Goal: Task Accomplishment & Management: Complete application form

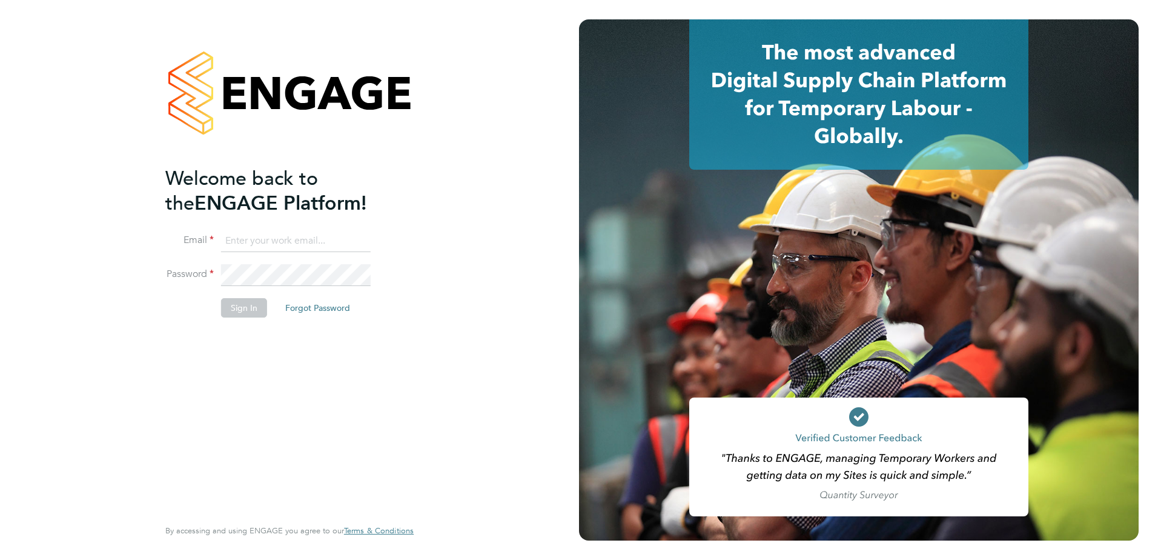
type input "[PERSON_NAME][EMAIL_ADDRESS][PERSON_NAME][DOMAIN_NAME]"
click at [239, 307] on button "Sign In" at bounding box center [244, 307] width 46 height 19
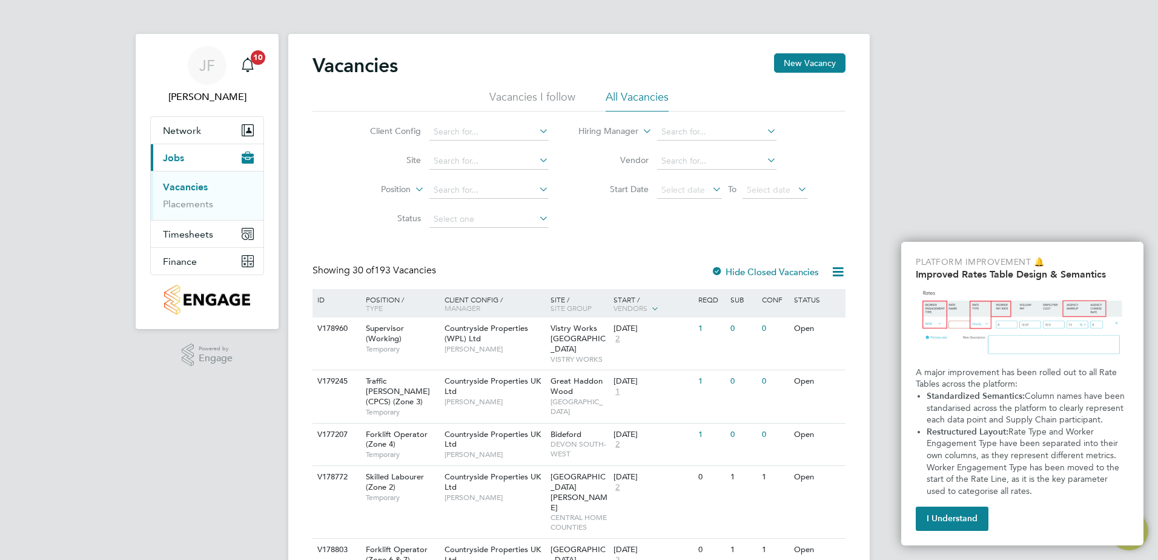
click at [195, 184] on link "Vacancies" at bounding box center [185, 187] width 45 height 12
click at [471, 153] on input at bounding box center [488, 161] width 119 height 17
click at [469, 159] on input at bounding box center [488, 161] width 119 height 17
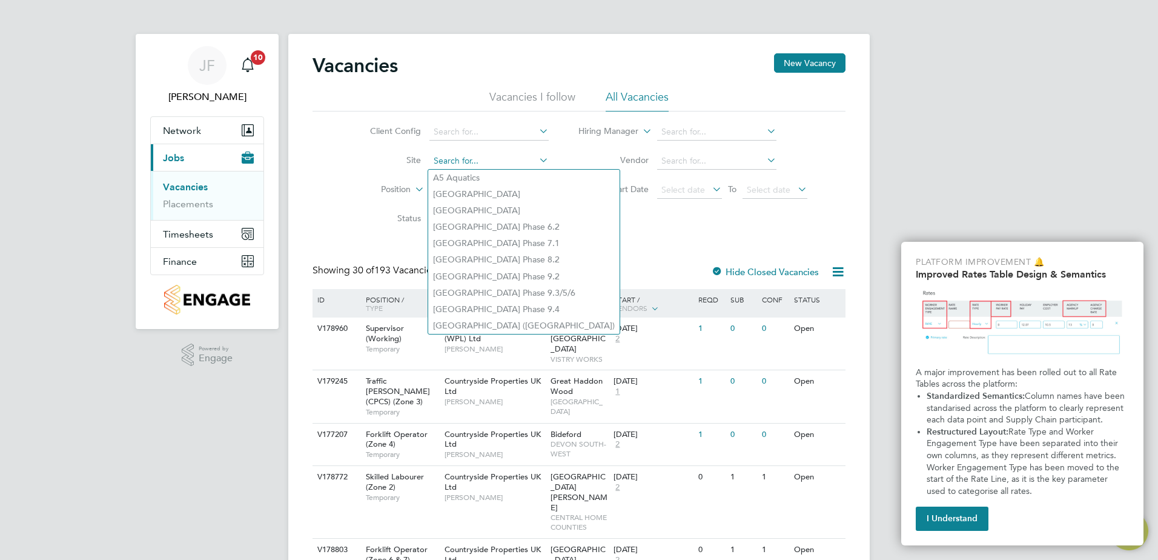
type input "c"
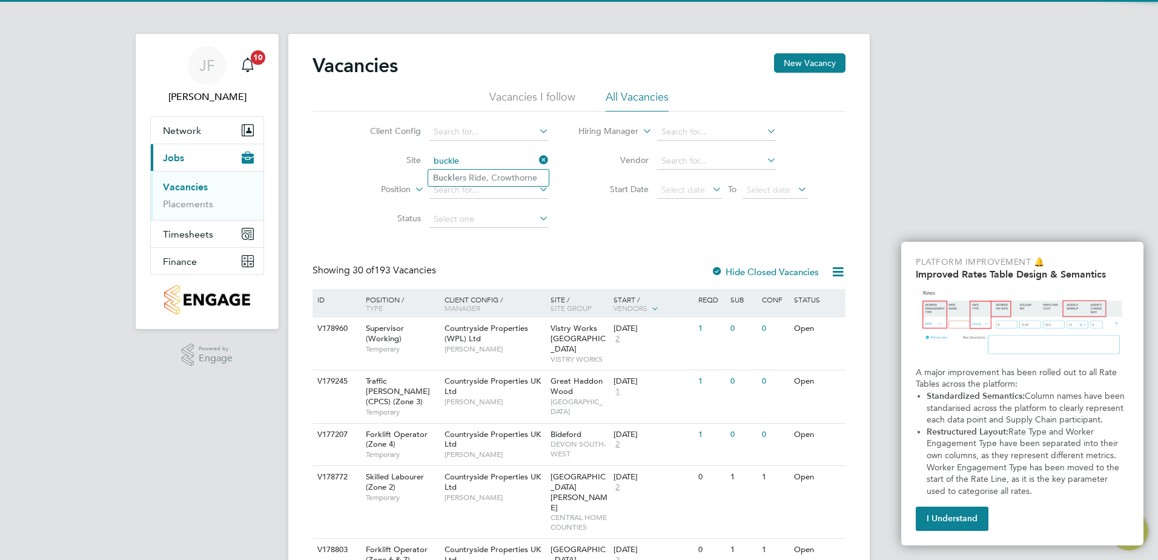
type input "buckle"
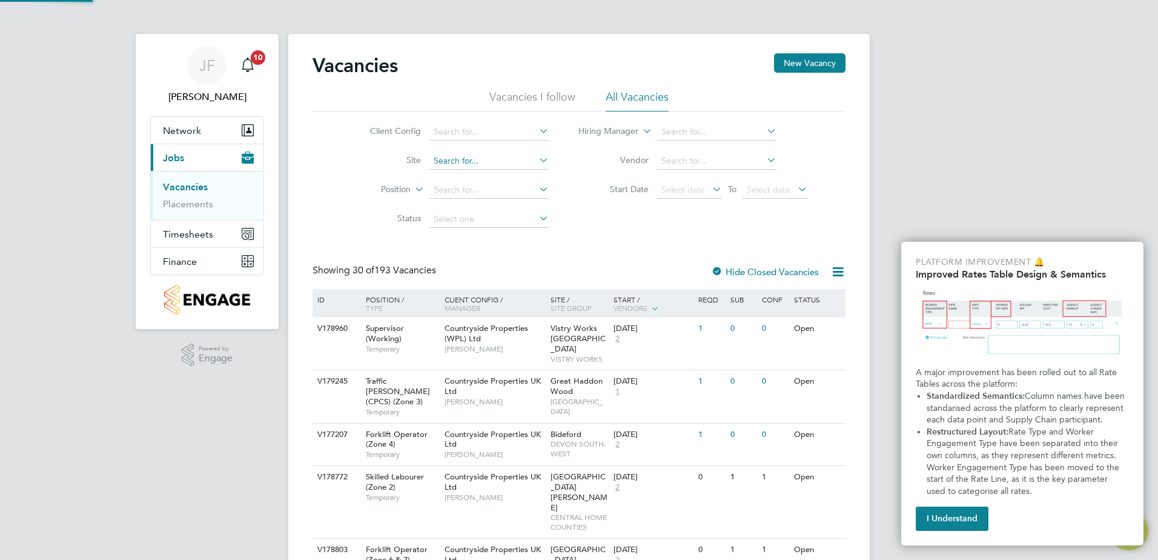
click at [461, 159] on input at bounding box center [488, 161] width 119 height 17
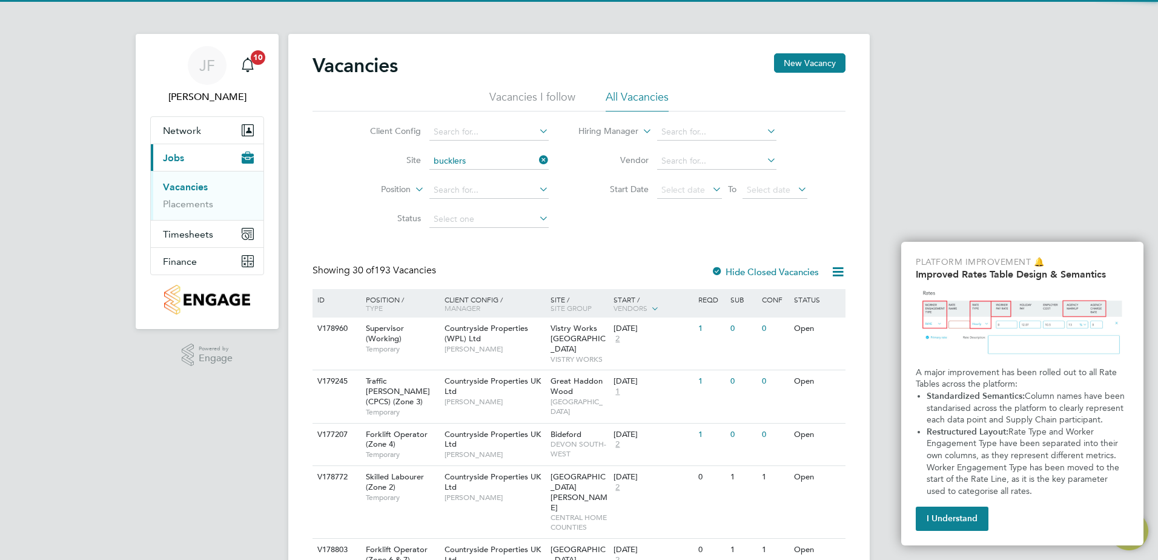
drag, startPoint x: 471, startPoint y: 177, endPoint x: 547, endPoint y: 194, distance: 78.8
click at [476, 177] on li "Bucklers Ride, Crowthorne" at bounding box center [488, 178] width 121 height 16
type input "Bucklers Ride, Crowthorne"
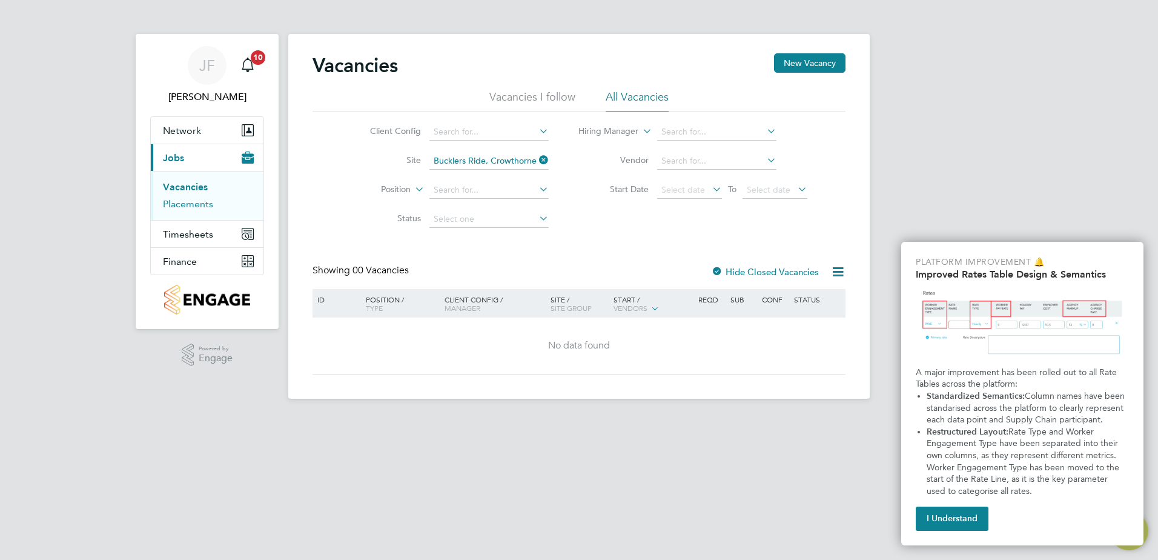
click at [176, 201] on link "Placements" at bounding box center [188, 204] width 50 height 12
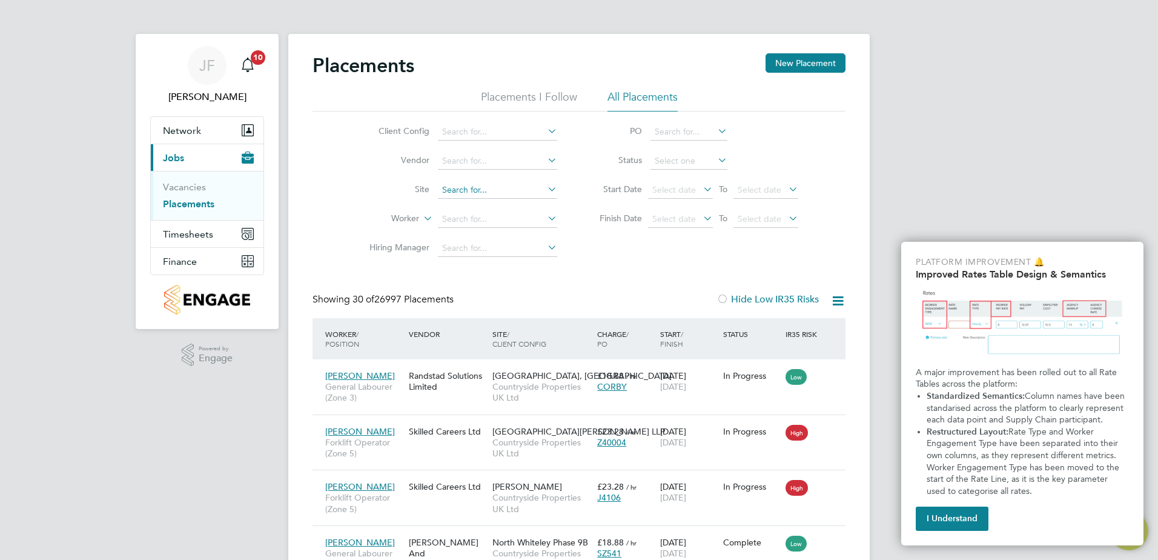
click at [464, 188] on input at bounding box center [497, 190] width 119 height 17
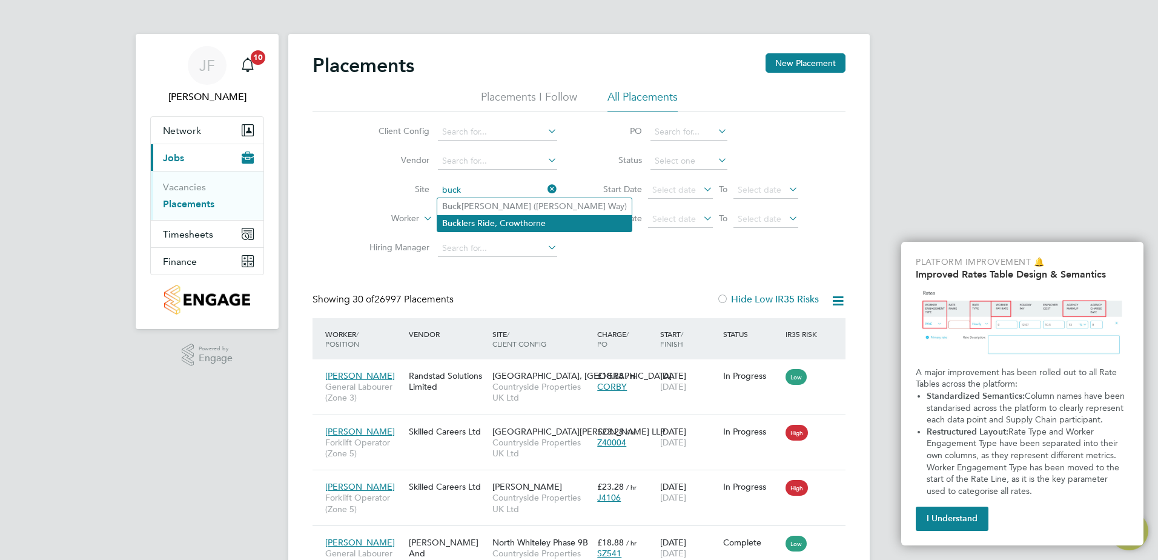
click at [478, 223] on li "Buck lers Ride, Crowthorne" at bounding box center [534, 223] width 194 height 16
type input "Bucklers Ride, Crowthorne"
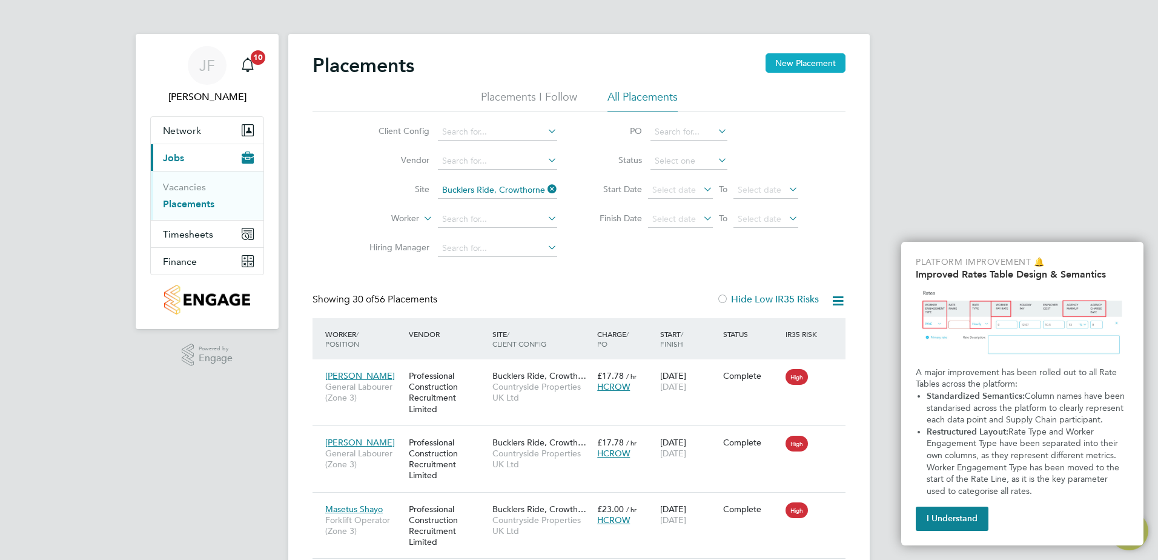
click at [790, 63] on button "New Placement" at bounding box center [805, 62] width 80 height 19
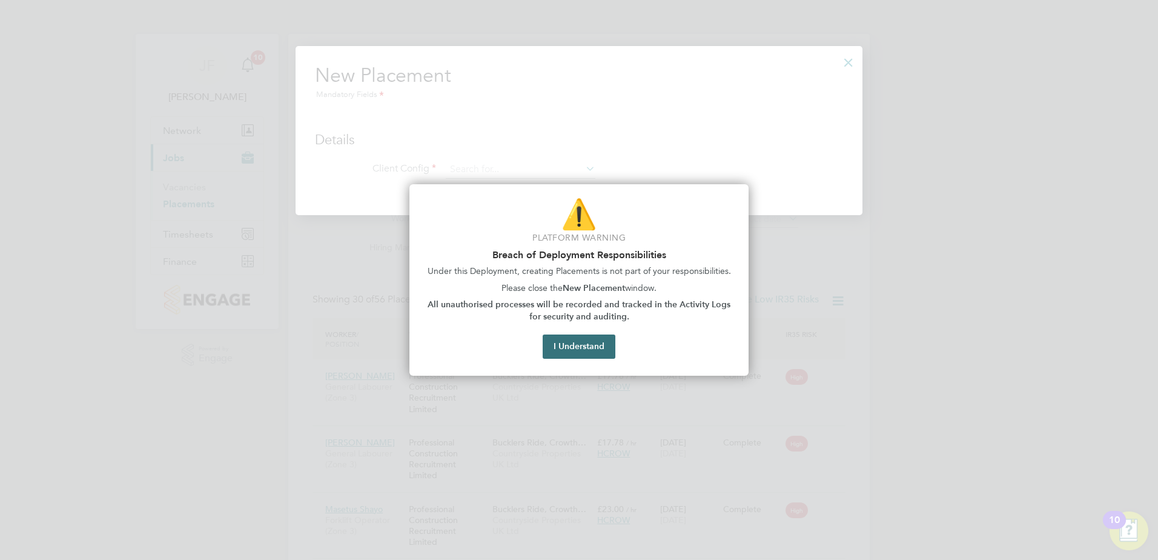
click at [578, 349] on button "I Understand" at bounding box center [579, 346] width 73 height 24
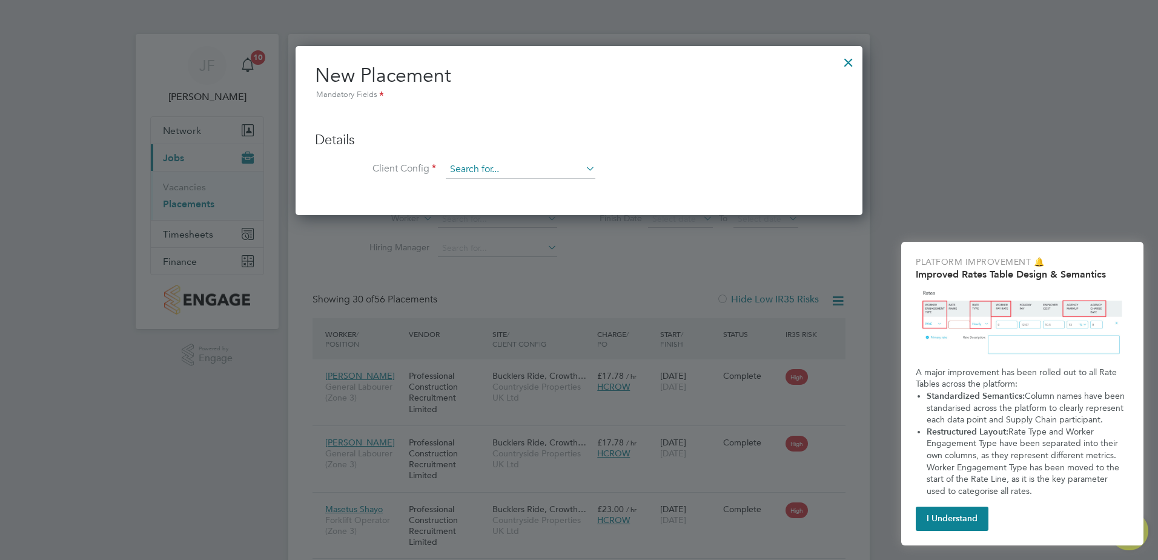
click at [505, 163] on input at bounding box center [521, 169] width 150 height 18
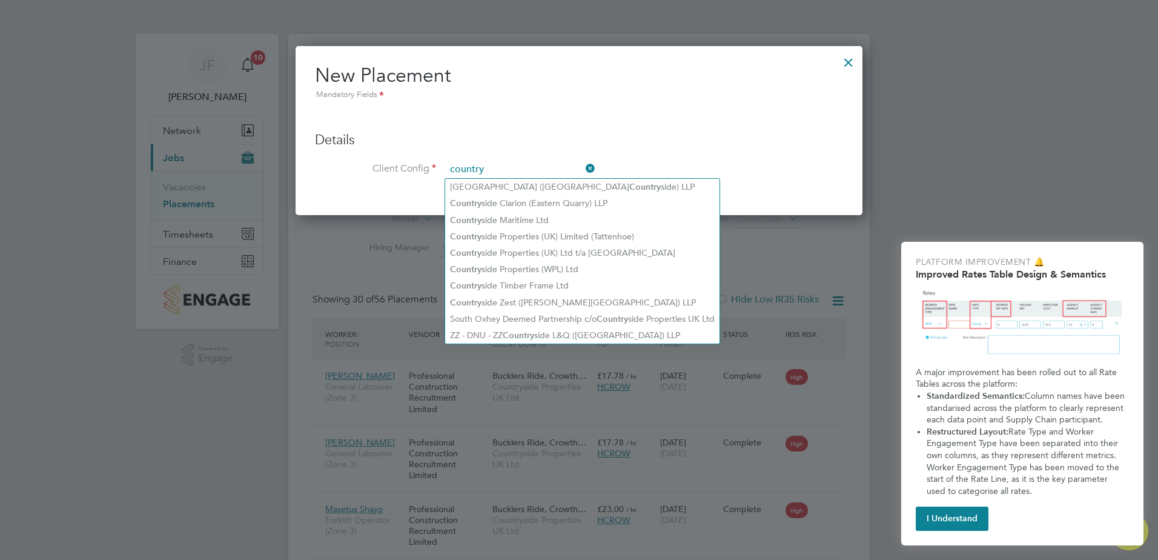
type input "country"
click at [851, 63] on div at bounding box center [849, 59] width 22 height 22
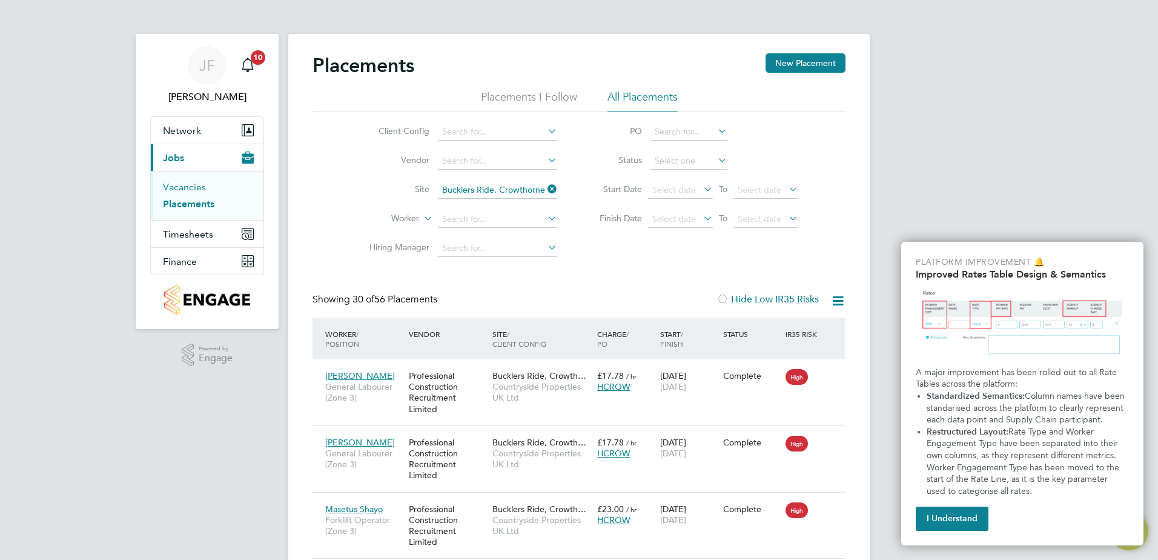
click at [199, 184] on link "Vacancies" at bounding box center [184, 187] width 43 height 12
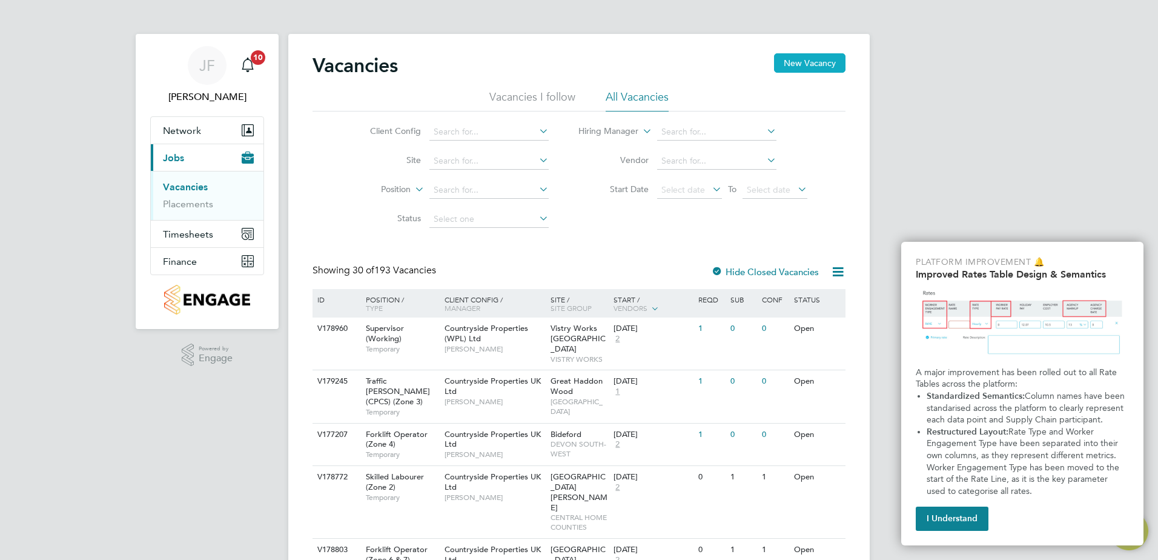
click at [828, 54] on button "New Vacancy" at bounding box center [809, 62] width 71 height 19
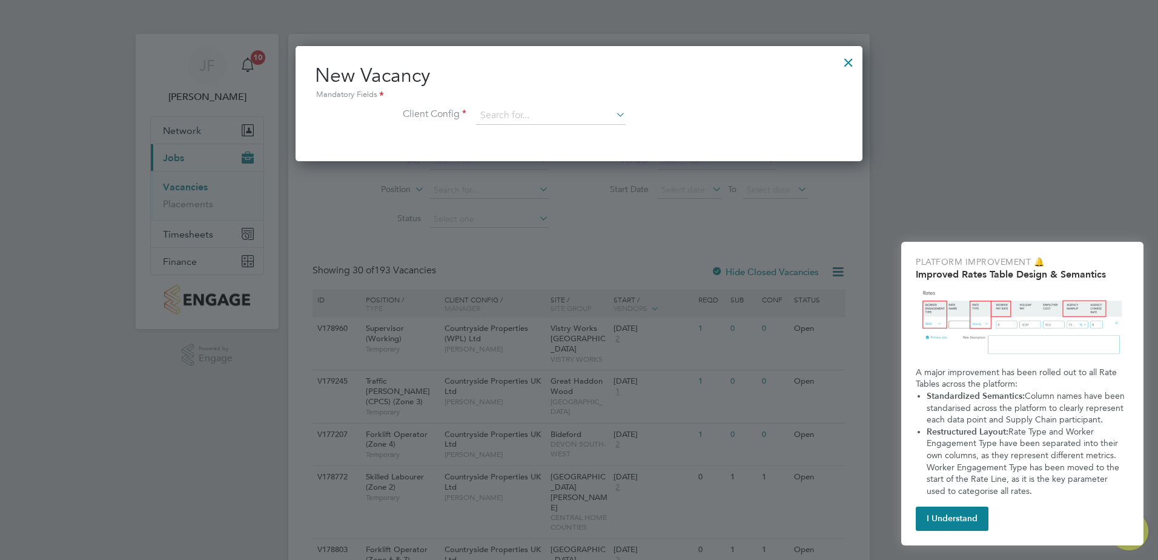
scroll to position [115, 567]
click at [583, 113] on input at bounding box center [551, 116] width 150 height 18
click at [616, 256] on li "Countryside Properties UK Ltd" at bounding box center [630, 264] width 310 height 16
type input "Countryside Properties UK Ltd"
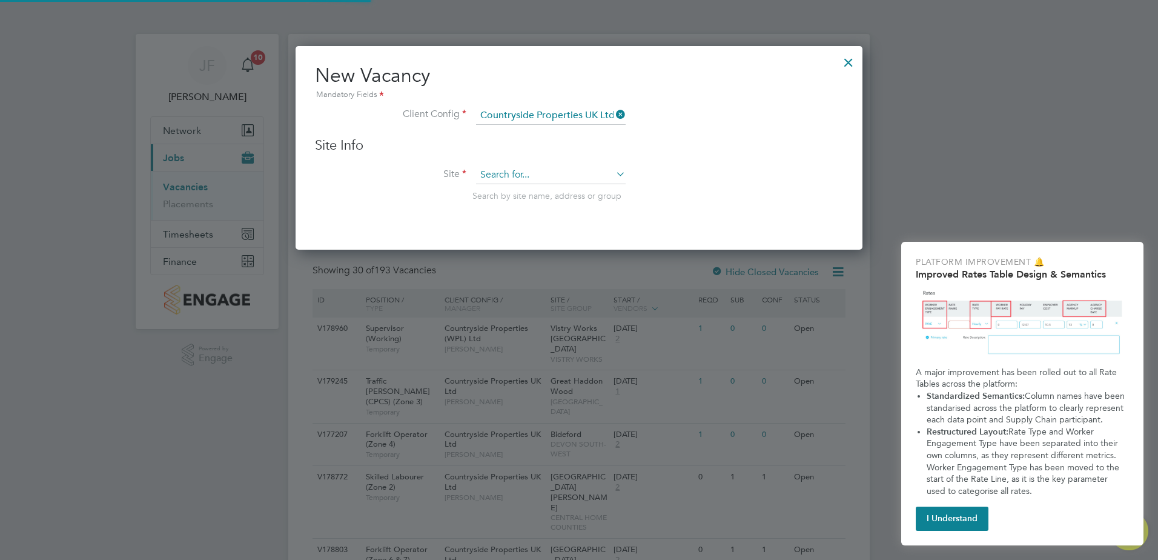
click at [492, 173] on input at bounding box center [551, 175] width 150 height 18
click at [531, 211] on li "Buck lers Ride, Crowthorne" at bounding box center [572, 208] width 194 height 16
type input "Bucklers Ride, Crowthorne"
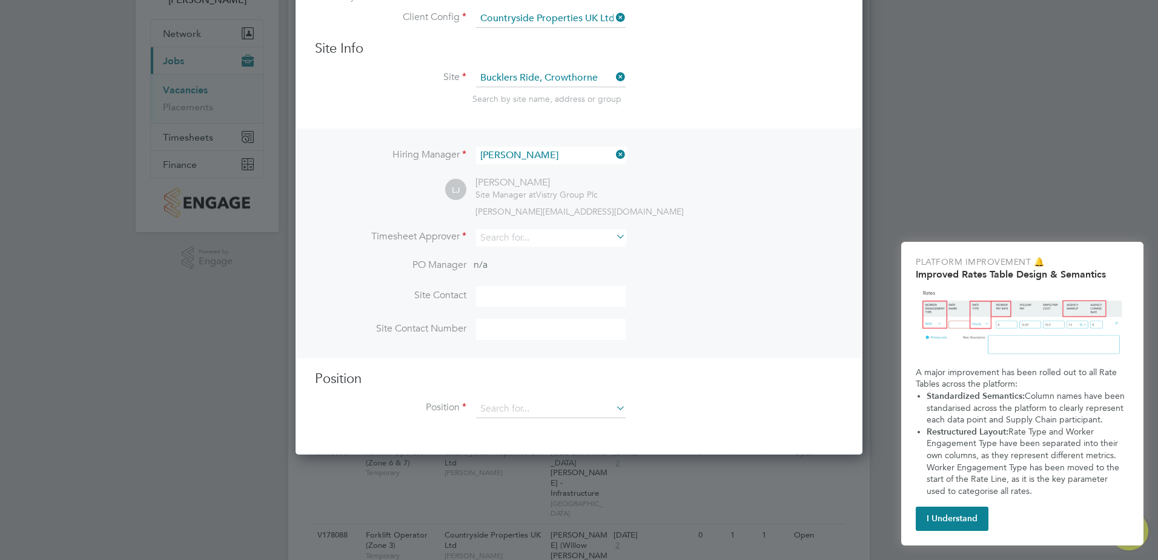
scroll to position [121, 0]
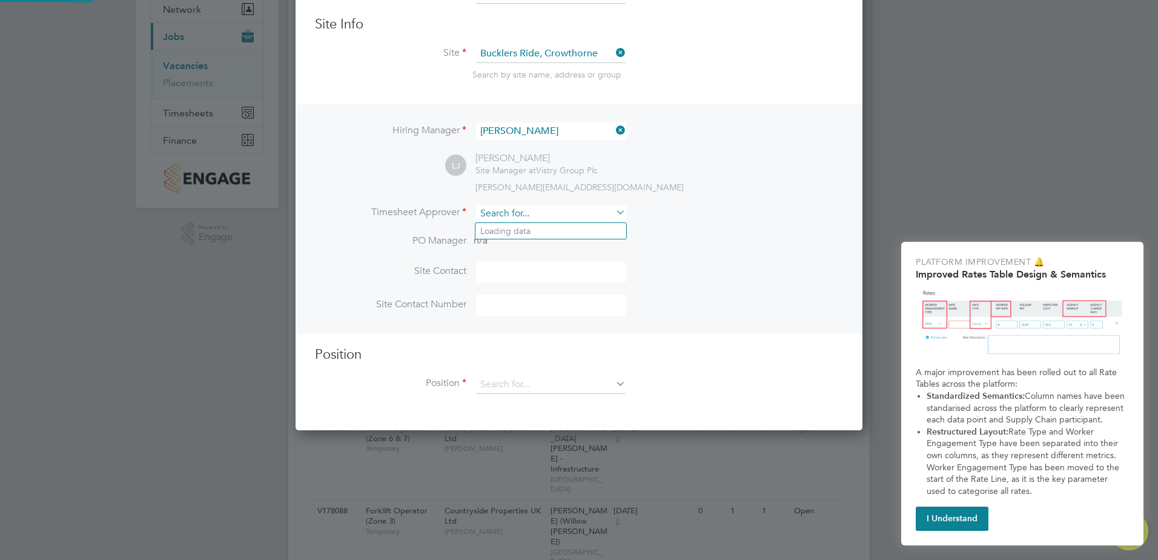
click at [534, 216] on input at bounding box center [551, 214] width 150 height 18
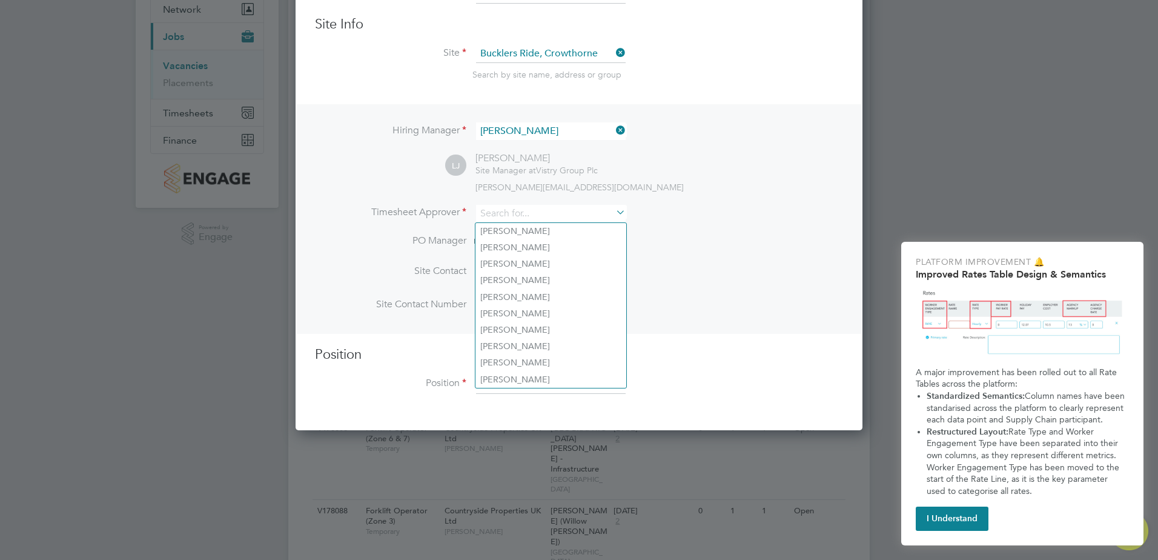
click at [613, 132] on icon at bounding box center [613, 130] width 0 height 17
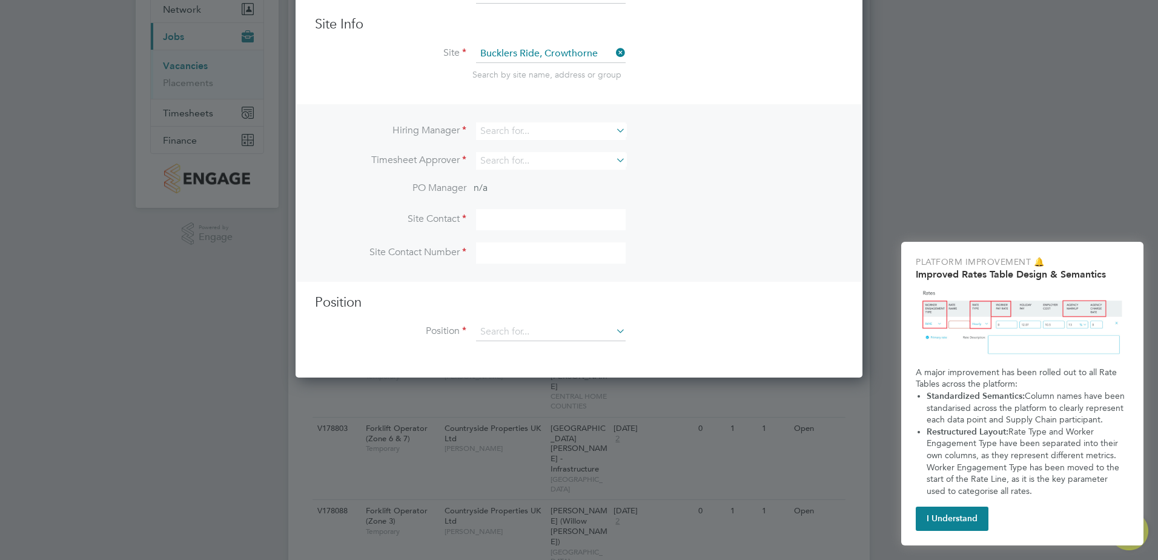
scroll to position [454, 567]
click at [549, 129] on input at bounding box center [551, 131] width 150 height 18
type input "[PERSON_NAME]"
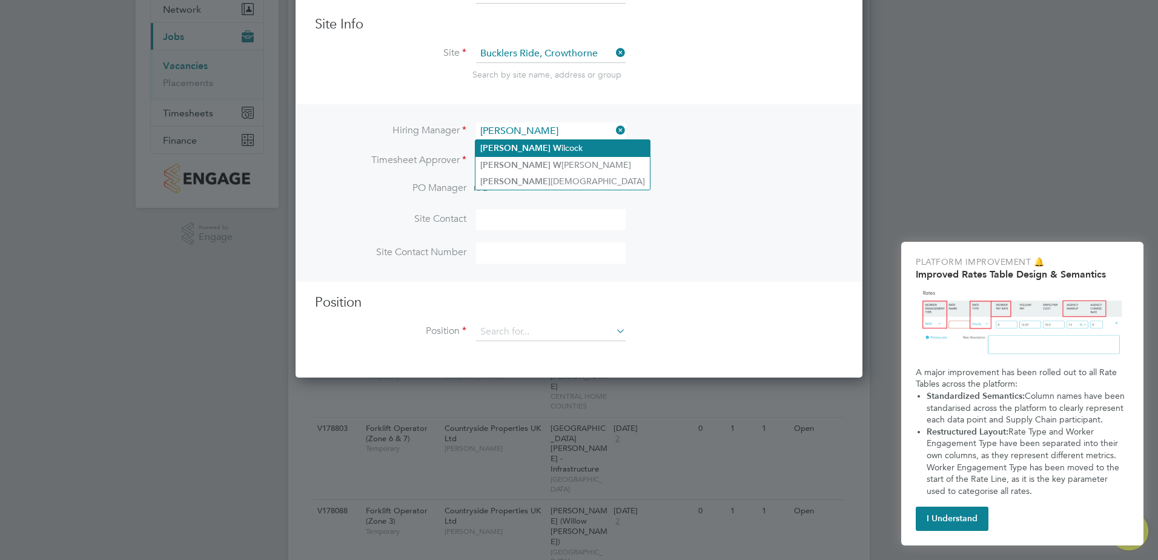
click at [558, 140] on ul "[PERSON_NAME] W ilcock [PERSON_NAME] [PERSON_NAME]" at bounding box center [563, 164] width 176 height 51
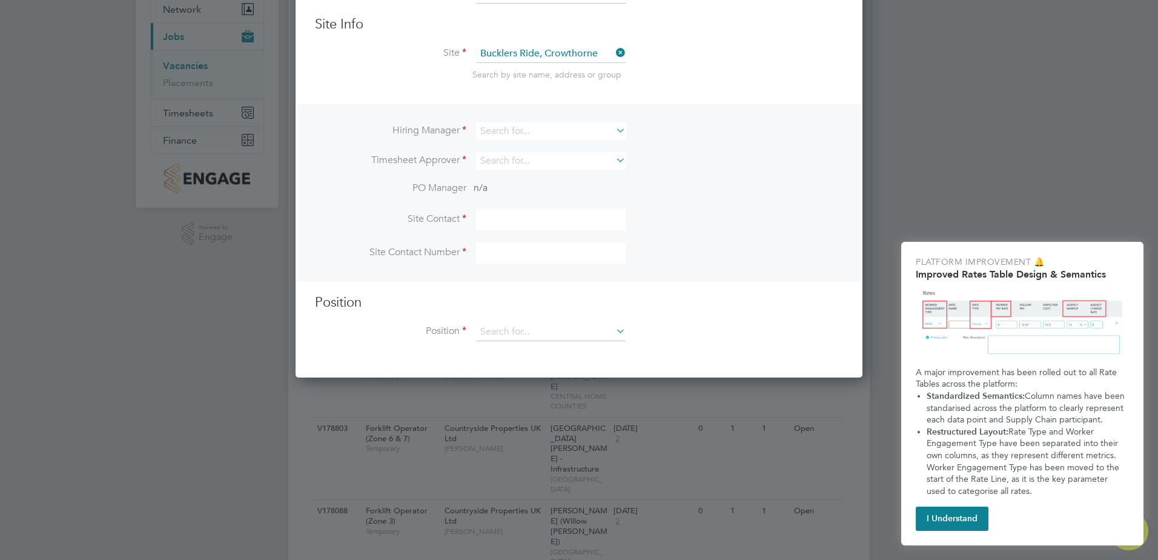
click at [558, 145] on li "Hiring Manager" at bounding box center [579, 137] width 528 height 30
click at [568, 127] on input at bounding box center [551, 131] width 150 height 18
click at [539, 150] on li "[PERSON_NAME] cock" at bounding box center [550, 148] width 151 height 16
type input "[PERSON_NAME]"
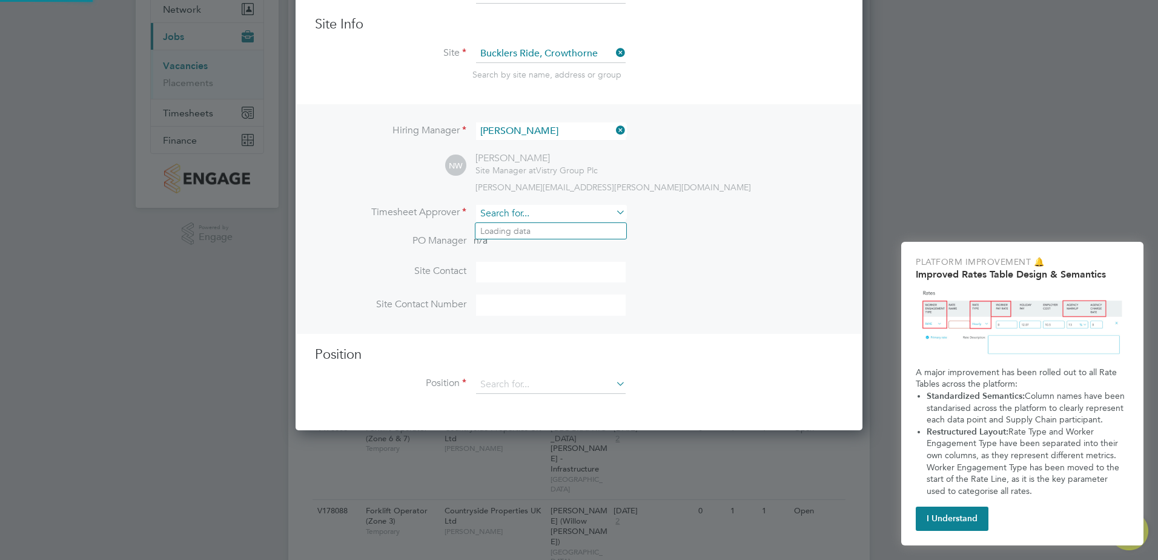
click at [514, 213] on input at bounding box center [551, 214] width 150 height 18
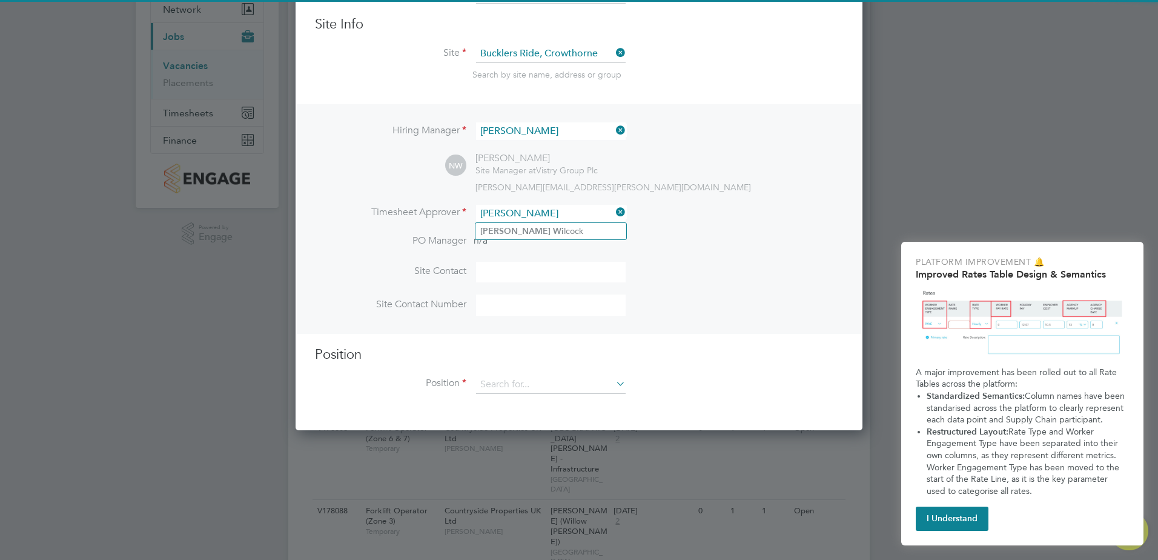
type input "[PERSON_NAME]"
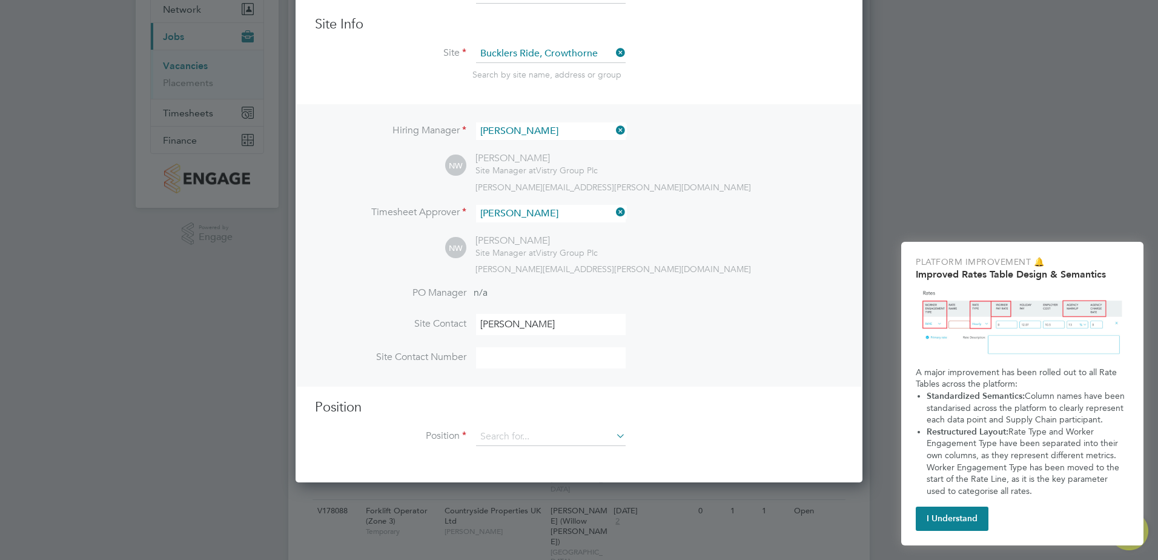
type input "[PERSON_NAME]"
type input "Vistry Homes"
type input "Bucklers Ride, Crowthorne"
type input "labour"
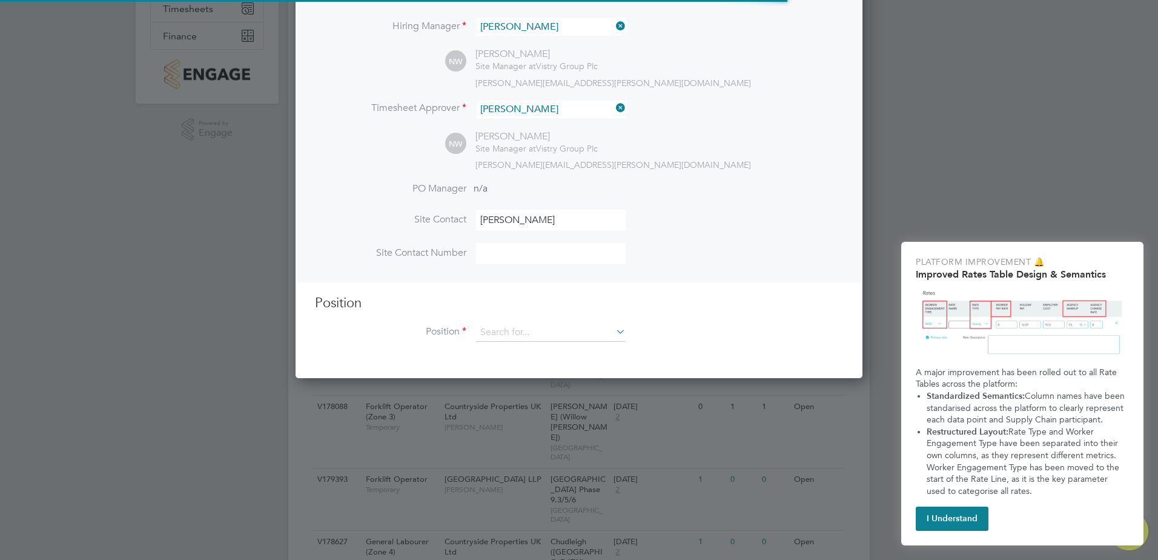
scroll to position [242, 0]
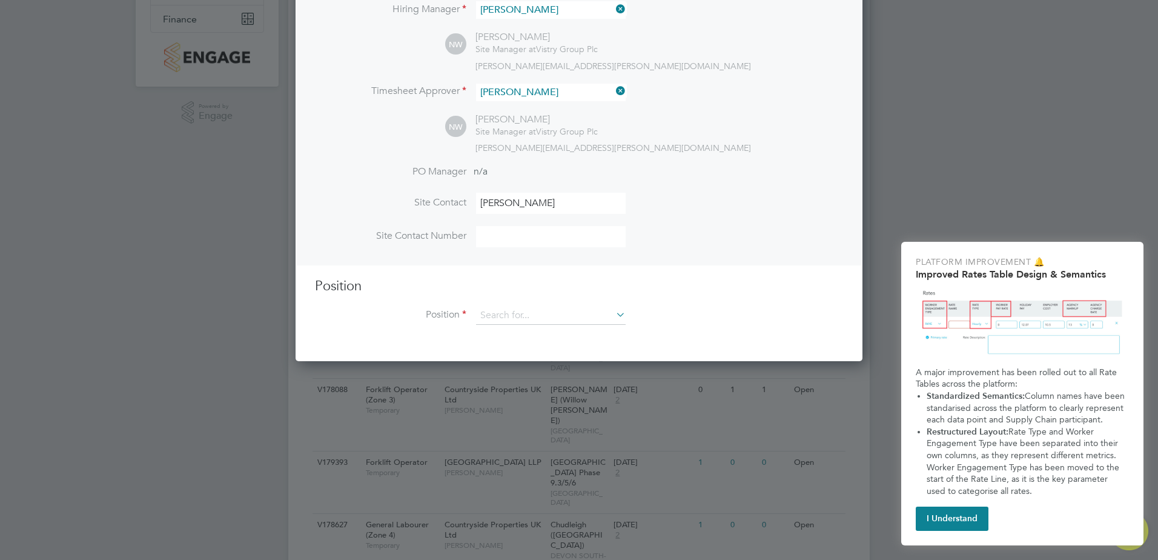
click at [517, 240] on input at bounding box center [551, 236] width 150 height 21
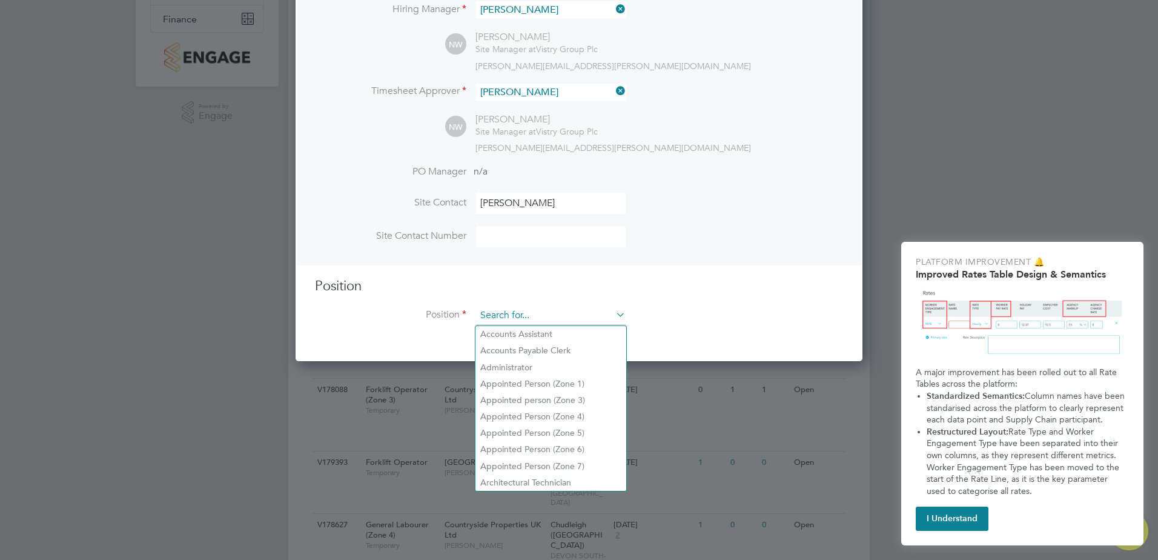
click at [551, 313] on input at bounding box center [551, 315] width 150 height 18
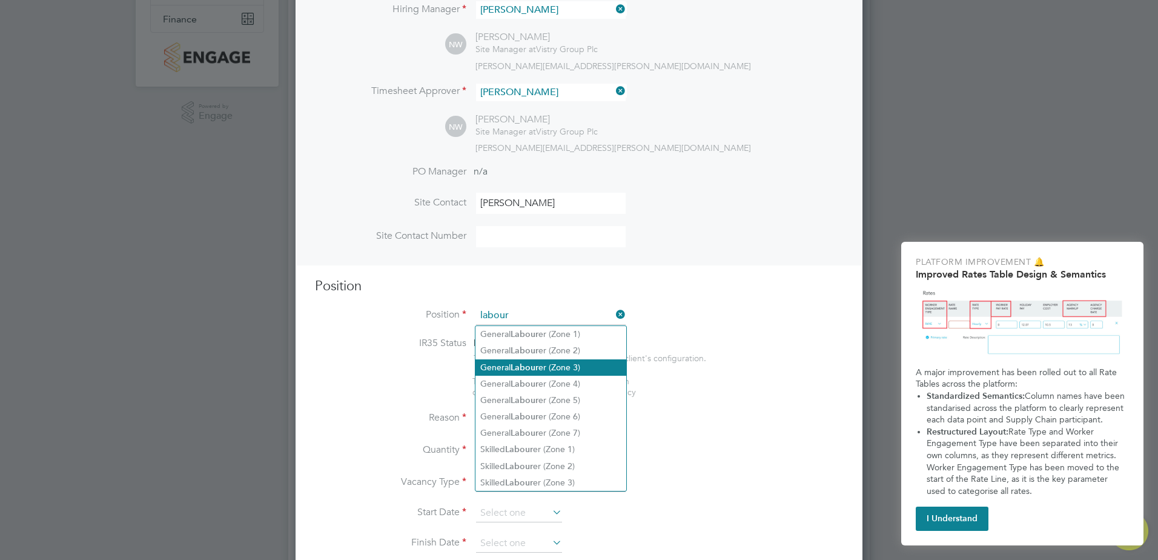
click at [568, 363] on li "General Labour er (Zone 3)" at bounding box center [550, 367] width 151 height 16
type input "General Labourer (Zone 3)"
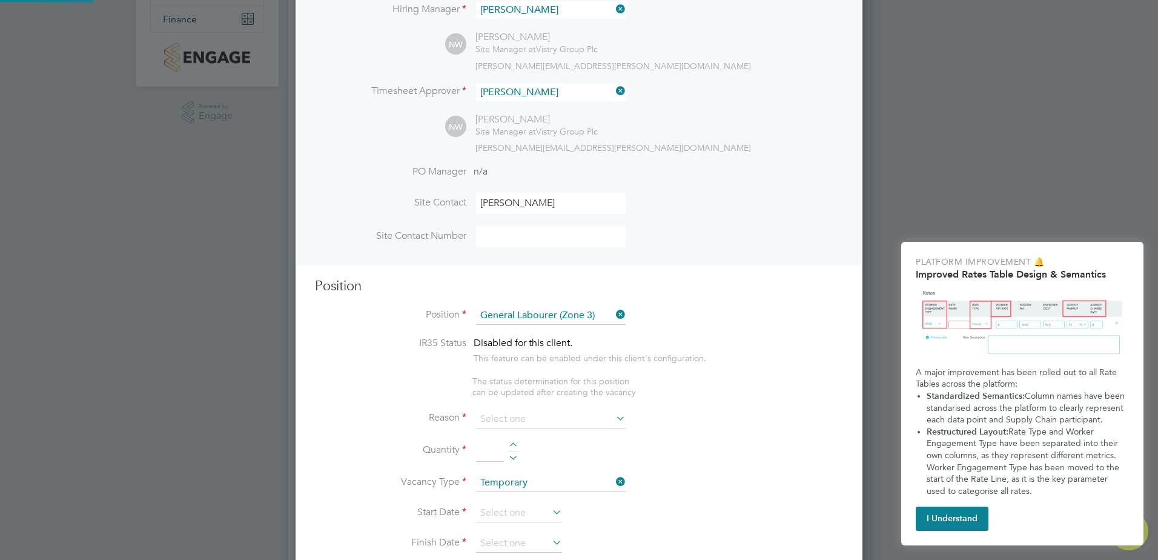
type textarea "- General labouring duties - Supporting the trades on site - Moving materials a…"
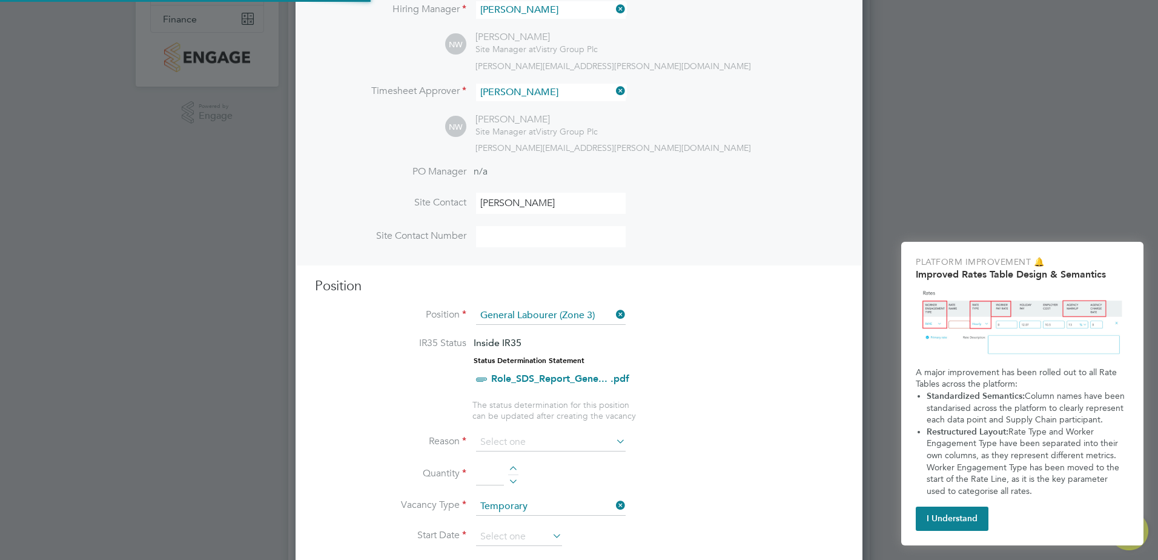
scroll to position [1748, 567]
drag, startPoint x: 792, startPoint y: 240, endPoint x: 696, endPoint y: 257, distance: 97.3
click at [775, 245] on li "Site Contact Number" at bounding box center [579, 242] width 528 height 33
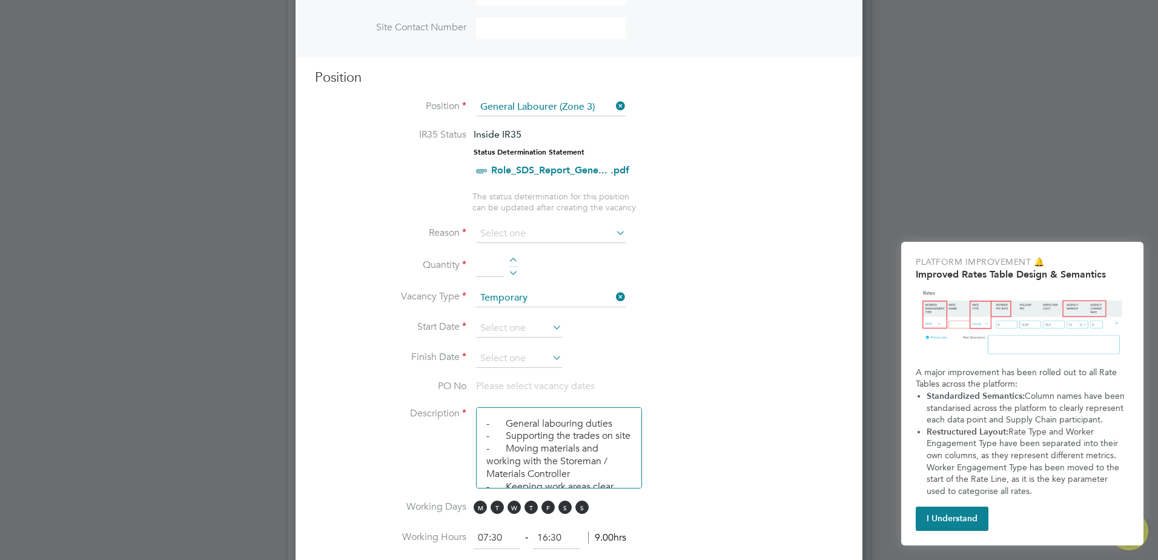
scroll to position [545, 0]
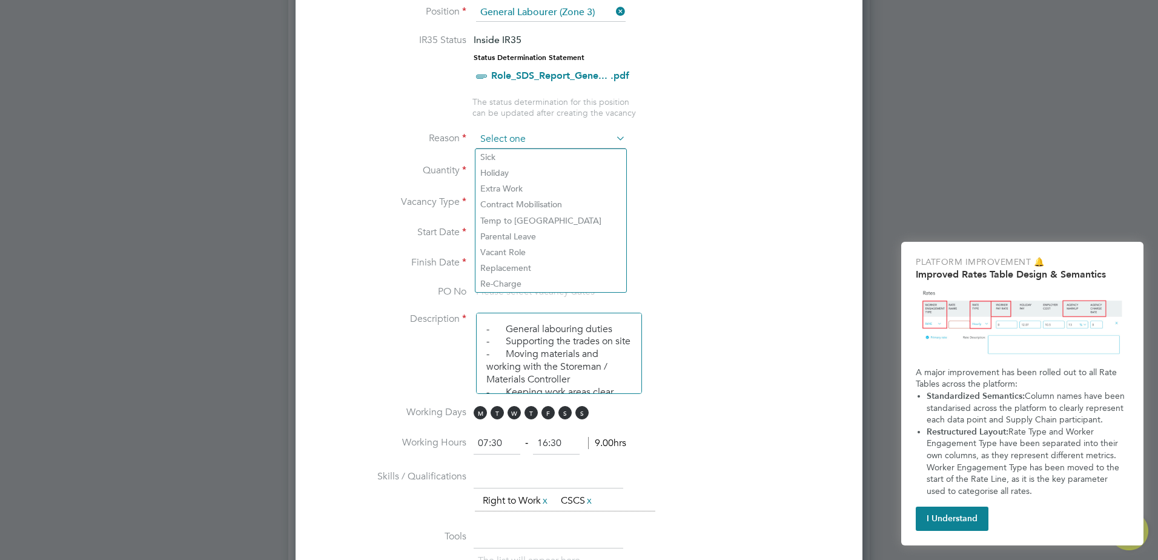
click at [548, 141] on input at bounding box center [551, 139] width 150 height 18
click at [547, 187] on li "Extra Work" at bounding box center [550, 188] width 151 height 16
type input "Extra Work"
click at [504, 233] on input at bounding box center [519, 234] width 86 height 18
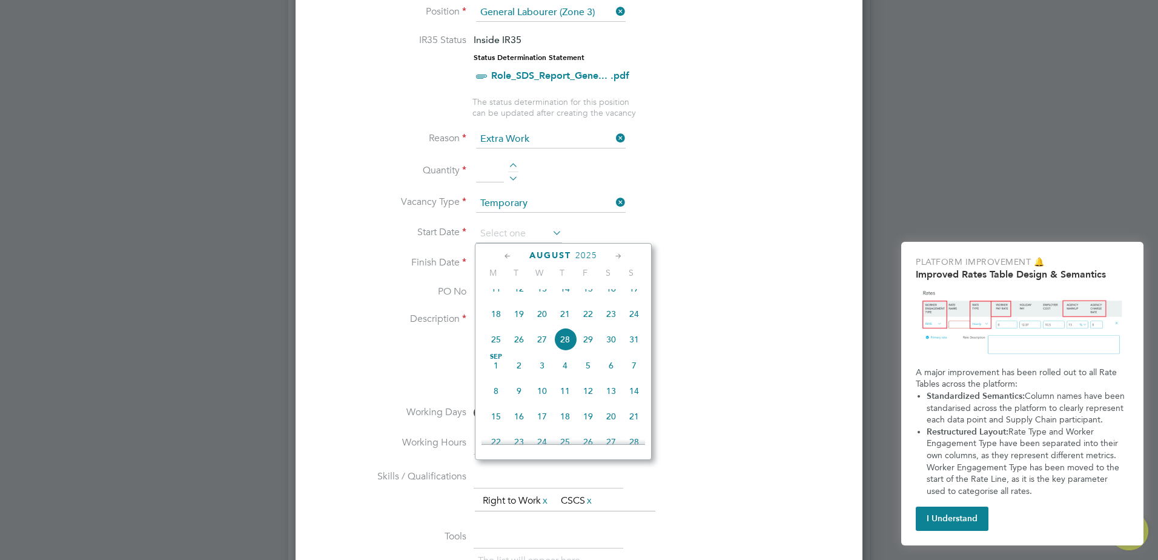
click at [496, 321] on span "18" at bounding box center [495, 313] width 23 height 23
type input "[DATE]"
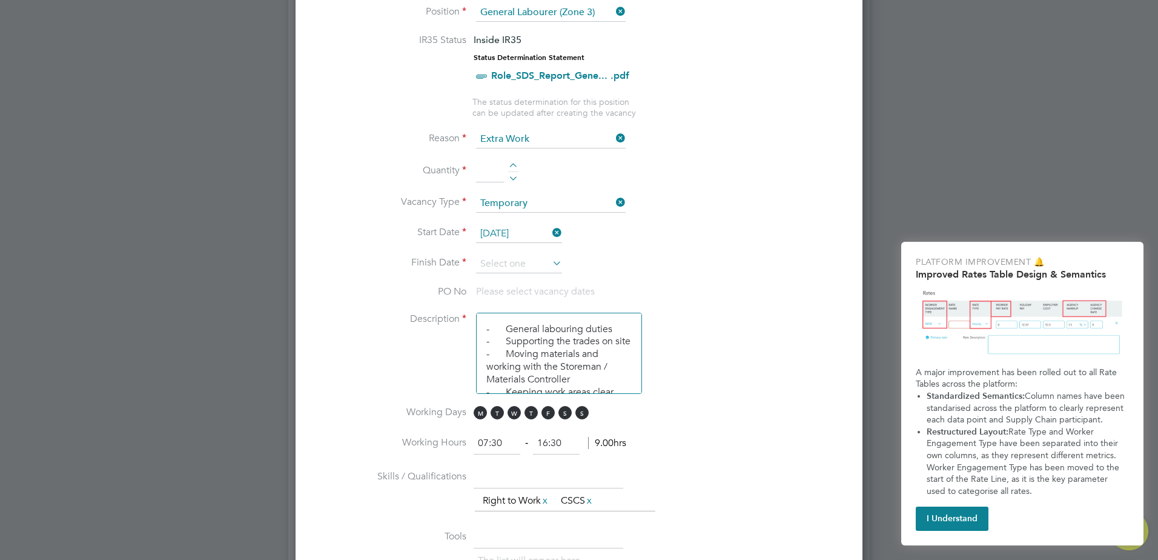
click at [550, 262] on icon at bounding box center [550, 262] width 0 height 17
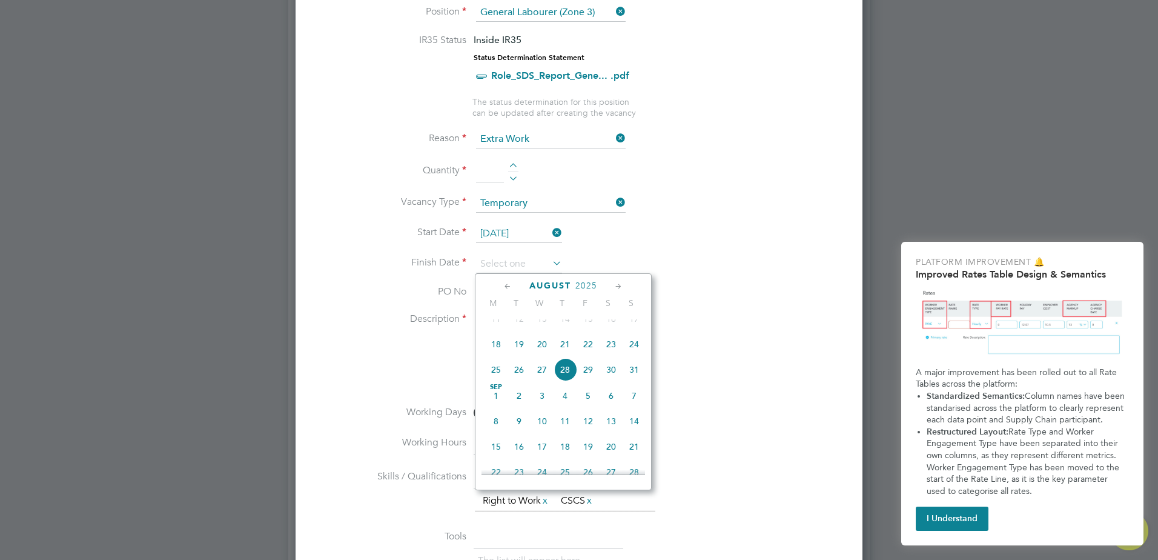
click at [590, 379] on span "29" at bounding box center [588, 369] width 23 height 23
type input "[DATE]"
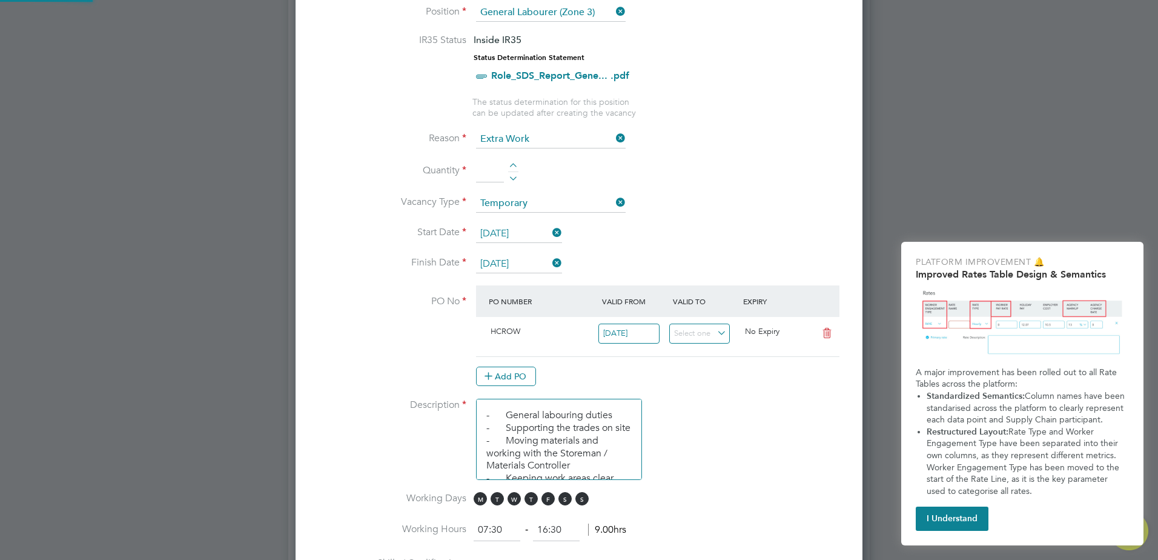
scroll to position [21, 114]
click at [514, 165] on div at bounding box center [513, 167] width 10 height 8
type input "1"
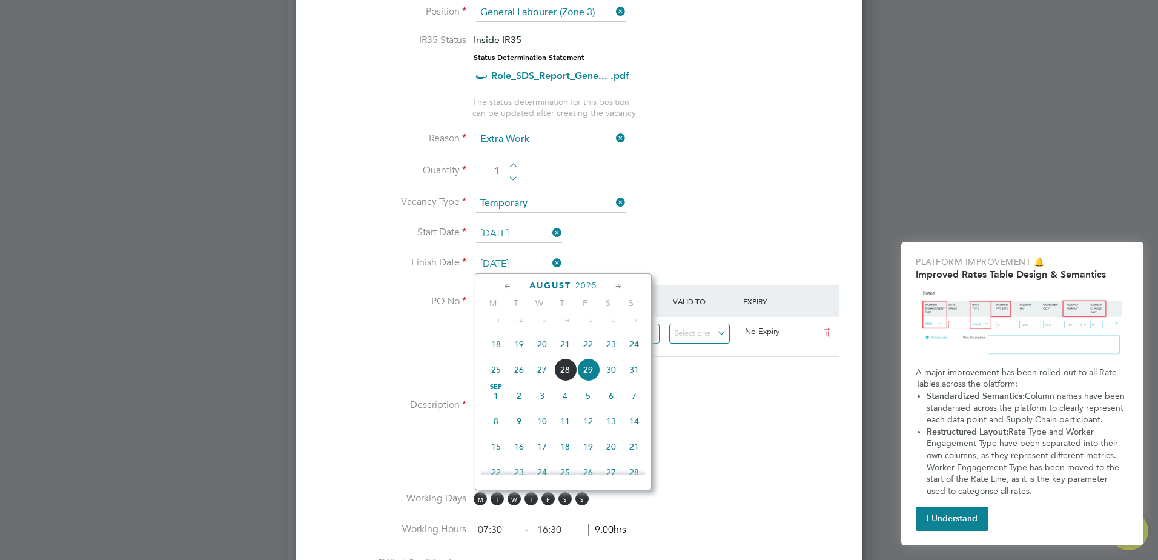
click at [500, 267] on input "[DATE]" at bounding box center [519, 264] width 86 height 18
click at [520, 352] on span "19" at bounding box center [519, 343] width 23 height 23
type input "[DATE]"
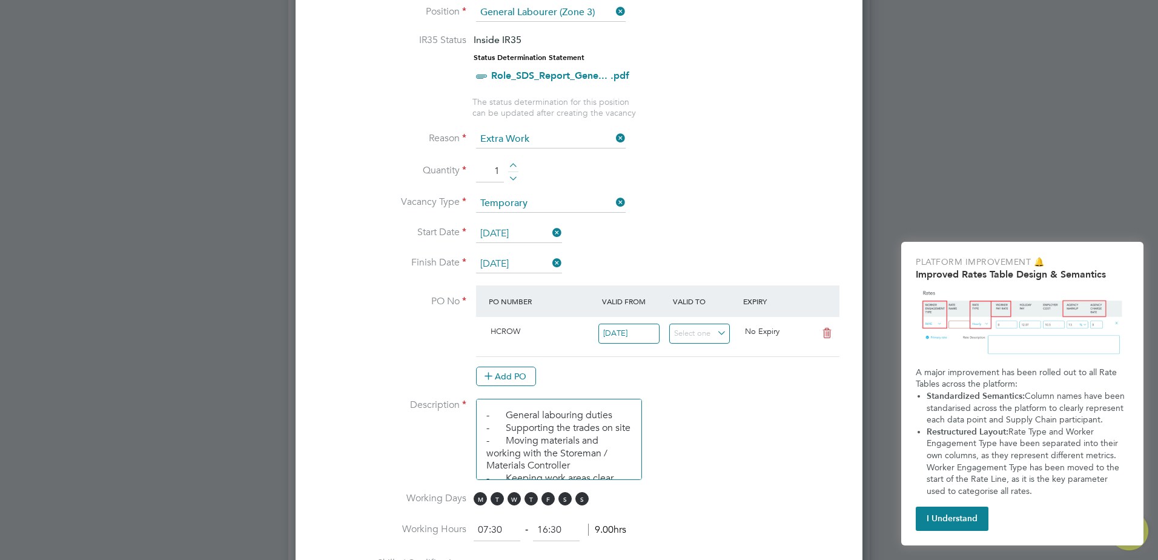
click at [550, 261] on icon at bounding box center [550, 262] width 0 height 17
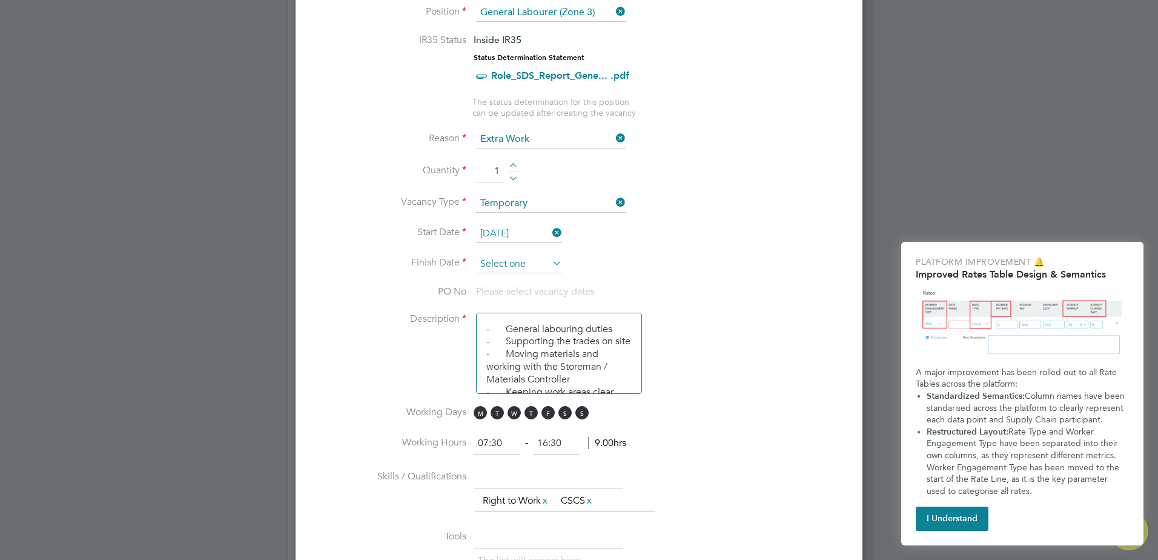
click at [515, 261] on input at bounding box center [519, 264] width 86 height 18
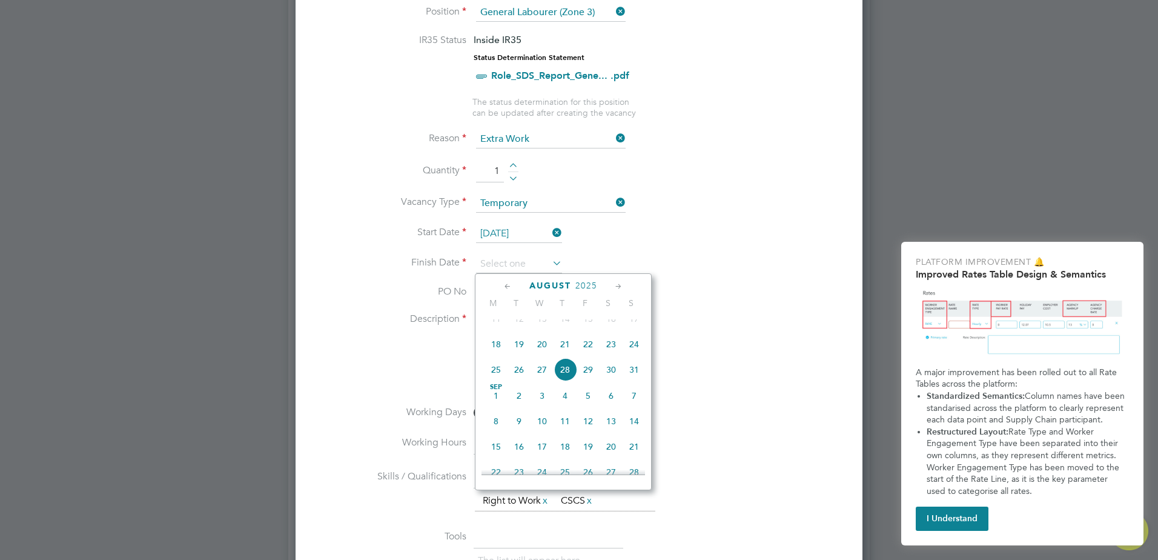
click at [494, 352] on span "18" at bounding box center [495, 343] width 23 height 23
type input "[DATE]"
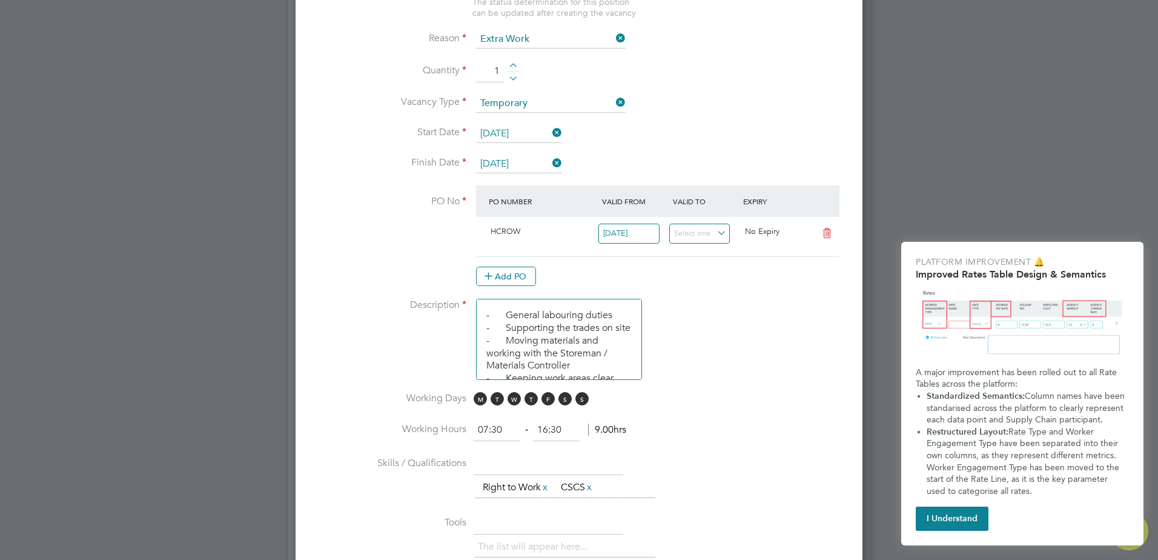
scroll to position [666, 0]
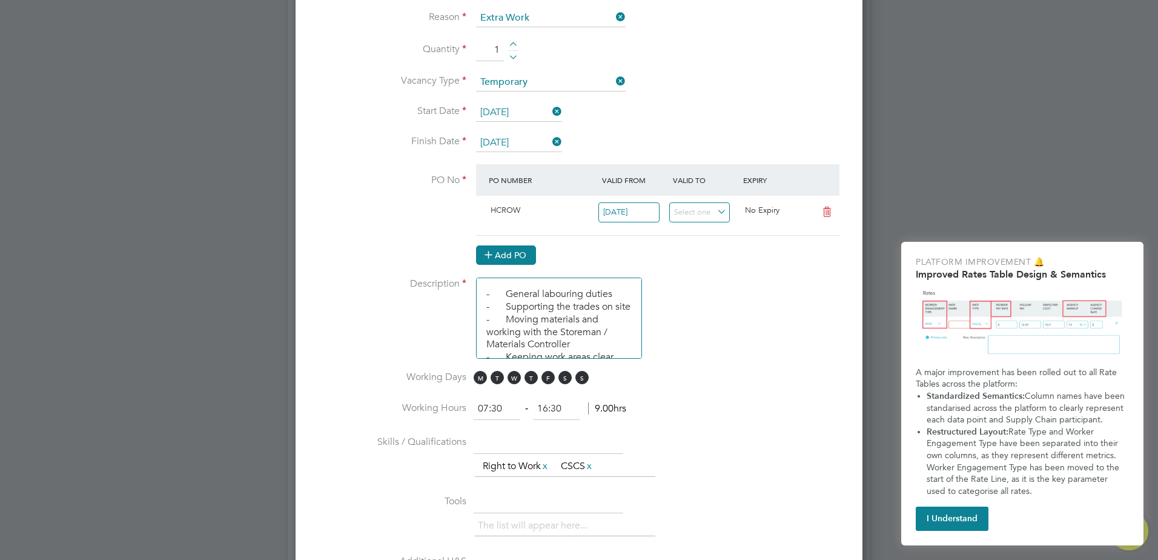
click at [493, 253] on icon at bounding box center [488, 254] width 9 height 9
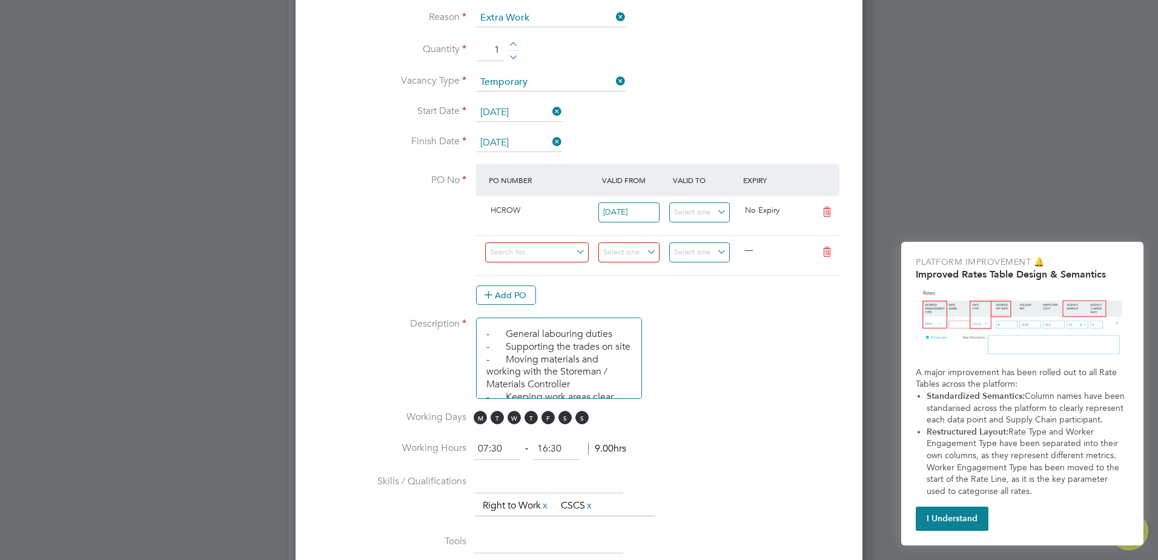
scroll to position [1874, 567]
click at [543, 259] on input at bounding box center [537, 252] width 104 height 20
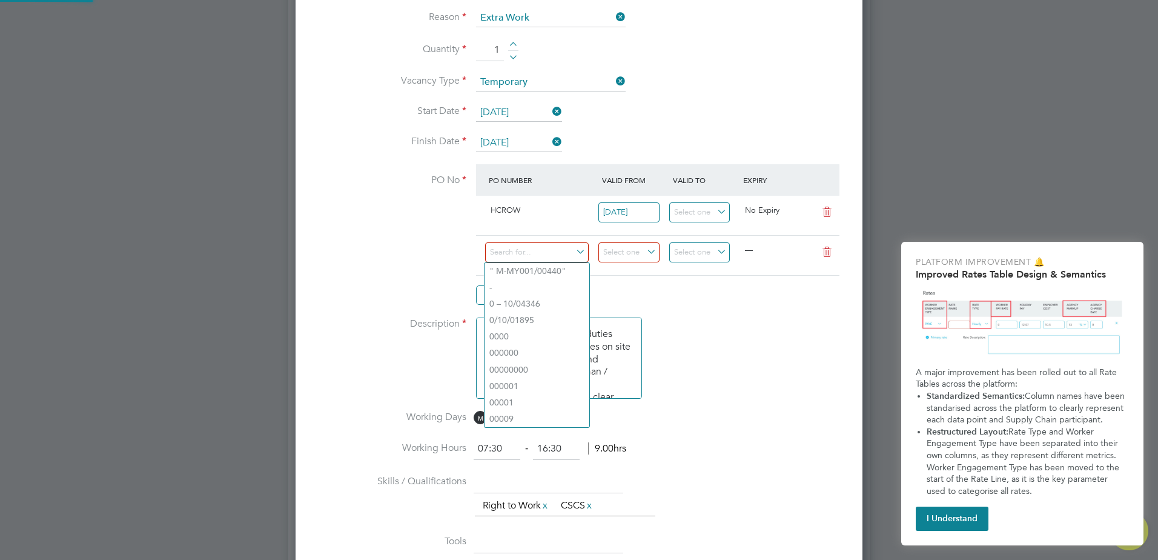
paste input "S-HCROW/00387"
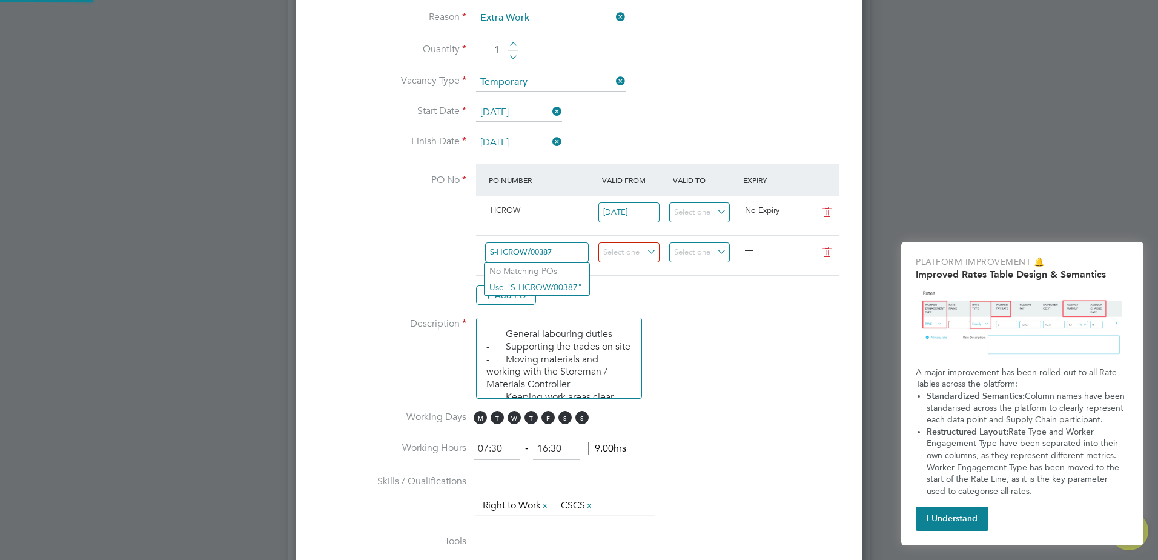
type input "S-HCROW/00387"
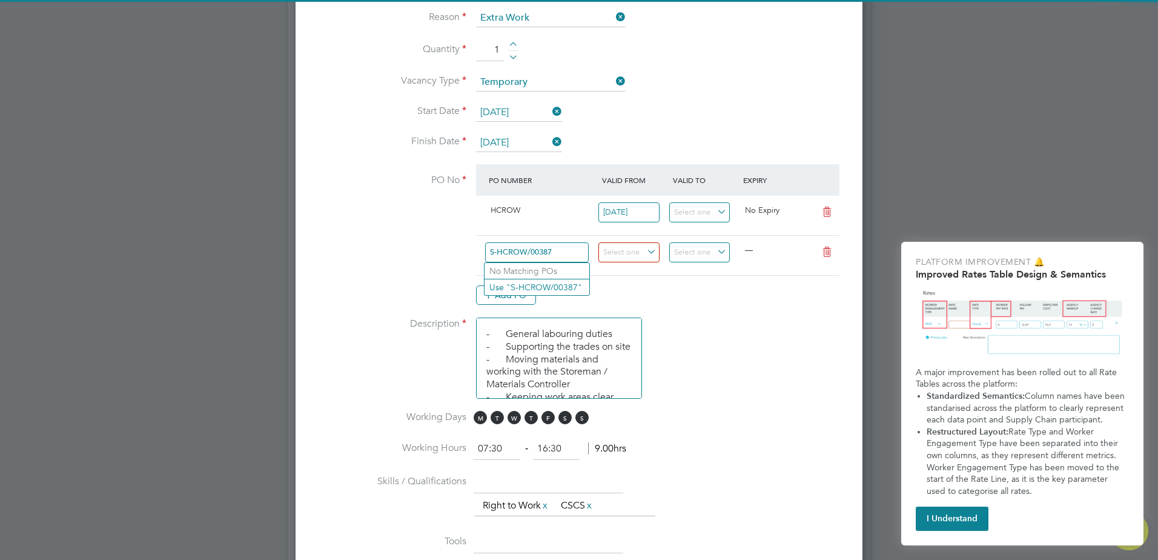
click at [673, 309] on li "PO No PO Number Valid From Valid To Expiry HCROW [DATE] No Expiry S-HCROW/00387…" at bounding box center [579, 240] width 528 height 153
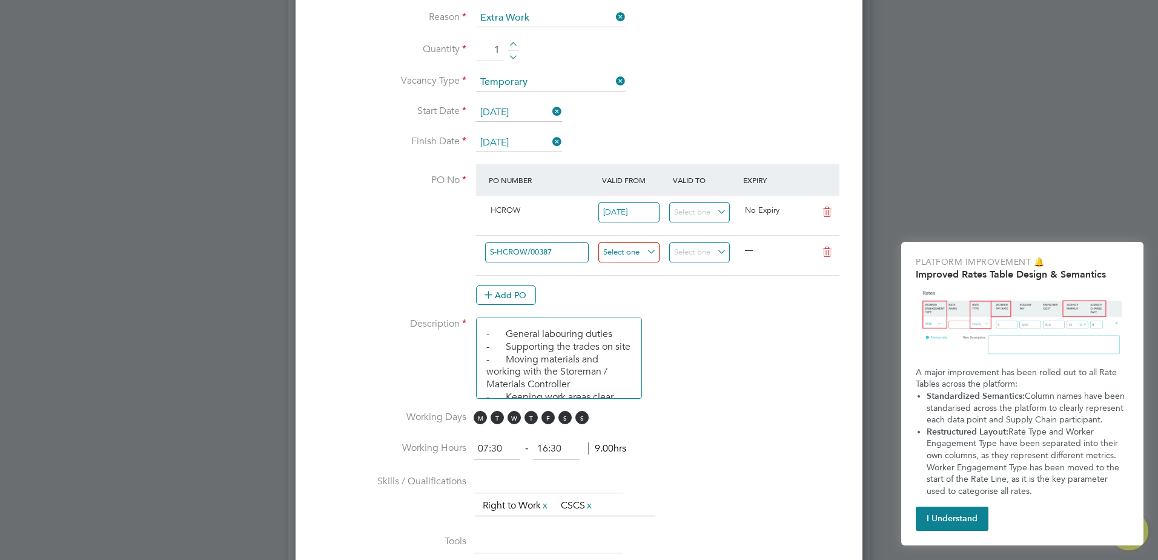
click at [636, 249] on input at bounding box center [628, 252] width 61 height 20
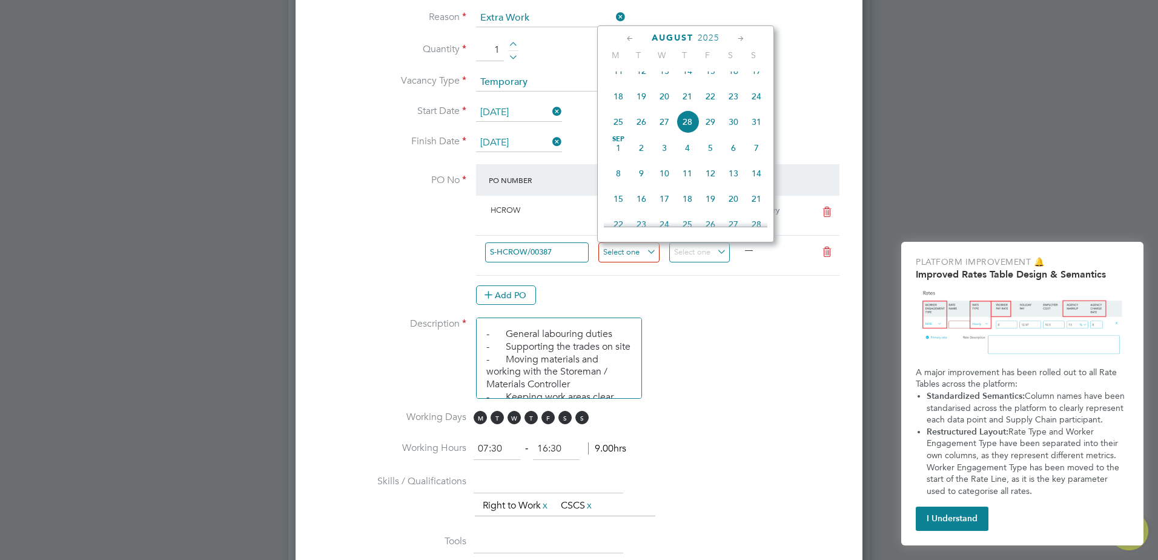
click at [636, 249] on input at bounding box center [628, 252] width 61 height 20
click at [719, 303] on div "Add PO" at bounding box center [657, 294] width 363 height 19
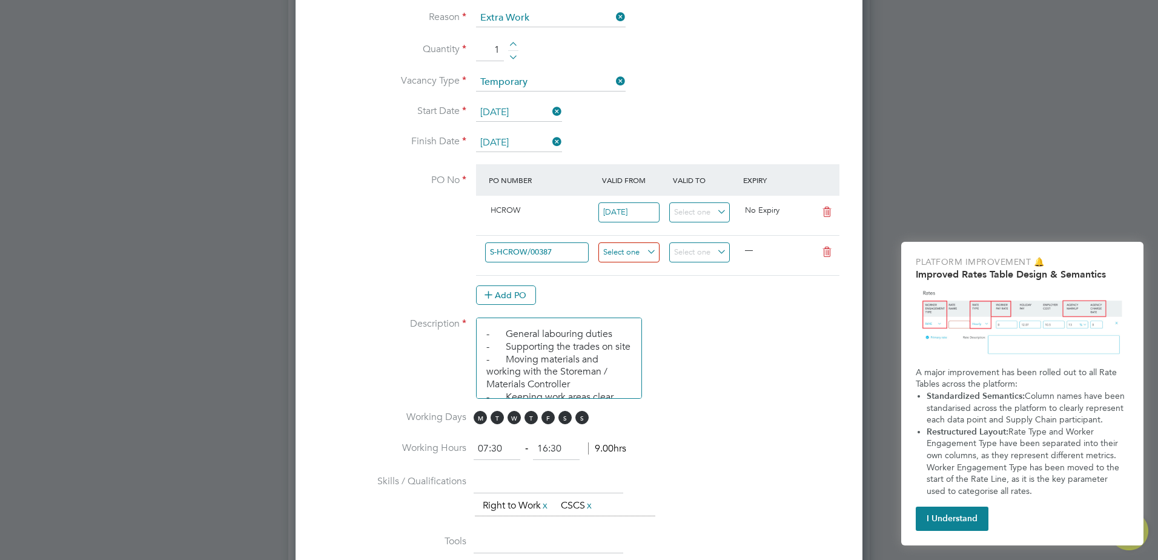
click at [644, 253] on input at bounding box center [628, 252] width 61 height 20
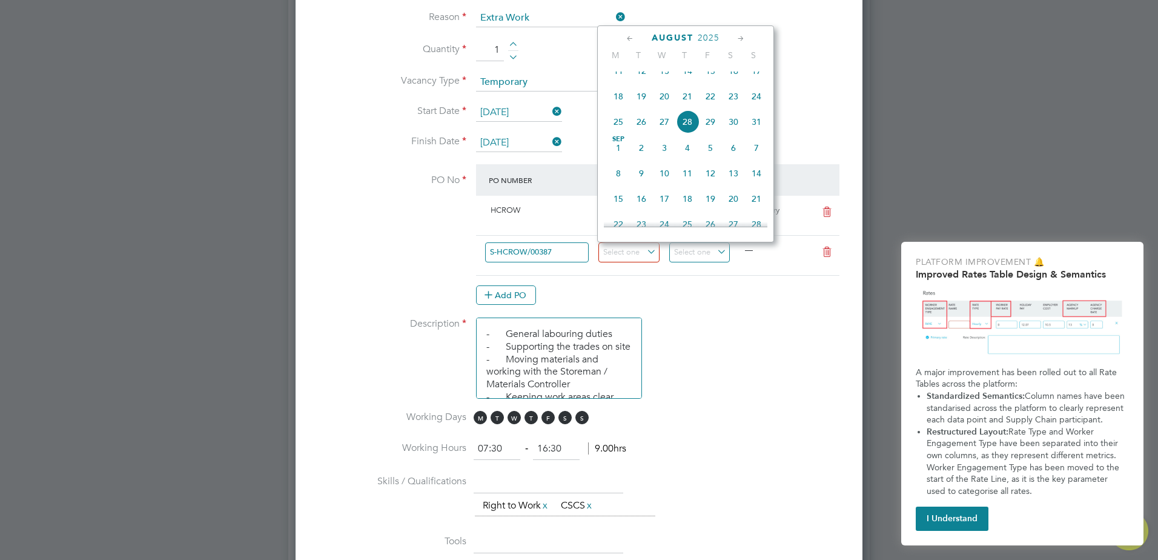
click at [618, 102] on span "18" at bounding box center [618, 96] width 23 height 23
type input "[DATE]"
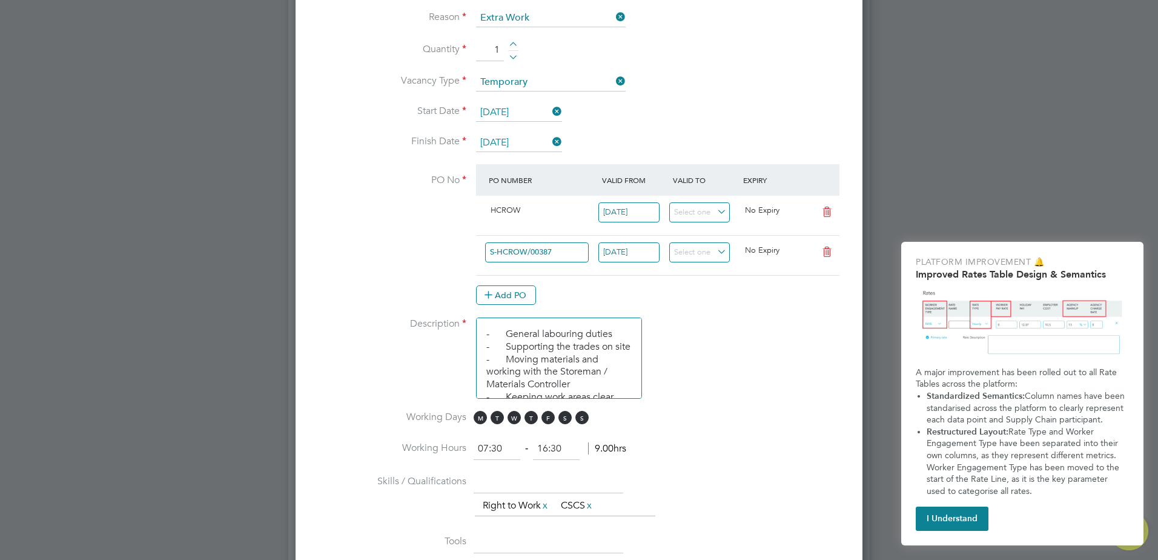
click at [767, 251] on span "No Expiry" at bounding box center [762, 250] width 35 height 10
click at [776, 340] on li "Description - General labouring duties - Supporting the trades on site - Moving…" at bounding box center [579, 363] width 528 height 93
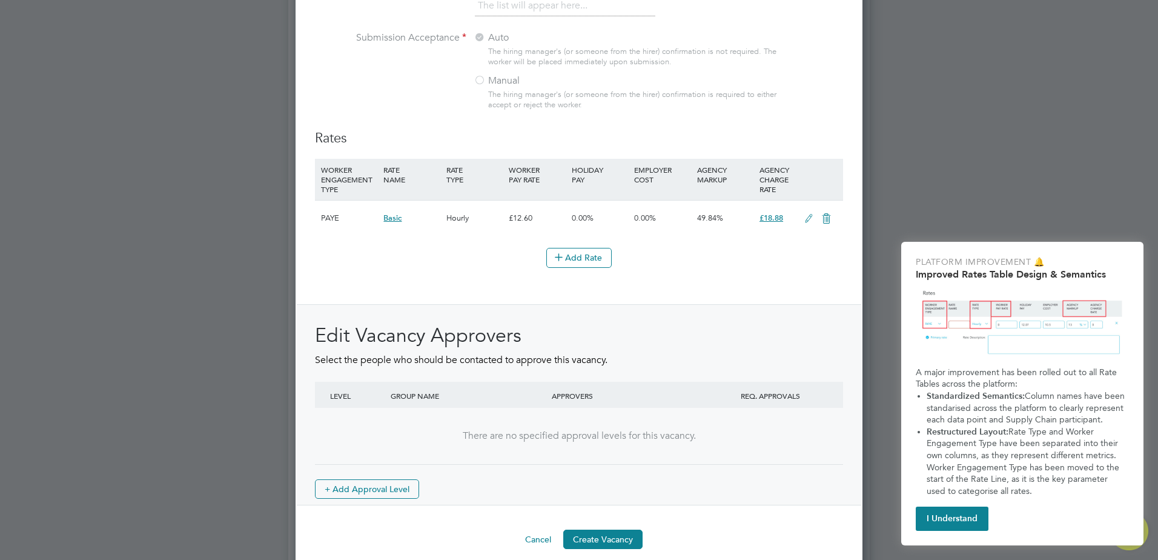
scroll to position [1359, 0]
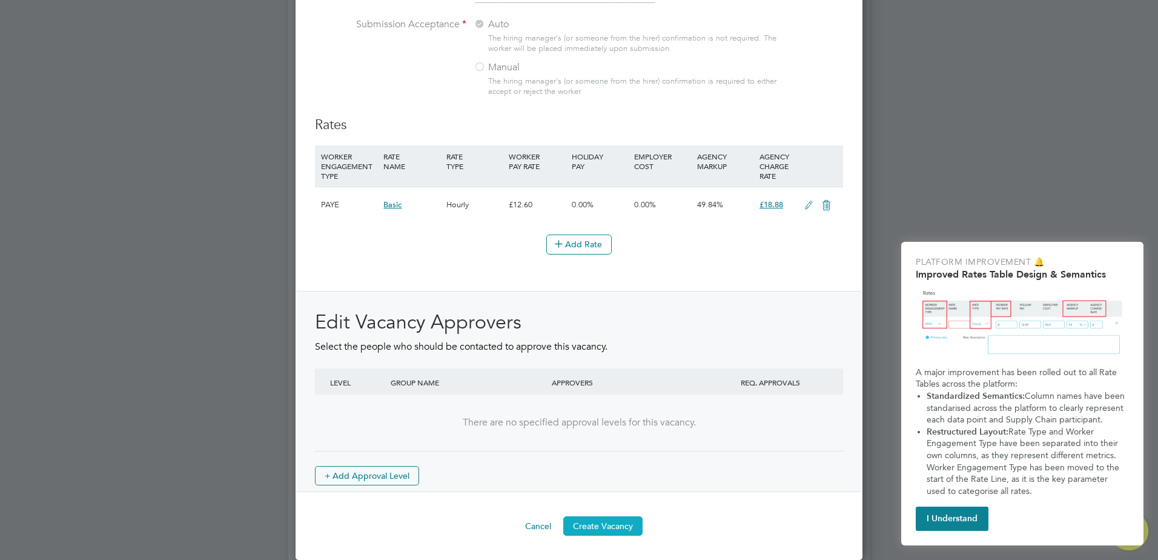
click at [578, 525] on button "Create Vacancy" at bounding box center [602, 525] width 79 height 19
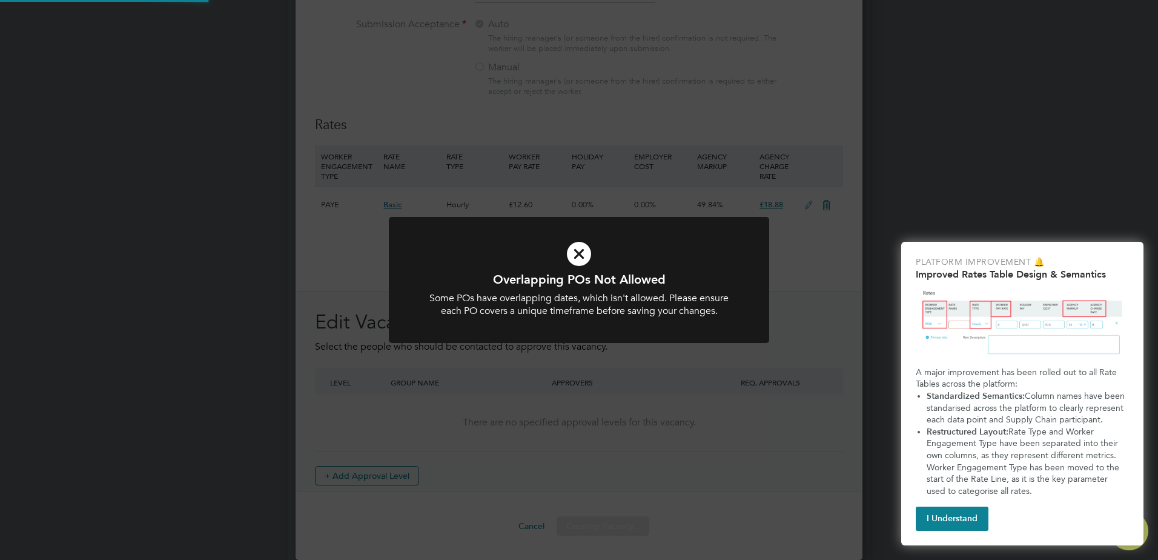
scroll to position [21, 114]
click at [582, 255] on icon at bounding box center [579, 253] width 315 height 47
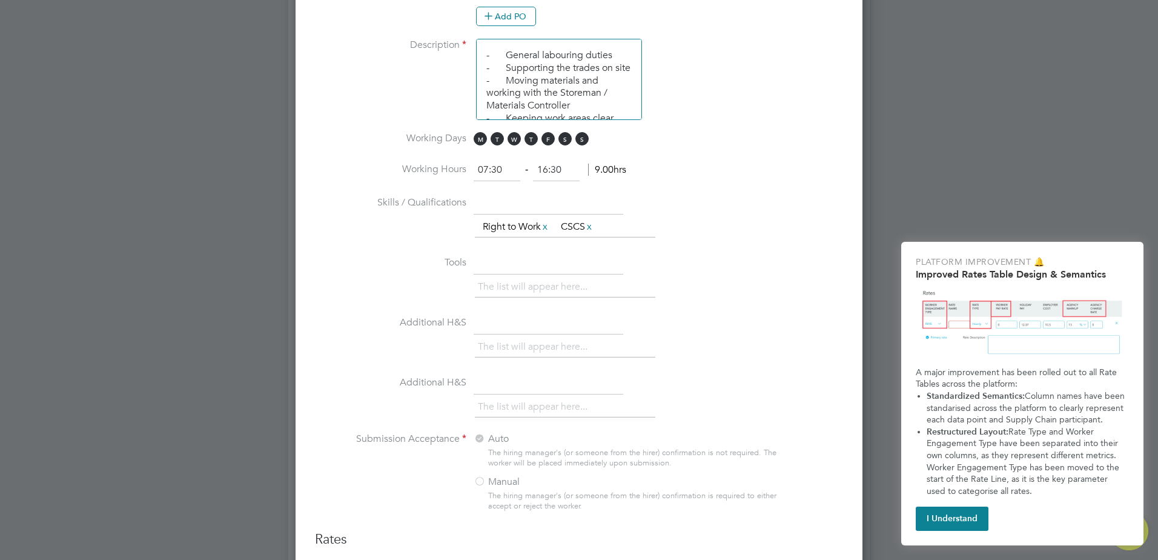
scroll to position [753, 0]
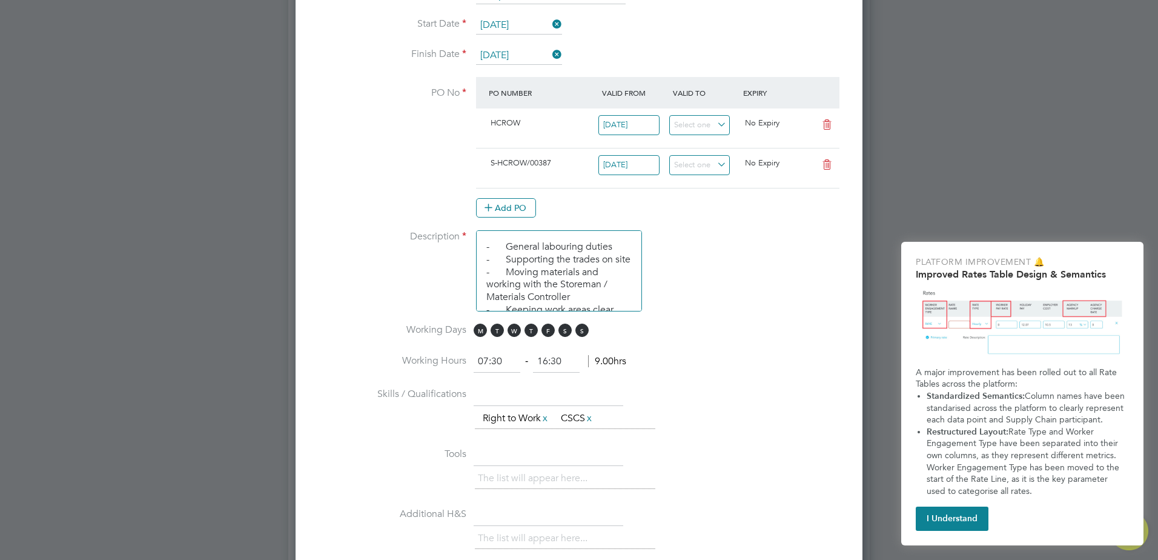
click at [828, 126] on icon at bounding box center [826, 125] width 15 height 10
type input "[DATE]"
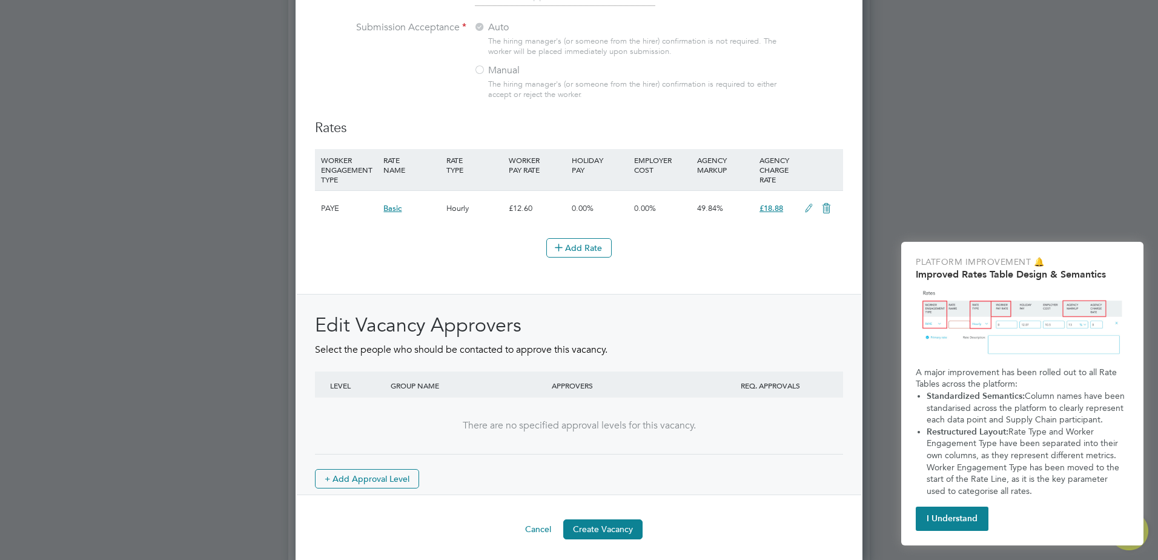
scroll to position [1320, 0]
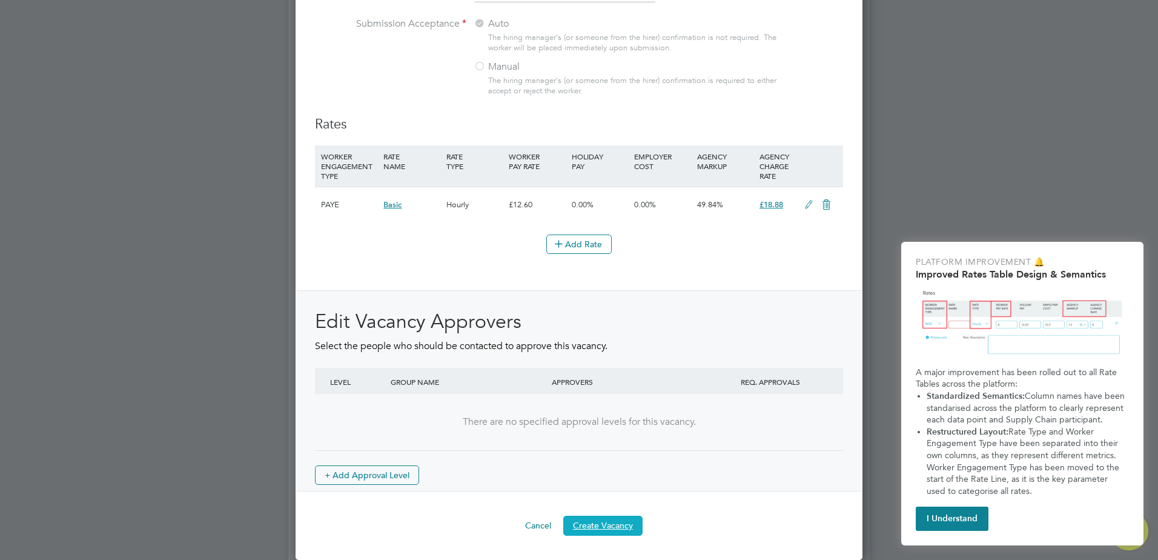
click at [578, 522] on button "Create Vacancy" at bounding box center [602, 524] width 79 height 19
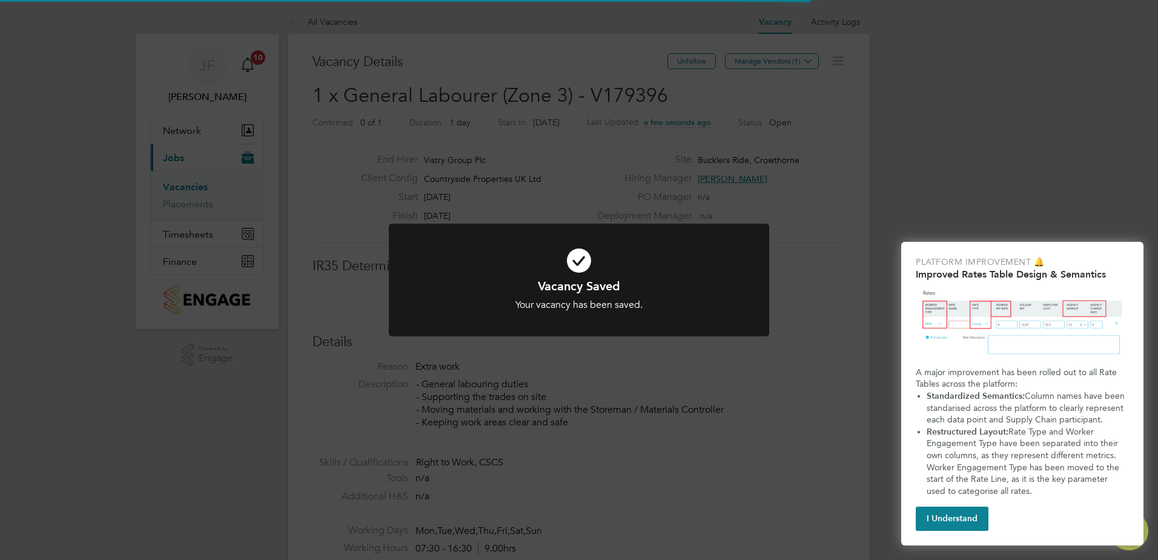
scroll to position [36, 85]
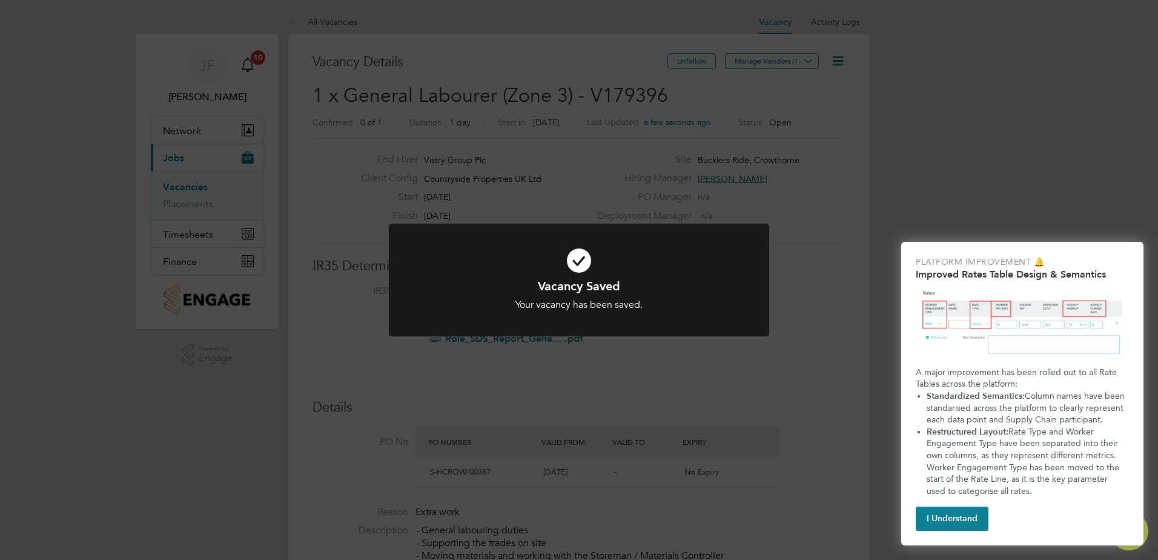
click at [805, 151] on div "Vacancy Saved Your vacancy has been saved. Cancel Okay" at bounding box center [579, 280] width 1158 height 560
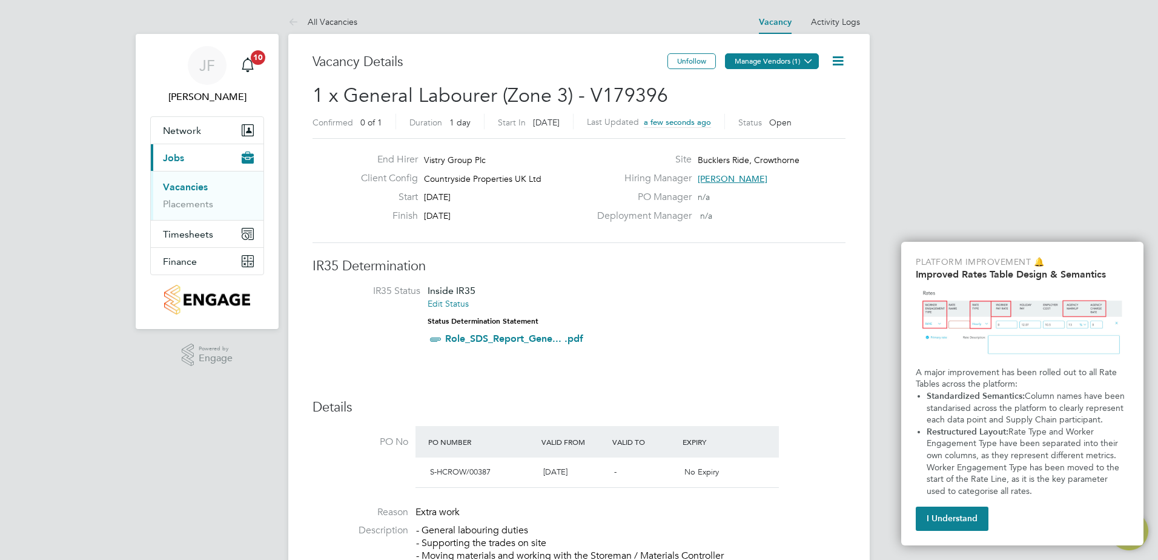
click at [808, 59] on icon at bounding box center [808, 60] width 9 height 9
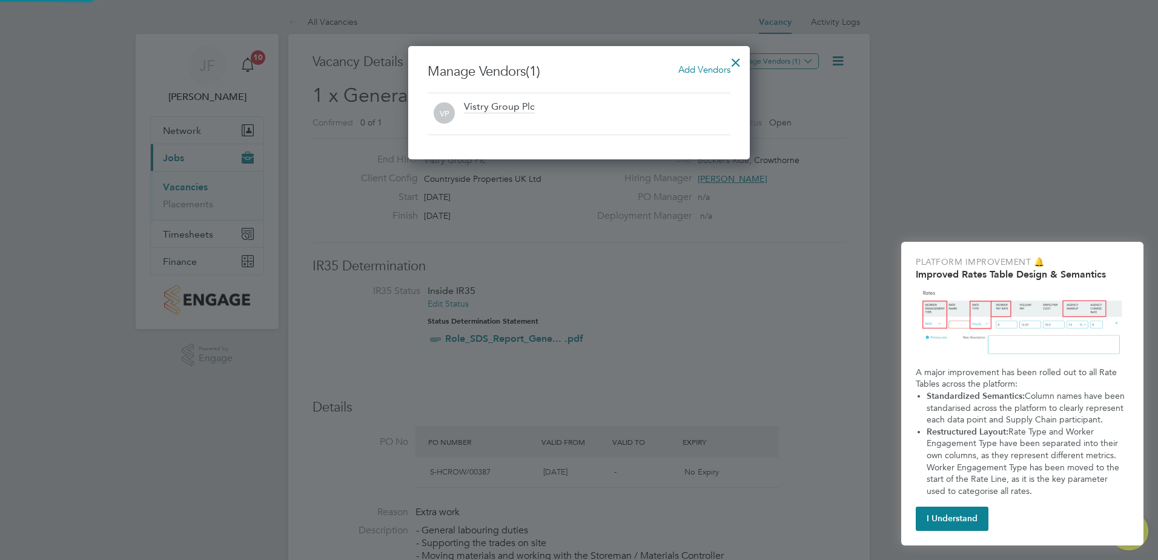
scroll to position [113, 342]
click at [535, 122] on div at bounding box center [597, 121] width 266 height 12
click at [692, 71] on span "Add Vendors" at bounding box center [704, 70] width 52 height 12
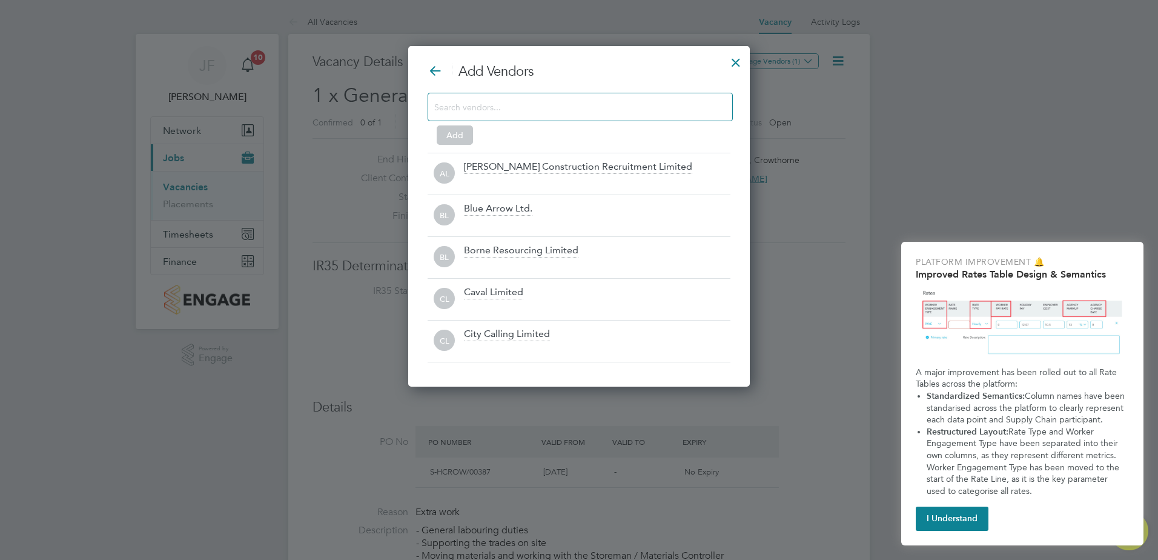
click at [625, 110] on input at bounding box center [570, 107] width 273 height 16
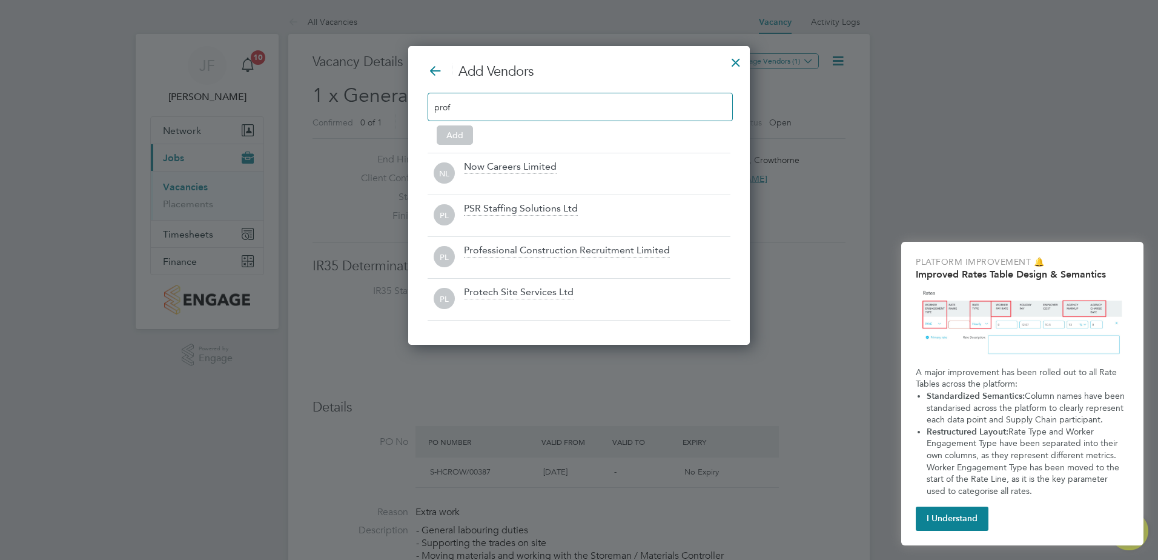
scroll to position [174, 342]
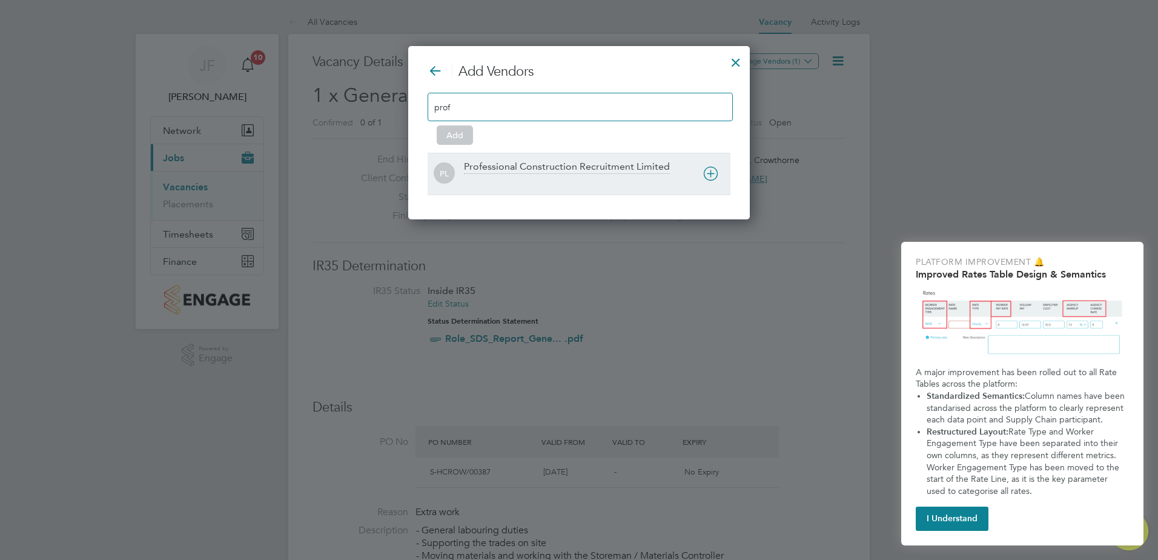
type input "prof"
click at [629, 168] on div "Professional Construction Recruitment Limited" at bounding box center [567, 166] width 206 height 13
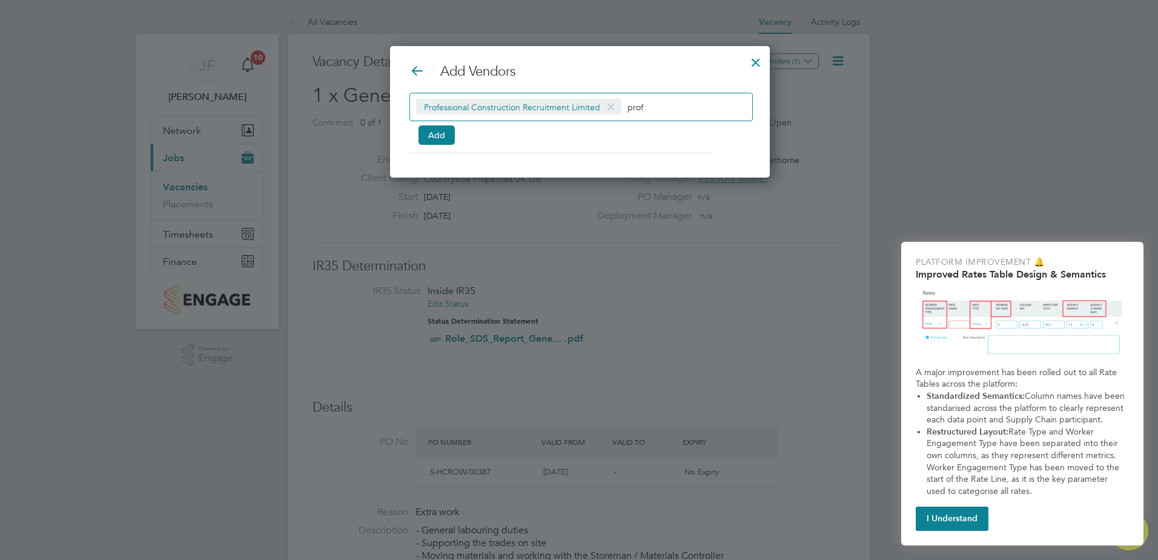
click at [677, 114] on div "Professional Construction Recruitment Limited prof" at bounding box center [580, 107] width 343 height 28
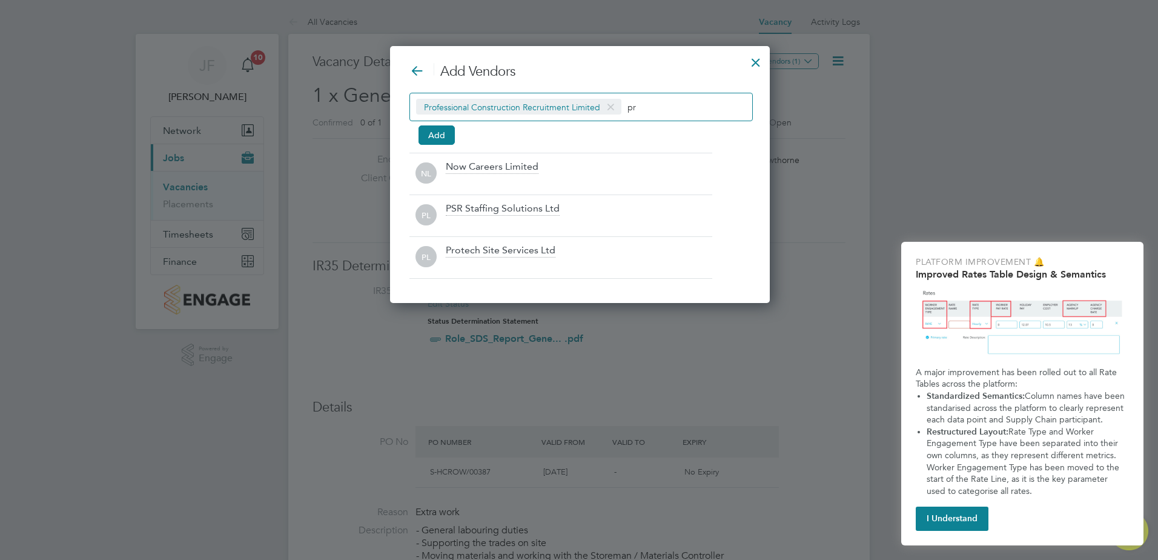
scroll to position [257, 378]
type input "p"
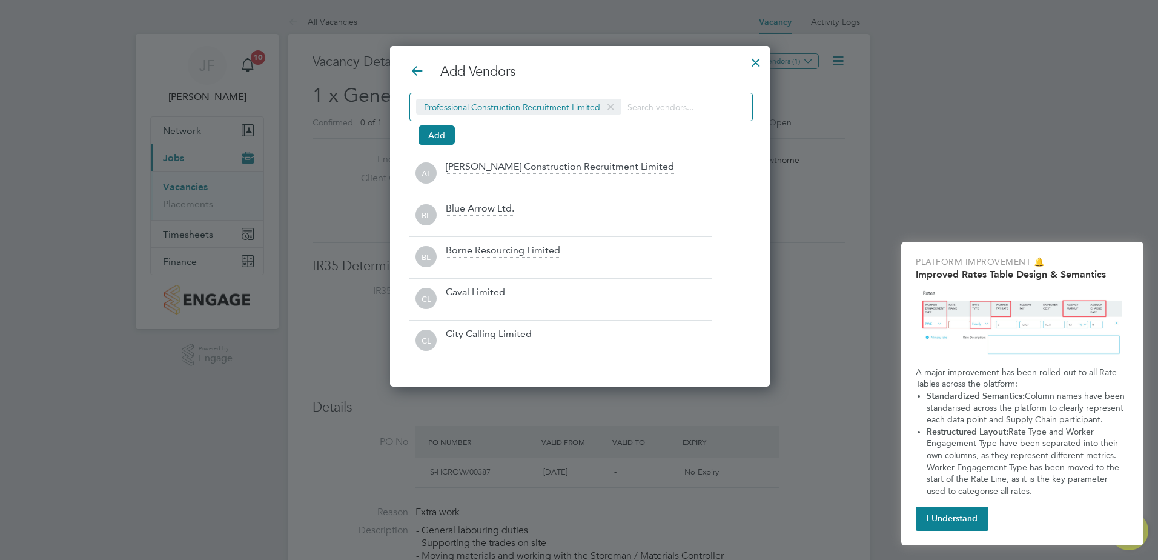
click at [453, 124] on div "Professional Construction Recruitment Limited Add" at bounding box center [579, 117] width 341 height 48
click at [445, 130] on button "Add" at bounding box center [436, 134] width 36 height 19
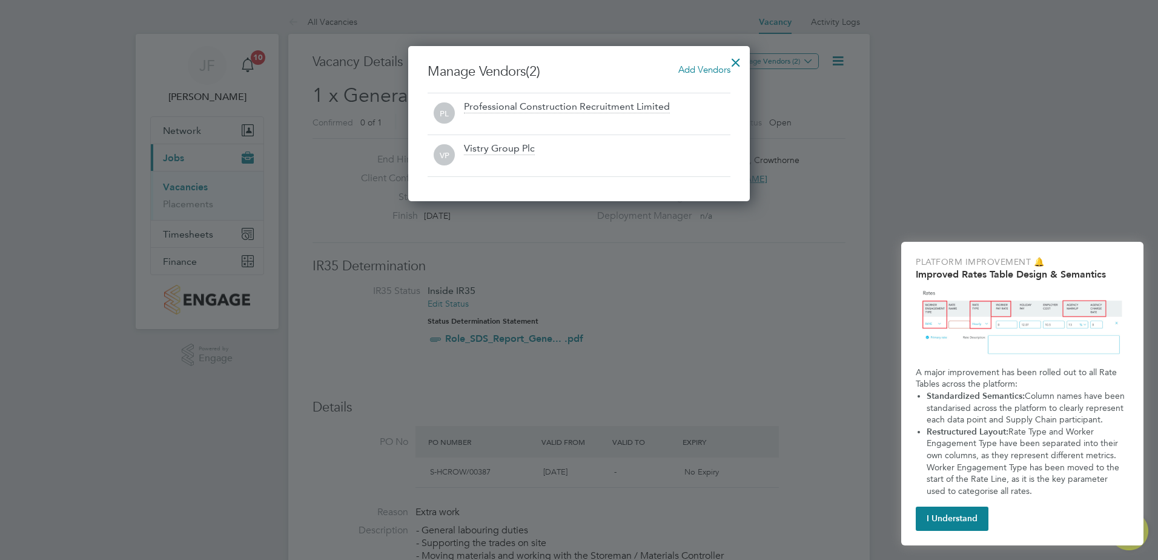
click at [733, 64] on div at bounding box center [736, 59] width 22 height 22
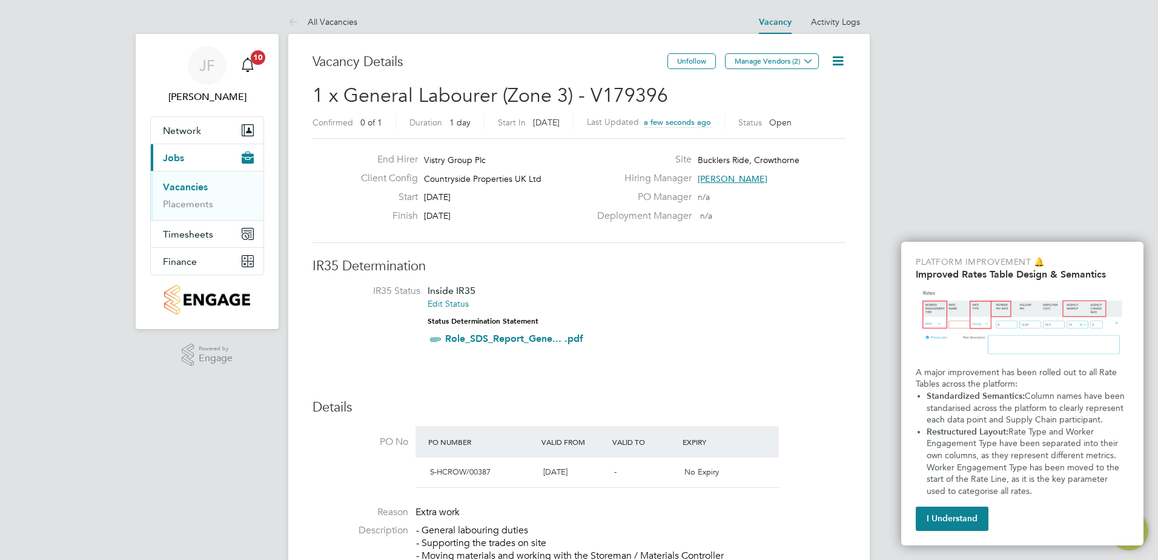
click at [182, 187] on link "Vacancies" at bounding box center [185, 187] width 45 height 12
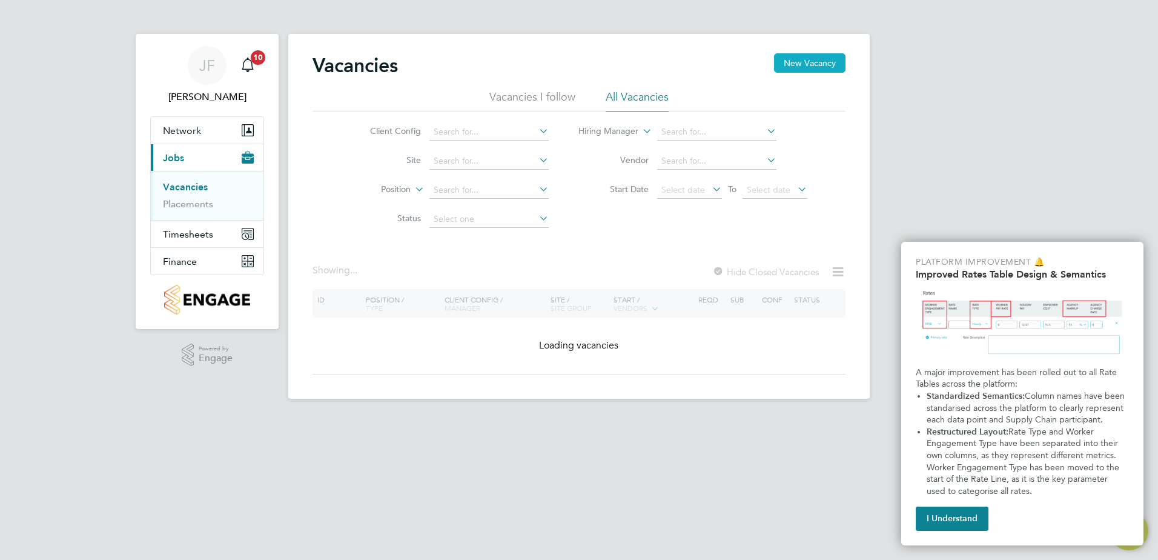
click at [818, 68] on button "New Vacancy" at bounding box center [809, 62] width 71 height 19
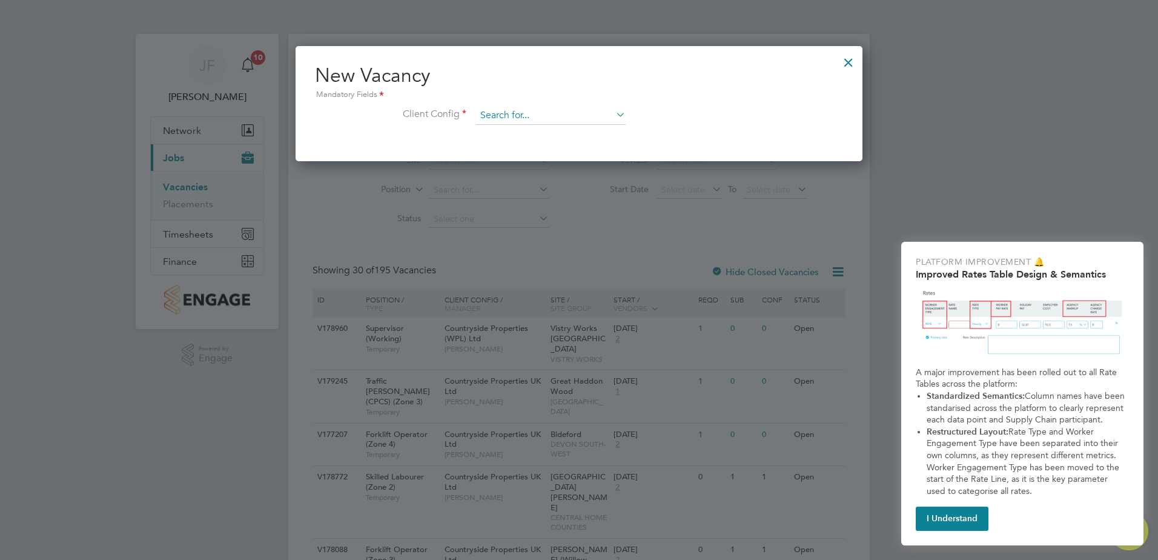
click at [531, 112] on input at bounding box center [551, 116] width 150 height 18
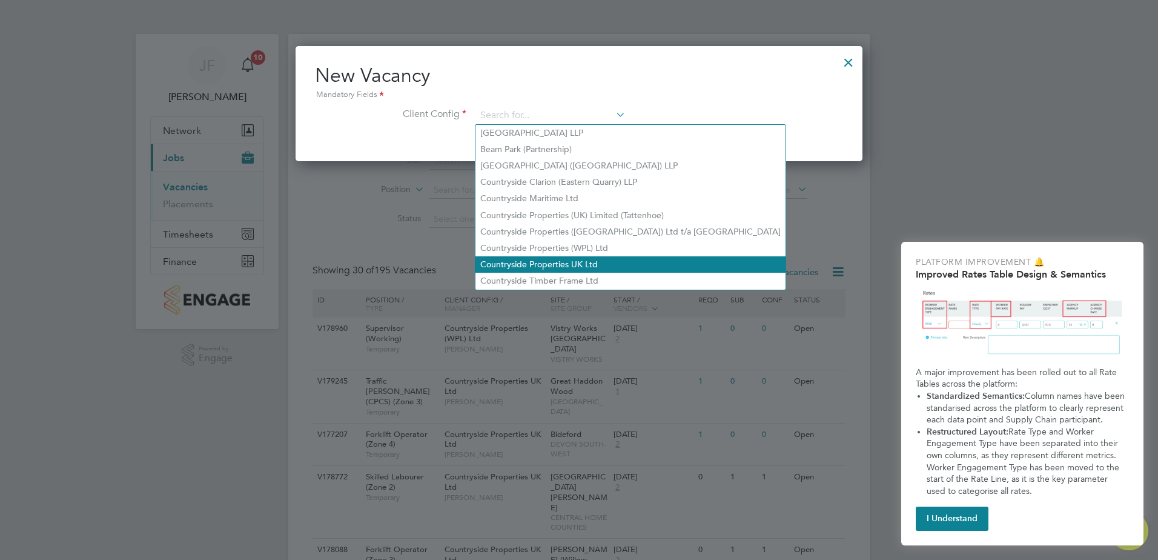
click at [563, 258] on li "Countryside Properties UK Ltd" at bounding box center [630, 264] width 310 height 16
type input "Countryside Properties UK Ltd"
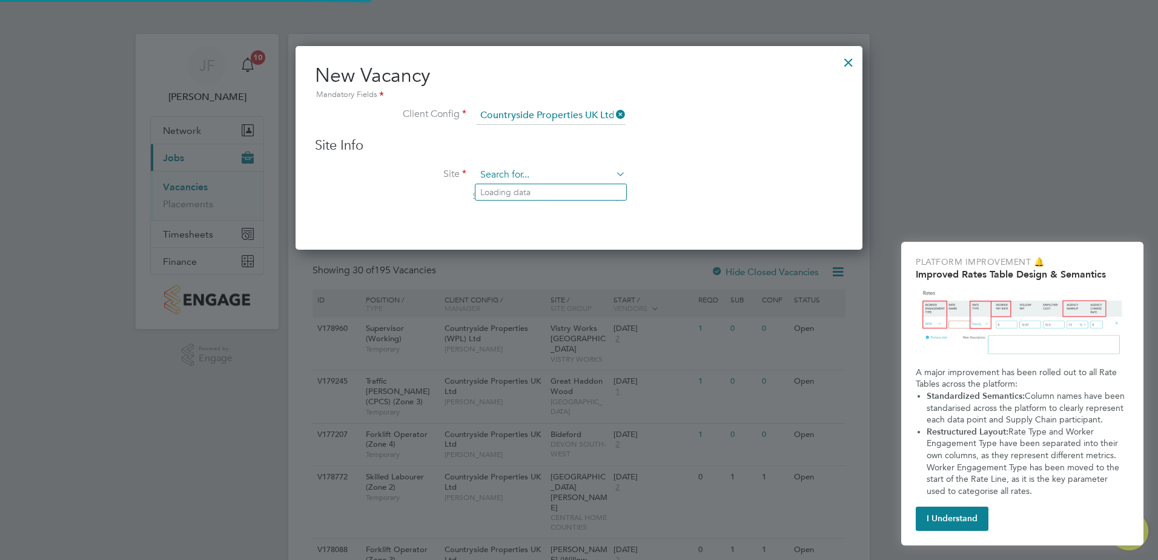
click at [512, 183] on input at bounding box center [551, 175] width 150 height 18
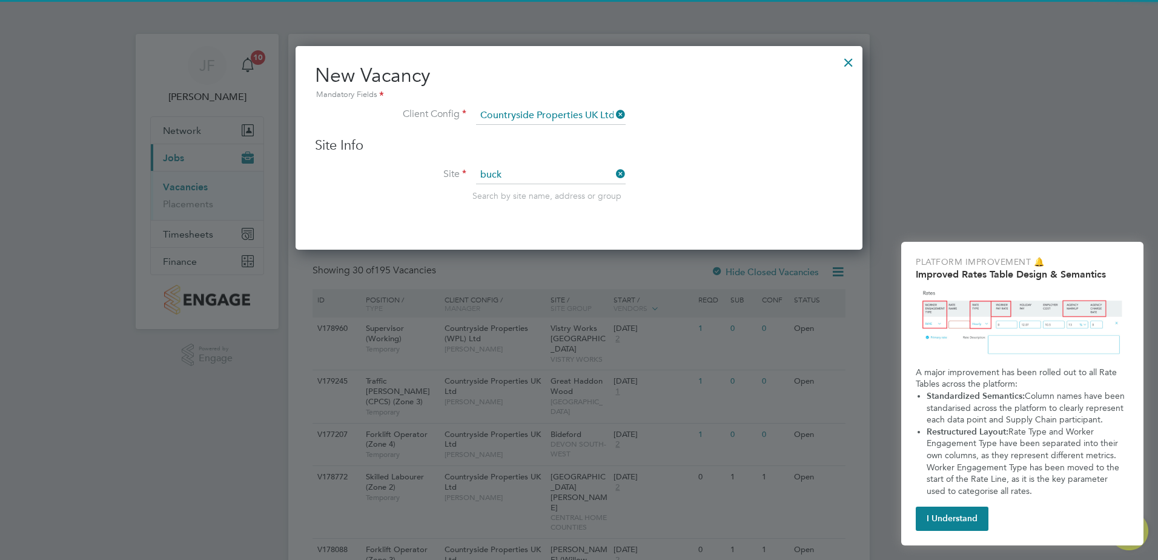
click at [512, 207] on li "Buck lers Ride, Crowthorne" at bounding box center [572, 208] width 194 height 16
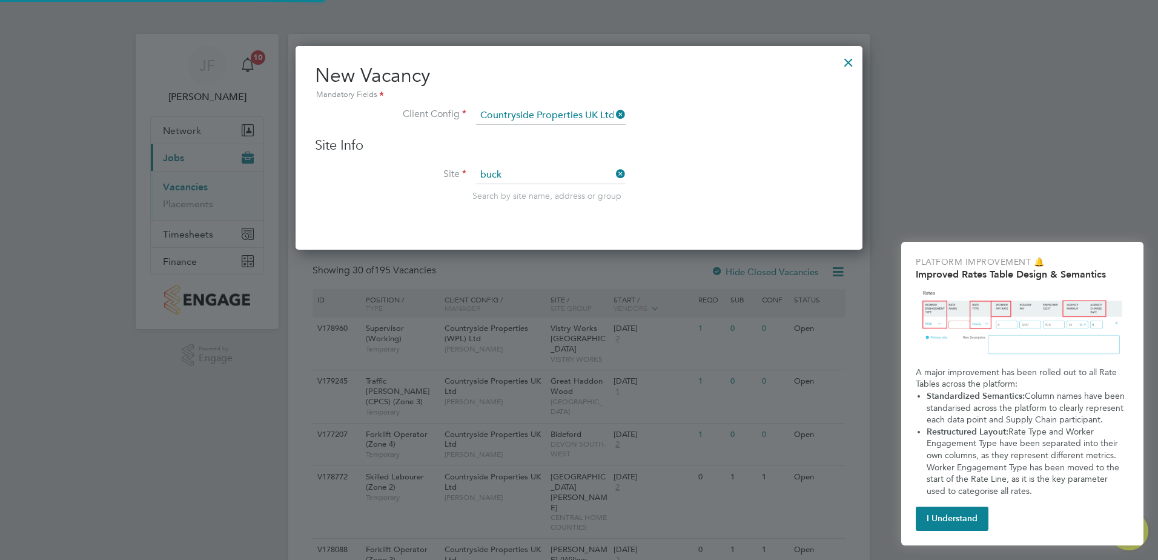
type input "Bucklers Ride, Crowthorne"
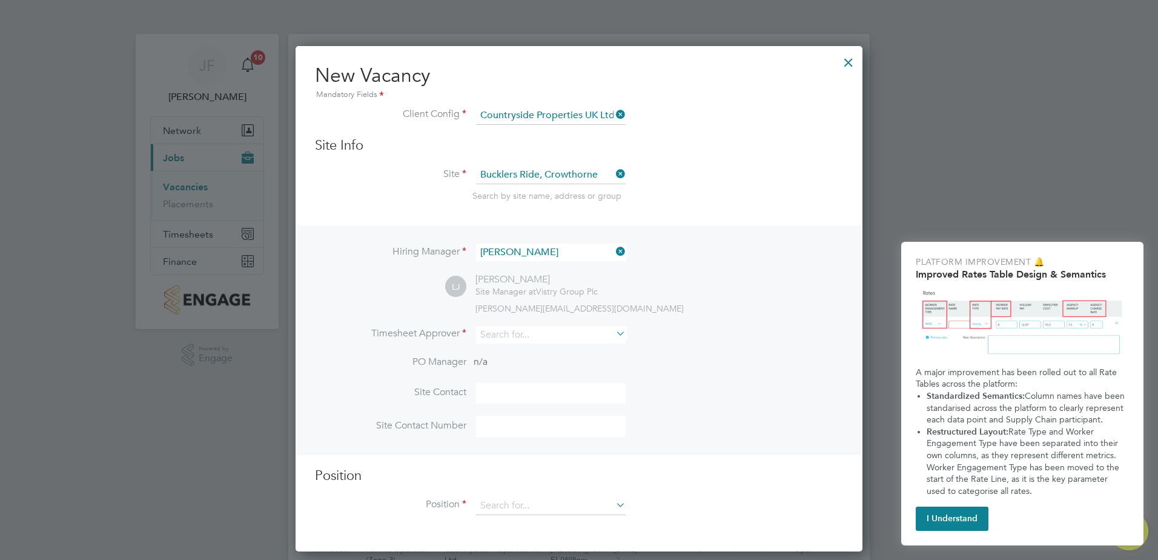
drag, startPoint x: 623, startPoint y: 251, endPoint x: 581, endPoint y: 257, distance: 42.2
click at [613, 251] on icon at bounding box center [613, 251] width 0 height 17
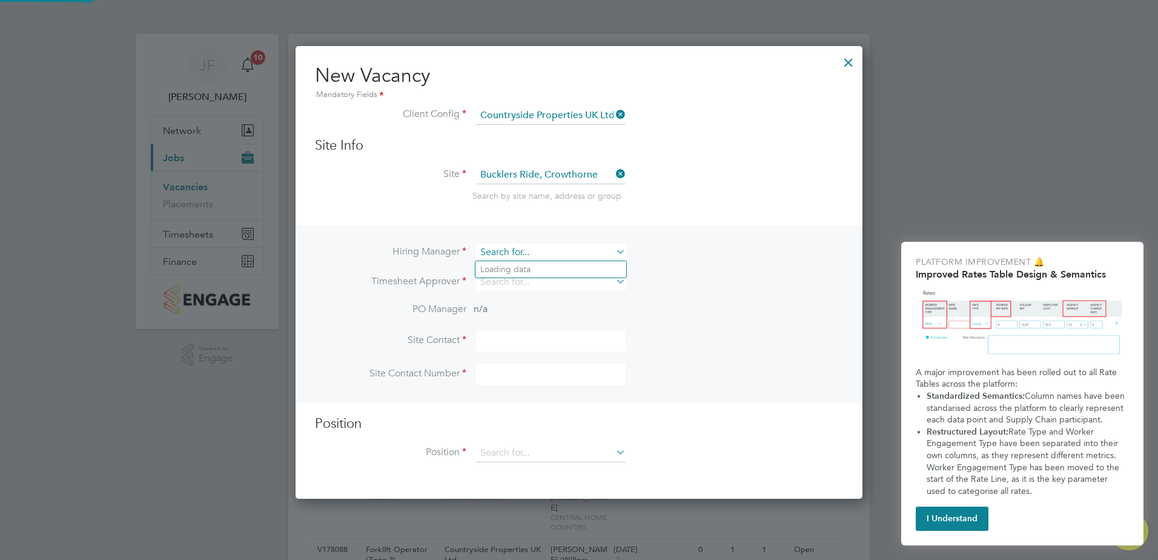
click at [563, 254] on input at bounding box center [551, 252] width 150 height 18
click at [531, 271] on li "[PERSON_NAME] cock" at bounding box center [550, 269] width 151 height 16
type input "[PERSON_NAME]"
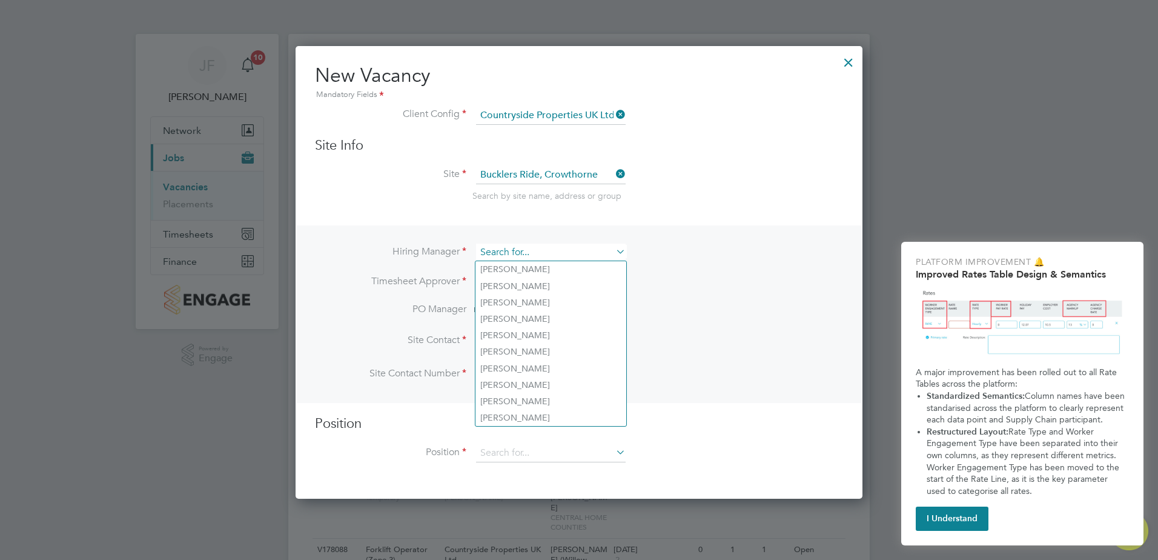
drag, startPoint x: 561, startPoint y: 248, endPoint x: 515, endPoint y: 251, distance: 46.1
click at [515, 251] on input at bounding box center [551, 252] width 150 height 18
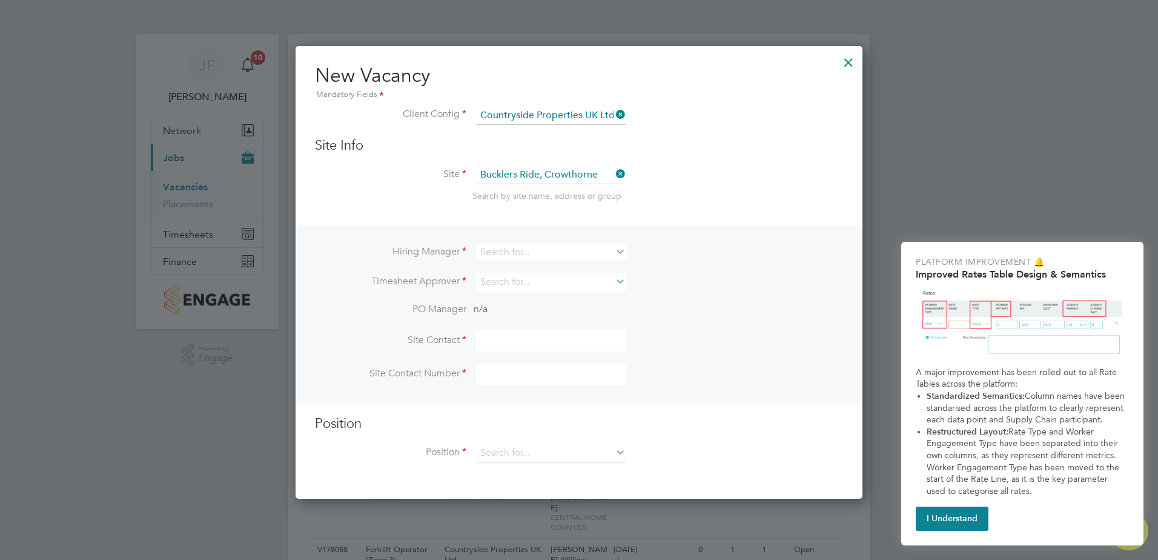
click at [684, 277] on li "Timesheet Approver" at bounding box center [579, 288] width 528 height 30
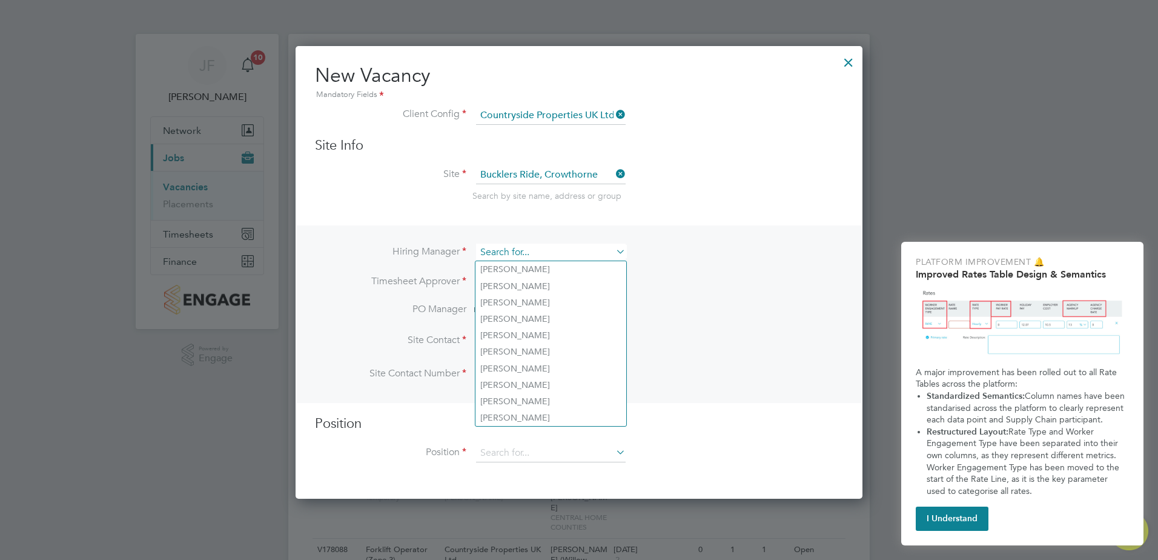
click at [594, 252] on input at bounding box center [551, 252] width 150 height 18
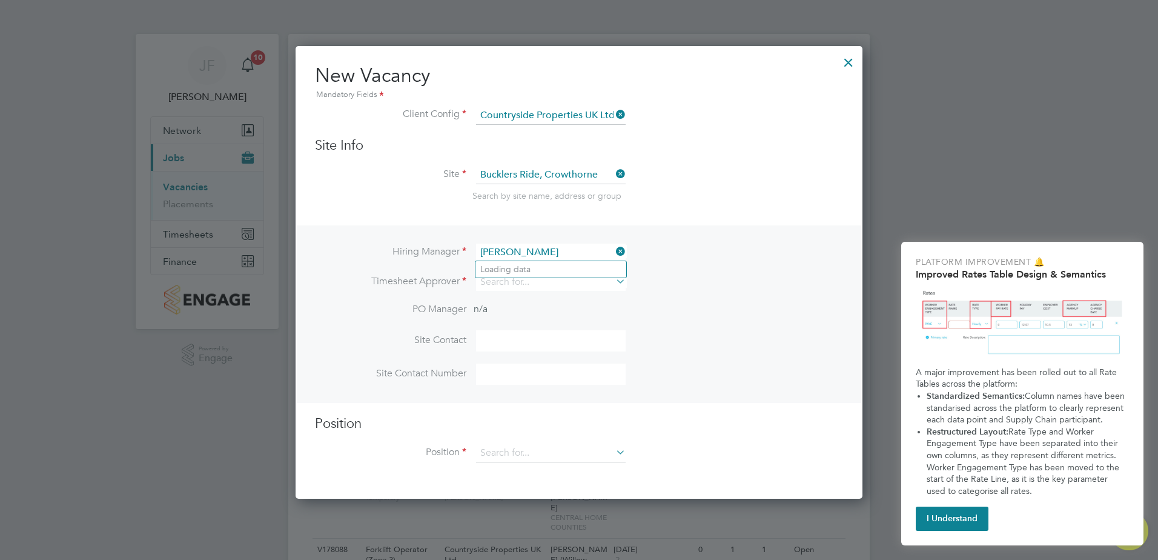
type input "[PERSON_NAME]"
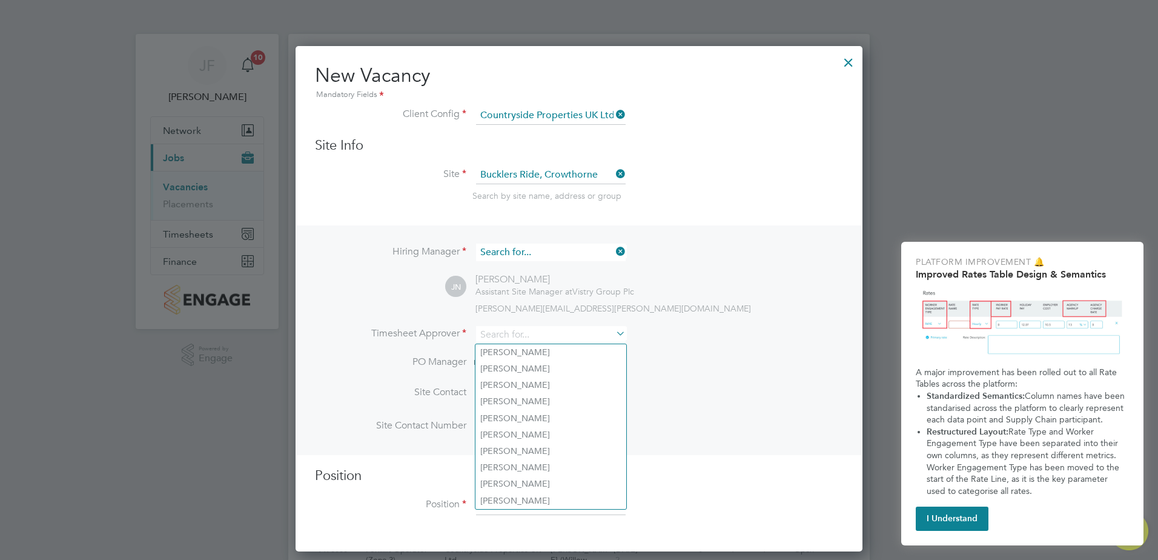
click at [595, 252] on input at bounding box center [551, 252] width 150 height 18
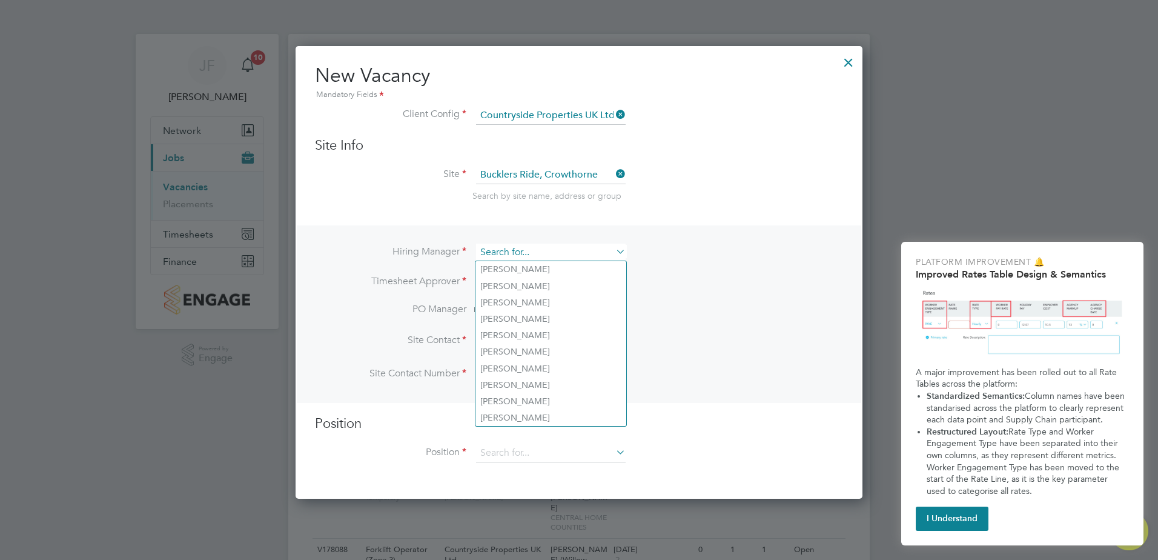
scroll to position [454, 567]
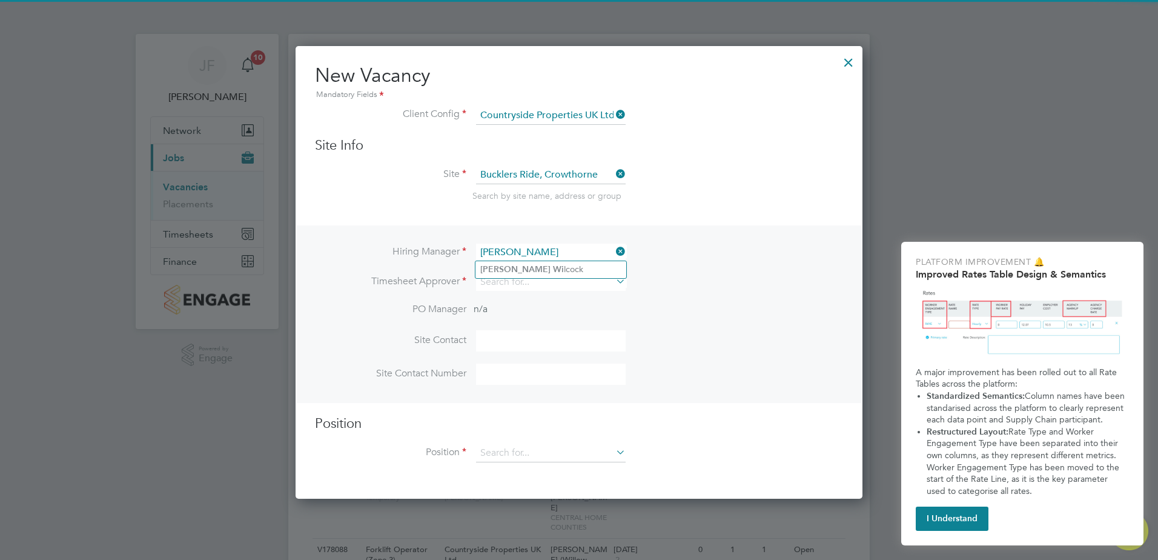
type input "[PERSON_NAME]"
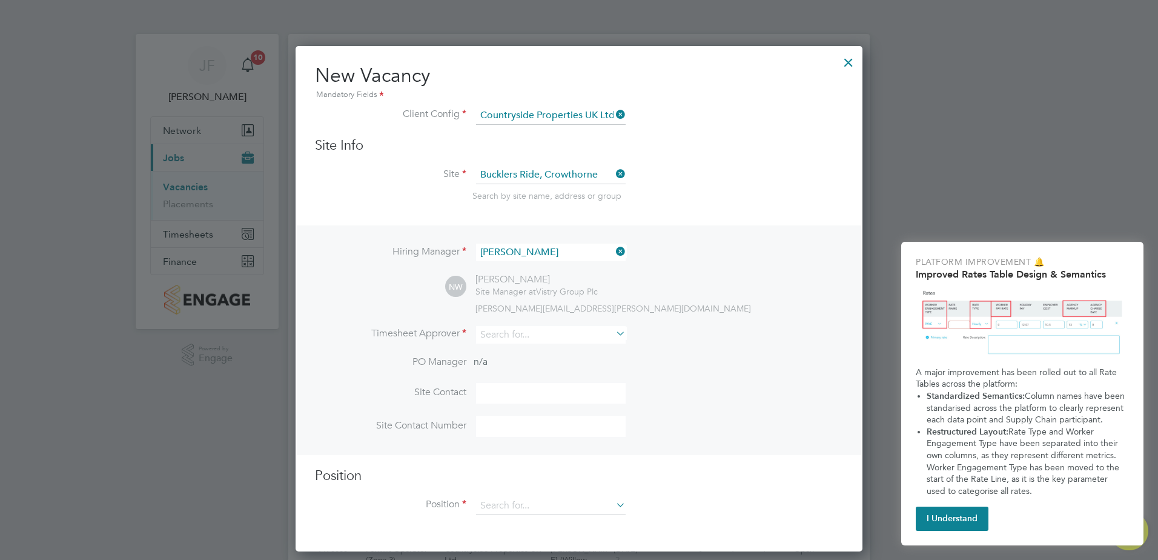
scroll to position [506, 567]
type input "[PERSON_NAME]"
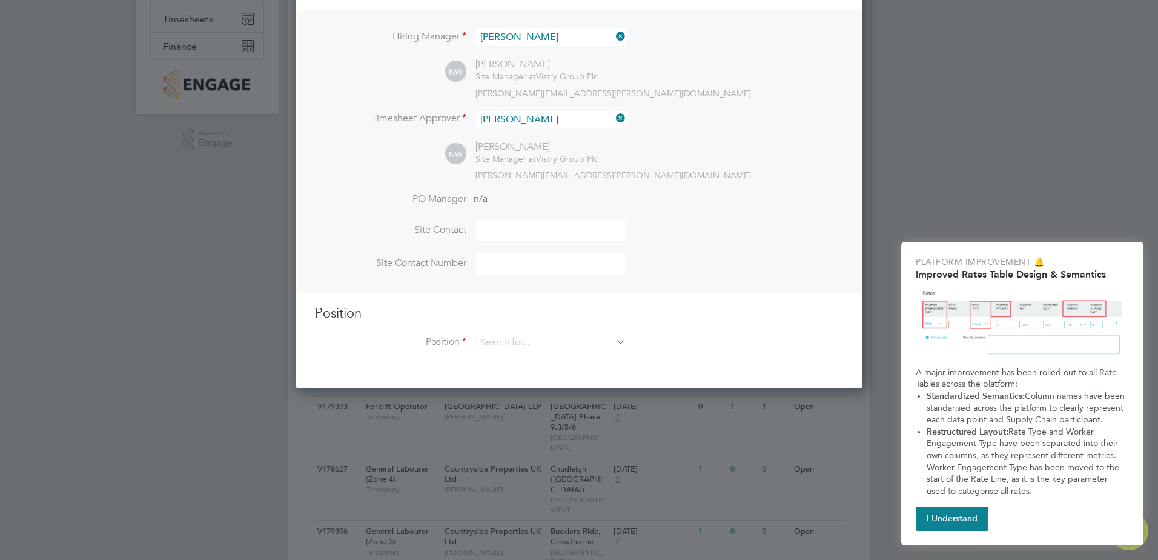
scroll to position [250, 0]
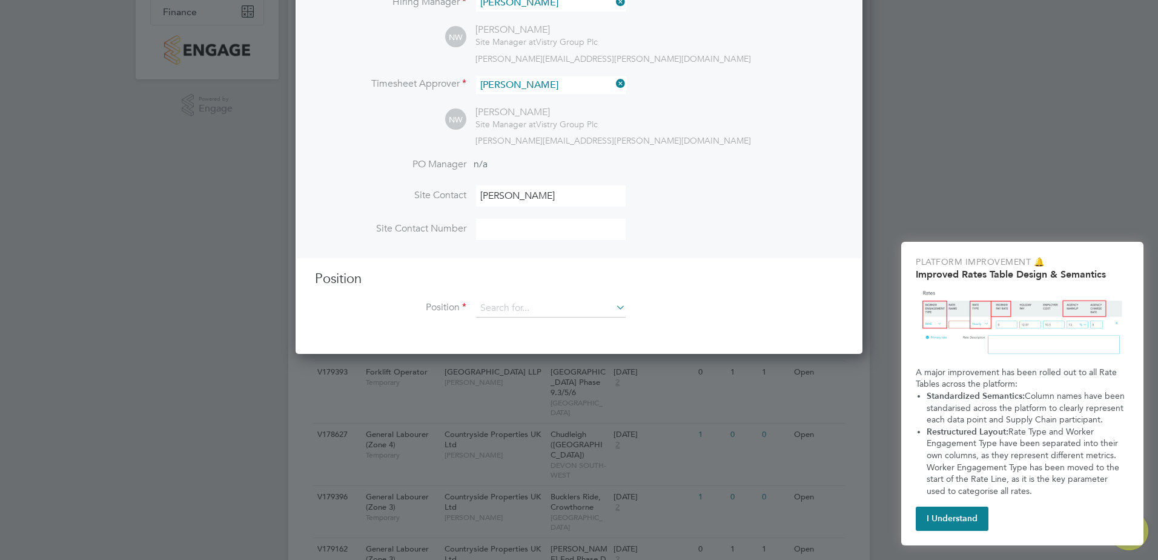
click at [528, 194] on input "[PERSON_NAME]" at bounding box center [551, 195] width 150 height 21
type input "[PERSON_NAME]"
type input "General Labourer (Zone 3)"
click at [540, 317] on input at bounding box center [551, 308] width 150 height 18
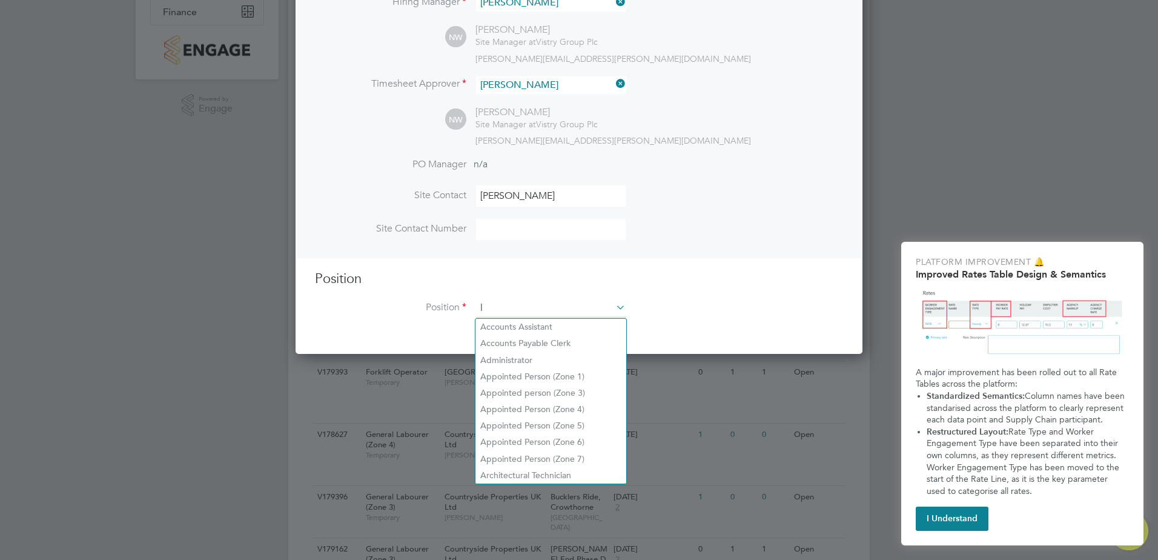
scroll to position [1746, 567]
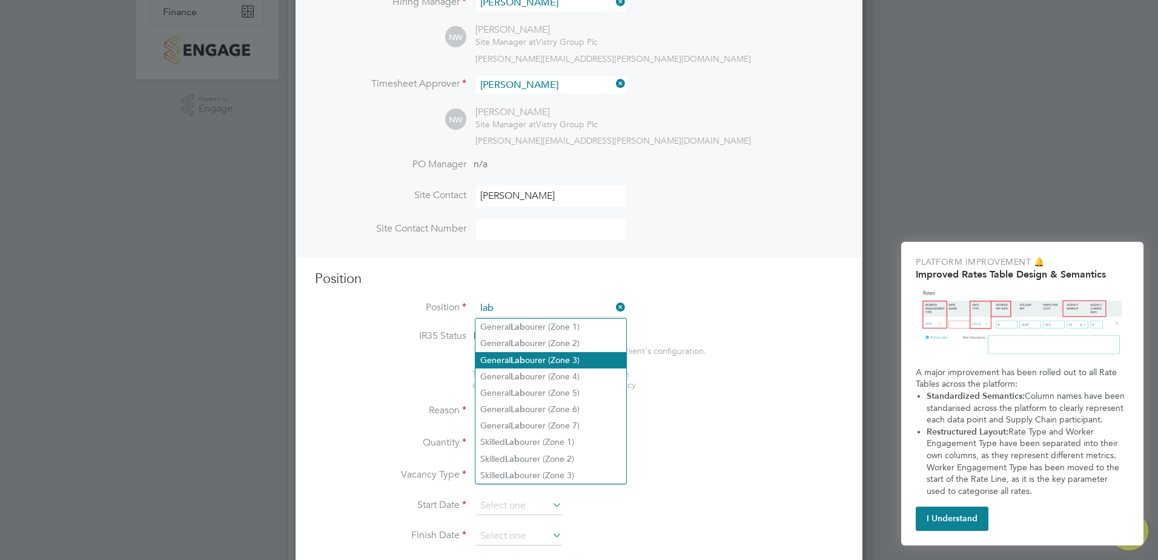
click at [543, 357] on li "General Lab ourer (Zone 3)" at bounding box center [550, 360] width 151 height 16
type input "General Labourer (Zone 3)"
type textarea "- General labouring duties - Supporting the trades on site - Moving materials a…"
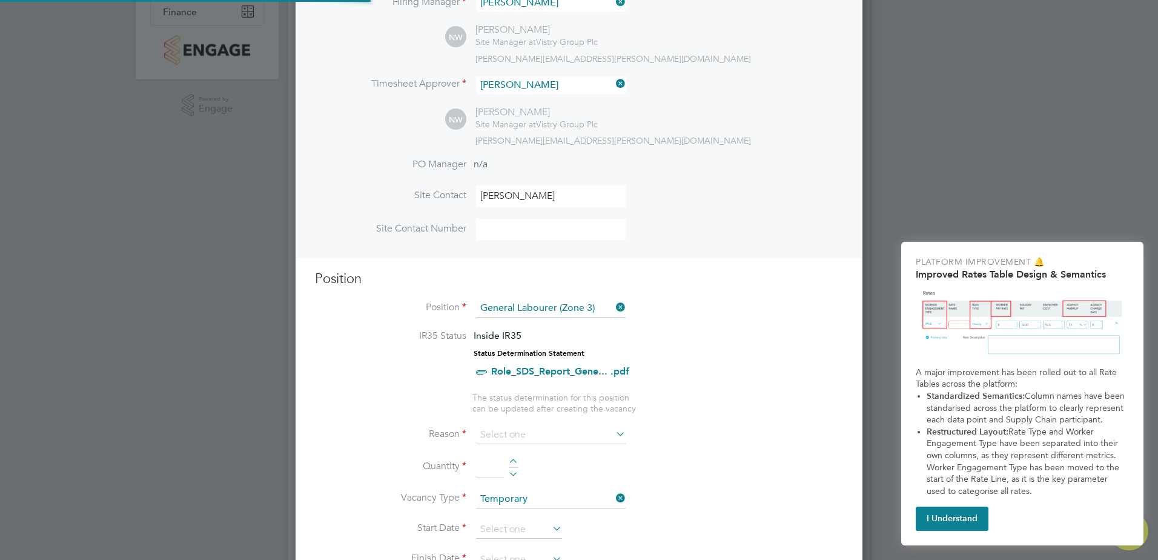
scroll to position [36, 64]
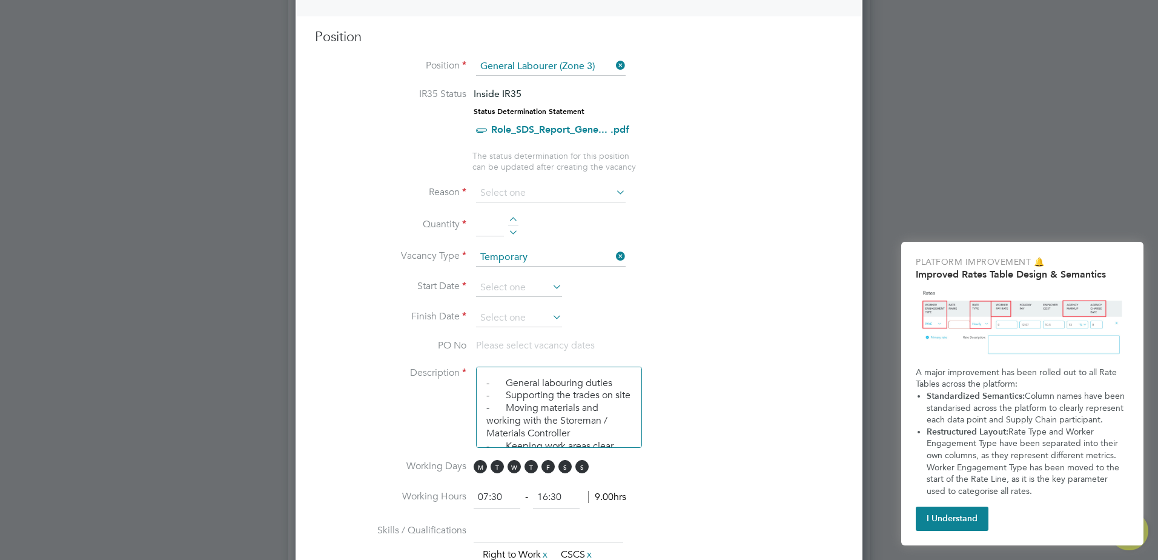
scroll to position [492, 0]
click at [551, 197] on input at bounding box center [551, 193] width 150 height 18
click at [545, 241] on li "Extra Work" at bounding box center [550, 242] width 151 height 16
type input "Extra Work"
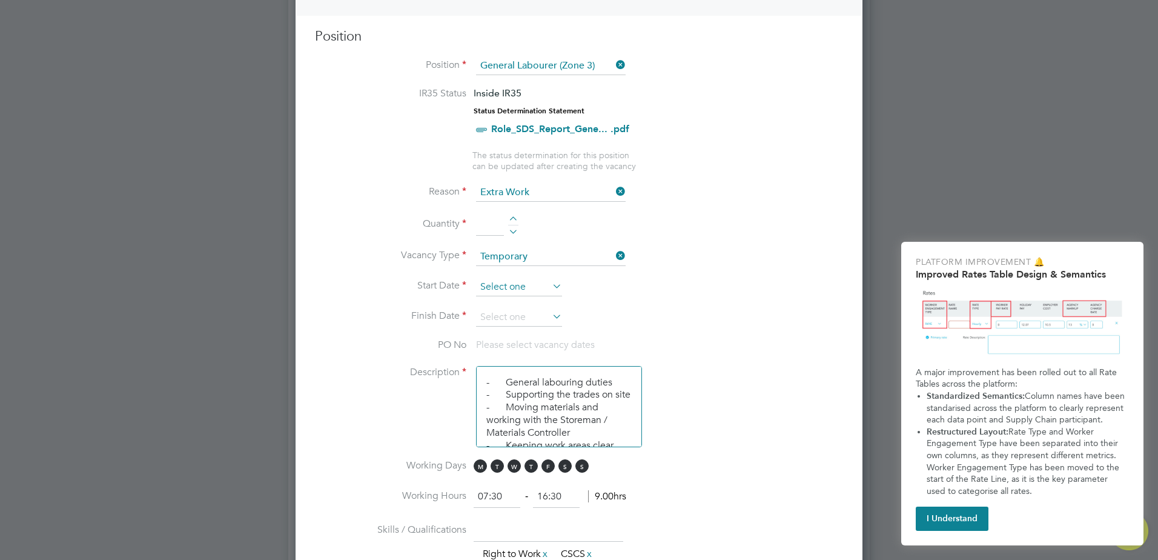
click at [520, 286] on input at bounding box center [519, 287] width 86 height 18
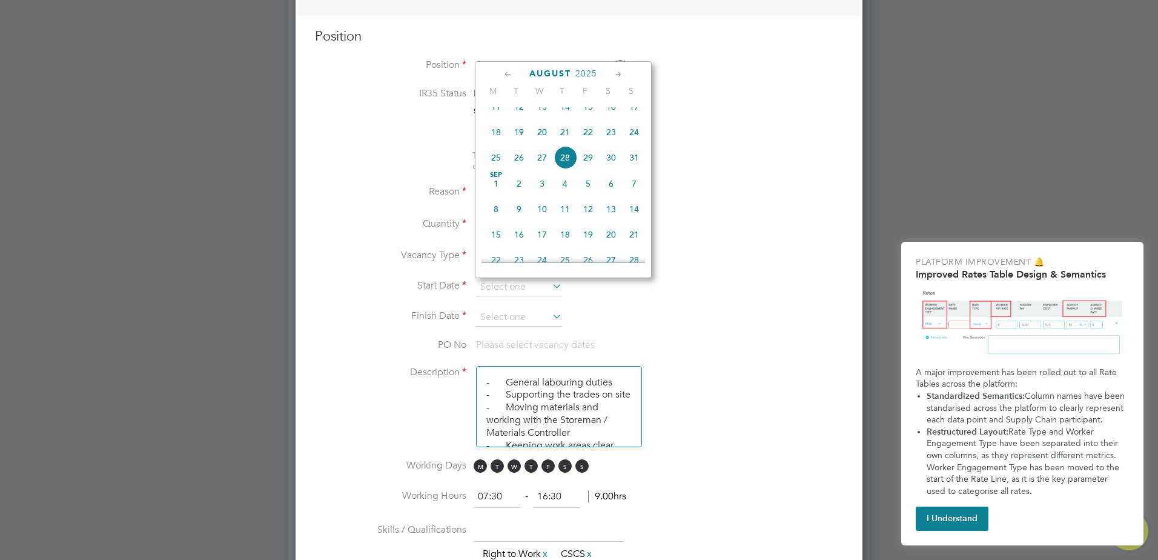
click at [590, 143] on span "22" at bounding box center [588, 132] width 23 height 23
type input "[DATE]"
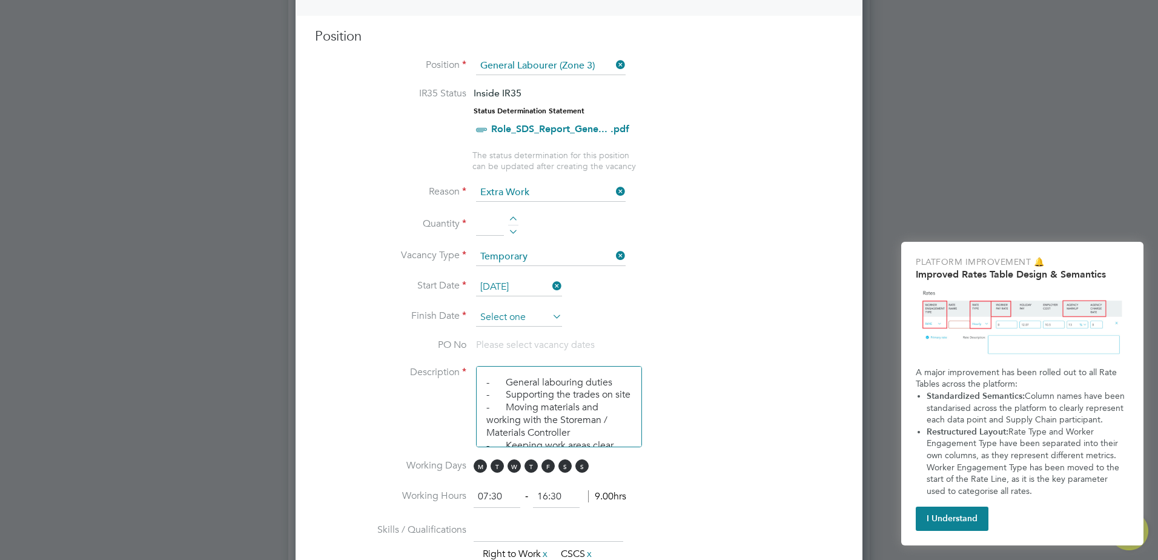
click at [517, 322] on input at bounding box center [519, 317] width 86 height 18
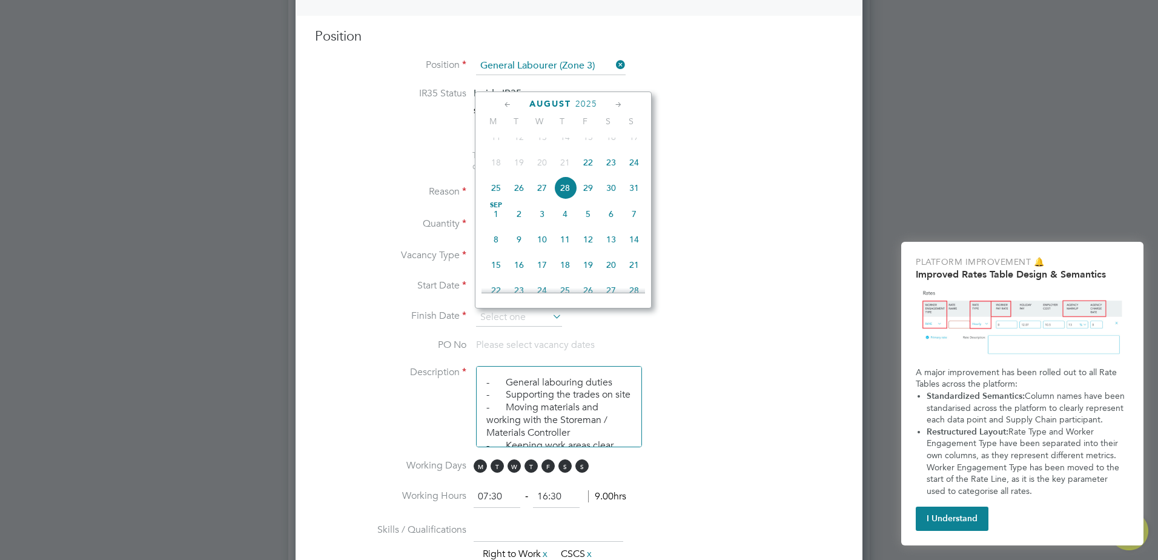
click at [592, 173] on span "22" at bounding box center [588, 162] width 23 height 23
type input "[DATE]"
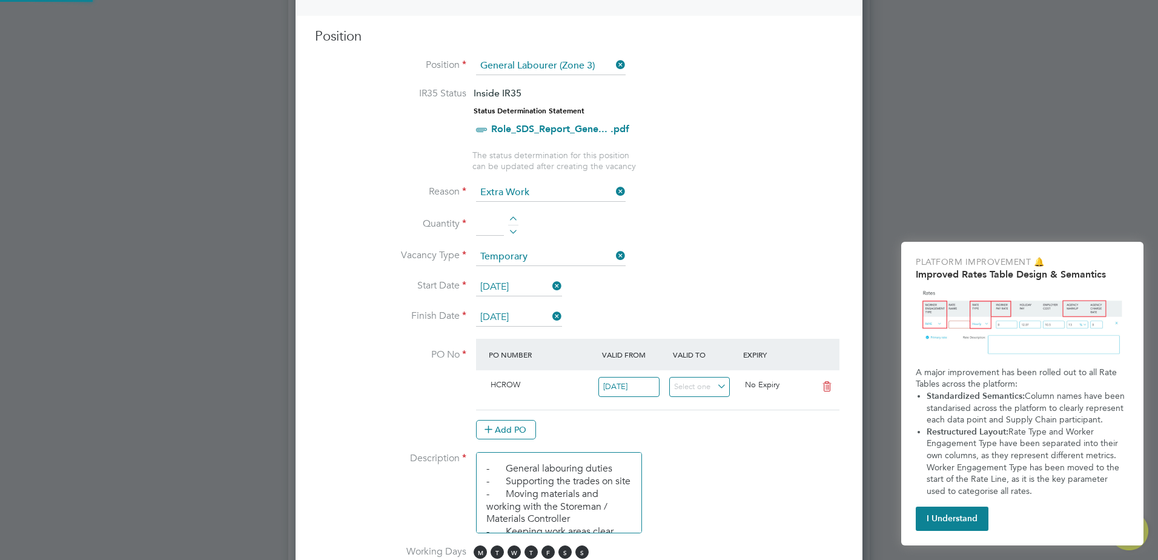
scroll to position [21, 114]
click at [515, 220] on div at bounding box center [513, 220] width 10 height 8
click at [514, 220] on div at bounding box center [513, 220] width 10 height 8
type input "2"
click at [744, 237] on li "Quantity 2" at bounding box center [579, 231] width 528 height 34
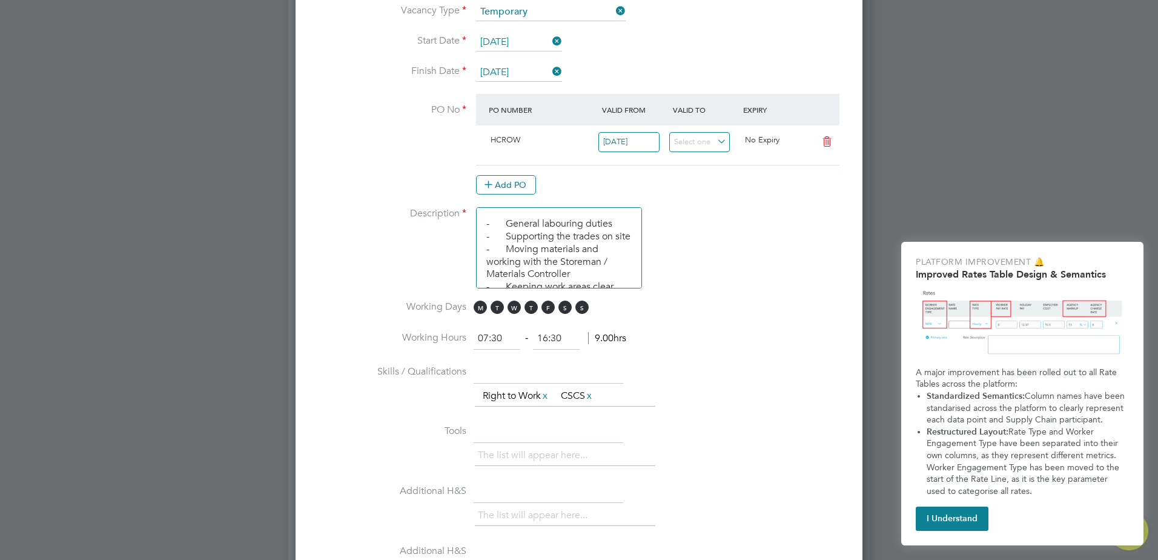
scroll to position [734, 0]
click at [830, 144] on icon at bounding box center [826, 144] width 15 height 10
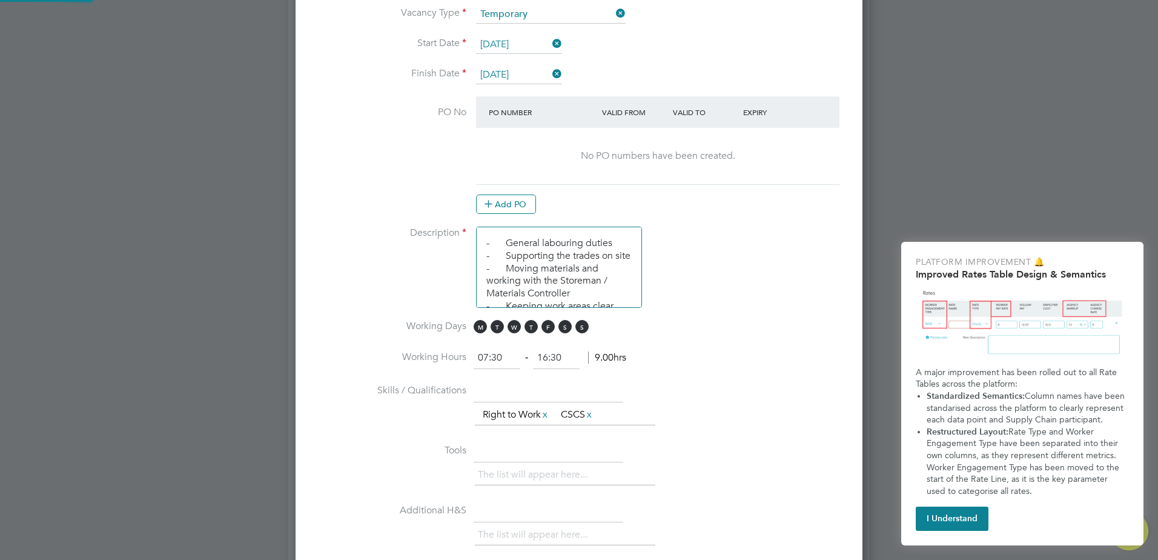
scroll to position [1851, 567]
drag, startPoint x: 498, startPoint y: 206, endPoint x: 524, endPoint y: 202, distance: 26.3
click at [498, 205] on button "Add PO" at bounding box center [506, 203] width 60 height 19
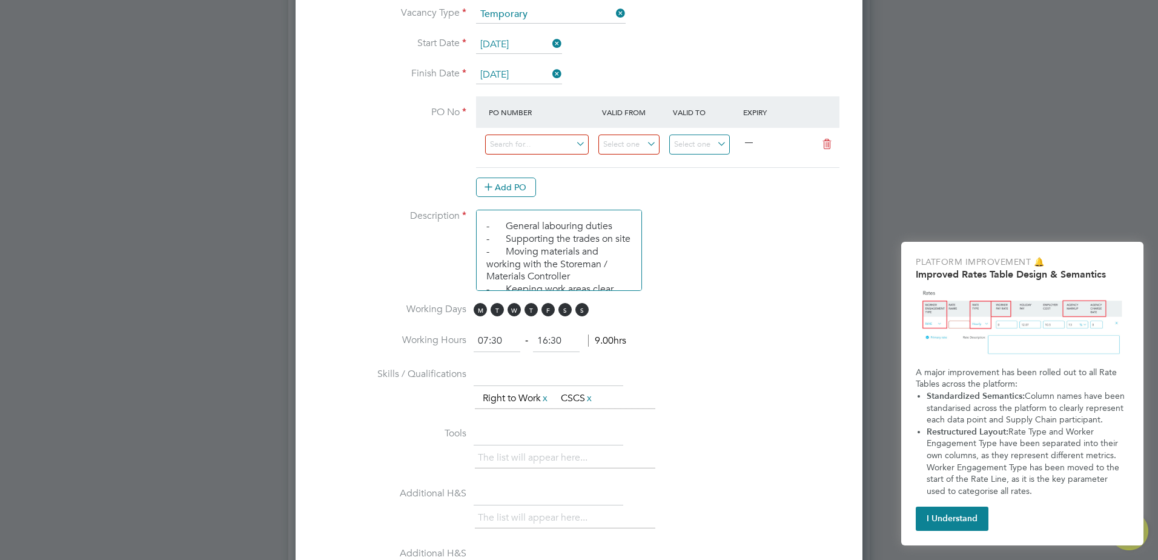
scroll to position [1833, 567]
click at [516, 150] on input at bounding box center [537, 144] width 104 height 20
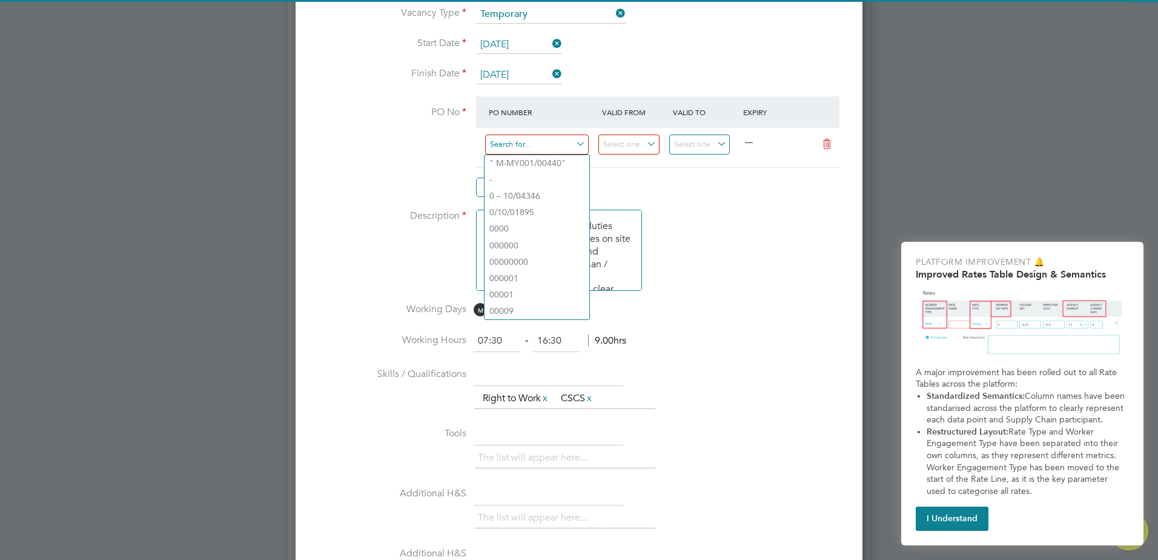
paste input "S-HCROW/00387"
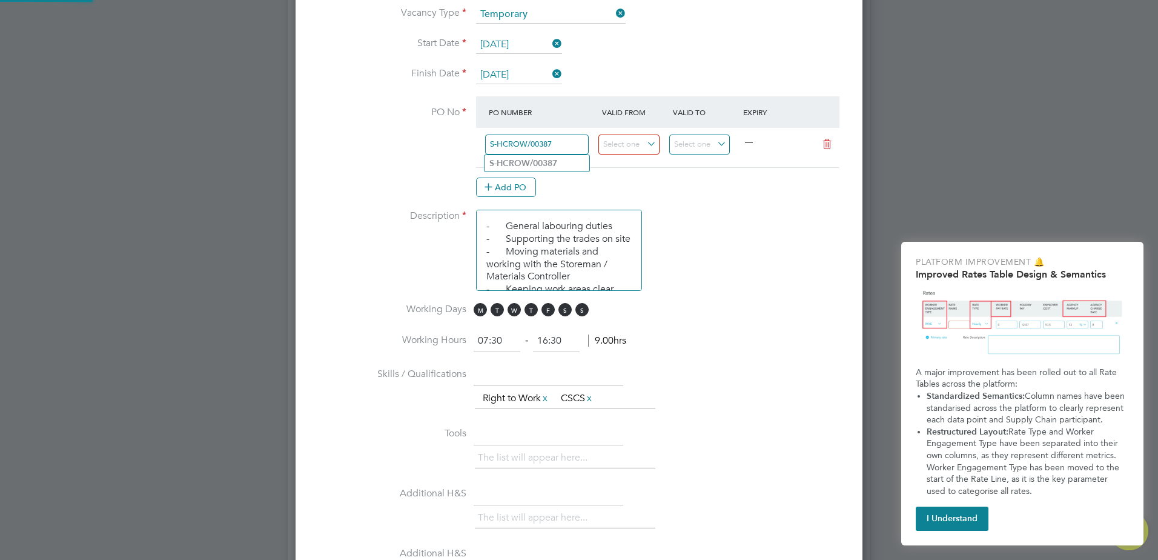
type input "S-HCROW/00387"
click at [661, 209] on li "PO No PO Number Valid From Valid To Expiry S-HCROW/00387 — Add PO" at bounding box center [579, 152] width 528 height 113
click at [637, 146] on input at bounding box center [628, 144] width 61 height 20
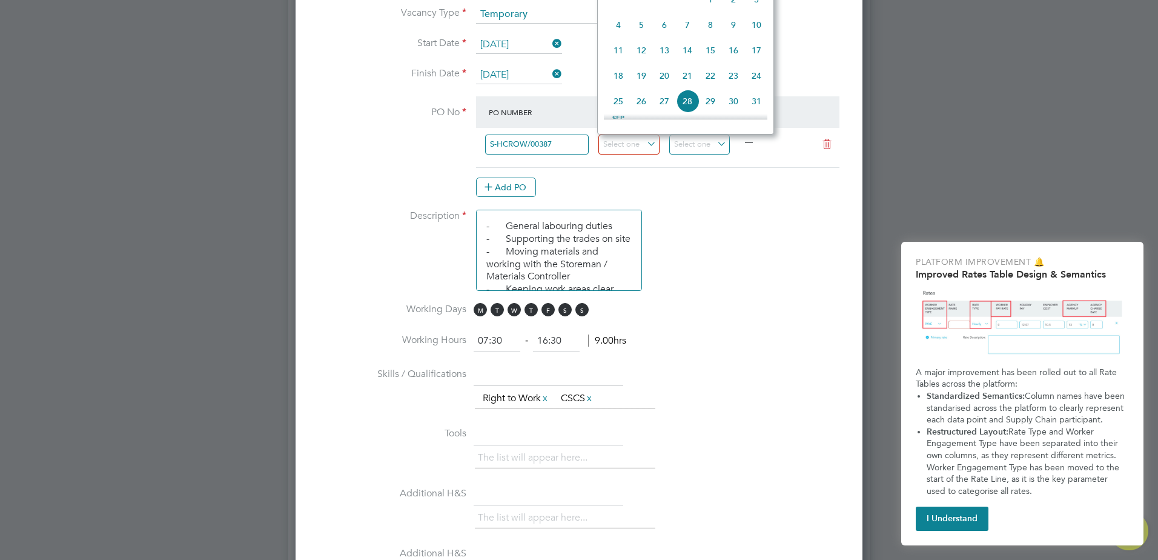
scroll to position [411, 0]
click at [629, 59] on span "18" at bounding box center [618, 49] width 23 height 23
type input "[DATE]"
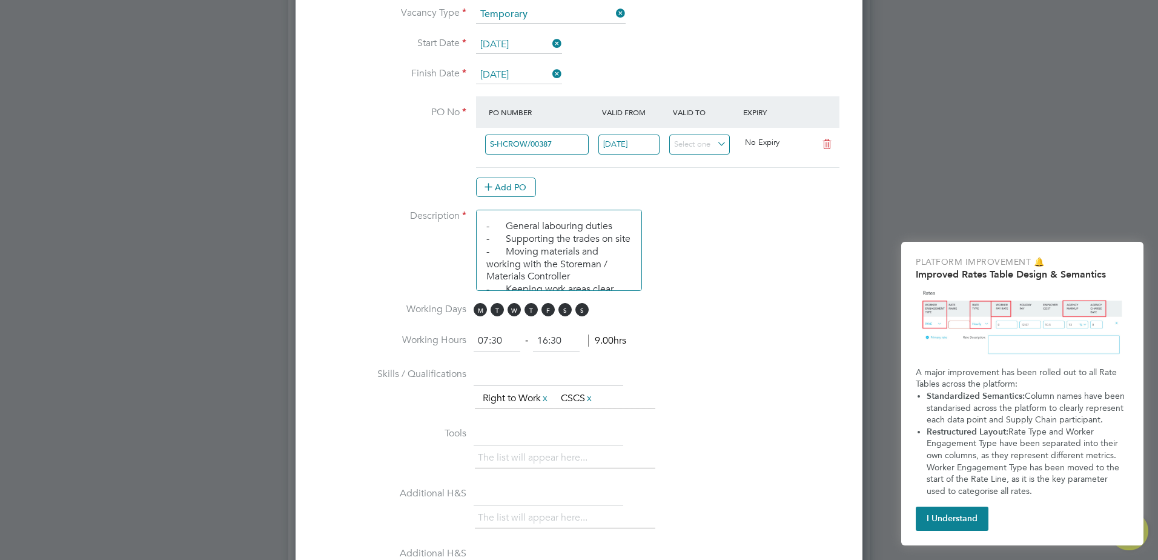
click at [741, 263] on li "Description - General labouring duties - Supporting the trades on site - Moving…" at bounding box center [579, 256] width 528 height 93
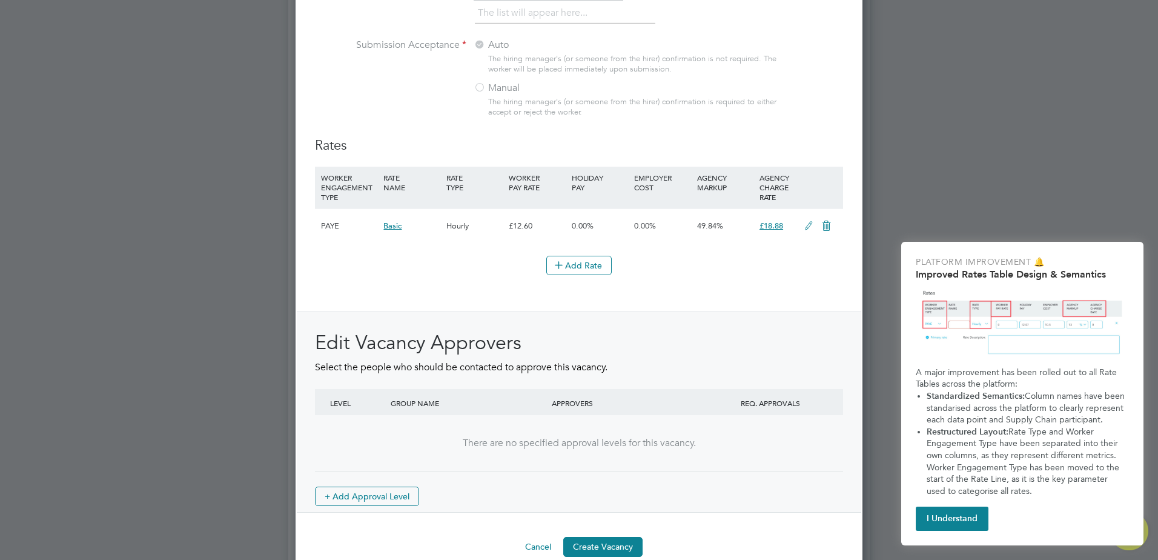
scroll to position [1320, 0]
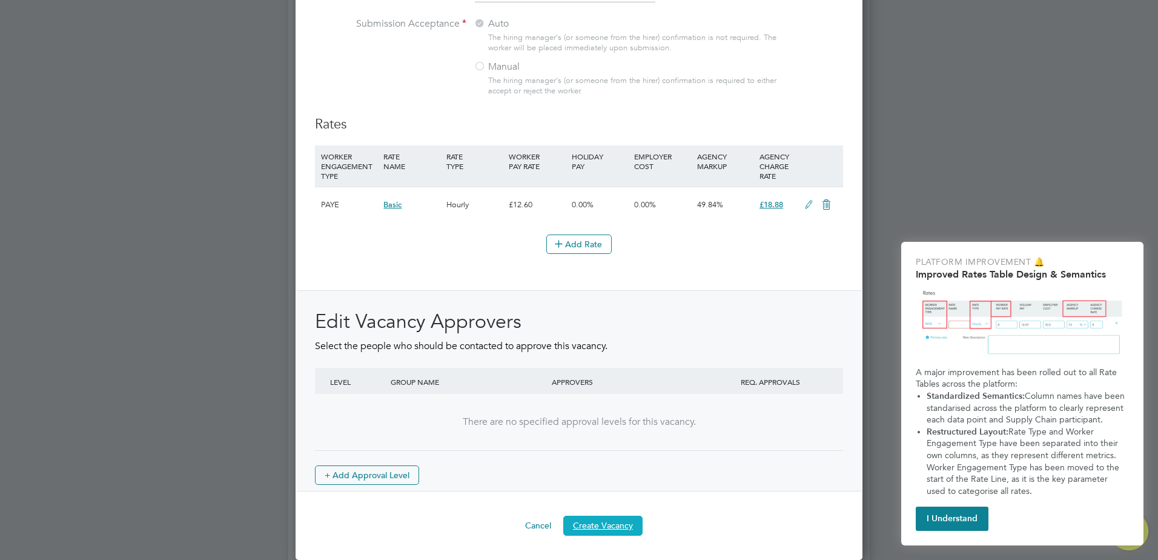
click at [590, 526] on button "Create Vacancy" at bounding box center [602, 524] width 79 height 19
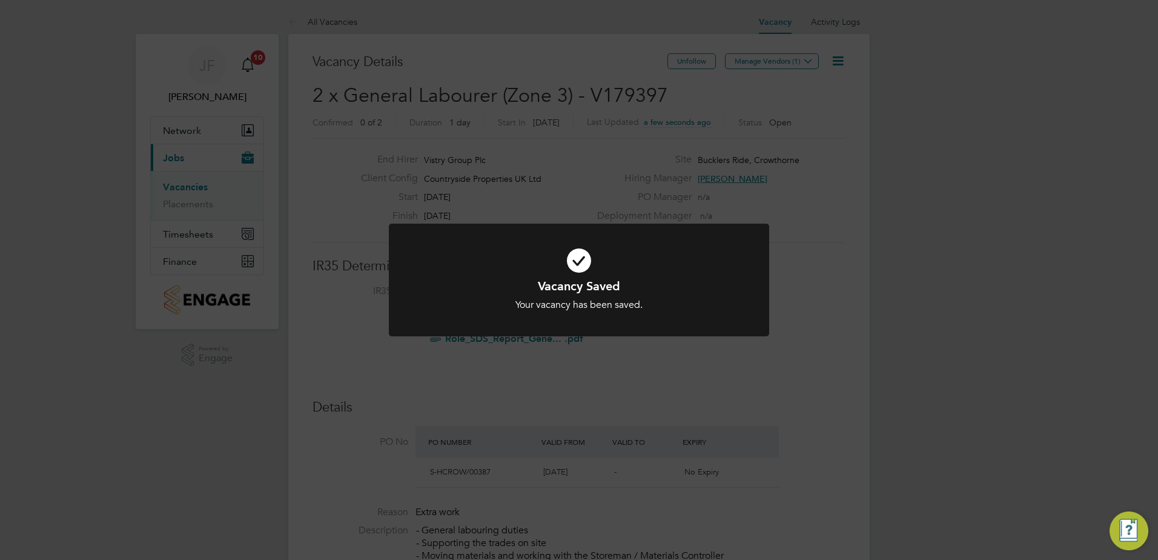
scroll to position [6, 6]
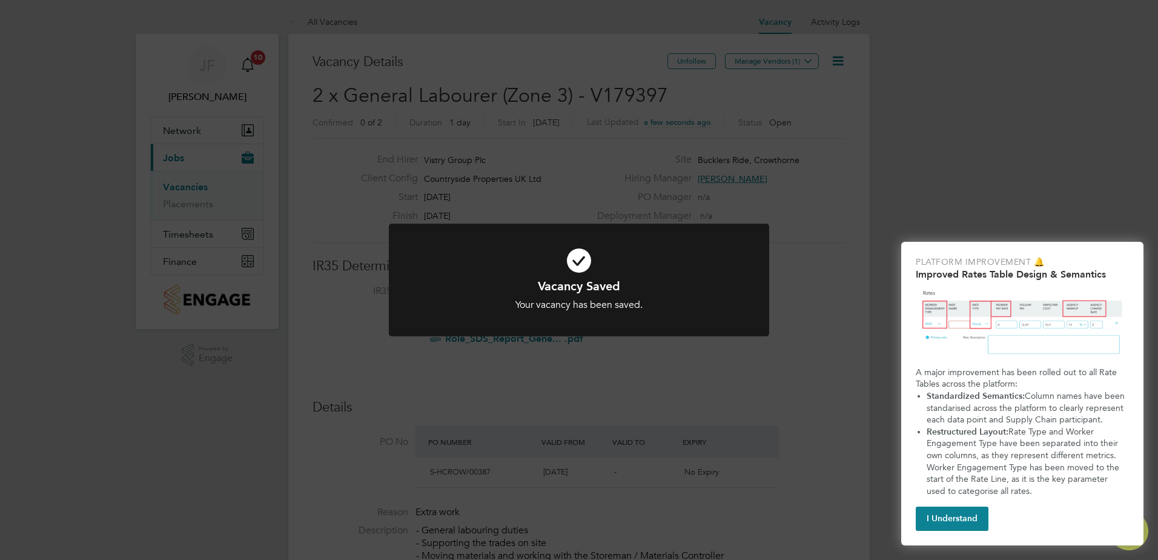
click at [756, 92] on div "Vacancy Saved Your vacancy has been saved. Cancel Okay" at bounding box center [579, 280] width 1158 height 560
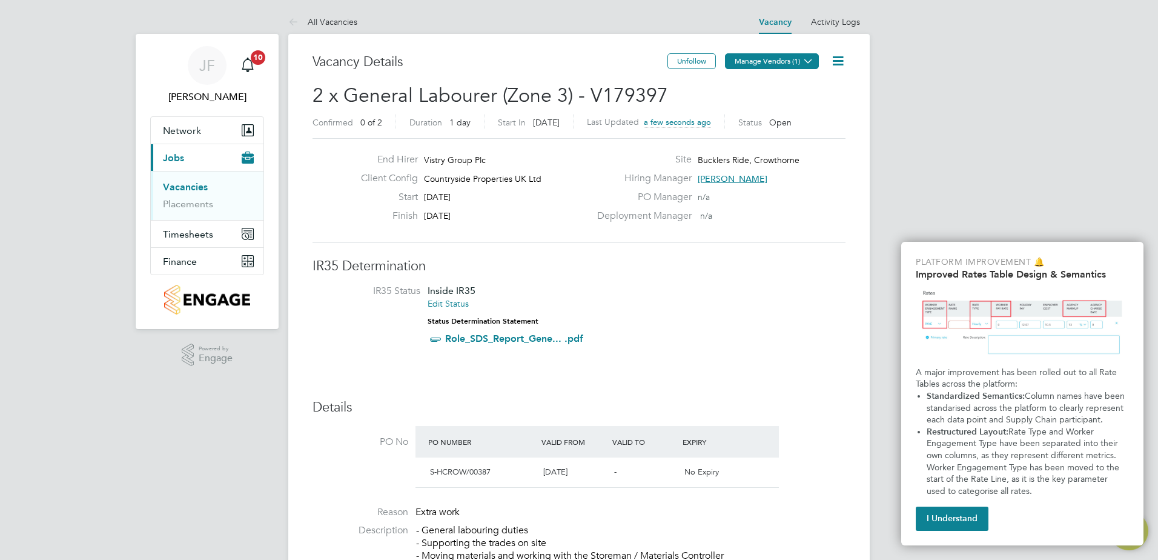
click at [775, 61] on button "Manage Vendors (1)" at bounding box center [772, 61] width 94 height 16
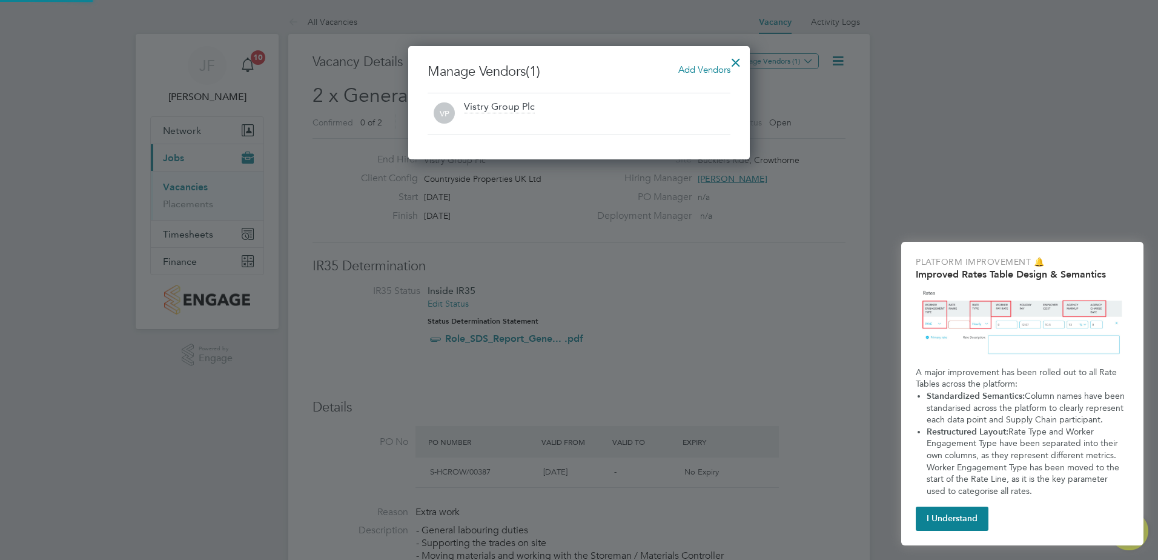
scroll to position [113, 342]
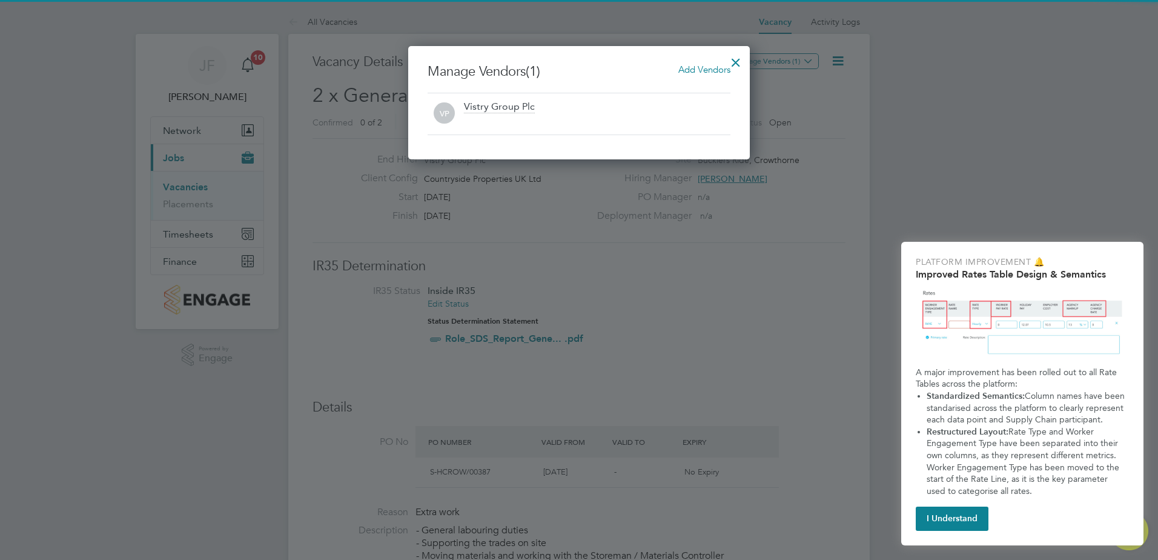
click at [537, 121] on div at bounding box center [597, 121] width 266 height 12
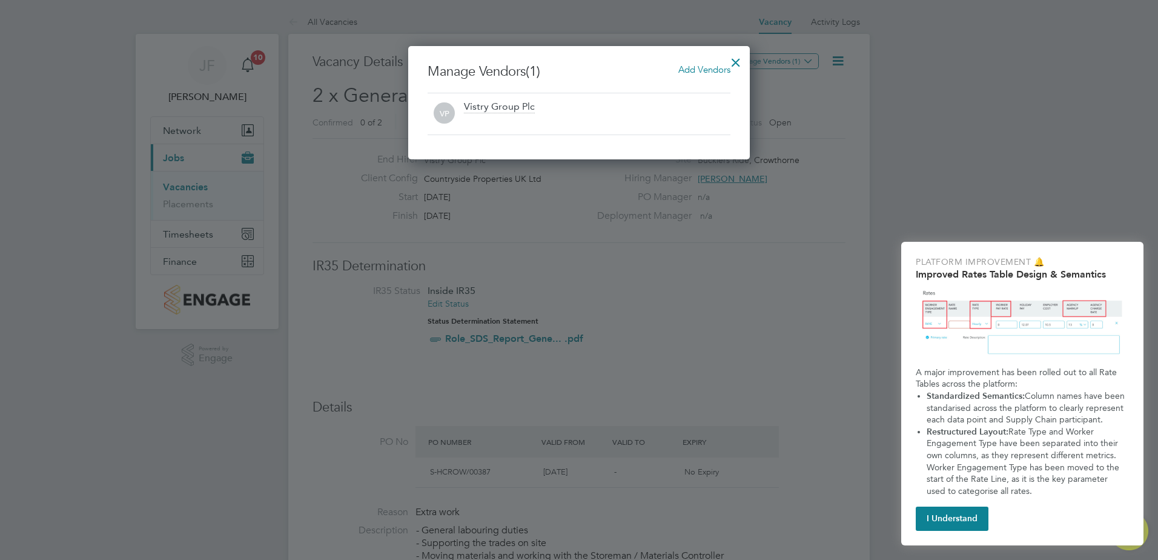
click at [606, 97] on div "VP Vistry Group Plc" at bounding box center [579, 114] width 303 height 42
click at [695, 71] on span "Add Vendors" at bounding box center [704, 70] width 52 height 12
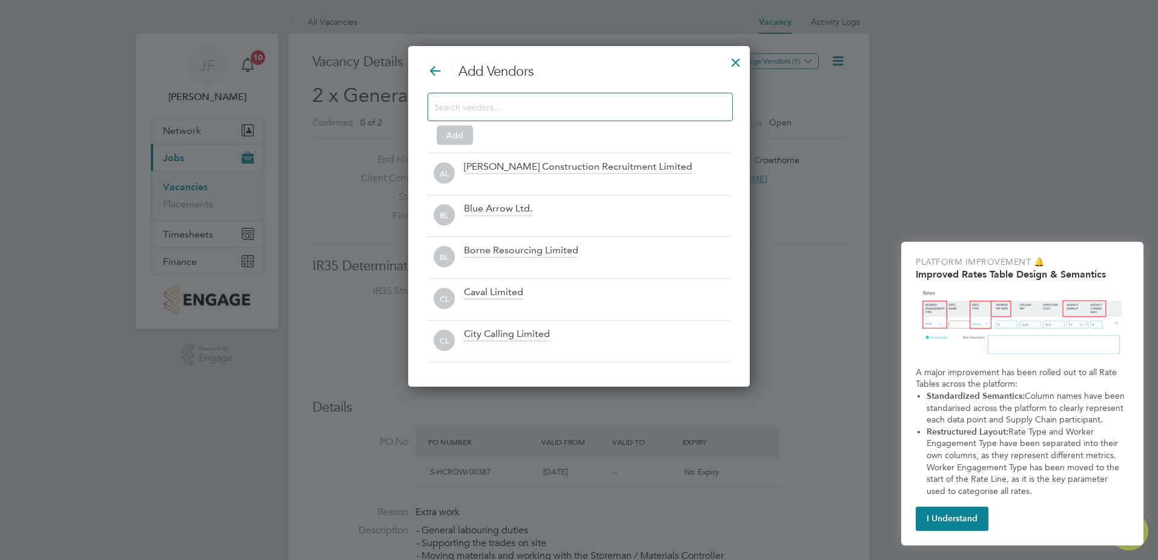
scroll to position [341, 342]
click at [673, 115] on div at bounding box center [580, 107] width 305 height 28
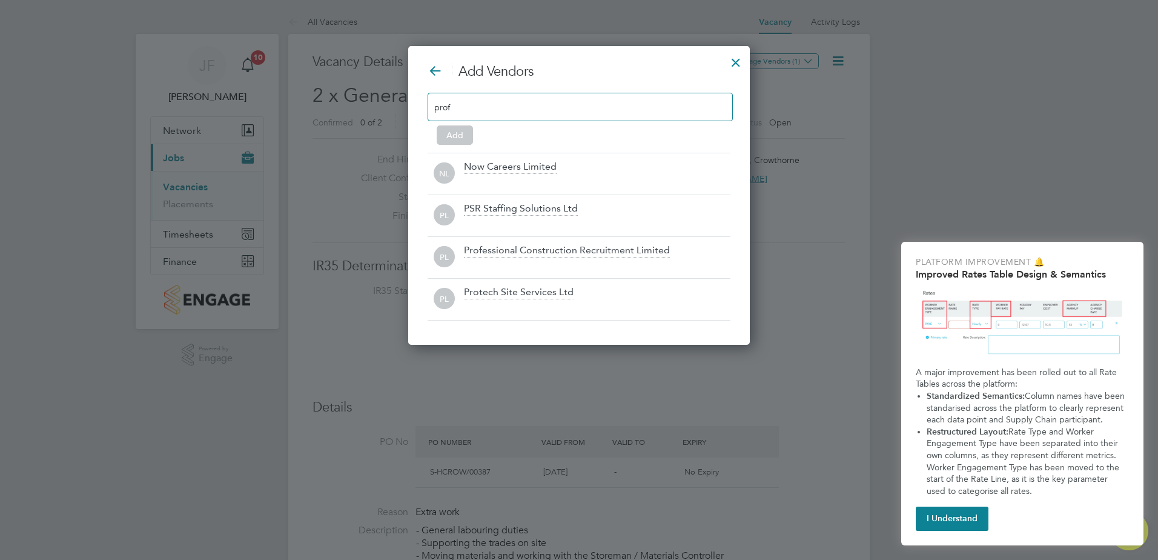
scroll to position [174, 342]
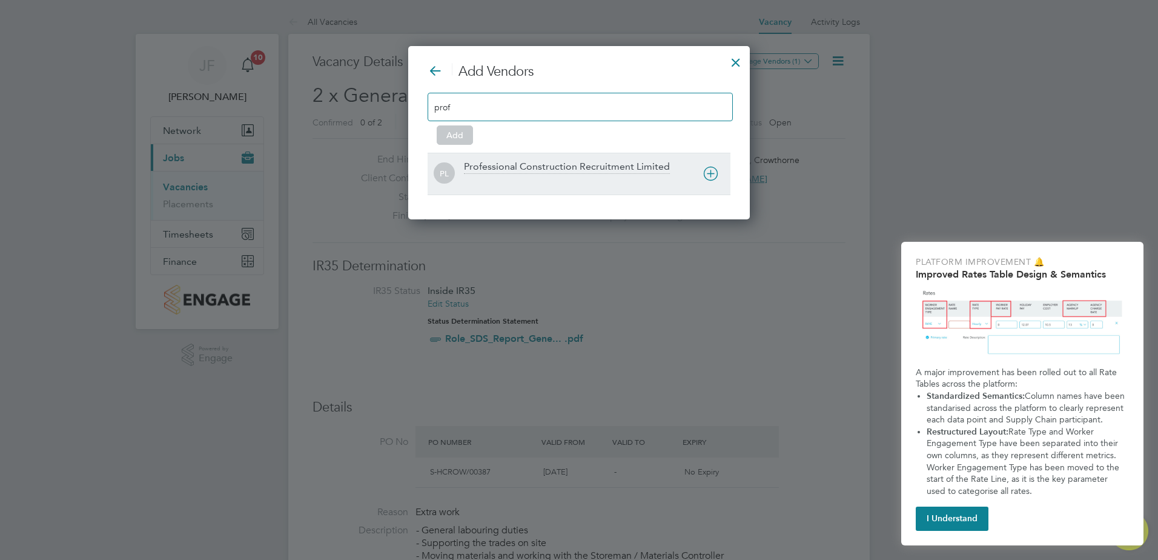
type input "prof"
click at [613, 159] on div "PL Professional Construction Recruitment Limited" at bounding box center [579, 174] width 303 height 42
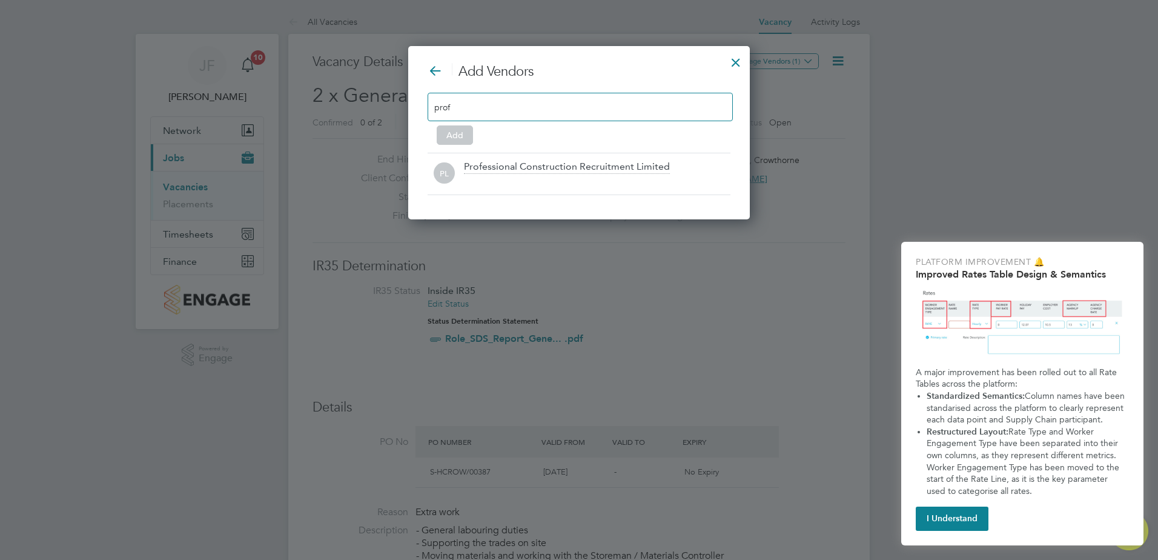
scroll to position [132, 378]
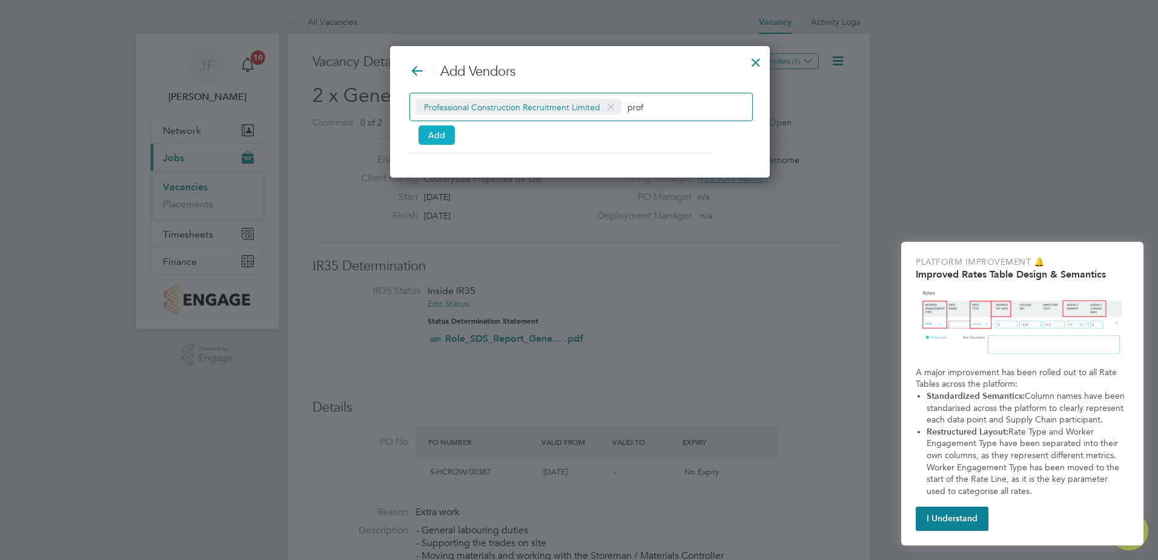
click at [444, 136] on button "Add" at bounding box center [436, 134] width 36 height 19
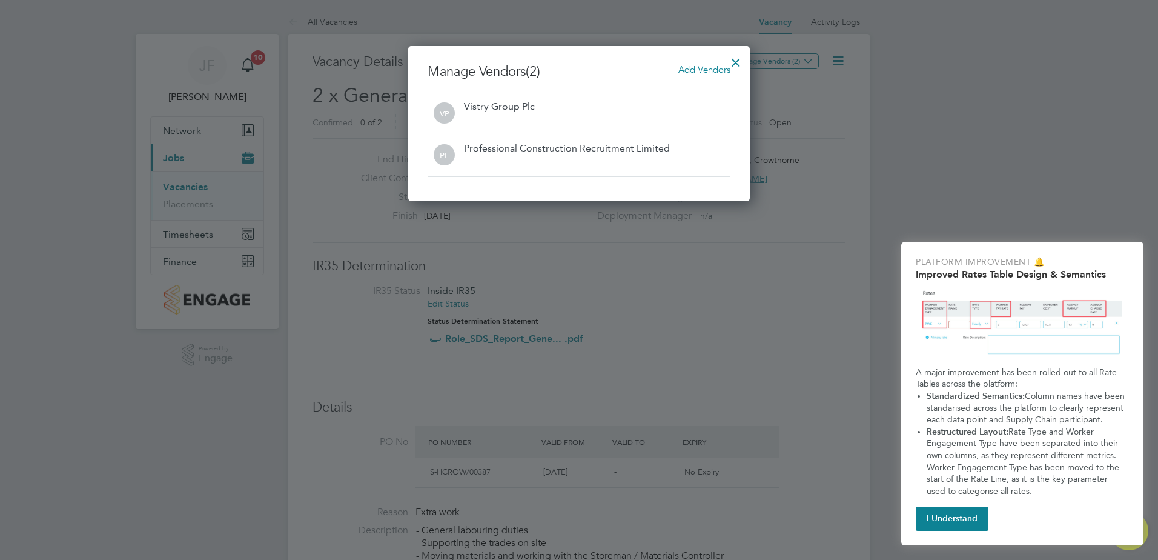
click at [744, 61] on div at bounding box center [736, 59] width 22 height 22
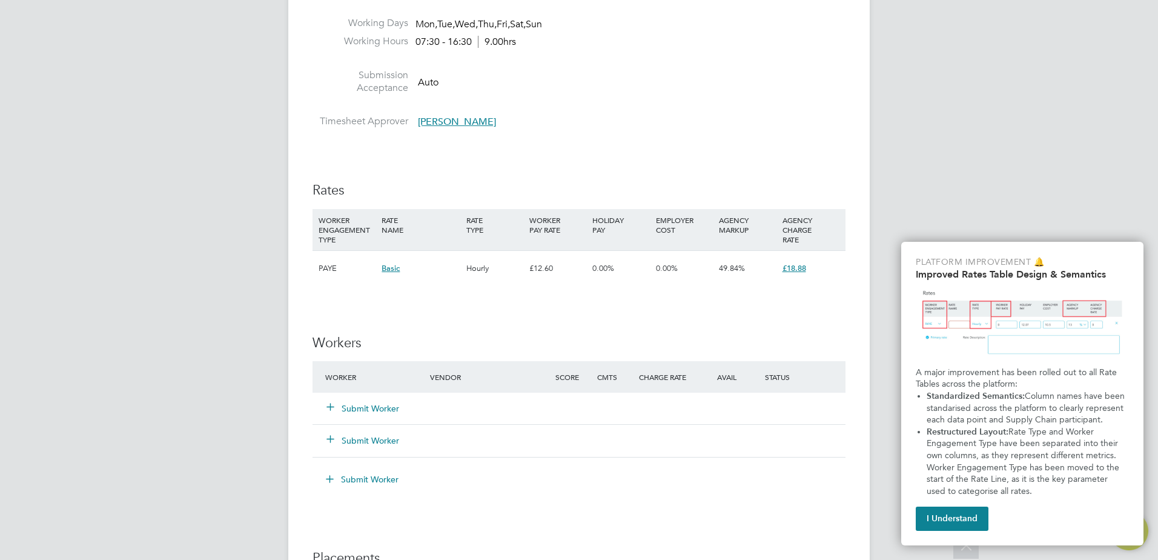
scroll to position [666, 0]
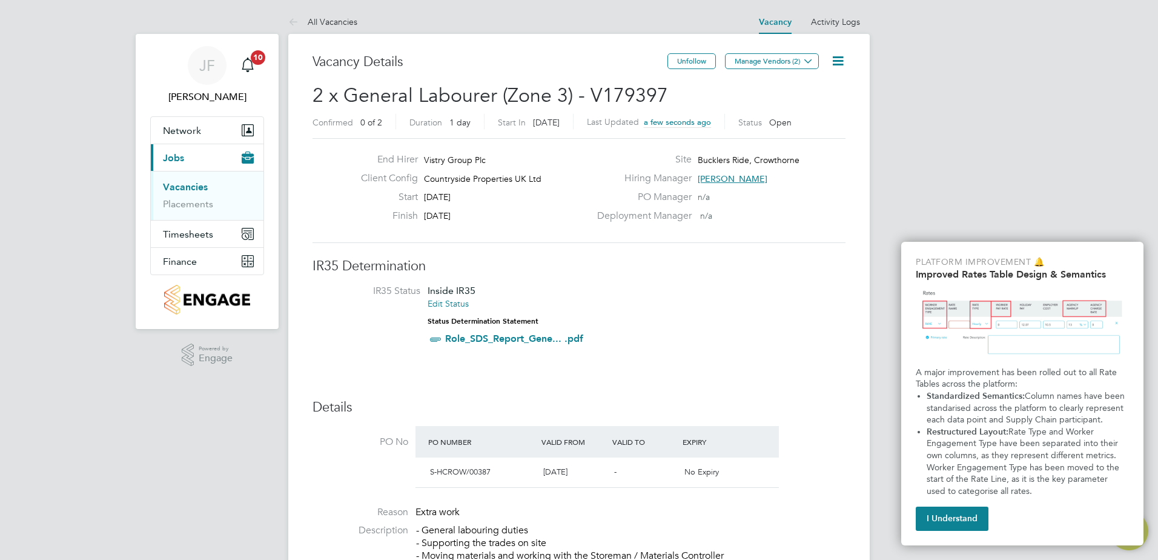
click at [195, 184] on link "Vacancies" at bounding box center [185, 187] width 45 height 12
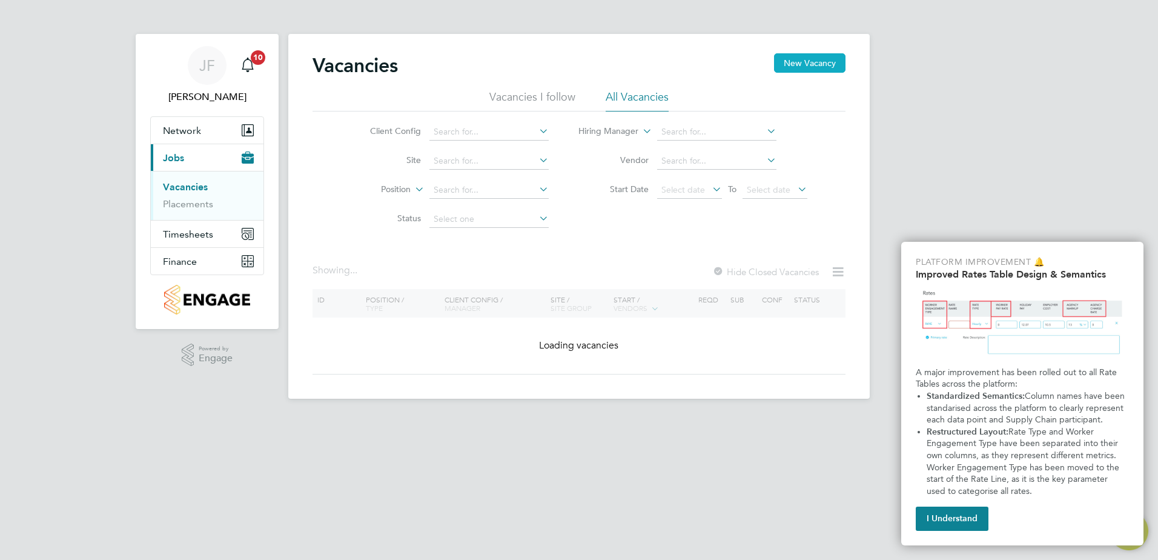
click at [809, 66] on button "New Vacancy" at bounding box center [809, 62] width 71 height 19
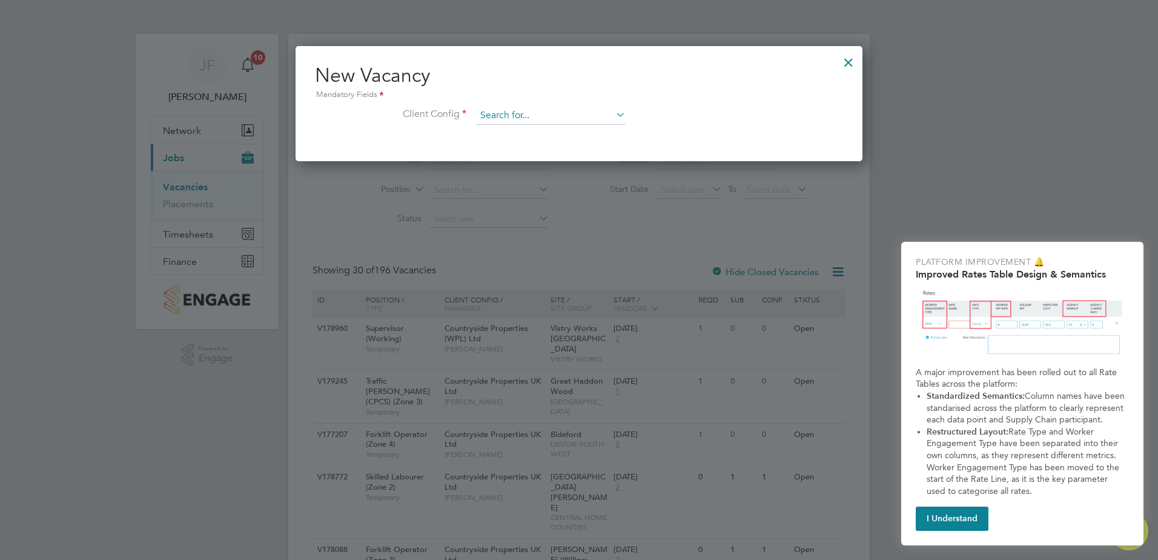
click at [492, 114] on input at bounding box center [551, 116] width 150 height 18
click at [592, 260] on li "Countryside Properties UK Ltd" at bounding box center [630, 264] width 310 height 16
type input "Countryside Properties UK Ltd"
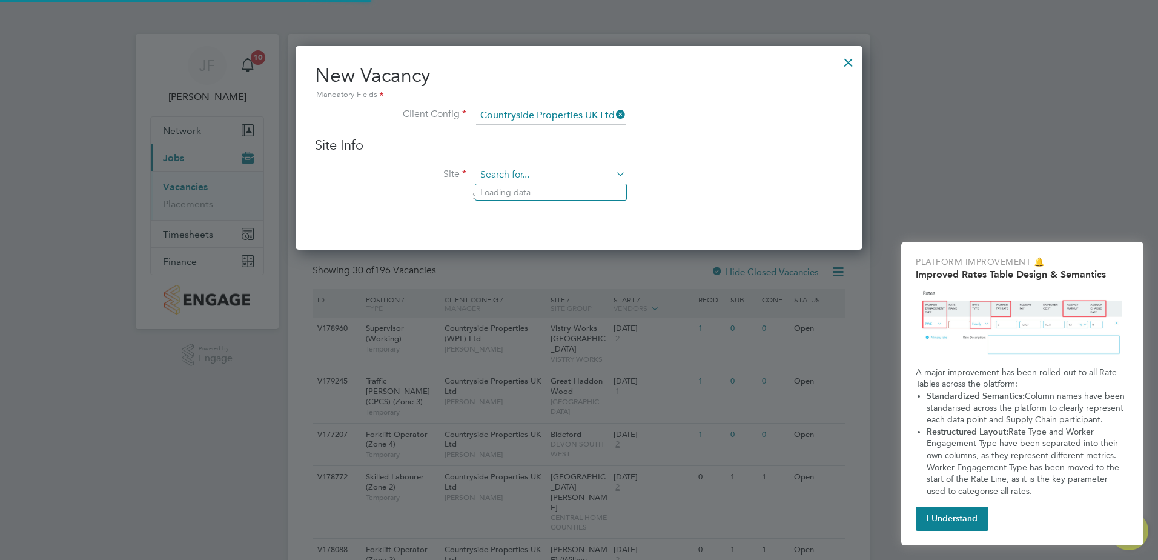
click at [518, 171] on input at bounding box center [551, 175] width 150 height 18
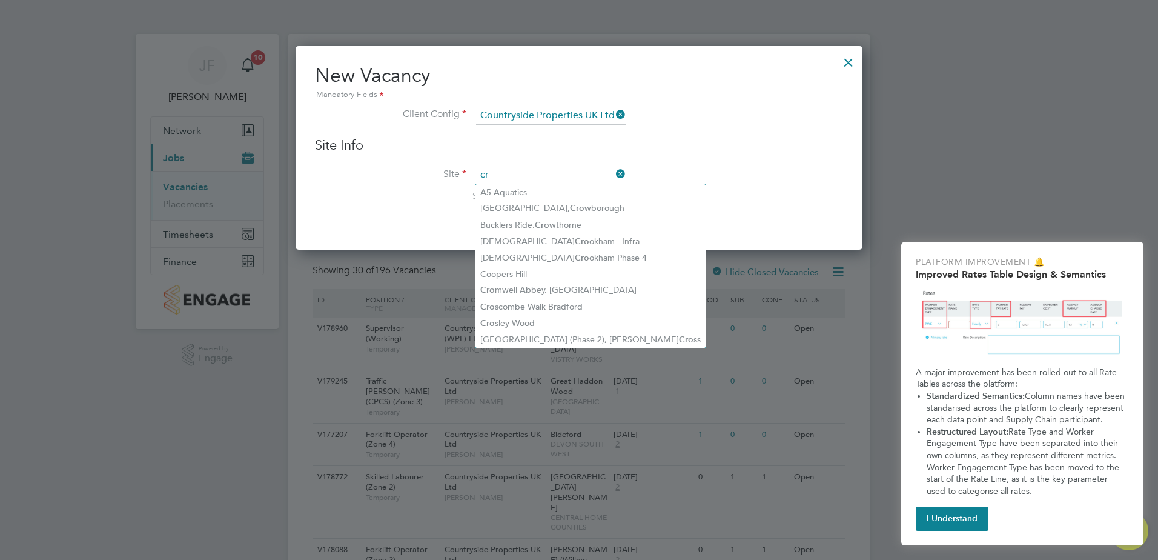
type input "c"
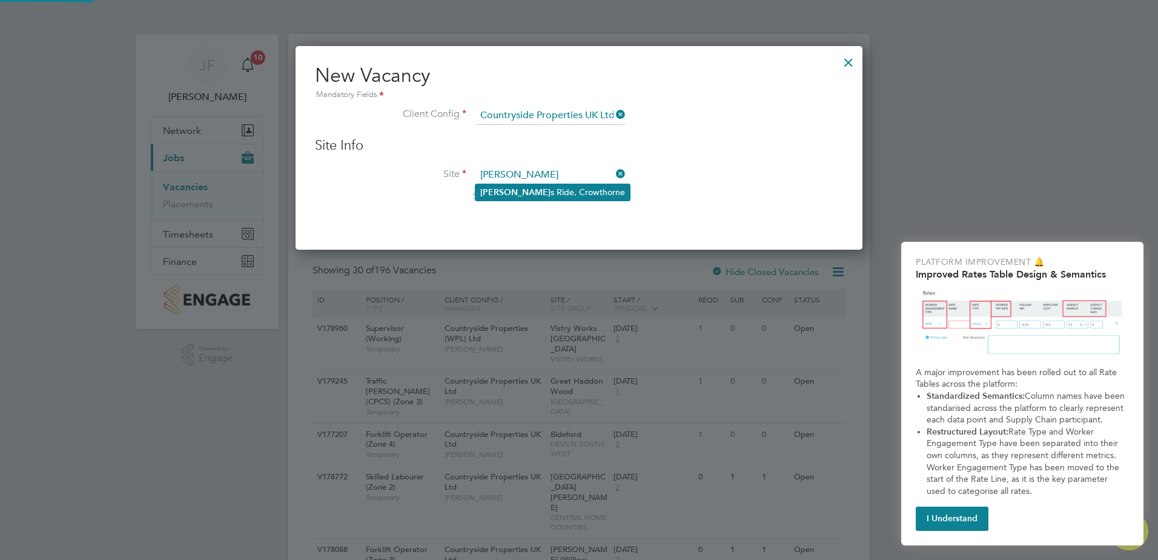
click at [543, 191] on li "[PERSON_NAME] s Ride, Crowthorne" at bounding box center [552, 192] width 154 height 16
type input "Bucklers Ride, Crowthorne"
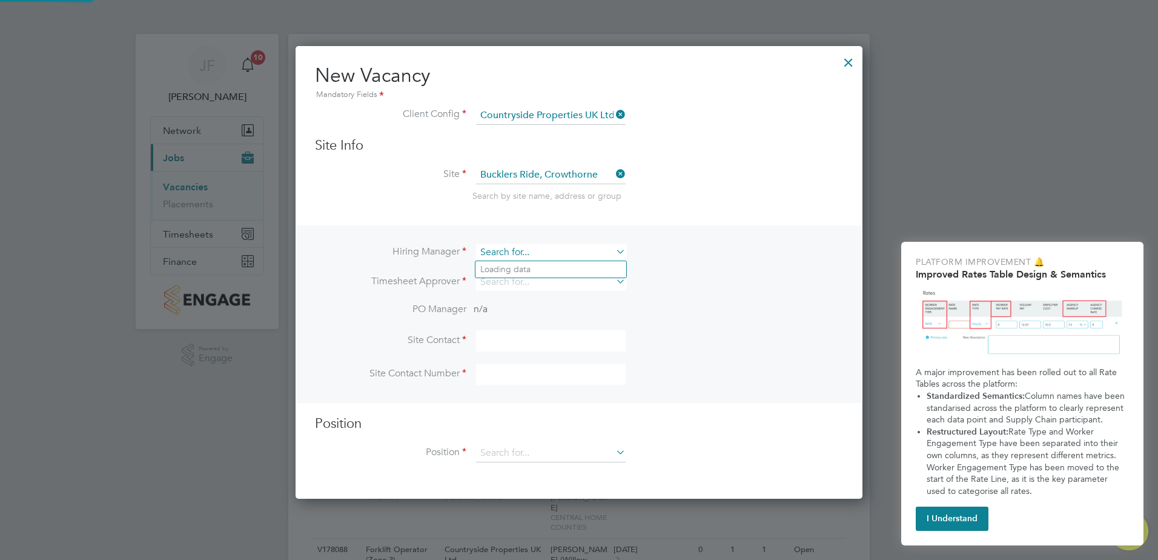
scroll to position [454, 567]
click at [544, 253] on input at bounding box center [551, 252] width 150 height 18
type input "[PERSON_NAME]"
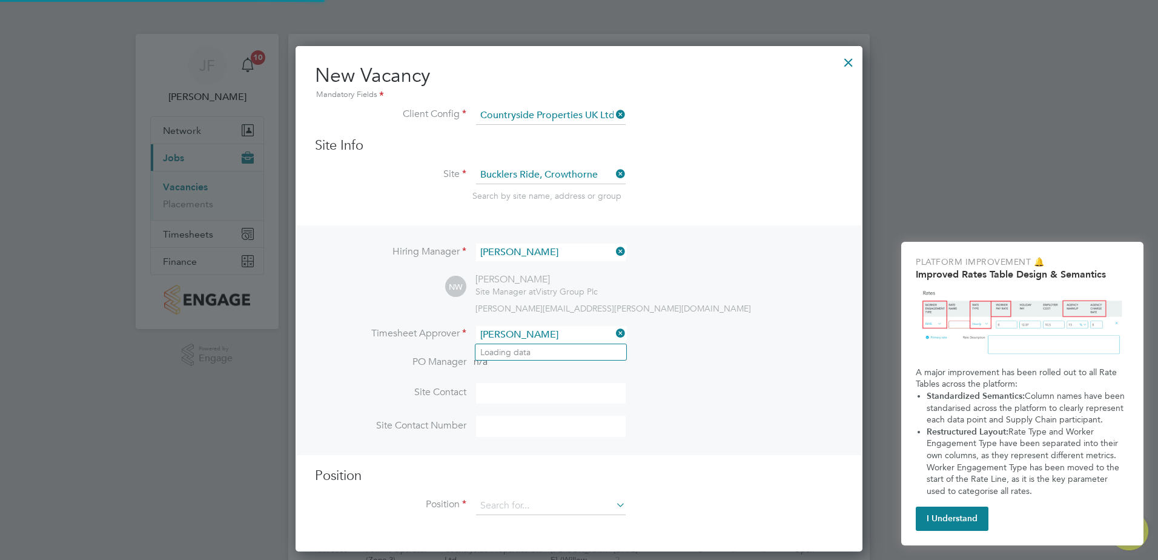
type input "[PERSON_NAME]"
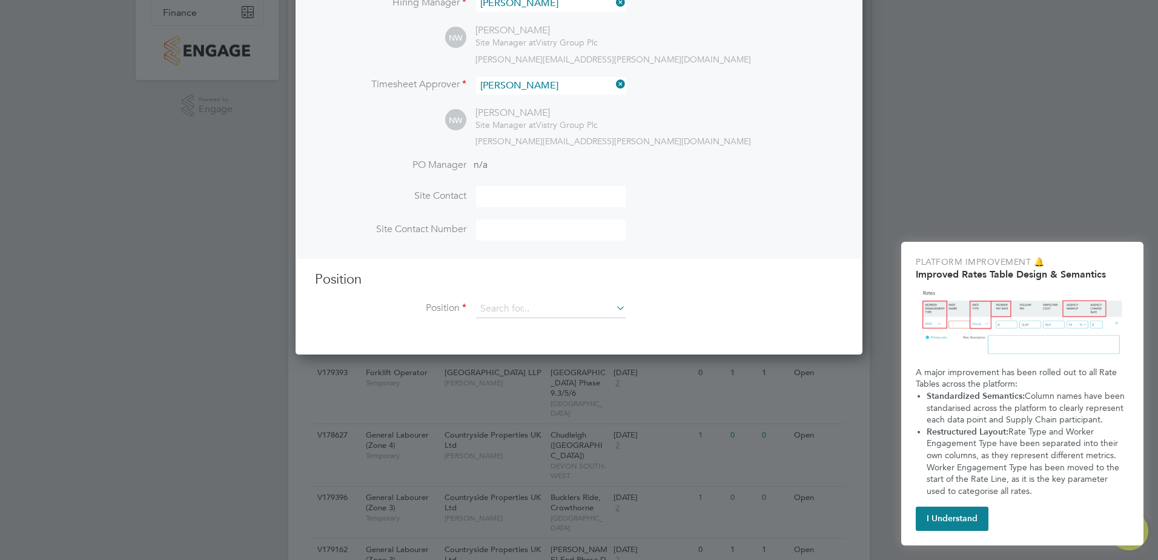
scroll to position [250, 0]
type input "[PERSON_NAME]"
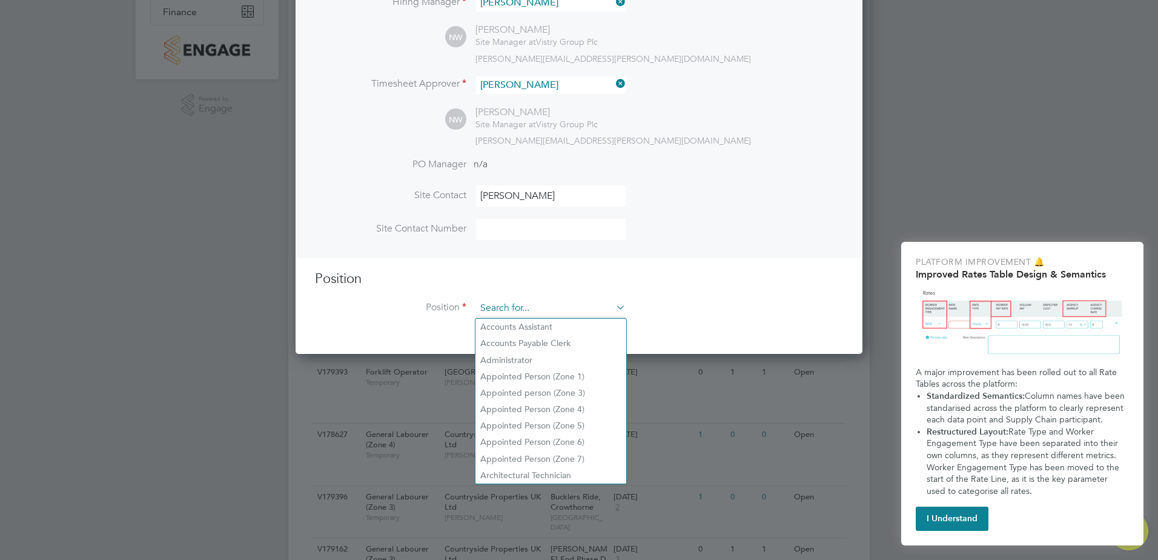
click at [538, 309] on input at bounding box center [551, 308] width 150 height 18
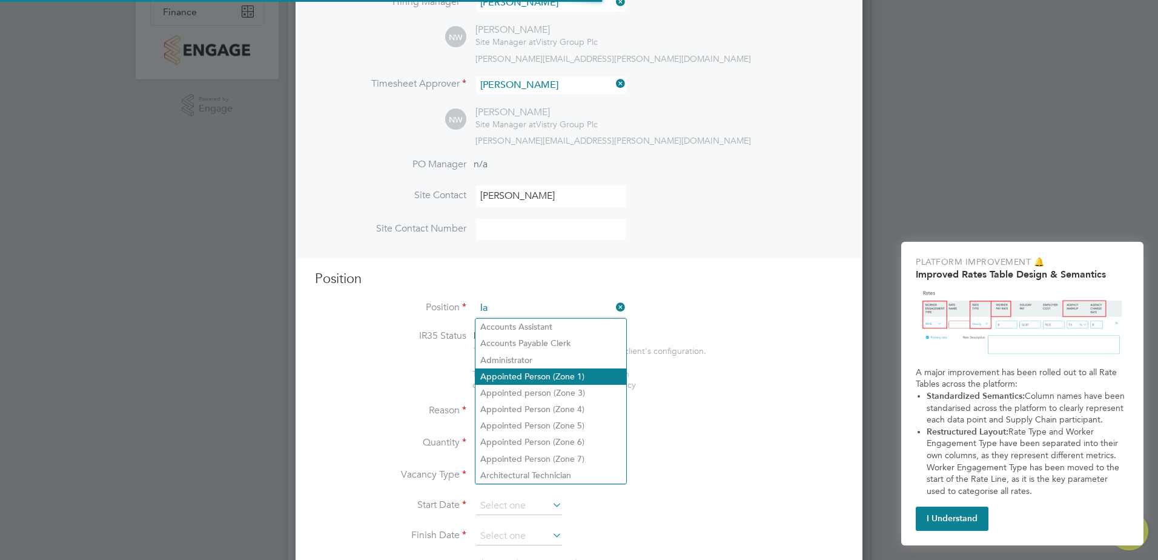
scroll to position [1746, 567]
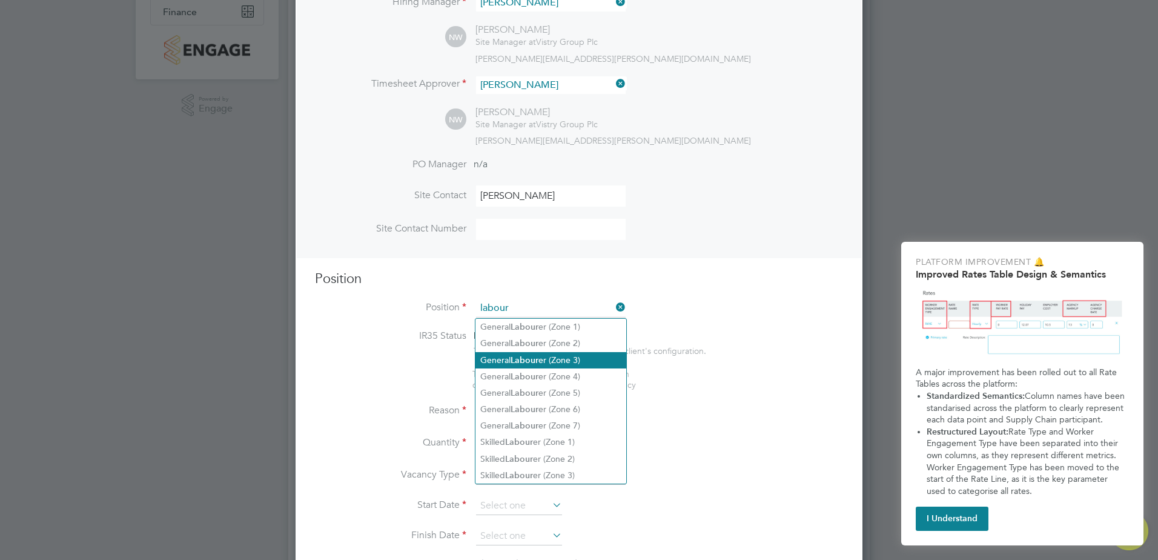
click at [563, 353] on li "General Labour er (Zone 3)" at bounding box center [550, 360] width 151 height 16
type input "General Labourer (Zone 3)"
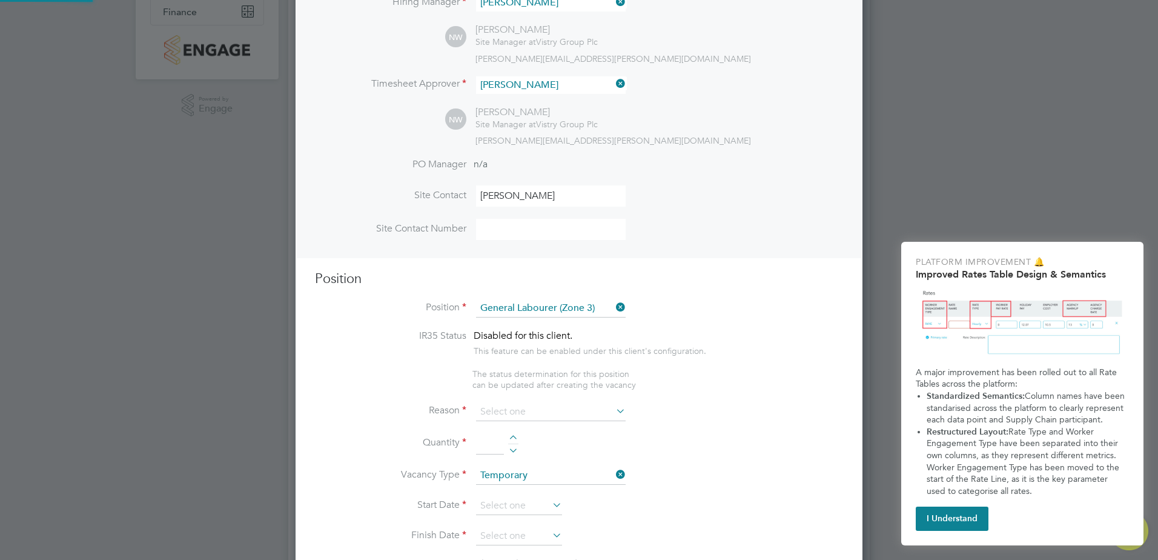
type textarea "- General labouring duties - Supporting the trades on site - Moving materials a…"
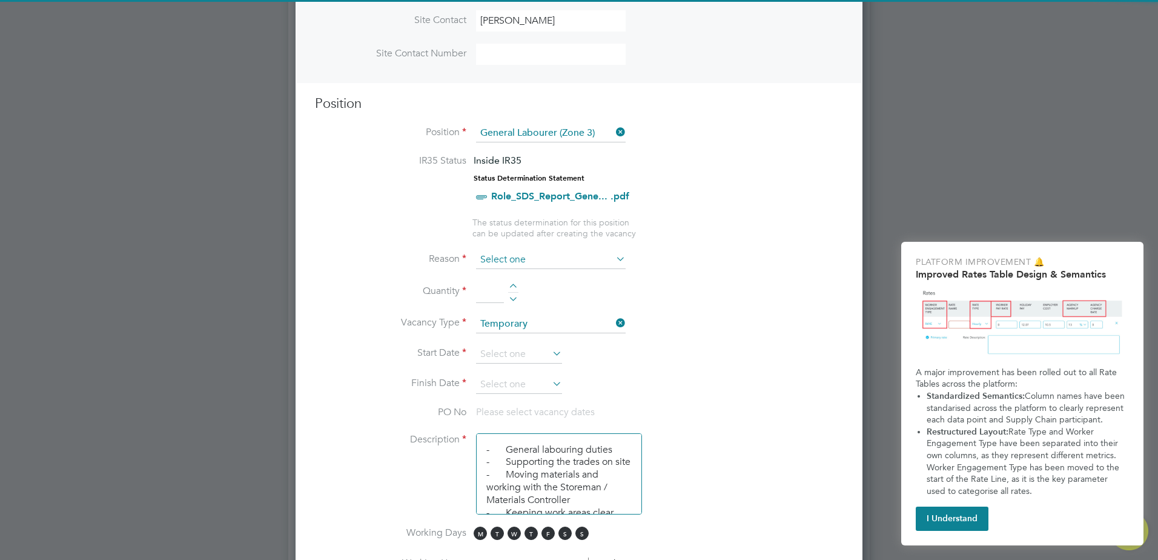
scroll to position [431, 0]
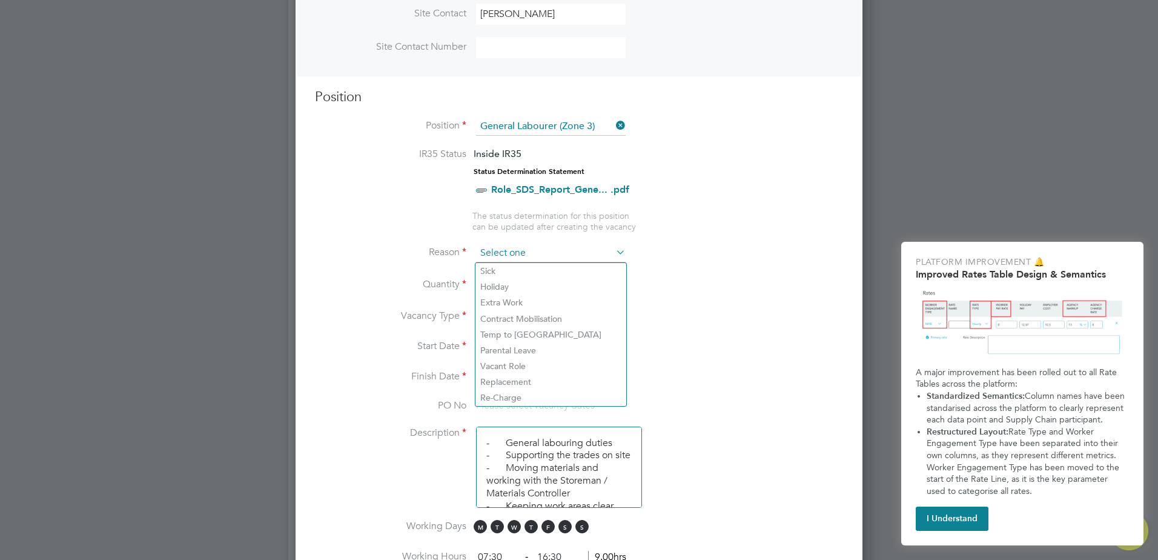
click at [532, 251] on input at bounding box center [551, 253] width 150 height 18
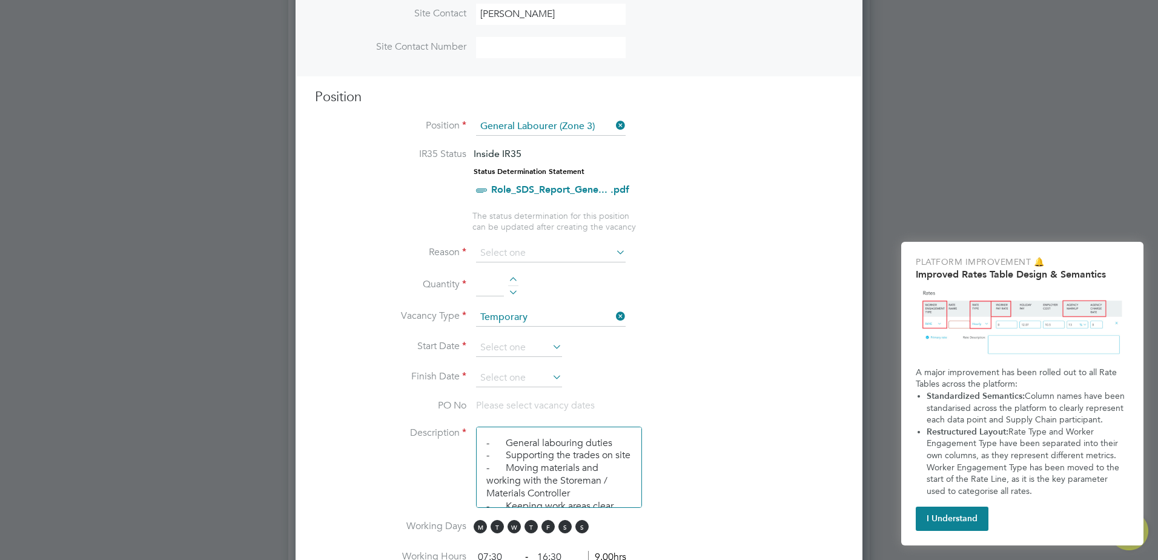
click at [540, 300] on li "Extra Work" at bounding box center [550, 302] width 151 height 16
type input "Extra Work"
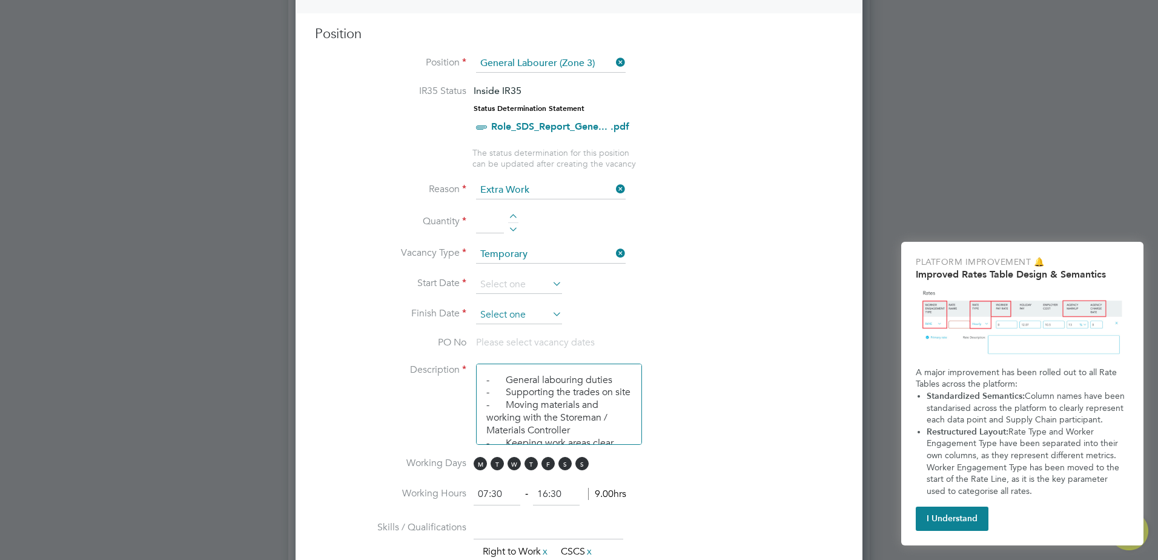
scroll to position [552, 0]
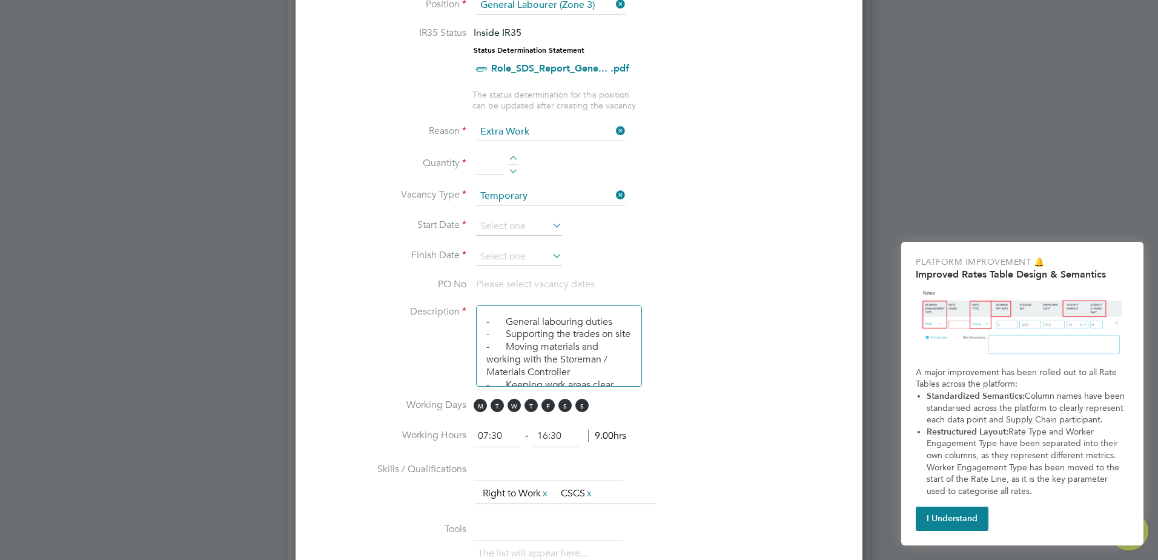
click at [513, 159] on div at bounding box center [513, 160] width 10 height 8
type input "1"
click at [535, 223] on input at bounding box center [519, 226] width 86 height 18
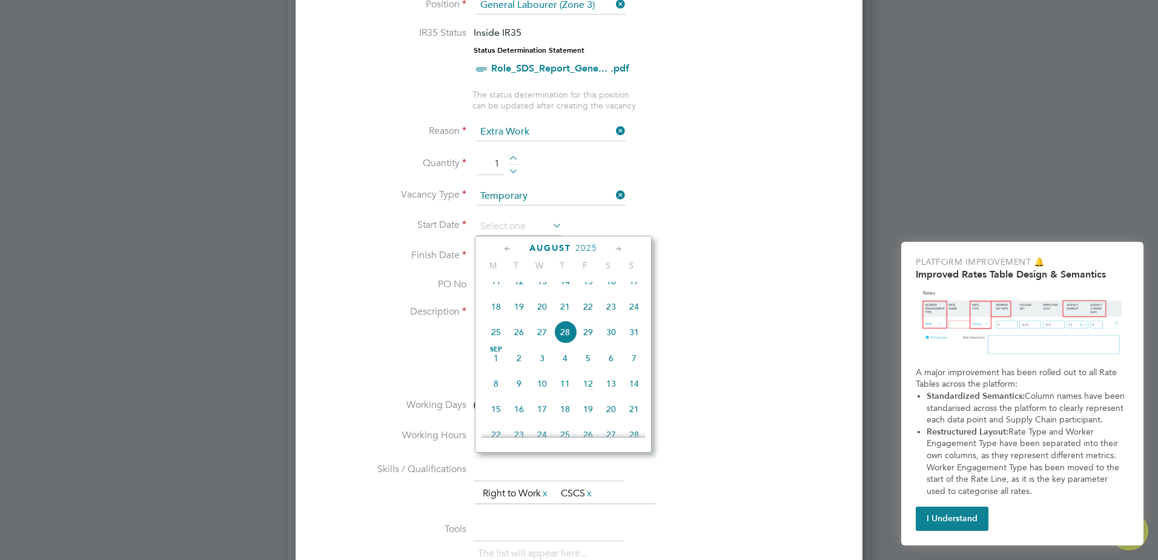
click at [537, 318] on span "20" at bounding box center [542, 306] width 23 height 23
type input "[DATE]"
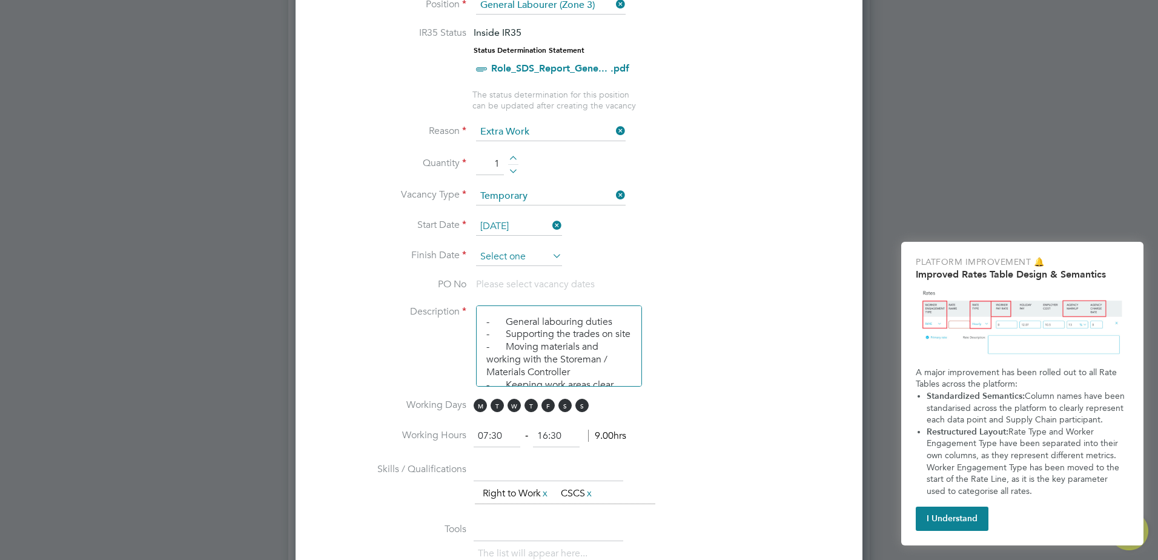
click at [489, 249] on input at bounding box center [519, 257] width 86 height 18
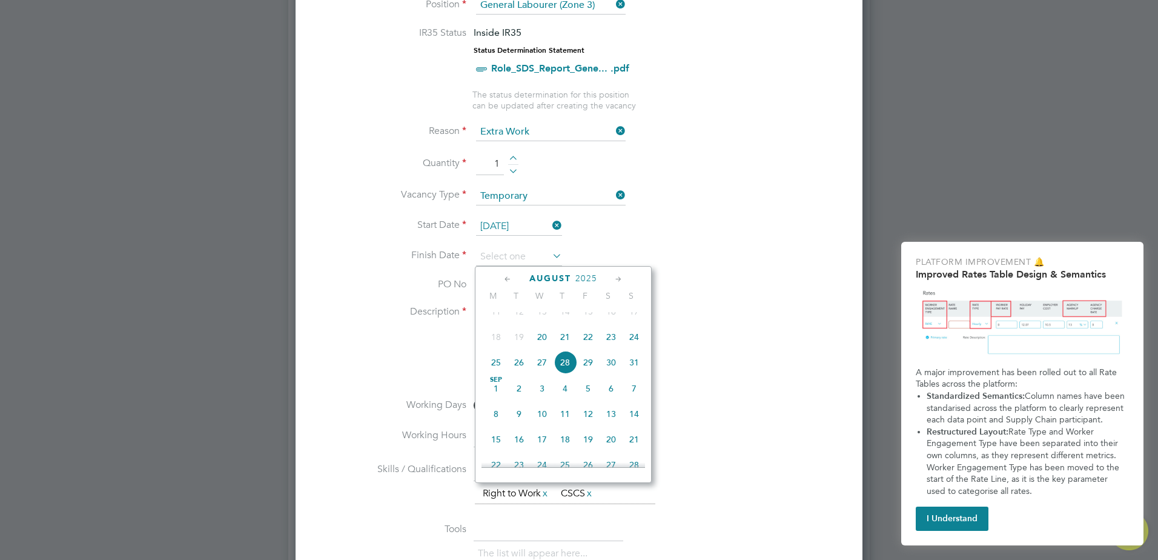
click at [542, 342] on span "20" at bounding box center [542, 336] width 23 height 23
type input "[DATE]"
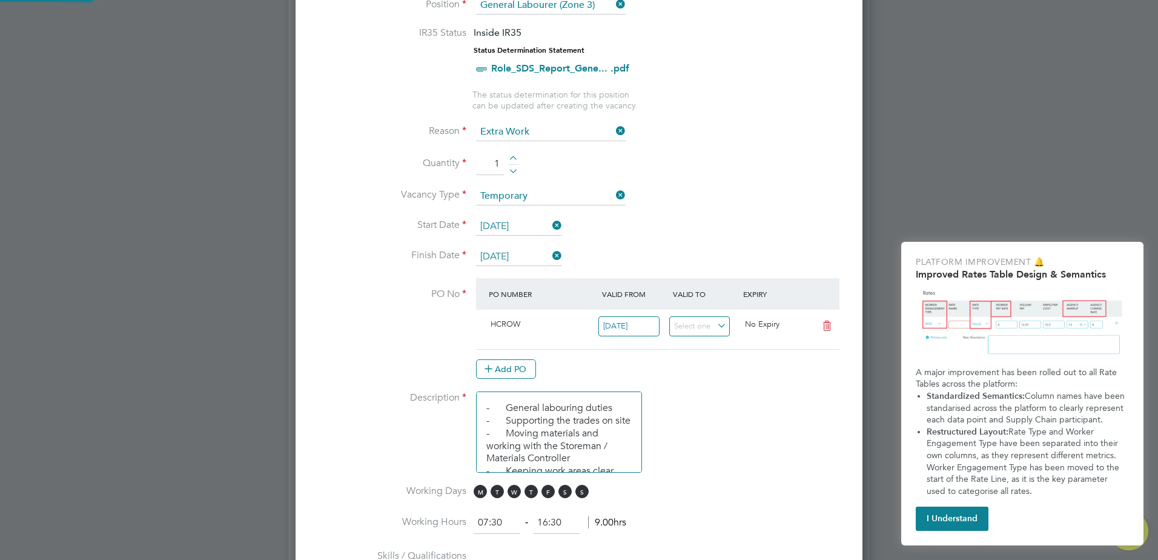
scroll to position [21, 114]
click at [756, 248] on li "Finish Date [DATE]" at bounding box center [579, 263] width 528 height 30
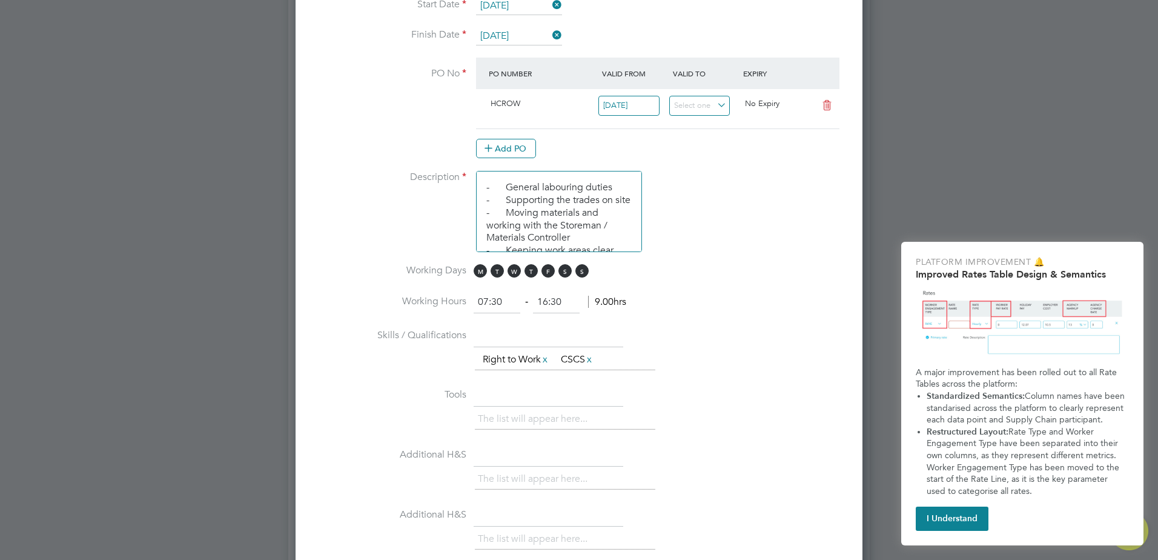
scroll to position [795, 0]
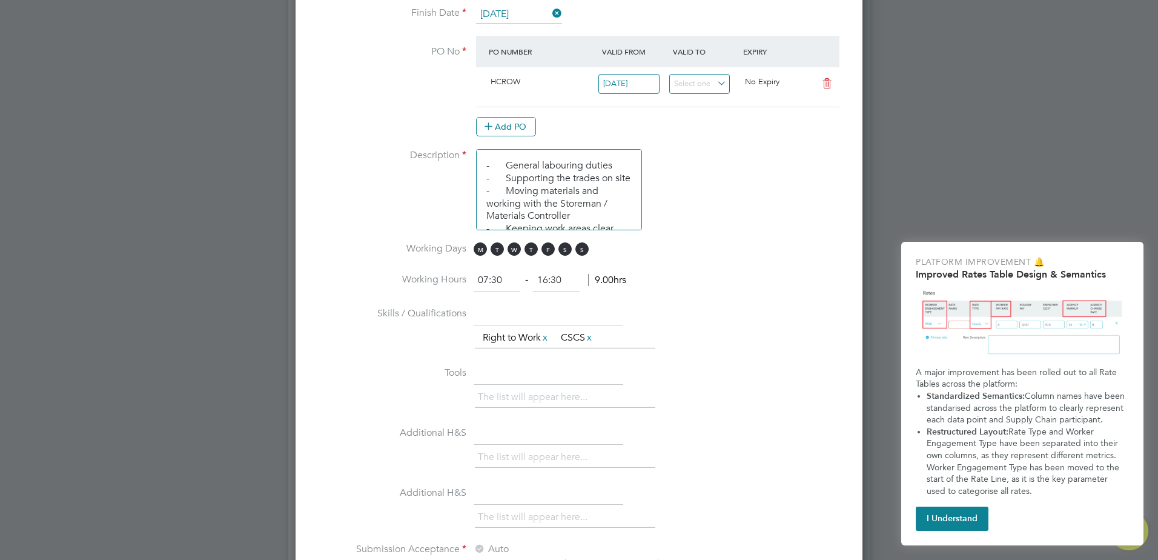
click at [822, 81] on icon at bounding box center [826, 84] width 15 height 10
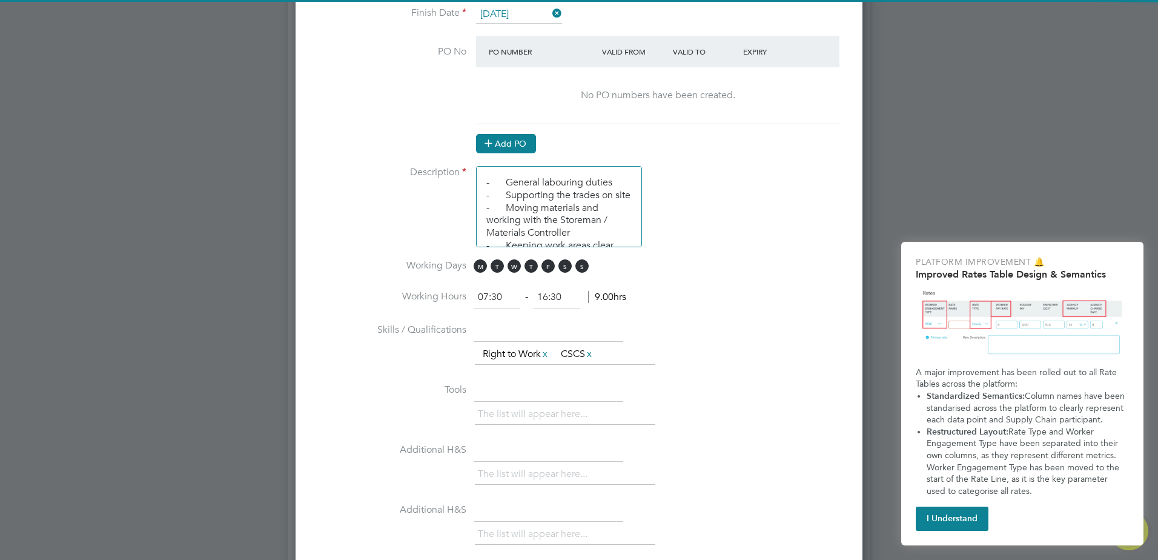
click at [497, 150] on button "Add PO" at bounding box center [506, 143] width 60 height 19
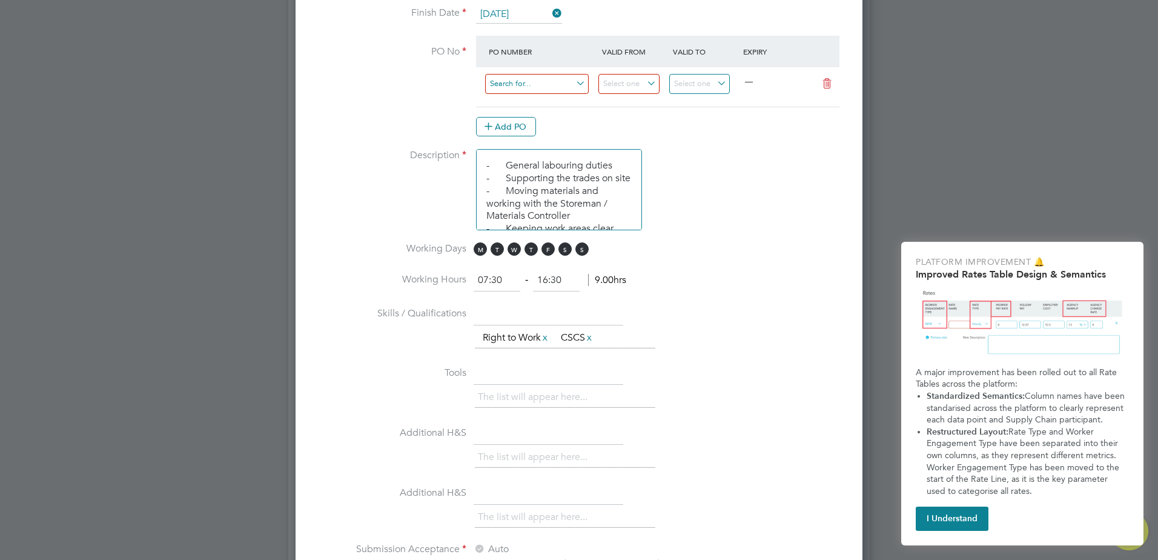
click at [538, 84] on input at bounding box center [537, 84] width 104 height 20
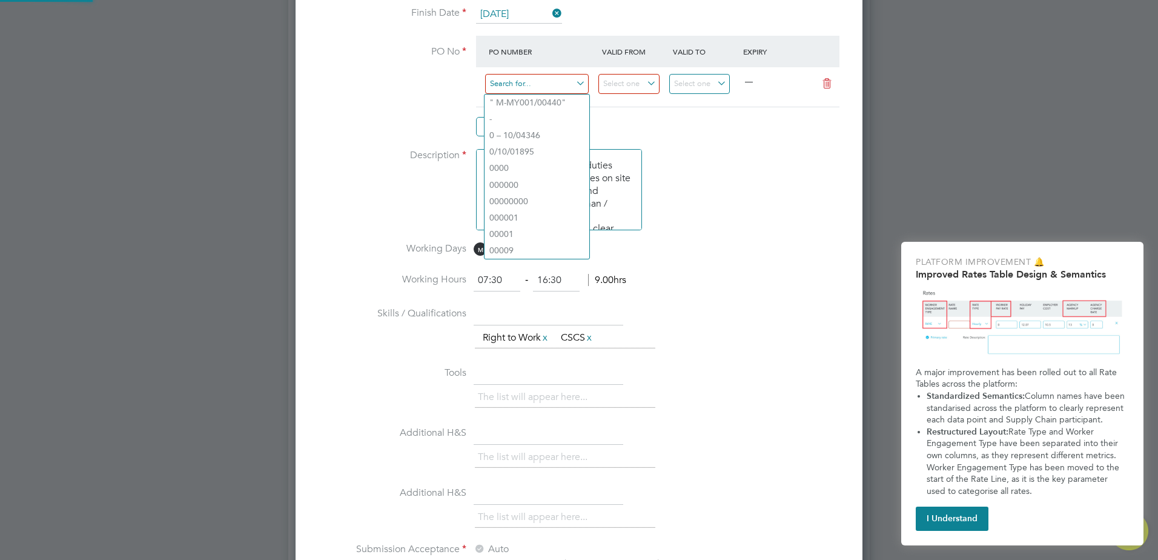
paste input "S-HCROW/00387"
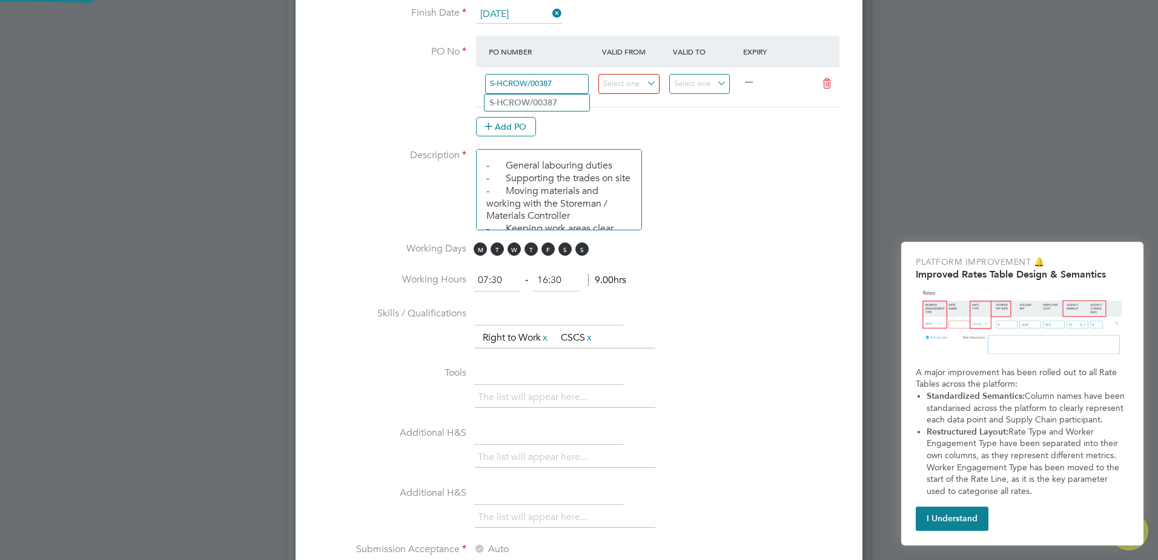
type input "S-HCROW/00387"
click at [698, 162] on li "Description - General labouring duties - Supporting the trades on site - Moving…" at bounding box center [579, 195] width 528 height 93
drag, startPoint x: 667, startPoint y: 81, endPoint x: 656, endPoint y: 82, distance: 11.0
click at [659, 82] on div at bounding box center [634, 87] width 71 height 30
drag, startPoint x: 656, startPoint y: 82, endPoint x: 620, endPoint y: 88, distance: 36.8
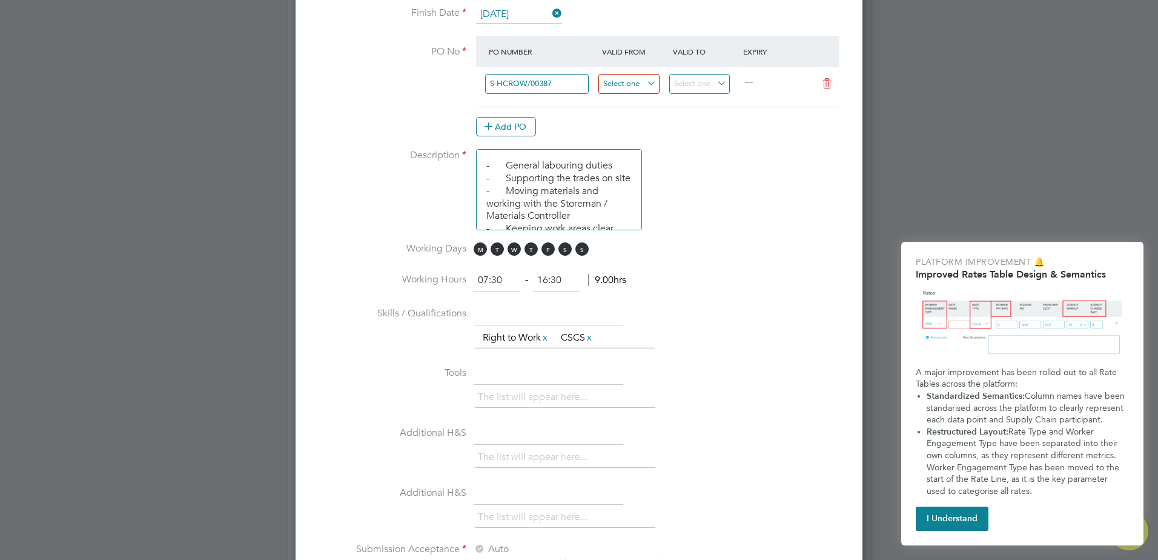
click at [620, 88] on input at bounding box center [628, 84] width 61 height 20
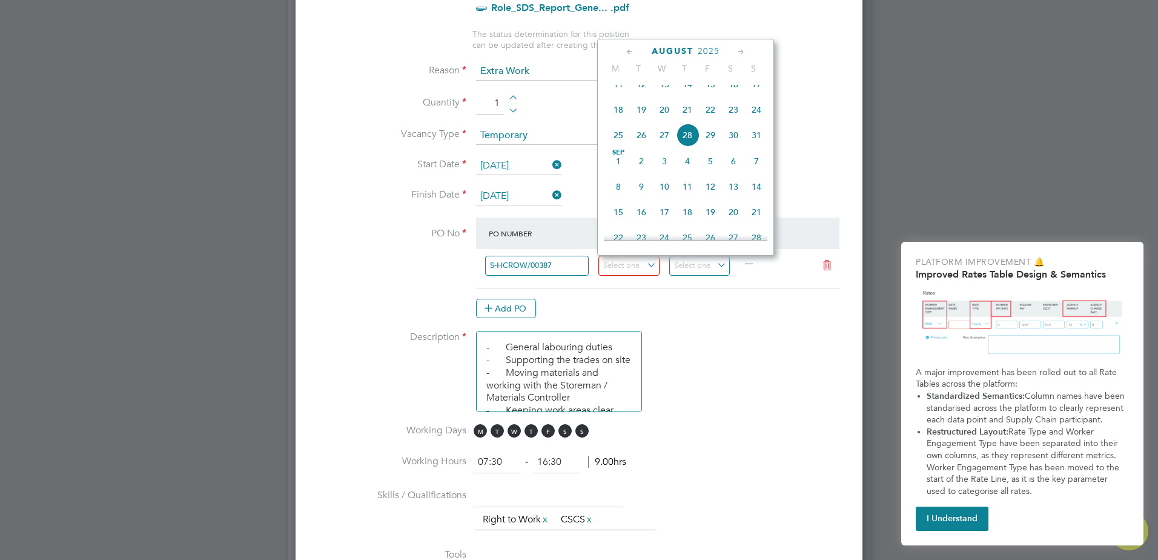
click at [667, 118] on span "20" at bounding box center [664, 109] width 23 height 23
type input "[DATE]"
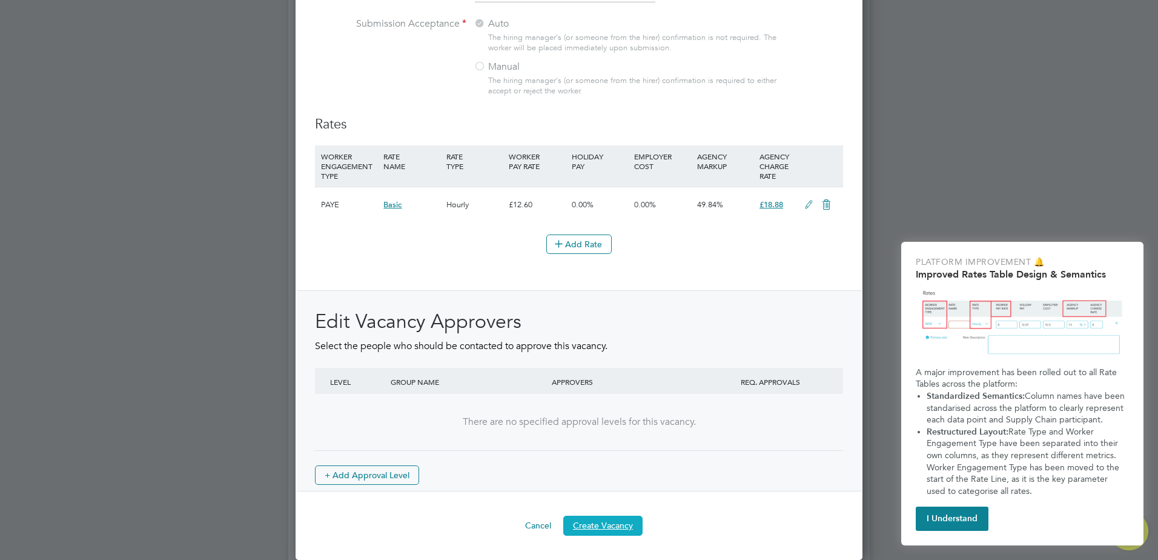
click at [575, 526] on button "Create Vacancy" at bounding box center [602, 524] width 79 height 19
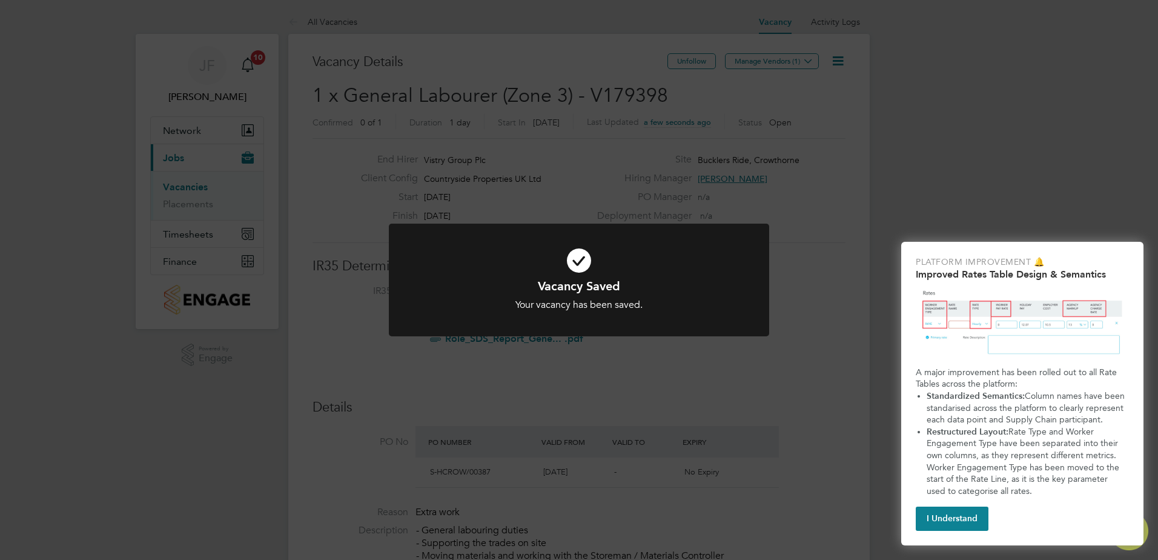
drag, startPoint x: 653, startPoint y: 254, endPoint x: 747, endPoint y: 206, distance: 105.4
click at [653, 254] on icon at bounding box center [579, 260] width 315 height 47
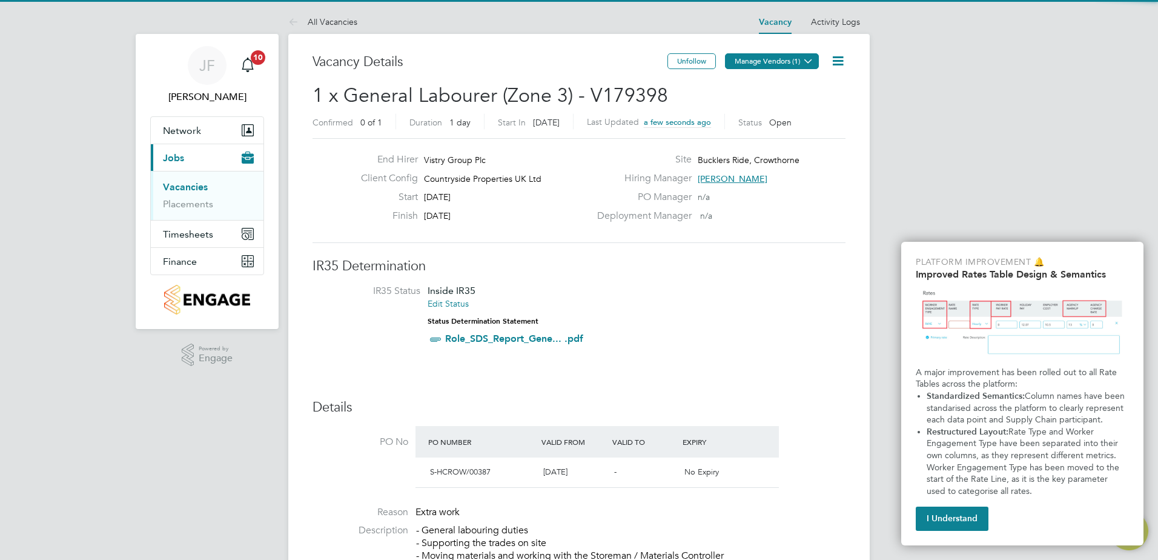
click at [798, 65] on button "Manage Vendors (1)" at bounding box center [772, 61] width 94 height 16
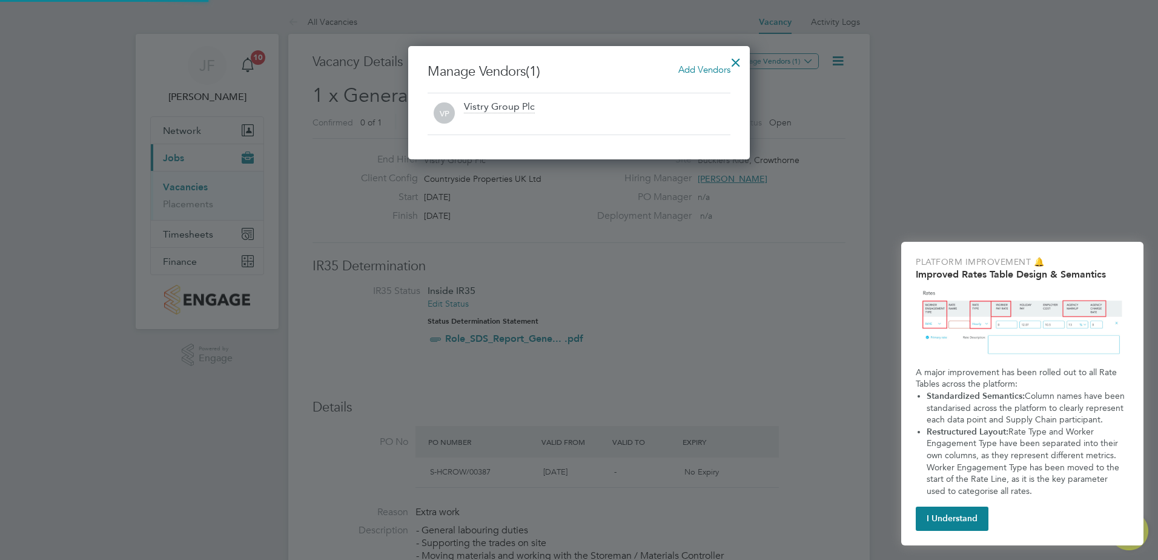
click at [587, 114] on div "Vistry Group Plc" at bounding box center [597, 114] width 266 height 27
click at [701, 71] on span "Add Vendors" at bounding box center [704, 70] width 52 height 12
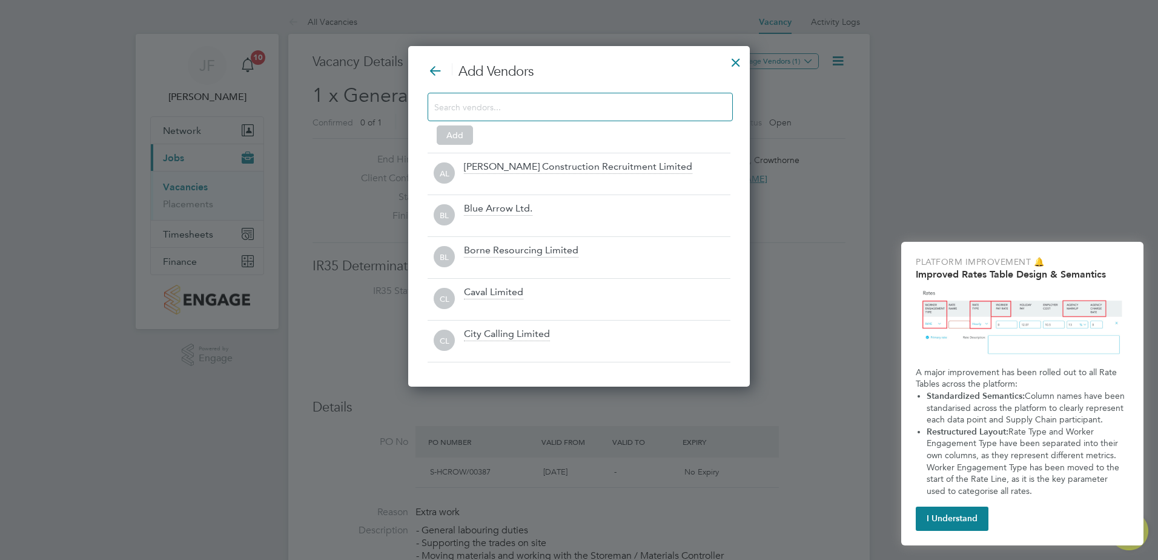
click at [623, 116] on div at bounding box center [580, 107] width 305 height 28
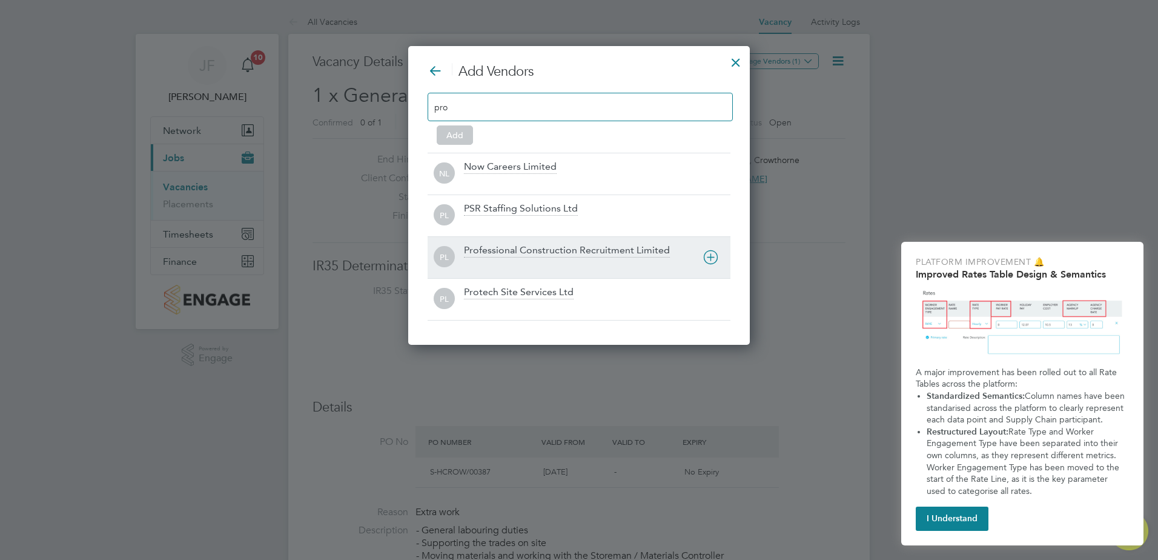
type input "pro"
click at [545, 256] on div "Professional Construction Recruitment Limited" at bounding box center [567, 250] width 206 height 13
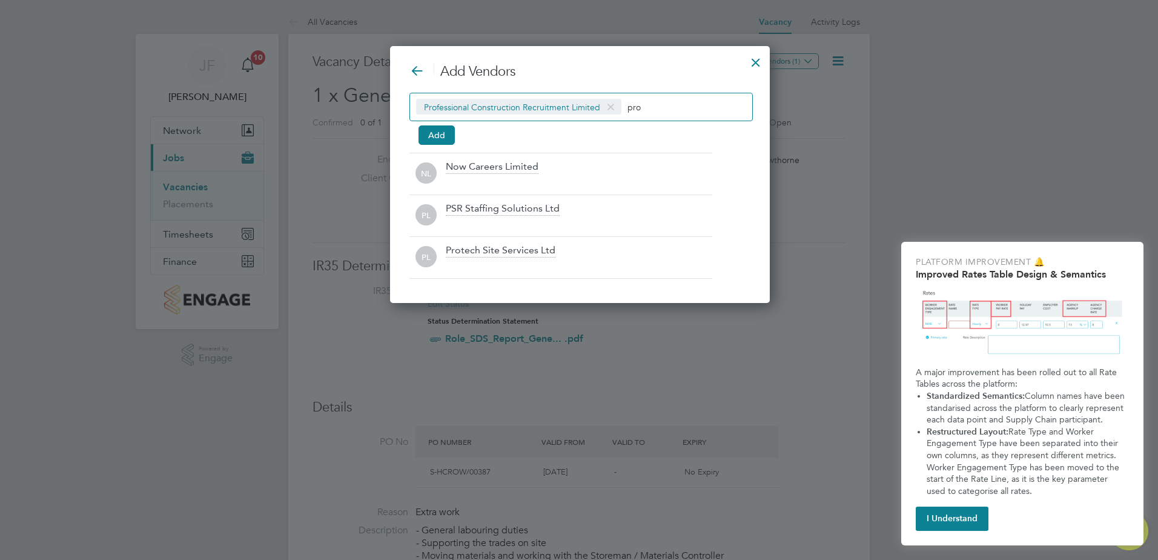
click at [756, 64] on div at bounding box center [756, 59] width 22 height 22
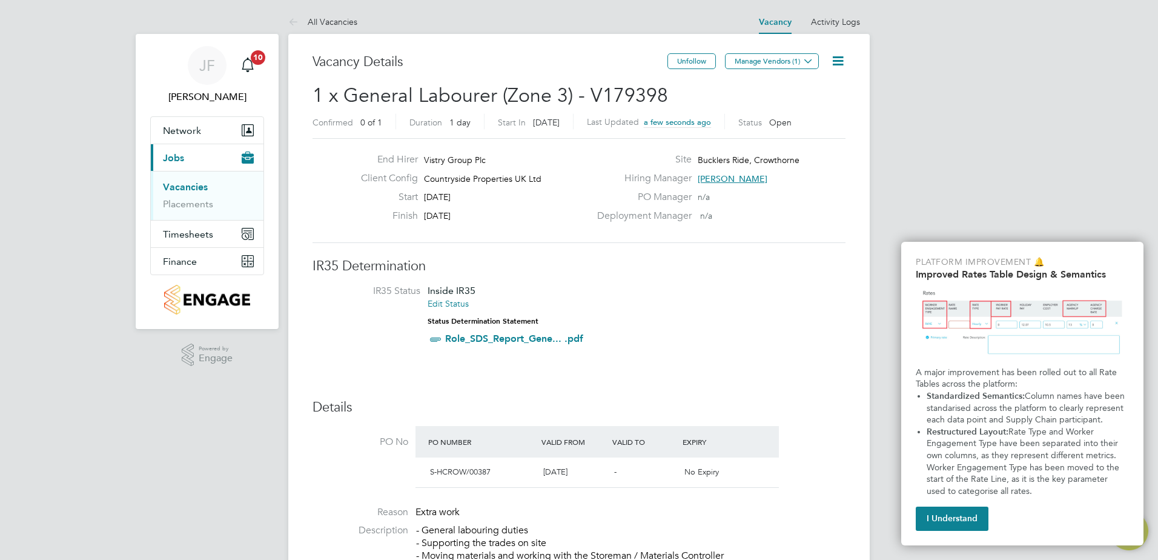
click at [184, 184] on link "Vacancies" at bounding box center [185, 187] width 45 height 12
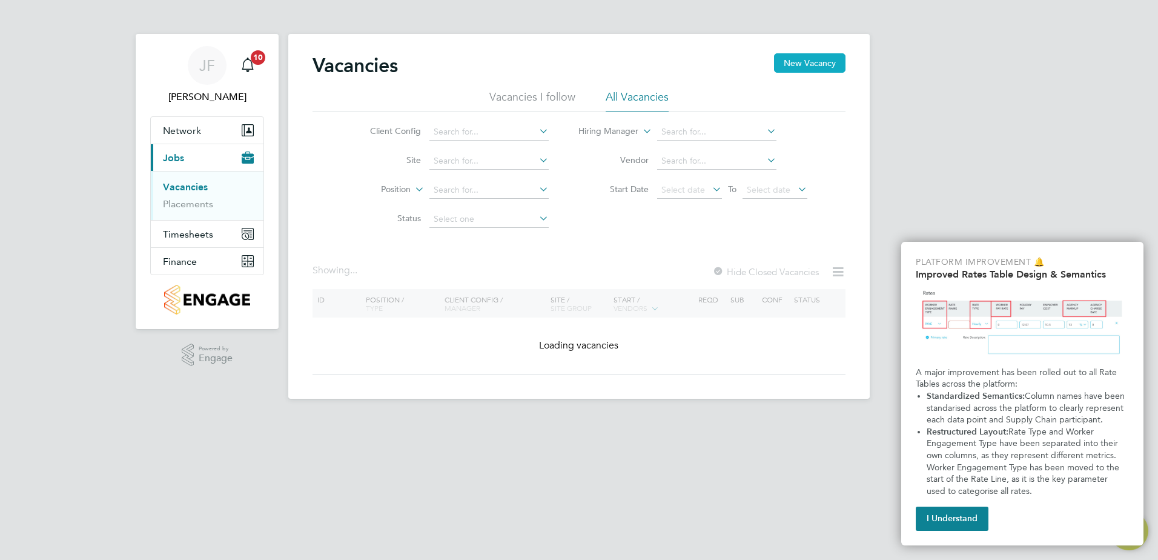
click at [805, 61] on button "New Vacancy" at bounding box center [809, 62] width 71 height 19
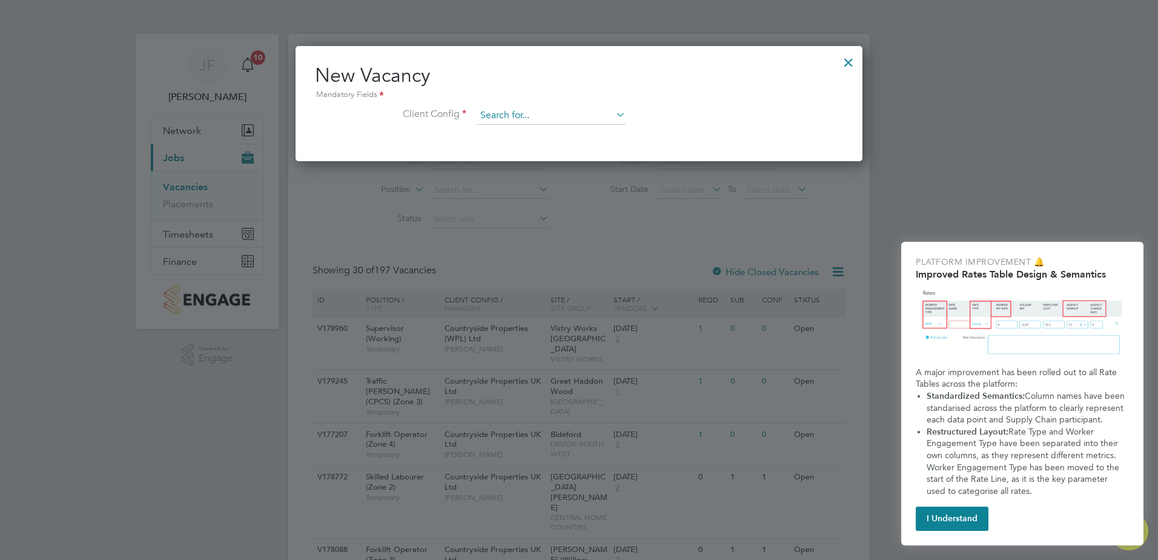
click at [517, 116] on input at bounding box center [551, 116] width 150 height 18
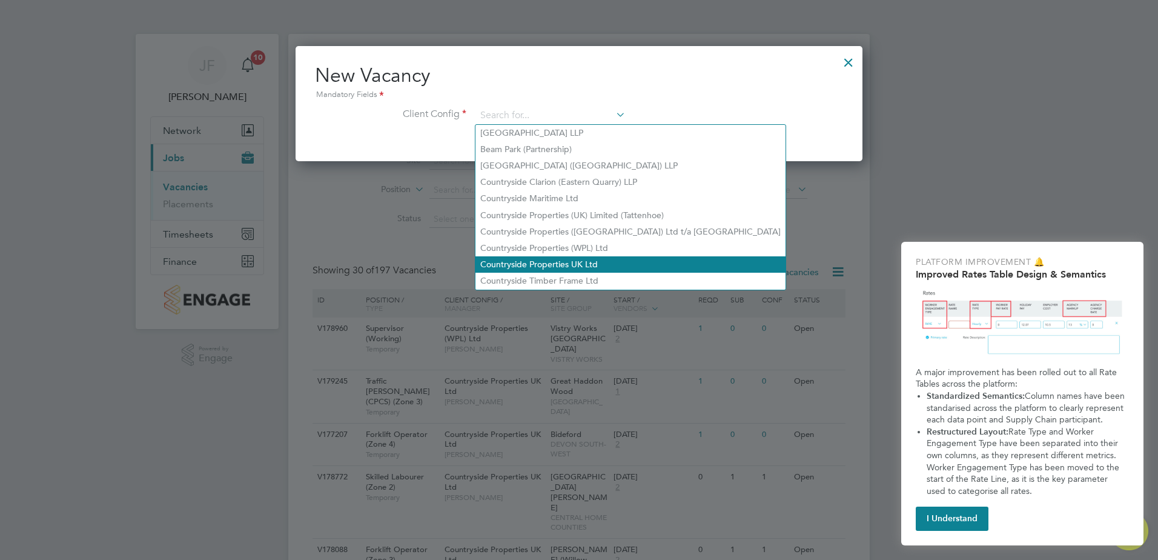
click at [619, 256] on li "Countryside Properties UK Ltd" at bounding box center [630, 264] width 310 height 16
type input "Countryside Properties UK Ltd"
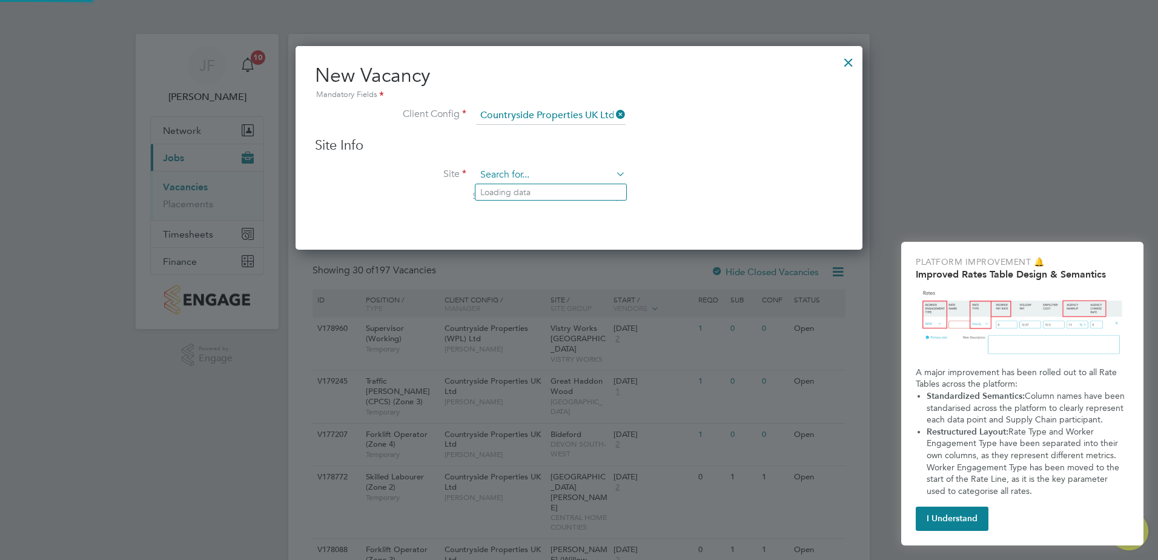
click at [561, 176] on input at bounding box center [551, 175] width 150 height 18
click at [580, 194] on li "[PERSON_NAME] s Ride, Crowthorne" at bounding box center [552, 192] width 154 height 16
type input "Bucklers Ride, Crowthorne"
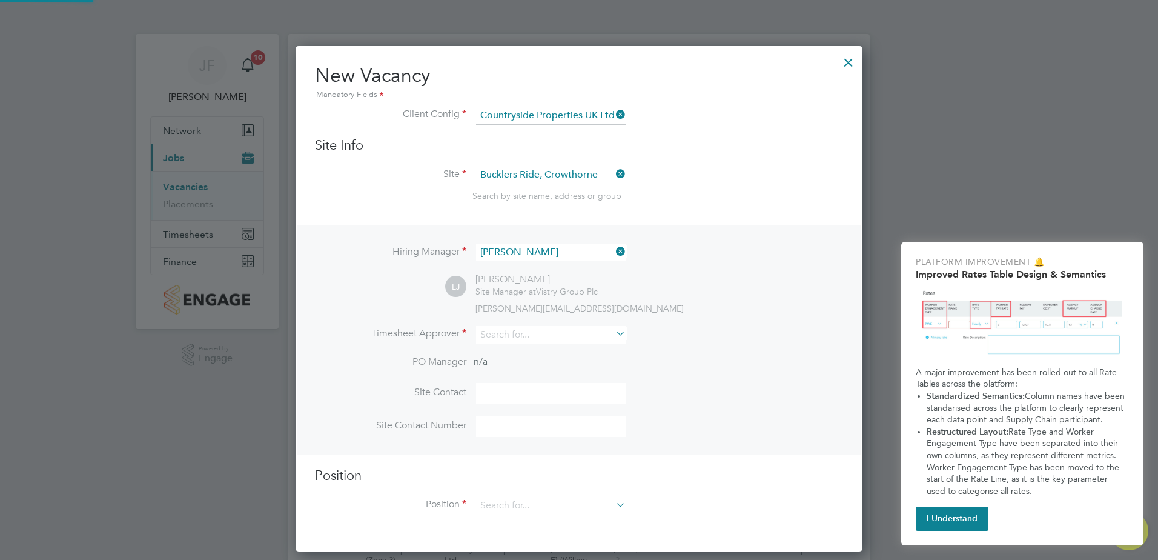
scroll to position [506, 567]
click at [546, 253] on input at bounding box center [551, 252] width 150 height 18
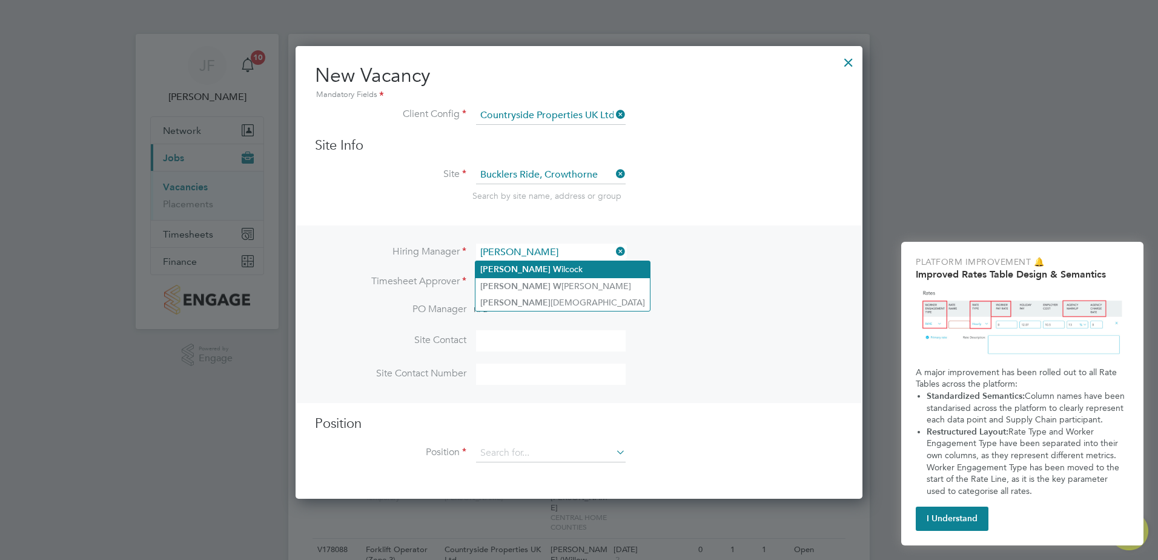
click at [540, 267] on li "[PERSON_NAME]" at bounding box center [562, 269] width 174 height 16
type input "[PERSON_NAME]"
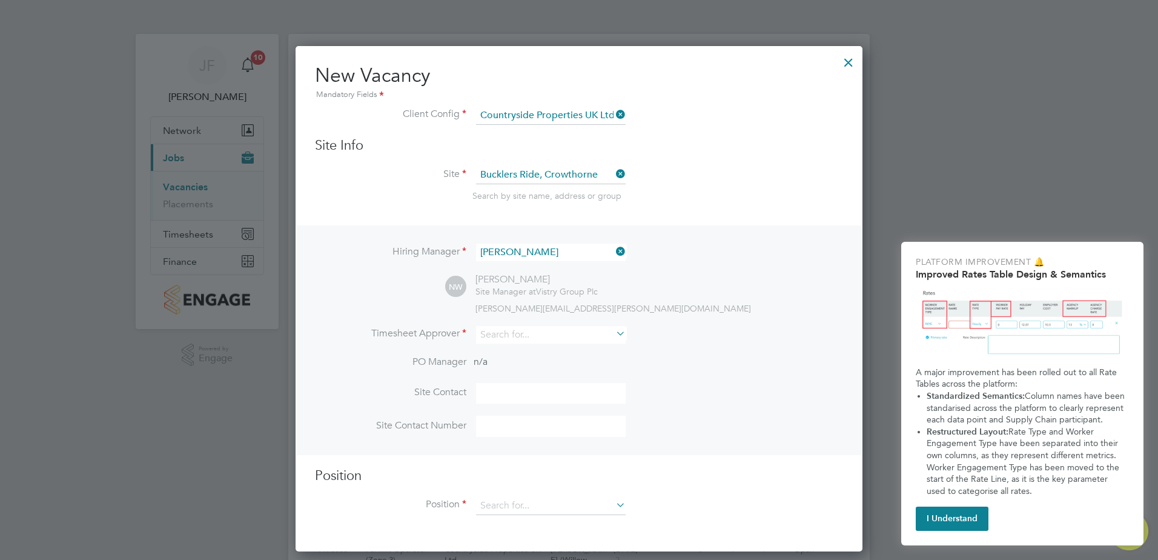
scroll to position [506, 567]
click at [568, 336] on input at bounding box center [551, 335] width 150 height 18
click at [568, 344] on li "[PERSON_NAME]" at bounding box center [554, 352] width 158 height 16
type input "[PERSON_NAME]"
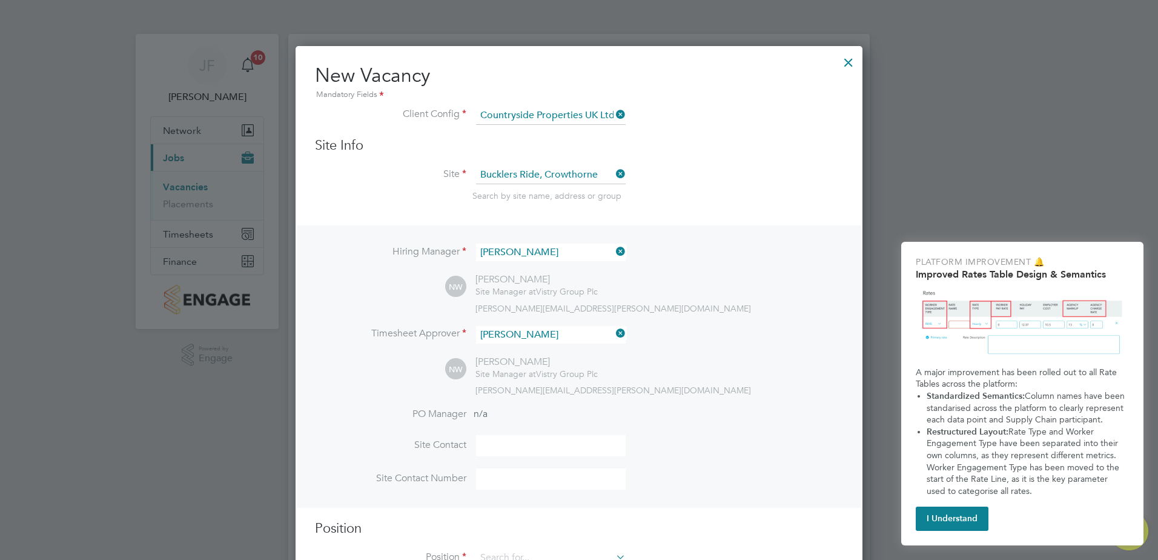
click at [507, 437] on input at bounding box center [551, 445] width 150 height 21
type input "[PERSON_NAME]"
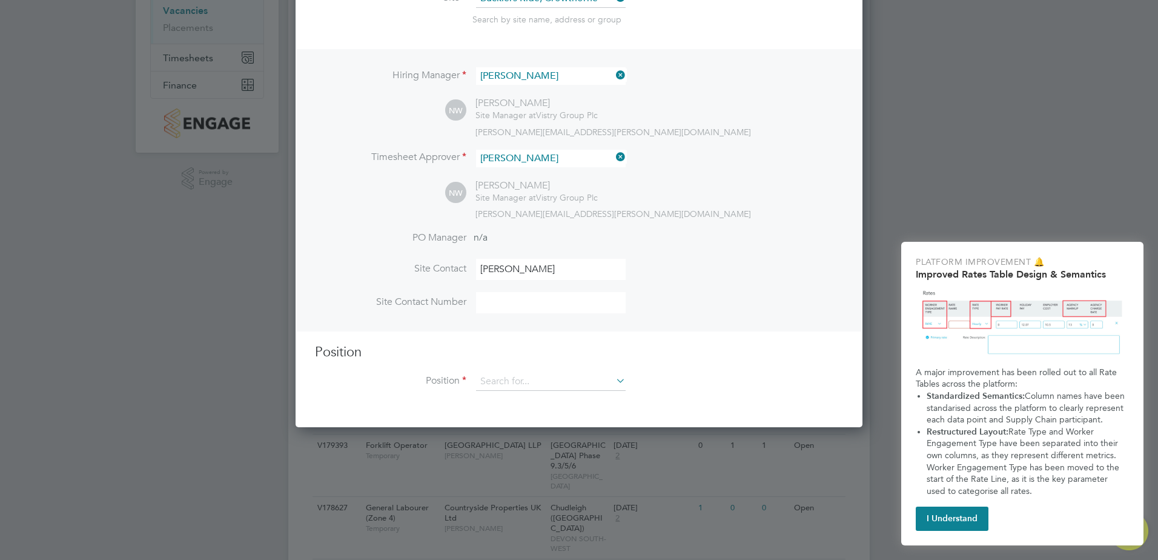
scroll to position [182, 0]
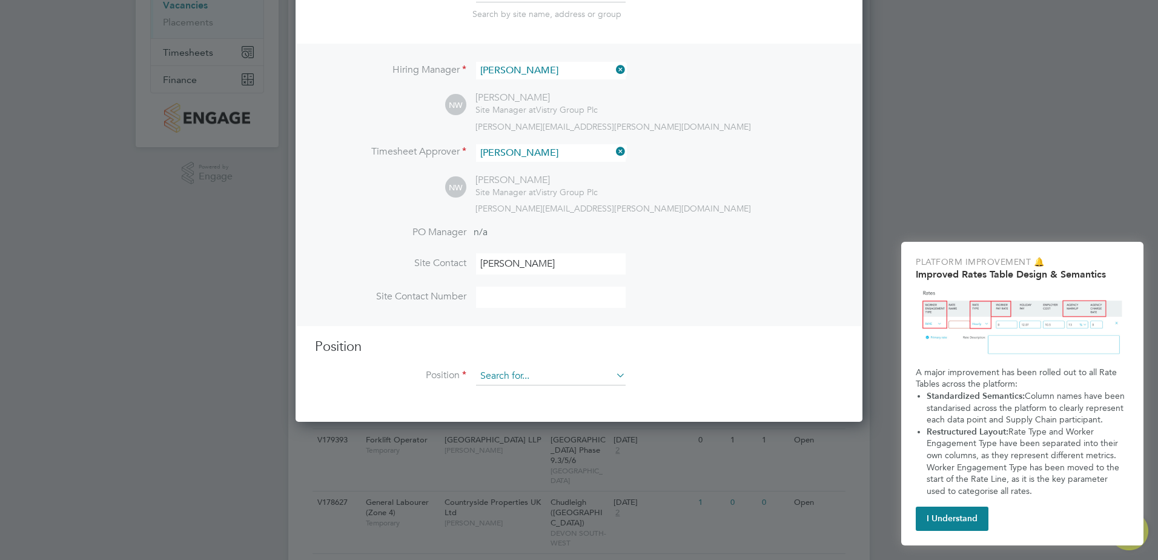
click at [520, 383] on input at bounding box center [551, 376] width 150 height 18
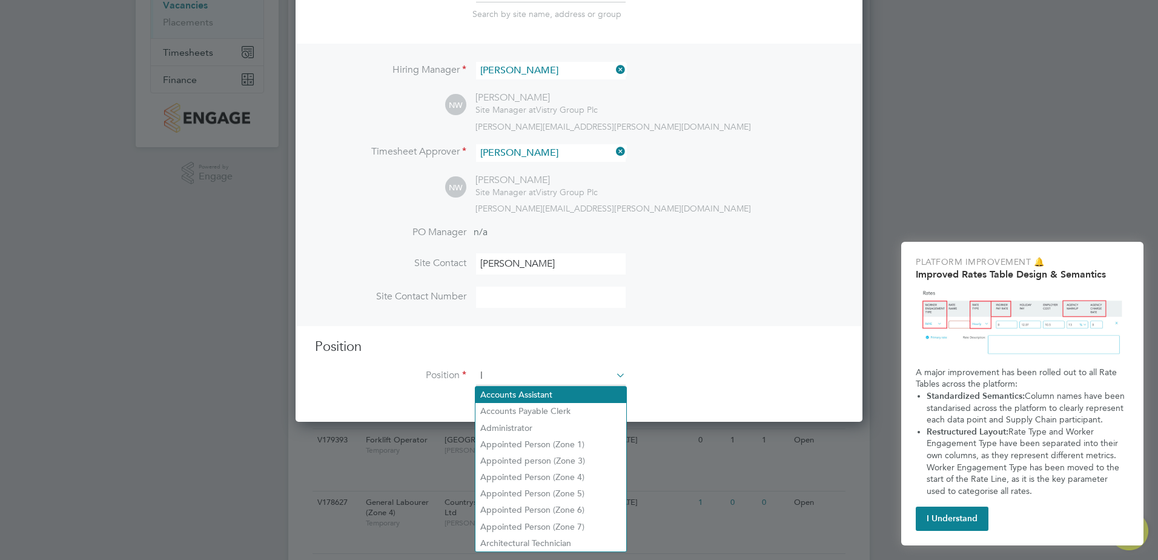
scroll to position [1746, 567]
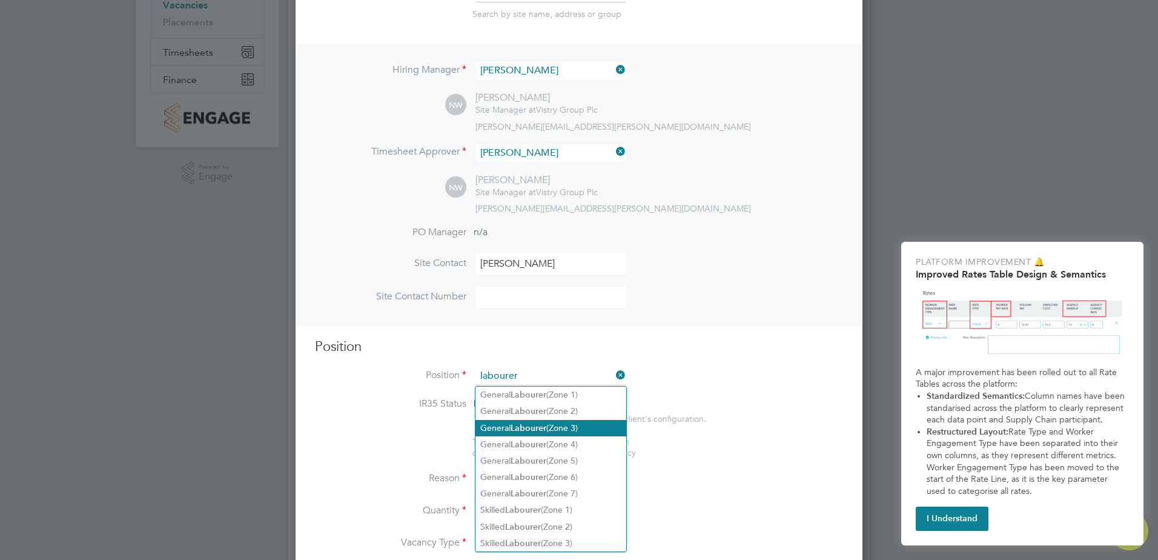
click at [552, 424] on li "General Labourer (Zone 3)" at bounding box center [550, 428] width 151 height 16
type input "General Labourer (Zone 3)"
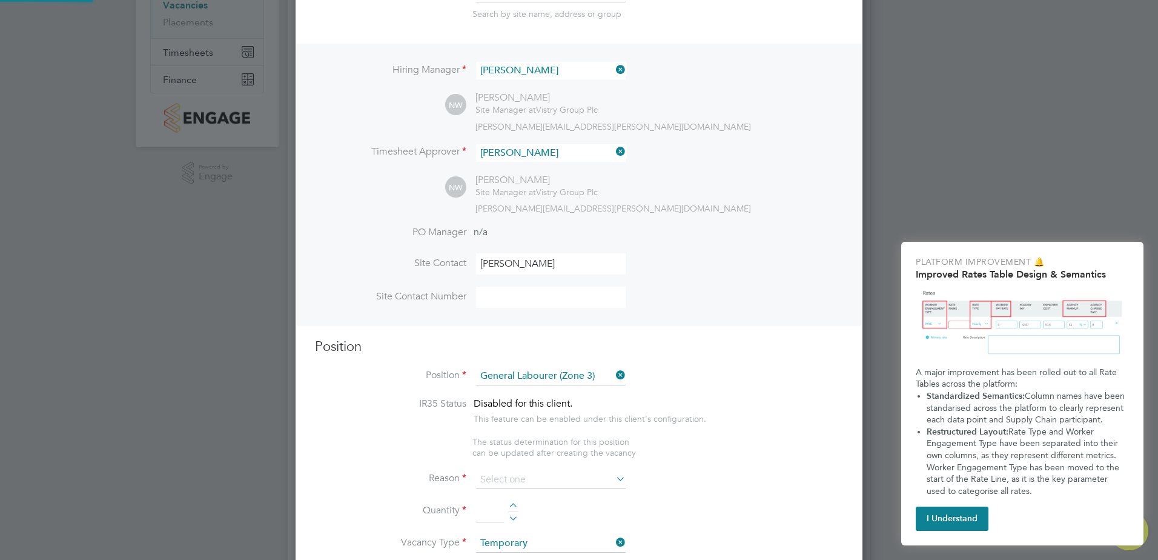
type textarea "- General labouring duties - Supporting the trades on site - Moving materials a…"
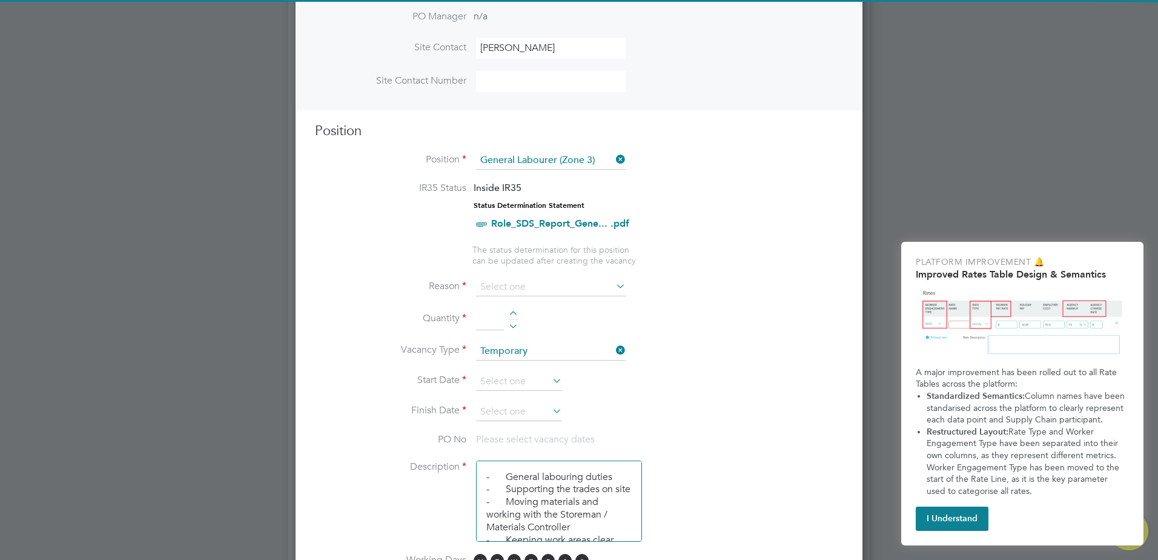
scroll to position [424, 0]
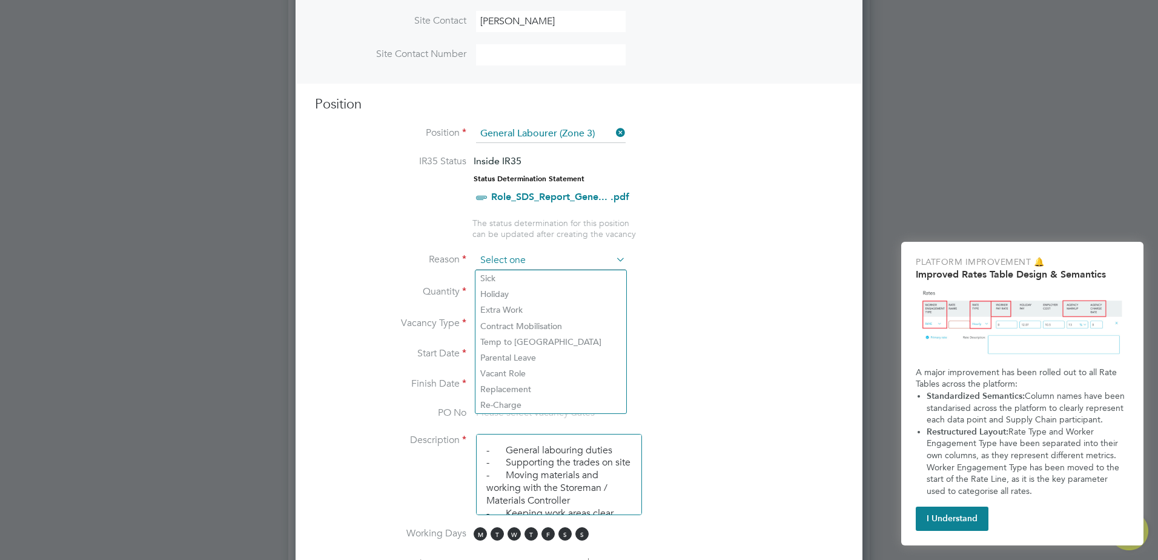
click at [517, 263] on input at bounding box center [551, 260] width 150 height 18
click at [532, 306] on li "Extra Work" at bounding box center [550, 310] width 151 height 16
type input "Extra Work"
click at [550, 356] on icon at bounding box center [550, 353] width 0 height 17
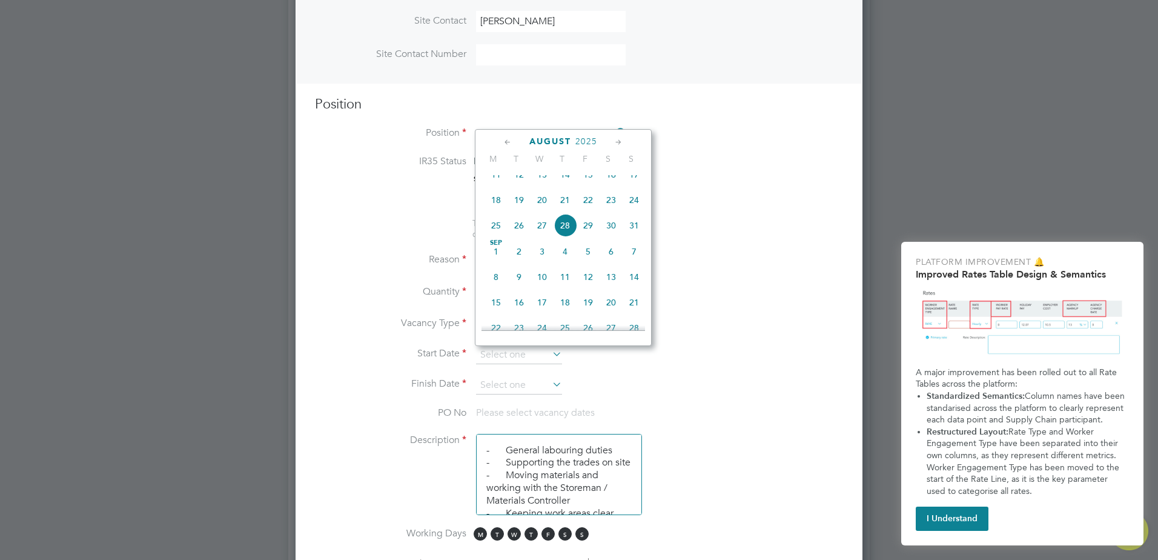
click at [517, 234] on span "26" at bounding box center [519, 225] width 23 height 23
type input "[DATE]"
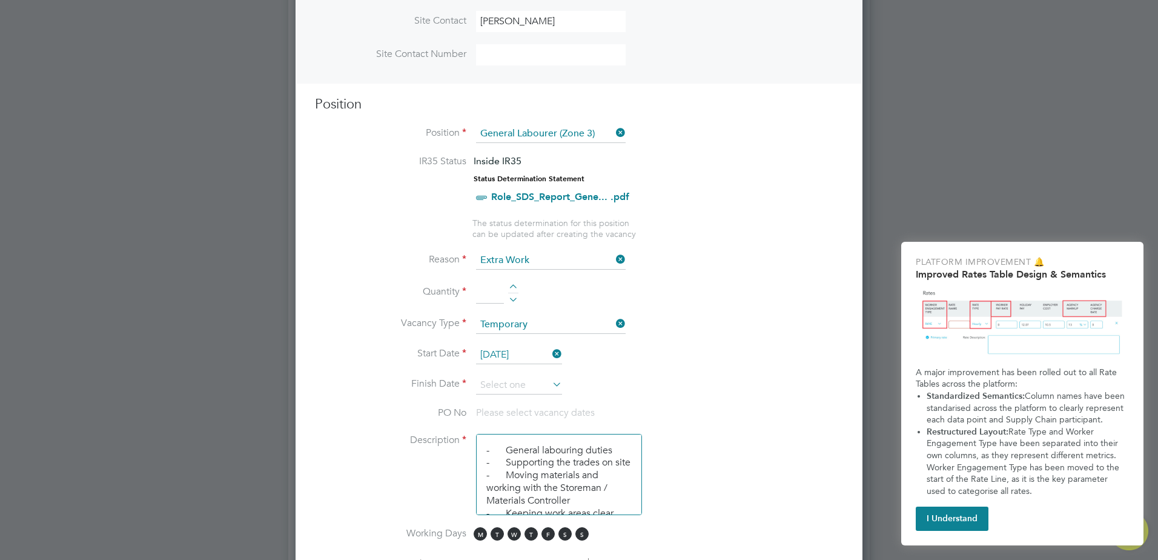
click at [550, 384] on icon at bounding box center [550, 383] width 0 height 17
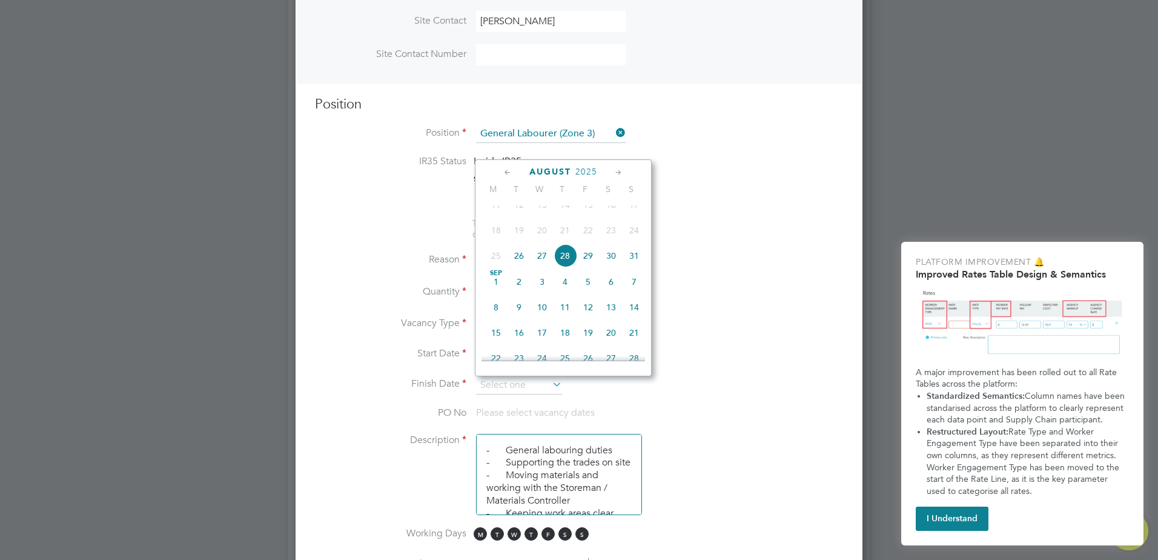
click at [591, 264] on span "29" at bounding box center [588, 255] width 23 height 23
type input "[DATE]"
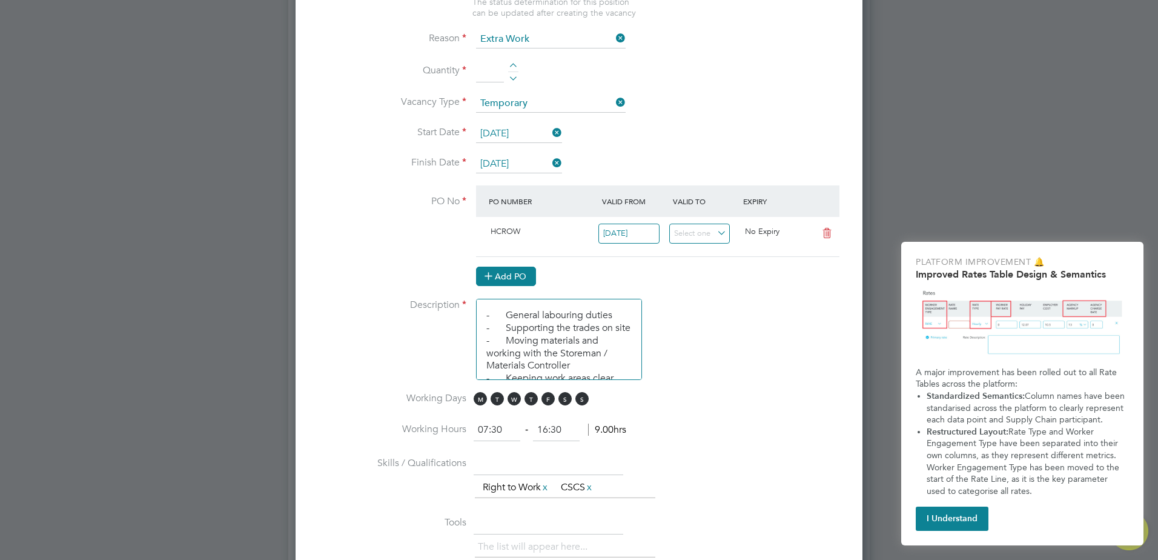
scroll to position [666, 0]
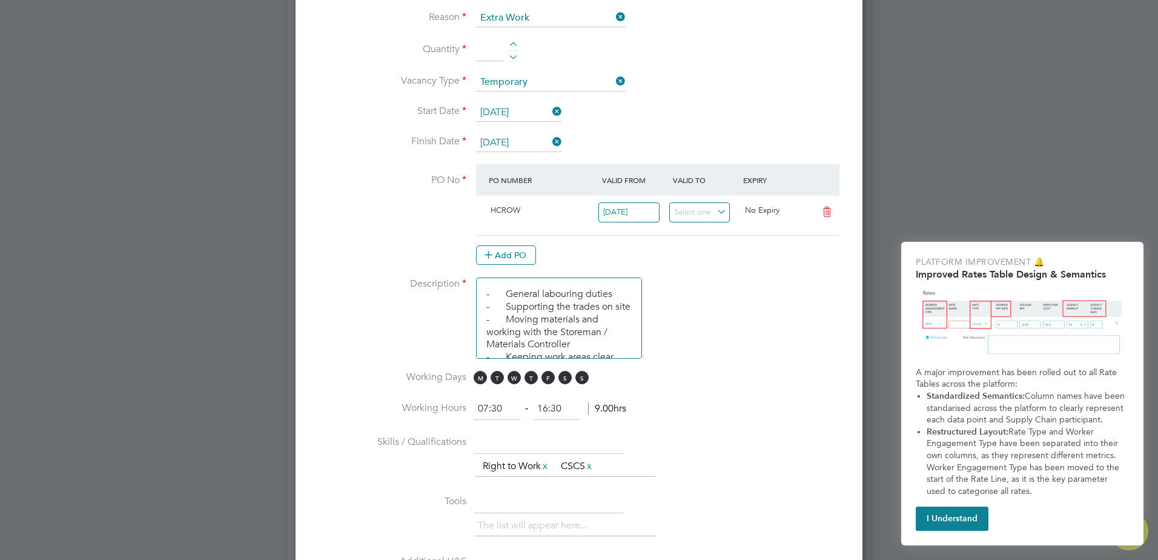
click at [830, 210] on icon at bounding box center [826, 212] width 15 height 10
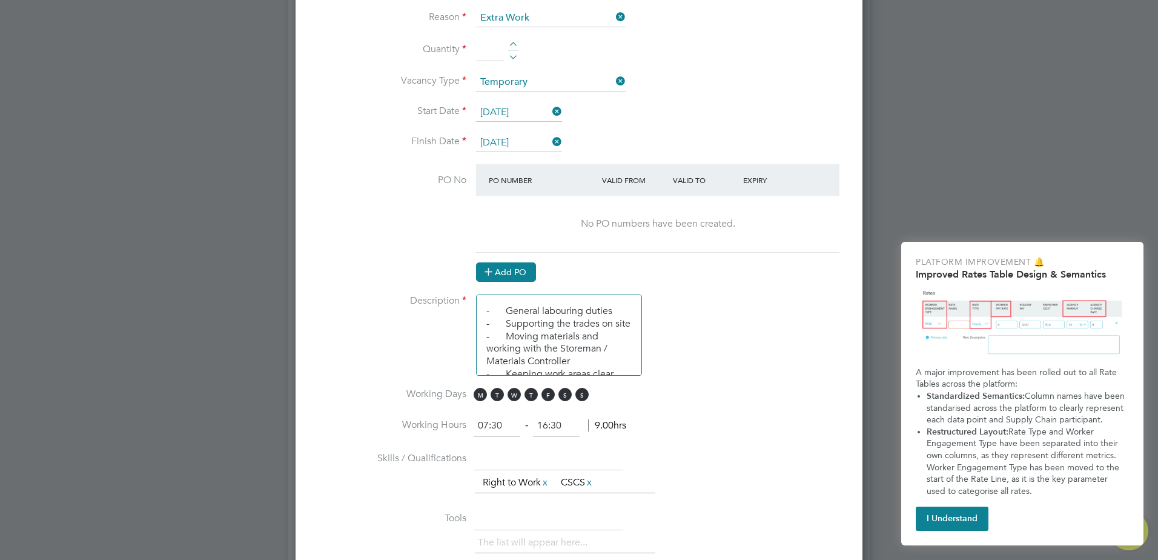
click at [505, 271] on button "Add PO" at bounding box center [506, 271] width 60 height 19
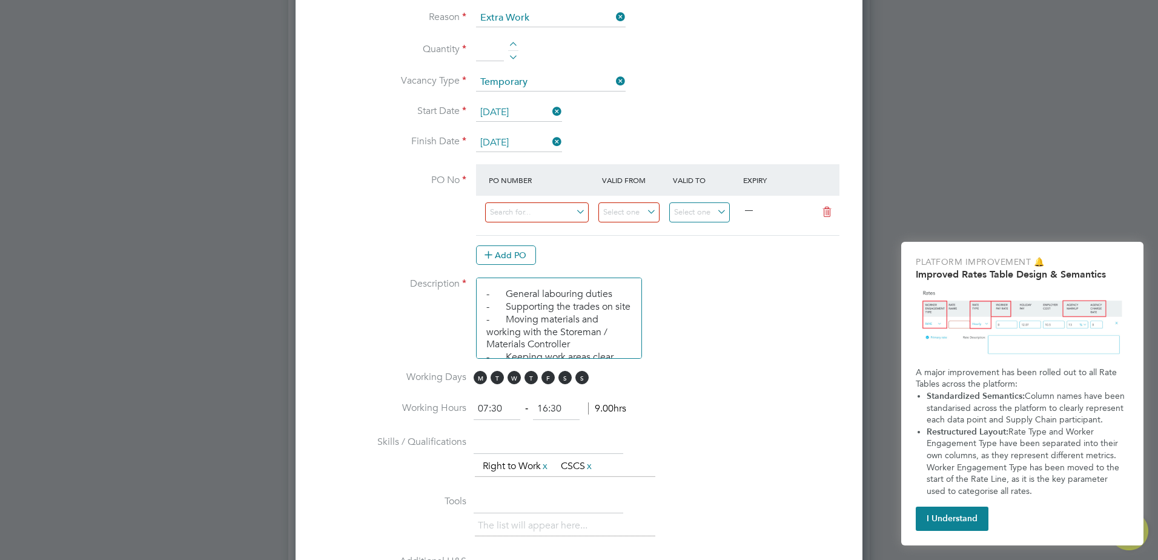
scroll to position [1833, 567]
click at [549, 217] on input at bounding box center [537, 212] width 104 height 20
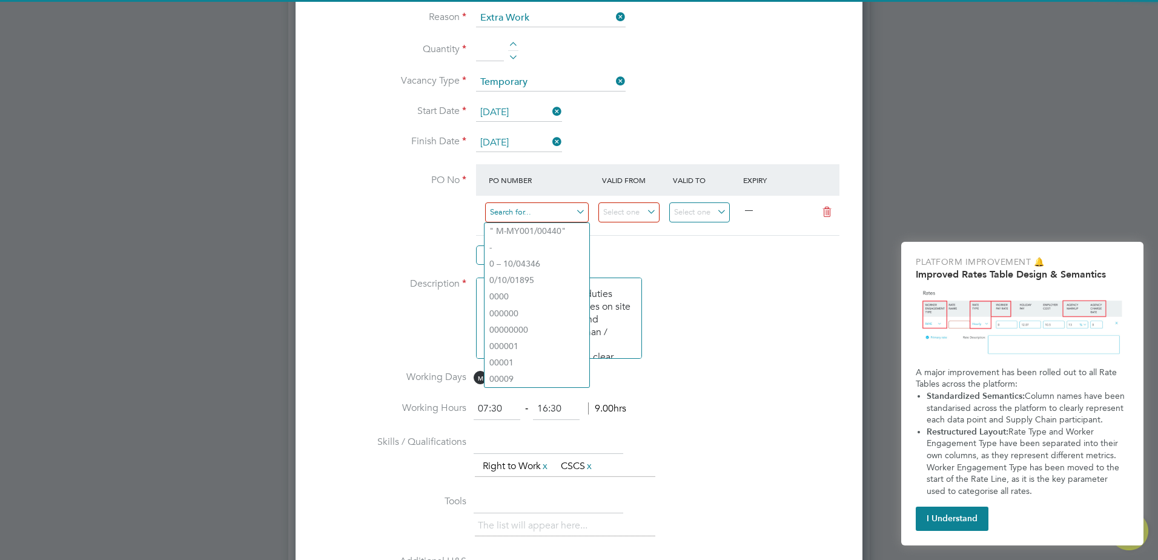
paste input "S-HCROW/00387"
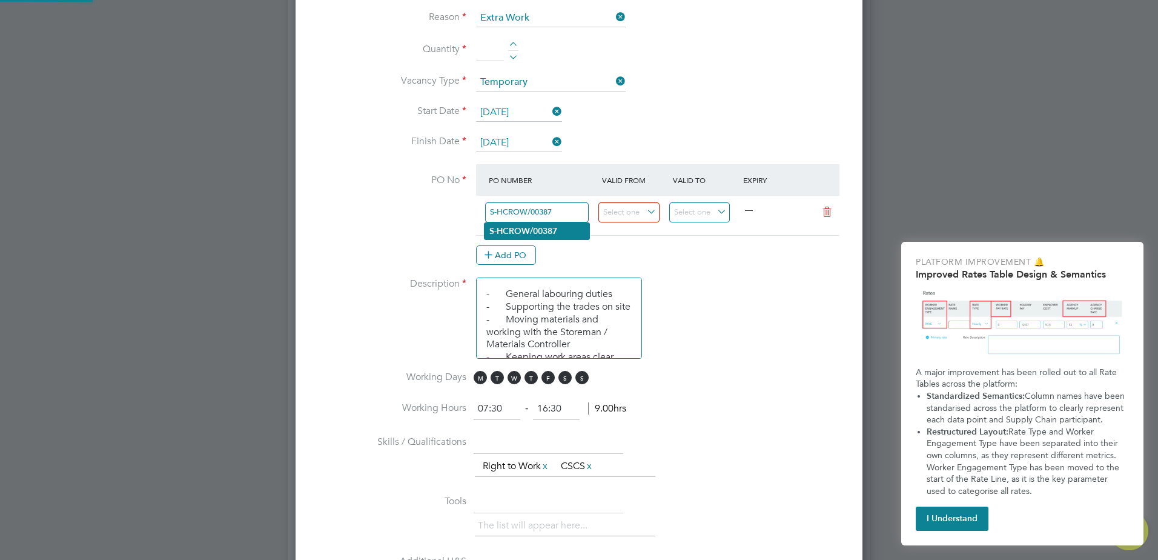
type input "S-HCROW/00387"
click at [564, 228] on li "S-HCROW/00387" at bounding box center [536, 231] width 105 height 16
type input "[DATE]"
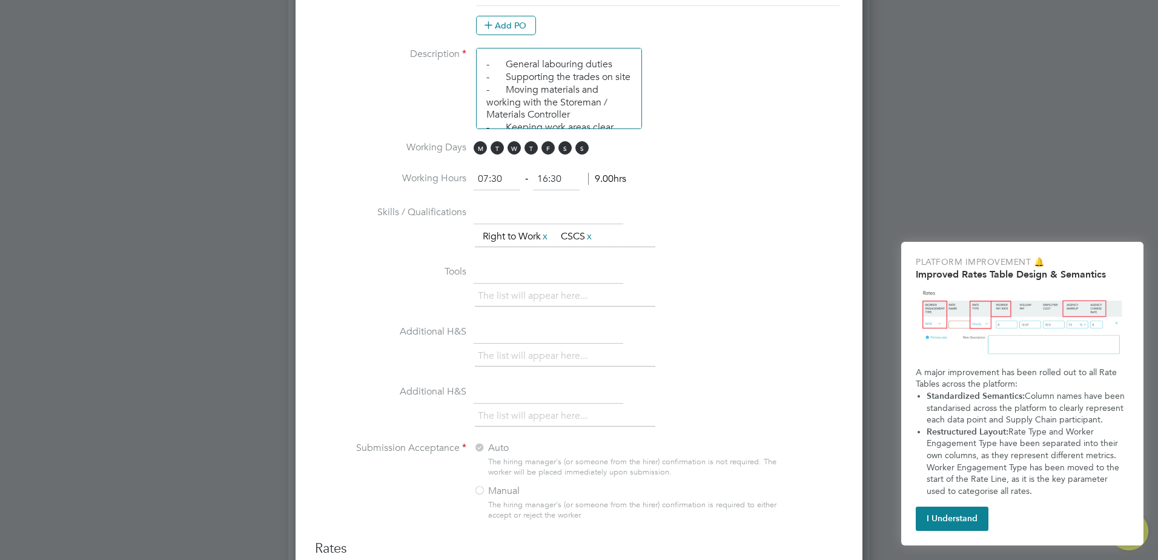
scroll to position [653, 0]
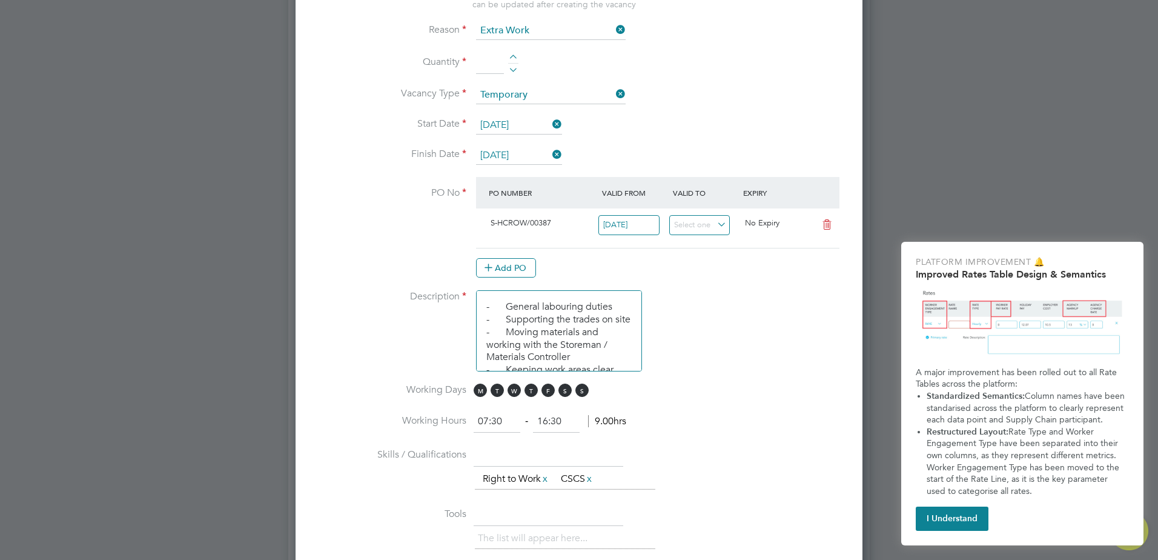
click at [514, 57] on div at bounding box center [513, 59] width 10 height 8
type input "1"
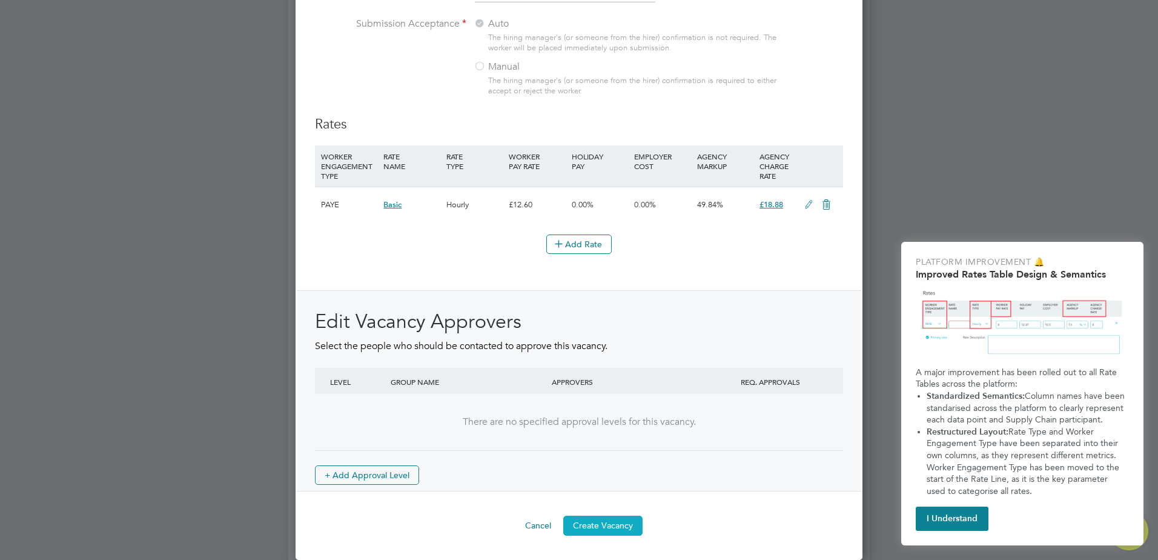
click at [595, 525] on button "Create Vacancy" at bounding box center [602, 524] width 79 height 19
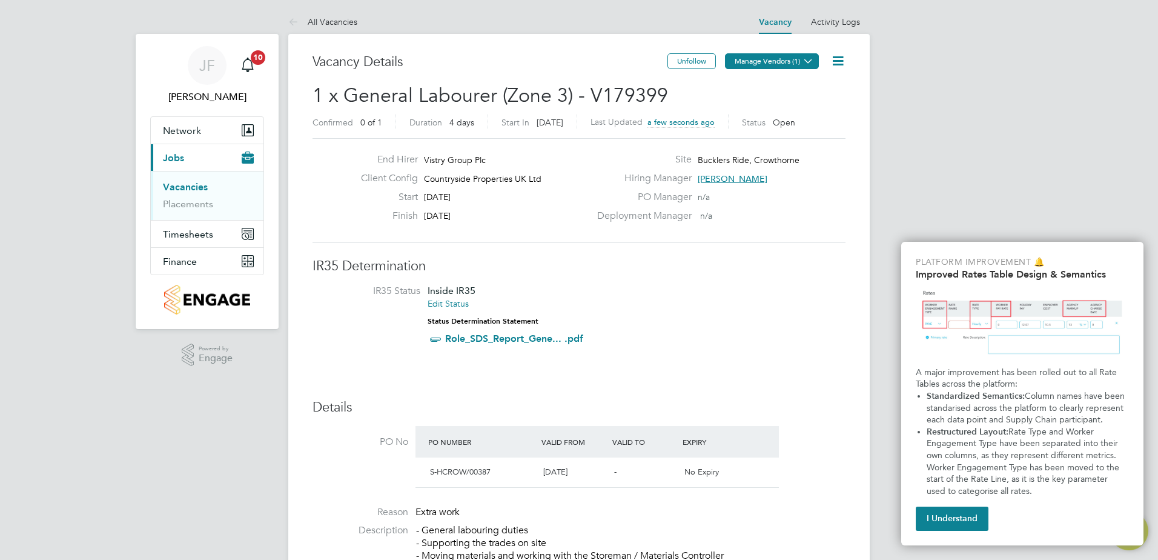
click at [790, 62] on button "Manage Vendors (1)" at bounding box center [772, 61] width 94 height 16
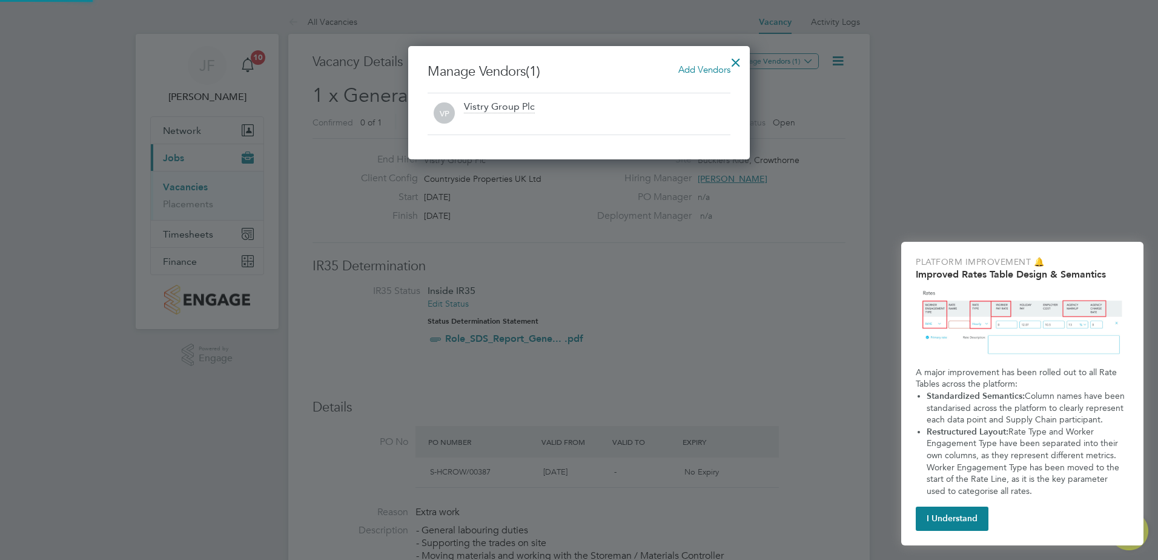
scroll to position [113, 342]
click at [688, 64] on span "Add Vendors" at bounding box center [704, 70] width 52 height 12
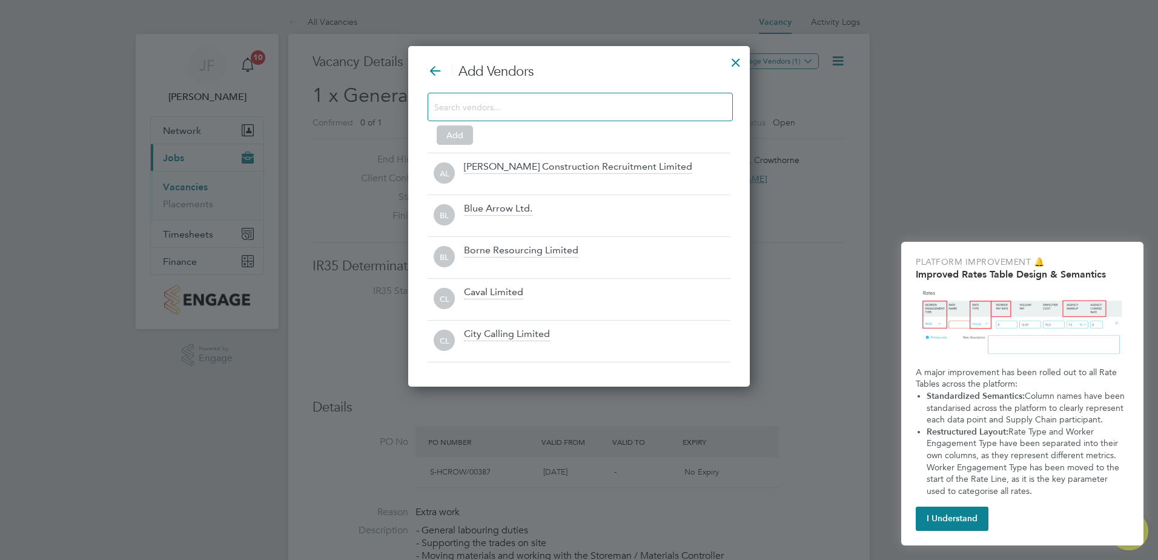
click at [494, 108] on input at bounding box center [570, 107] width 273 height 16
click at [547, 114] on input at bounding box center [570, 107] width 273 height 16
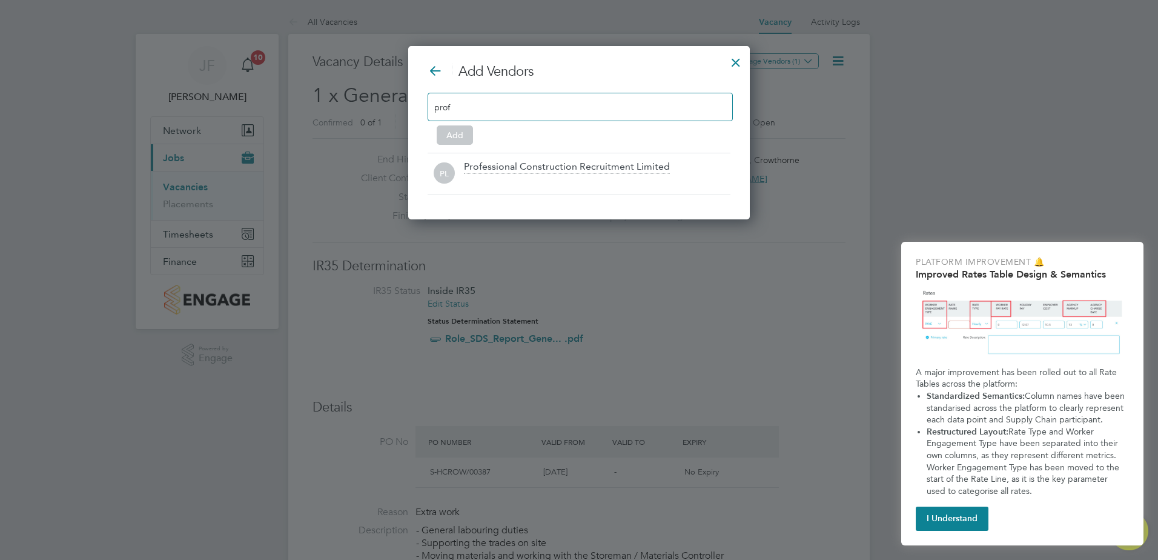
scroll to position [174, 342]
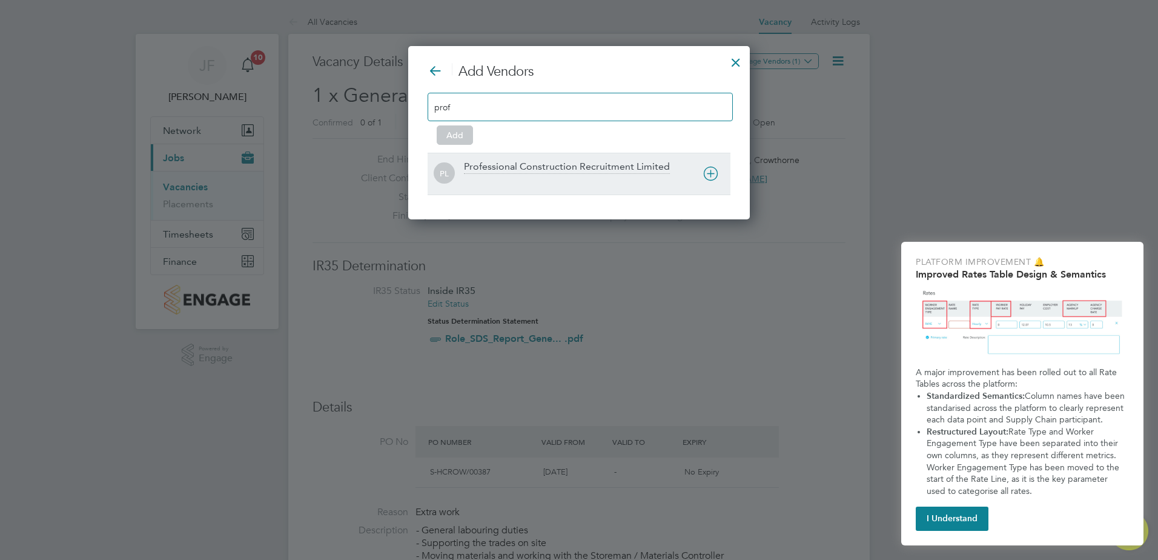
type input "prof"
click at [633, 170] on div "Professional Construction Recruitment Limited" at bounding box center [567, 166] width 206 height 13
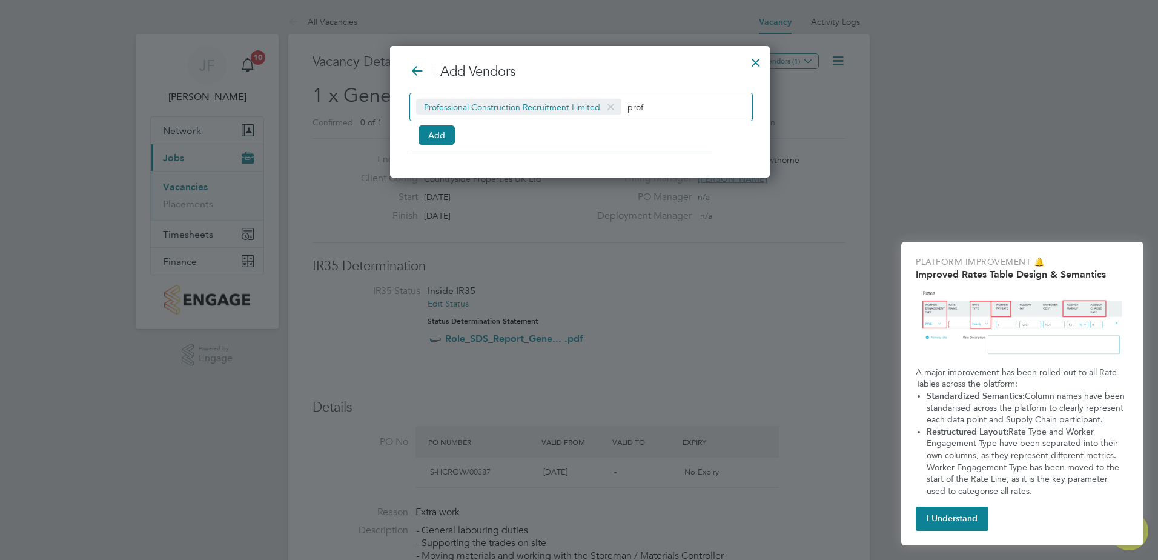
scroll to position [132, 378]
click at [438, 134] on button "Add" at bounding box center [436, 134] width 36 height 19
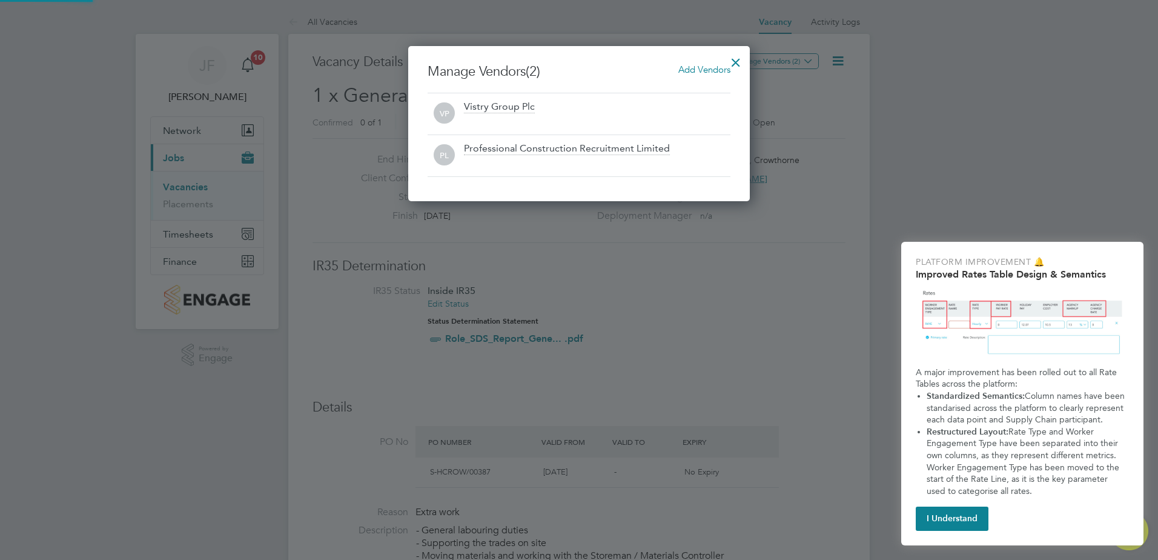
scroll to position [155, 342]
click at [737, 57] on div at bounding box center [736, 59] width 22 height 22
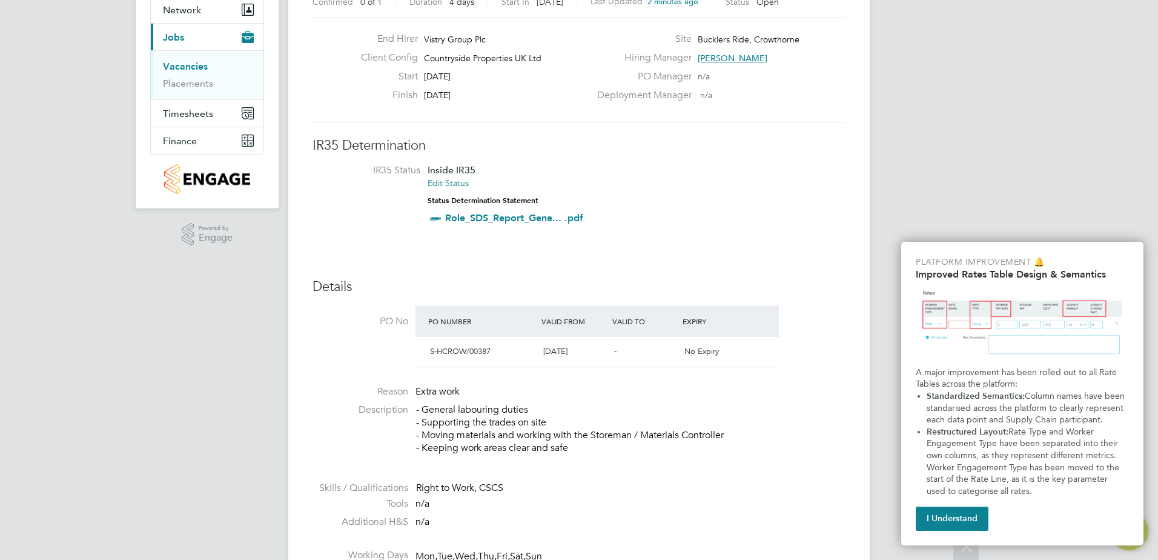
scroll to position [0, 0]
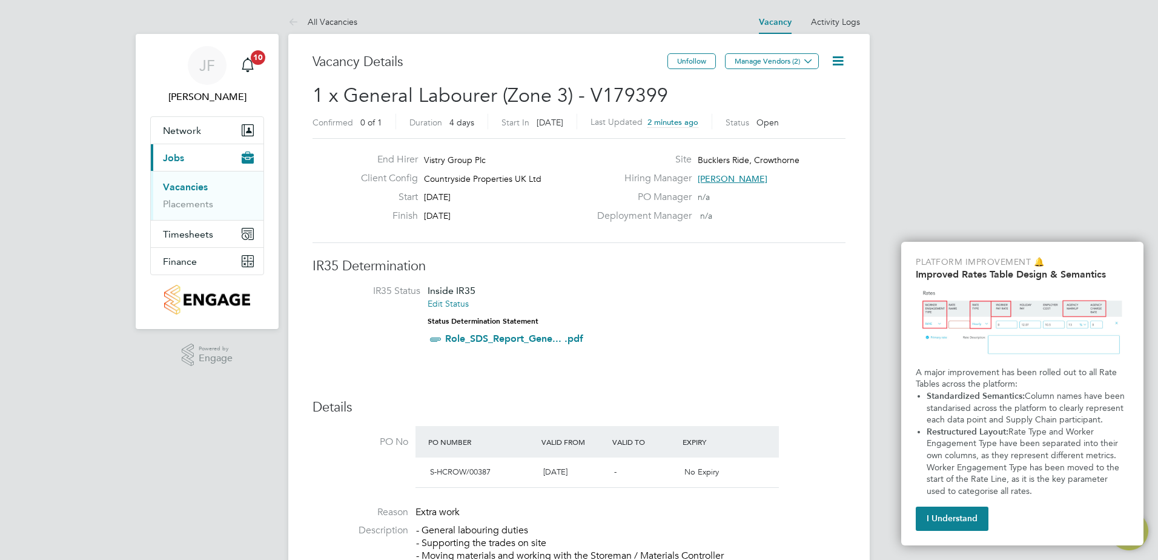
click at [189, 187] on link "Vacancies" at bounding box center [185, 187] width 45 height 12
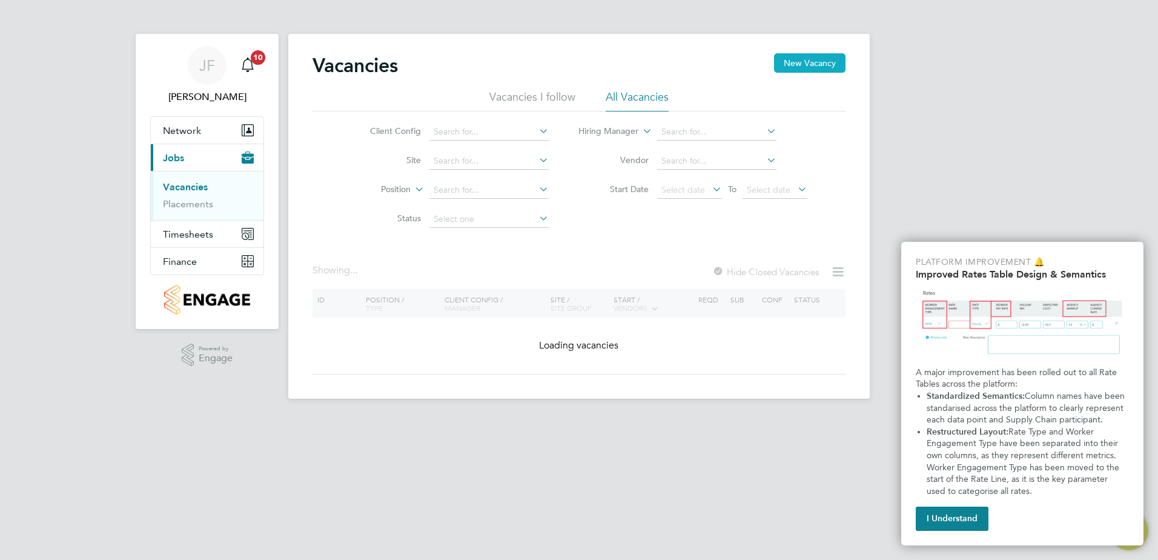
click at [815, 65] on button "New Vacancy" at bounding box center [809, 62] width 71 height 19
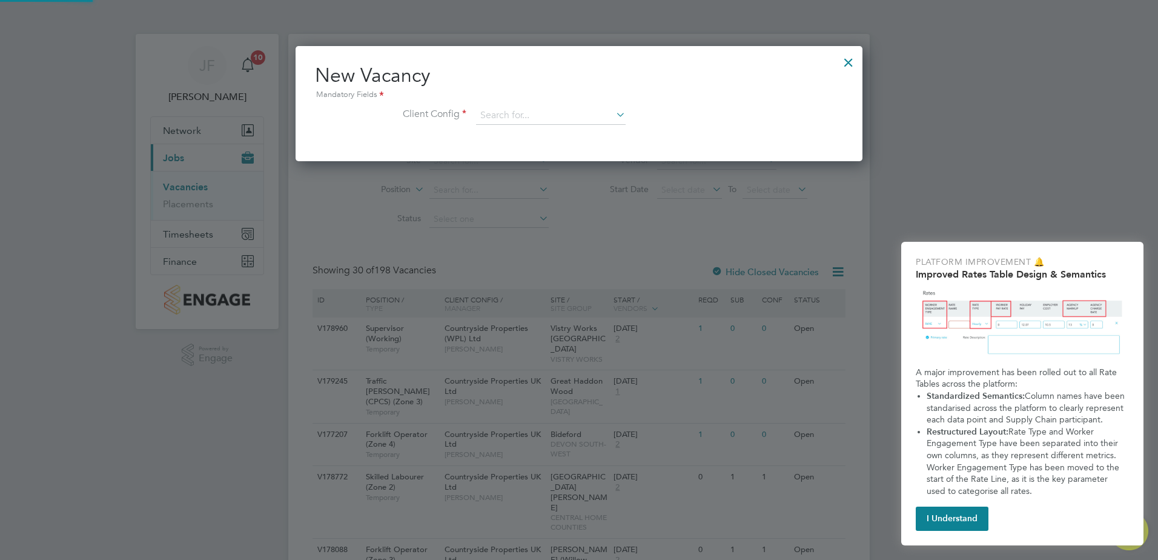
scroll to position [115, 567]
click at [534, 108] on input at bounding box center [551, 116] width 150 height 18
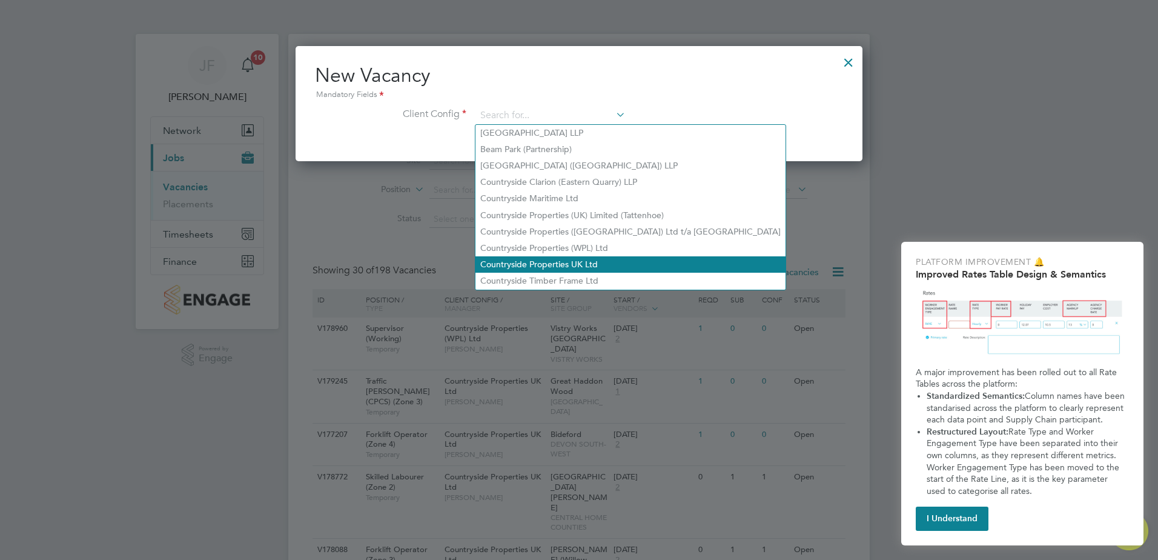
click at [617, 256] on li "Countryside Properties UK Ltd" at bounding box center [630, 264] width 310 height 16
type input "Countryside Properties UK Ltd"
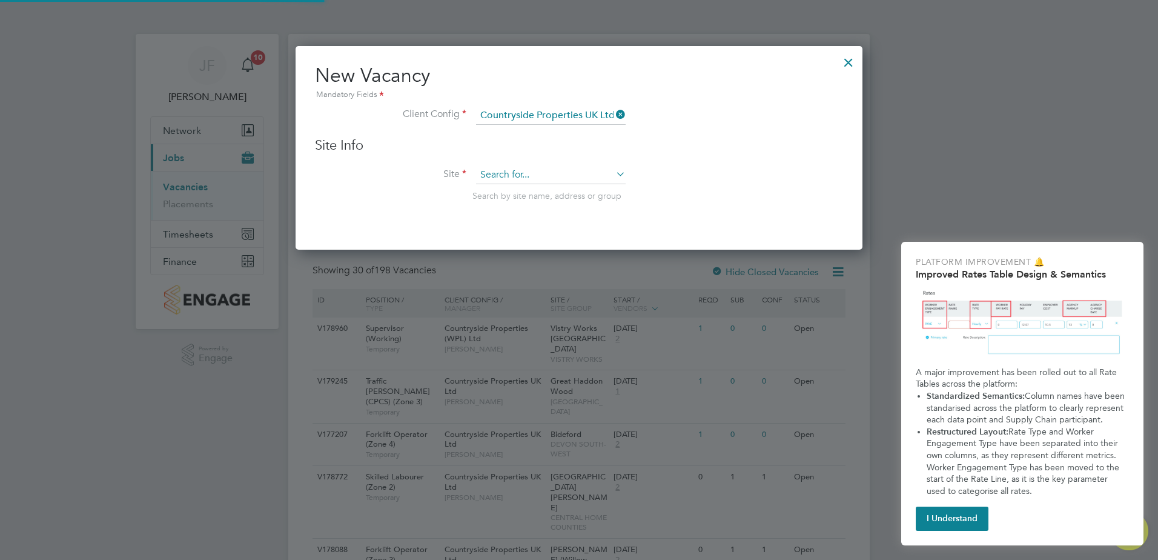
click at [530, 170] on input at bounding box center [551, 175] width 150 height 18
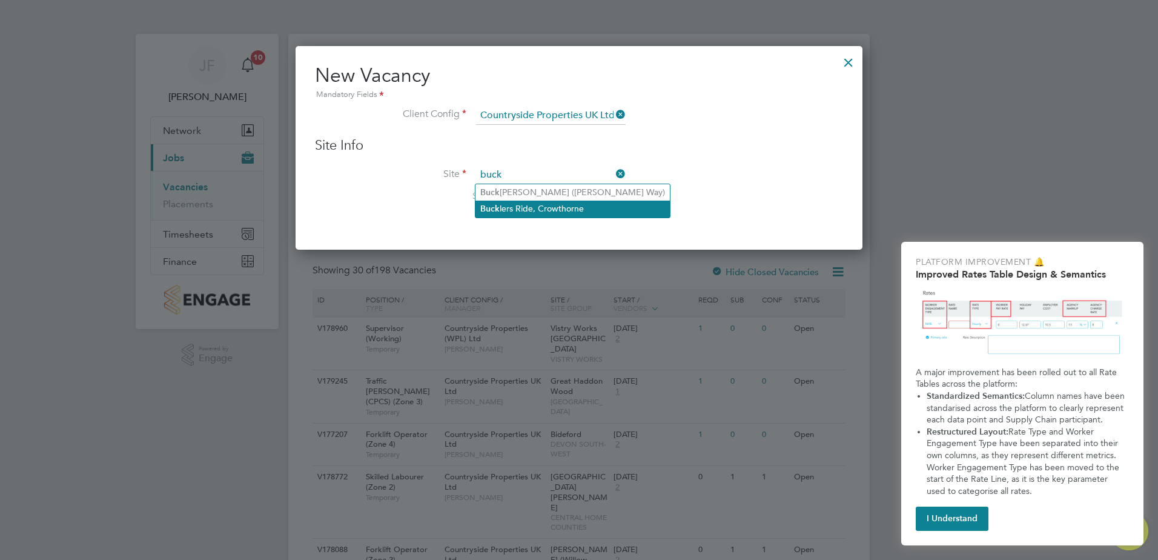
click at [569, 207] on li "Buck lers Ride, Crowthorne" at bounding box center [572, 208] width 194 height 16
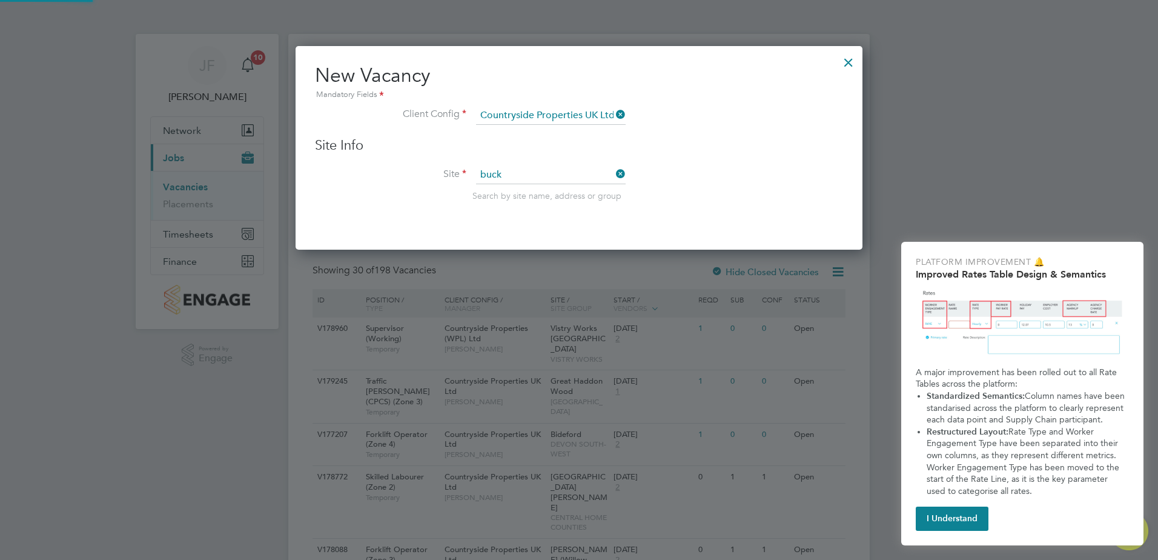
type input "Bucklers Ride, Crowthorne"
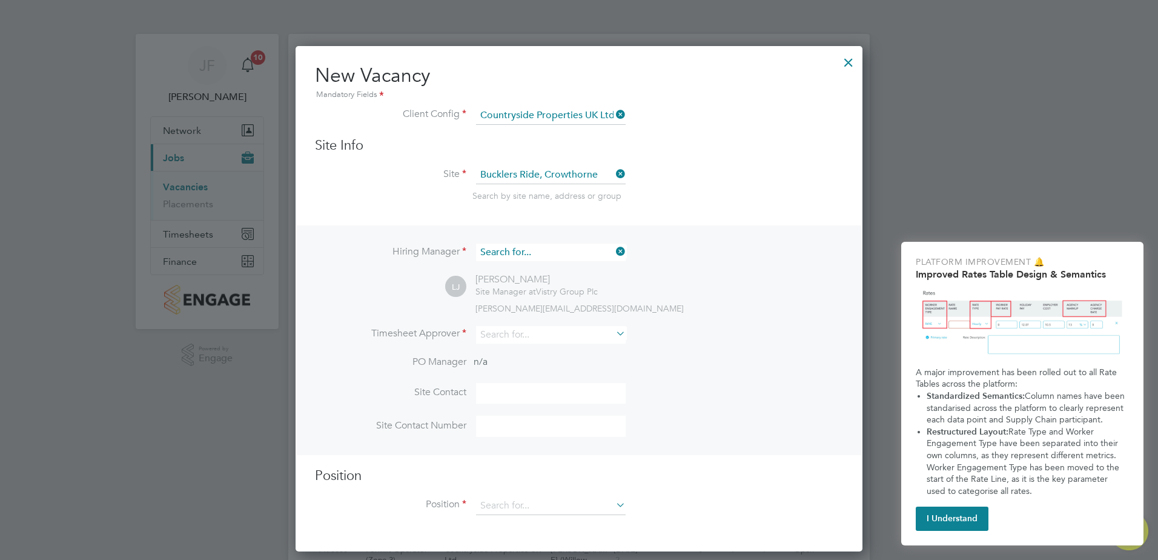
scroll to position [454, 567]
click at [519, 251] on input at bounding box center [551, 252] width 150 height 18
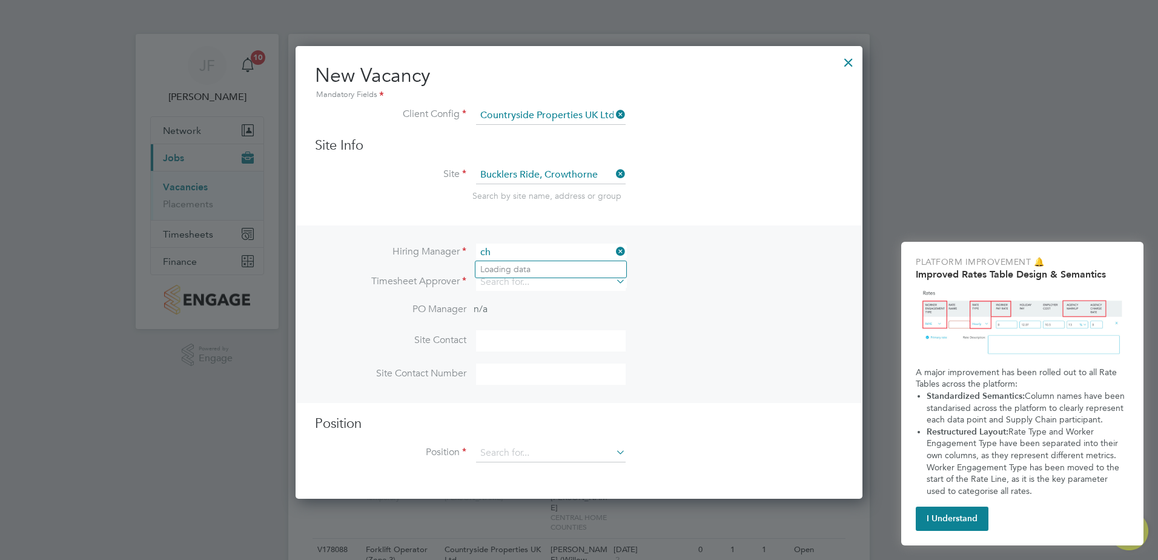
type input "c"
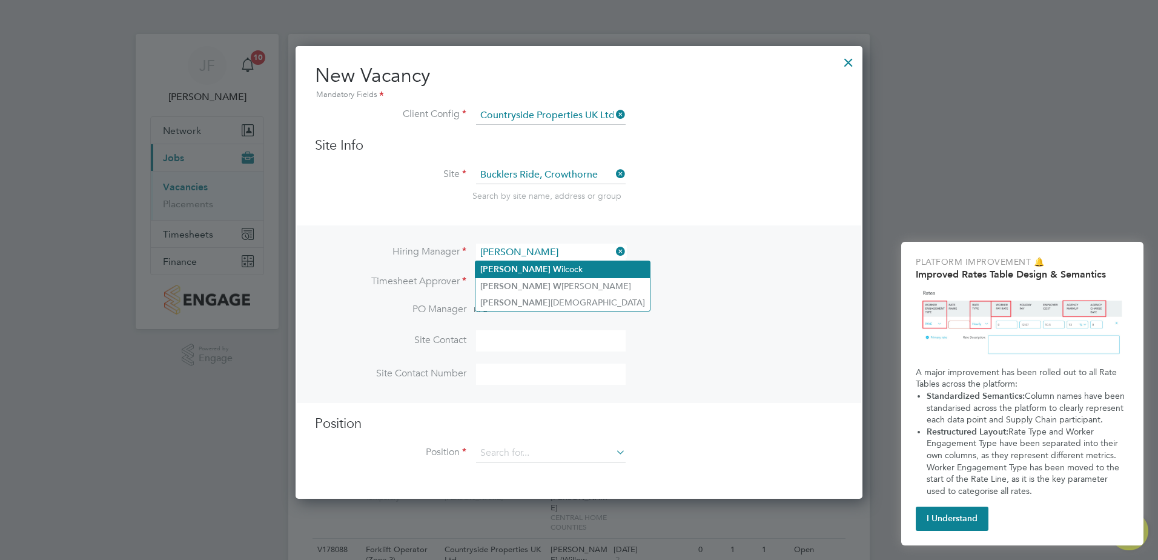
click at [554, 262] on li "[PERSON_NAME]" at bounding box center [562, 269] width 174 height 16
type input "[PERSON_NAME]"
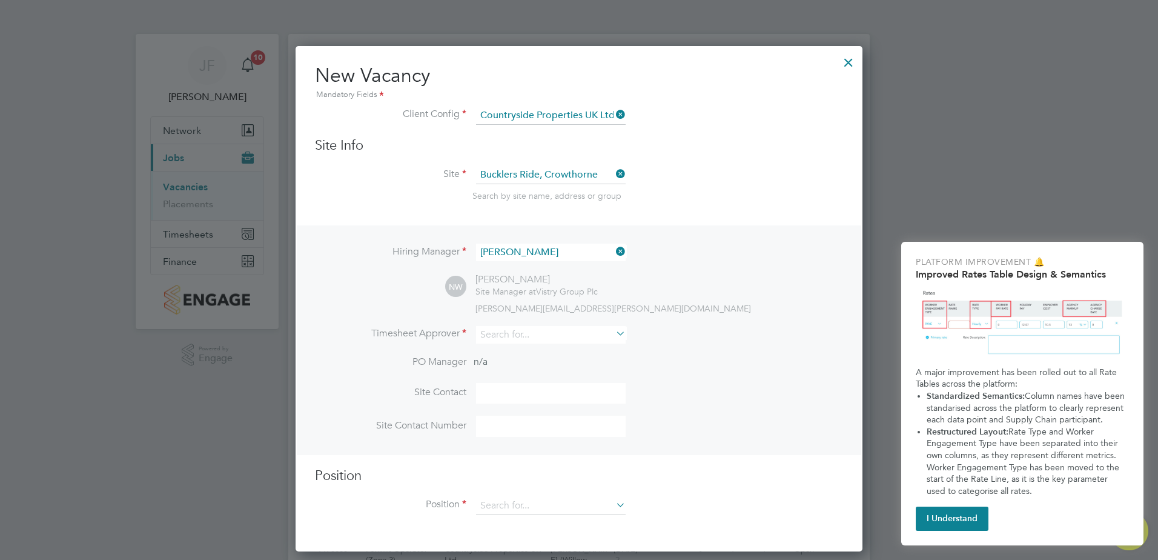
scroll to position [506, 567]
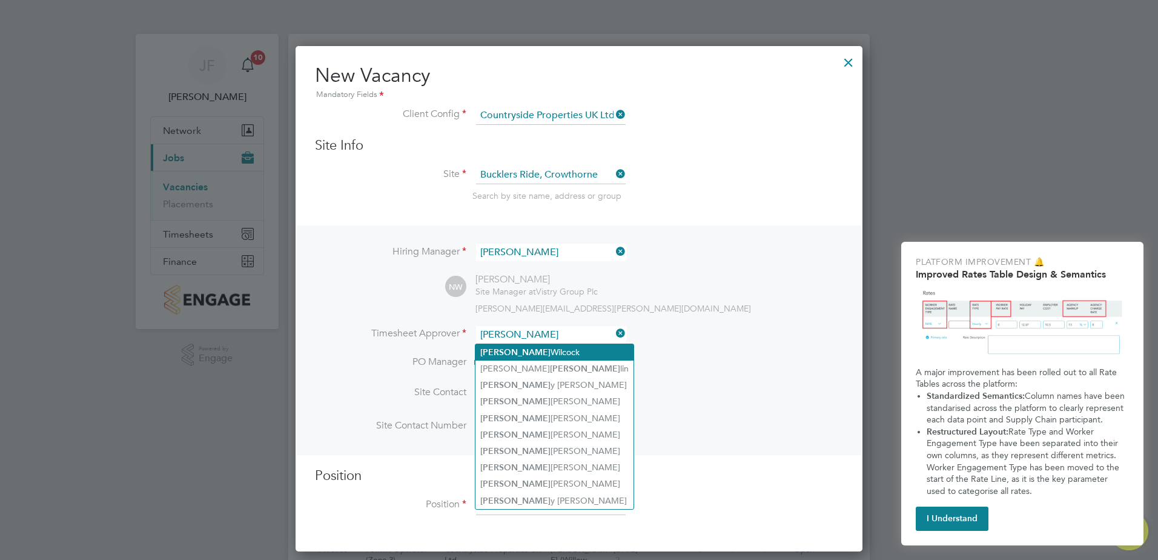
click at [595, 352] on li "[PERSON_NAME]" at bounding box center [554, 352] width 158 height 16
type input "[PERSON_NAME]"
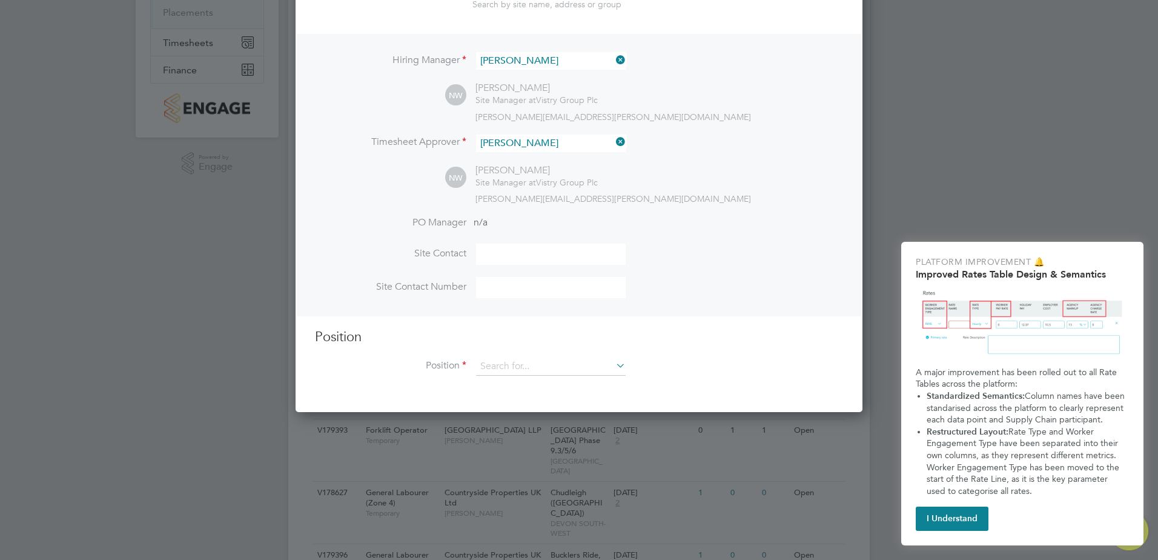
scroll to position [303, 0]
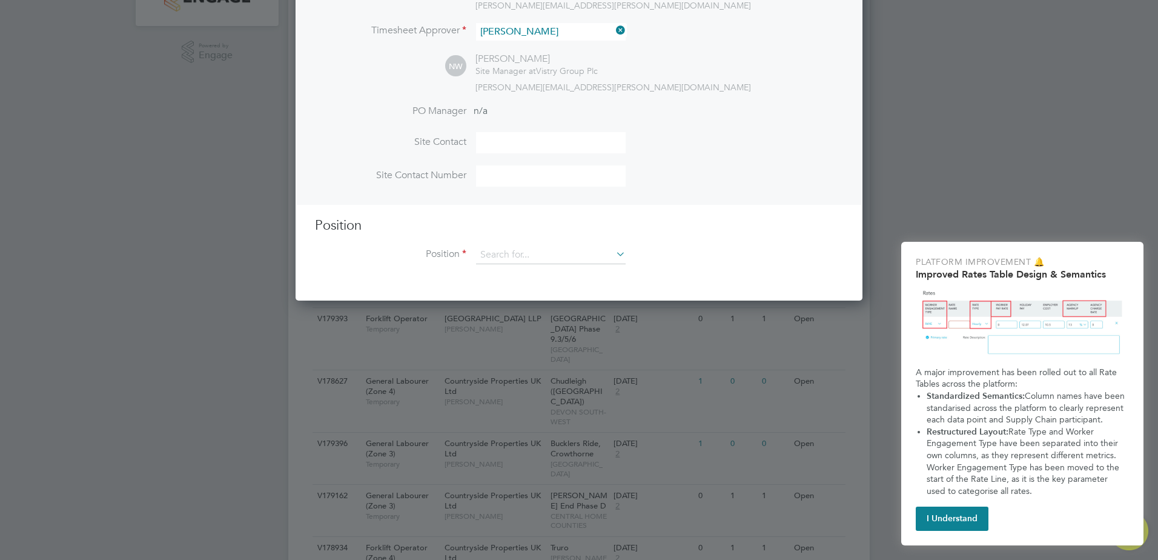
drag, startPoint x: 551, startPoint y: 144, endPoint x: 555, endPoint y: 139, distance: 6.9
click at [551, 144] on input at bounding box center [551, 142] width 150 height 21
type input "[PERSON_NAME]"
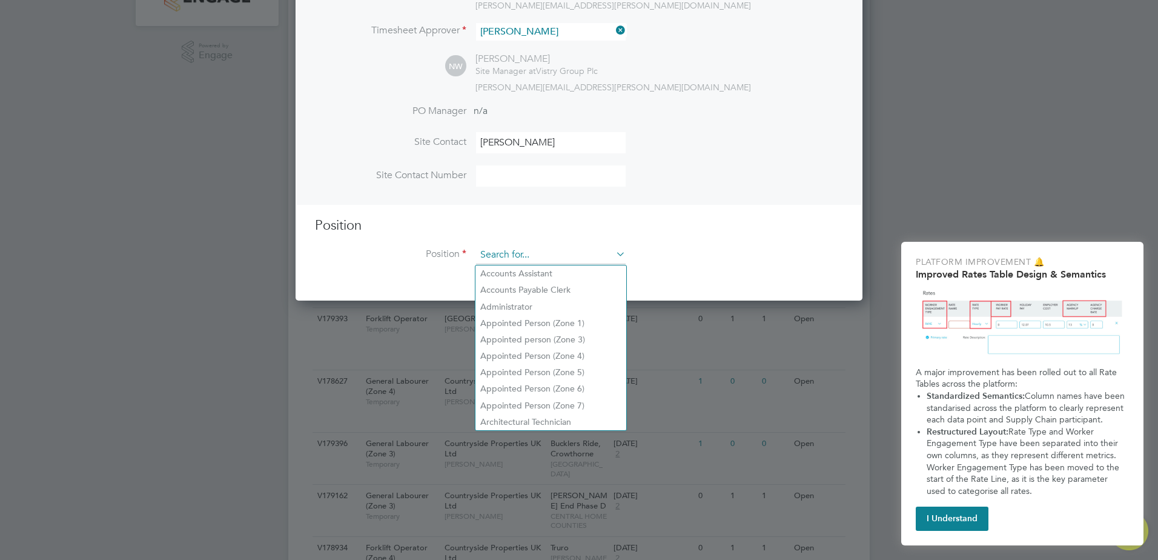
click at [548, 247] on input at bounding box center [551, 255] width 150 height 18
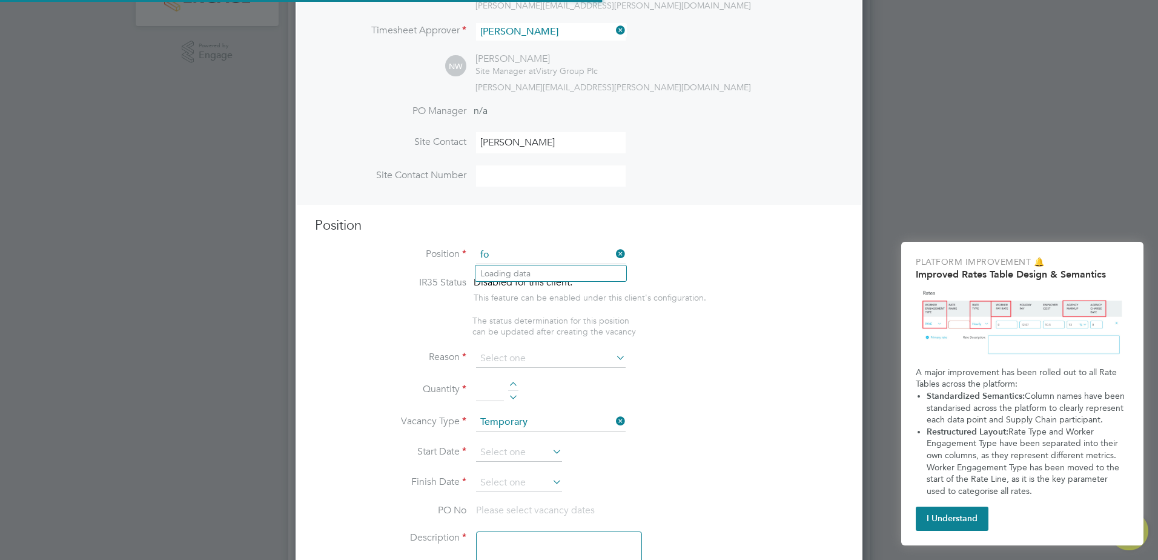
scroll to position [1746, 567]
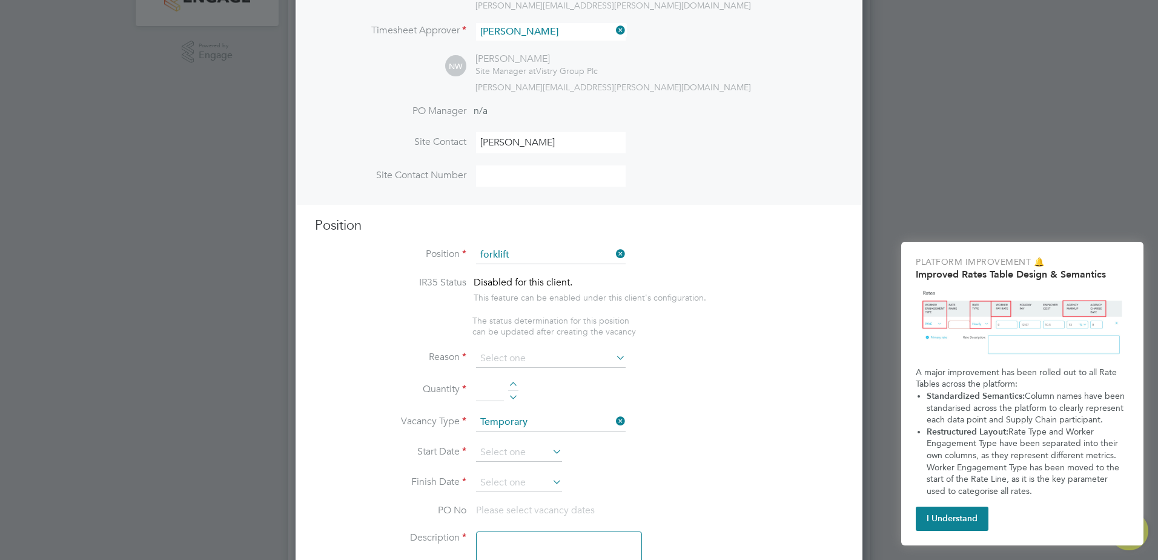
click at [587, 336] on li "Forklift Operator (Zone 3)" at bounding box center [550, 339] width 151 height 16
type input "Forklift Operator (Zone 3)"
type textarea "• Operate construction machinery • Delivering large quantities of materials to …"
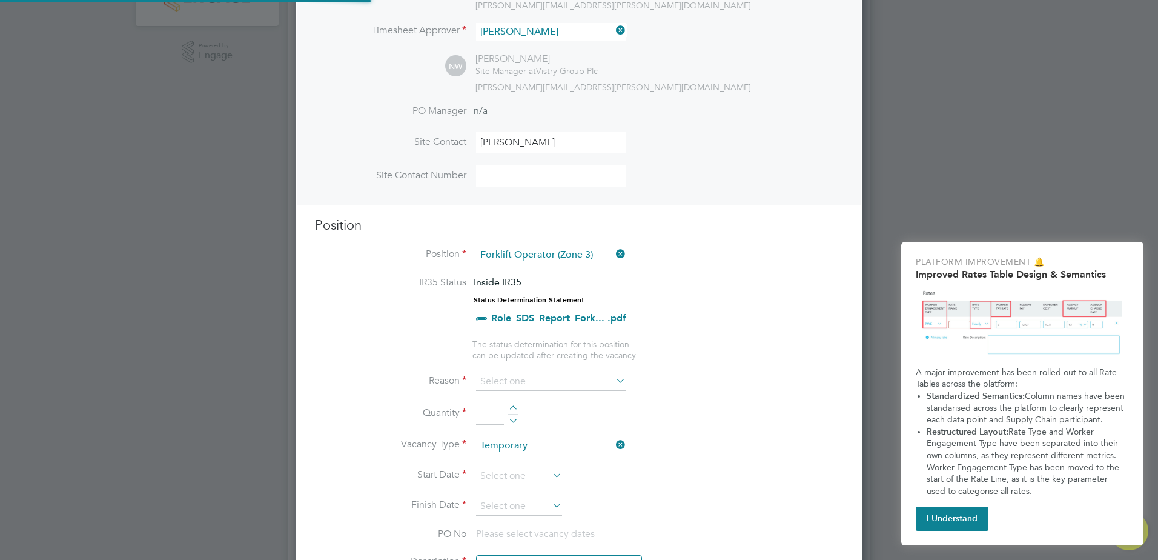
scroll to position [36, 64]
drag, startPoint x: 765, startPoint y: 316, endPoint x: 773, endPoint y: 319, distance: 7.9
click at [764, 316] on li "IR35 Status Inside IR35 Status Determination Statement Role_SDS_Report_Fork... …" at bounding box center [579, 307] width 528 height 62
drag, startPoint x: 621, startPoint y: 380, endPoint x: 610, endPoint y: 384, distance: 11.1
click at [613, 382] on icon at bounding box center [613, 380] width 0 height 17
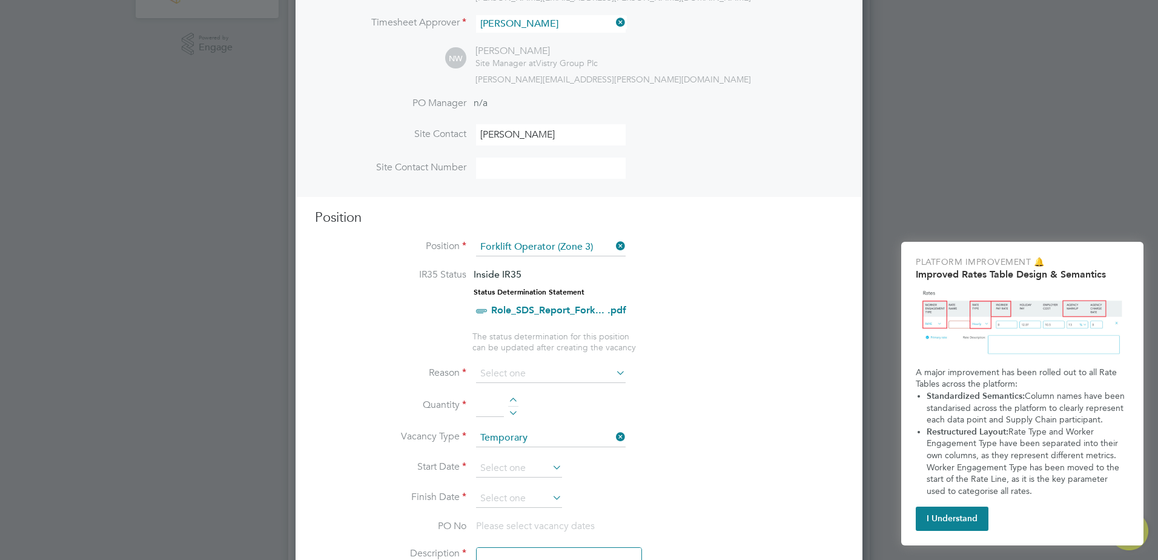
scroll to position [424, 0]
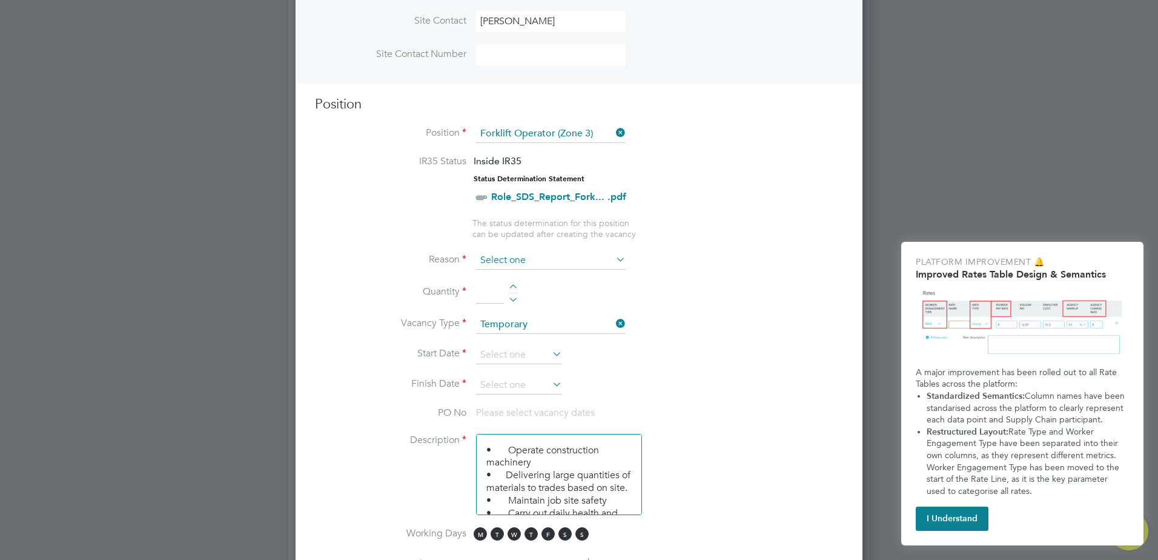
click at [543, 259] on input at bounding box center [551, 260] width 150 height 18
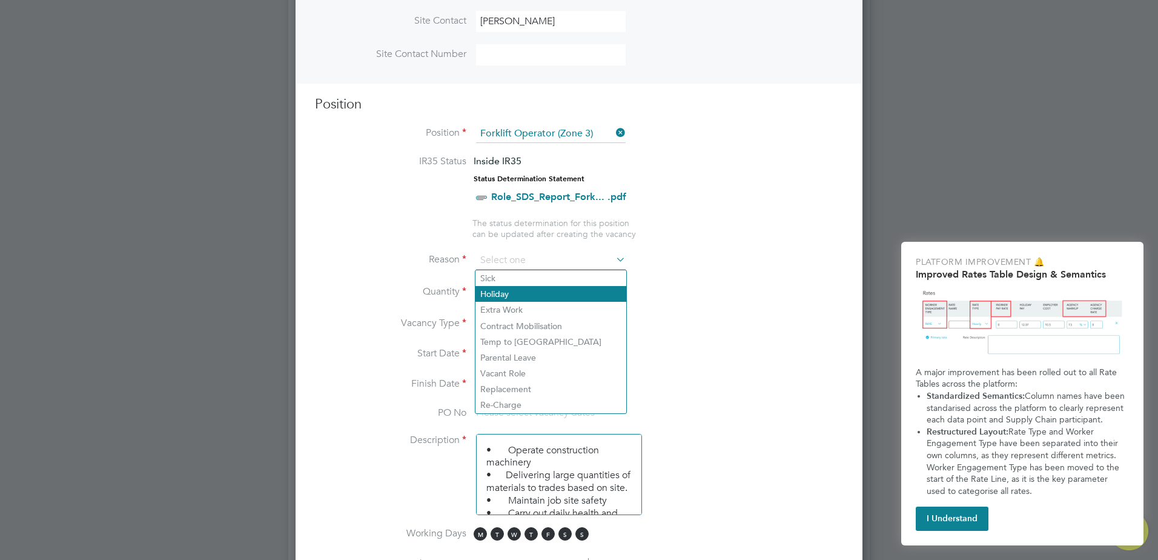
click at [521, 299] on li "Holiday" at bounding box center [550, 294] width 151 height 16
type input "Holiday"
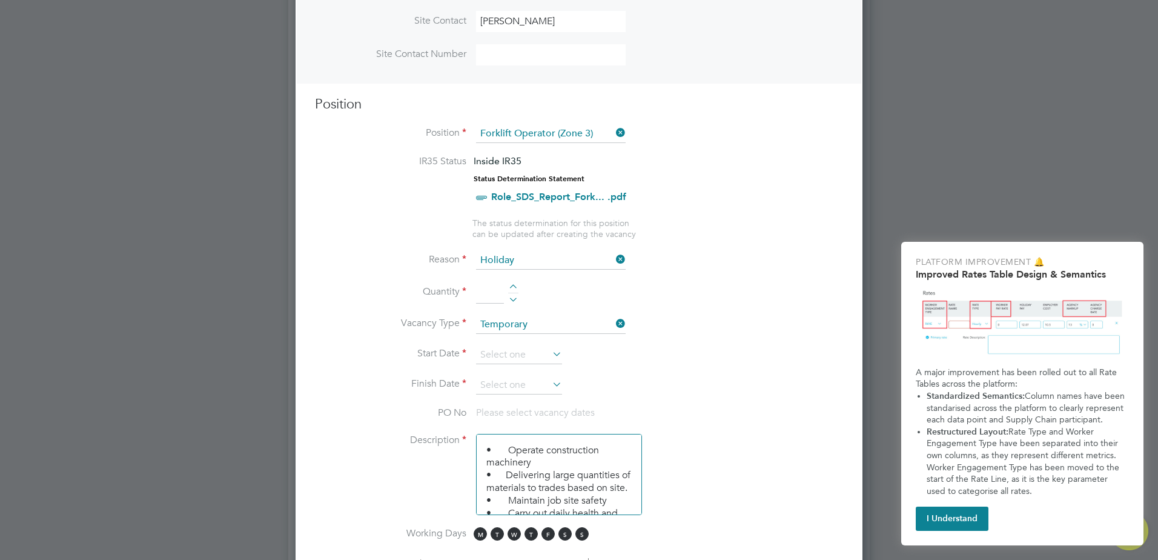
click at [514, 285] on div at bounding box center [513, 288] width 10 height 8
type input "1"
click at [550, 354] on icon at bounding box center [550, 353] width 0 height 17
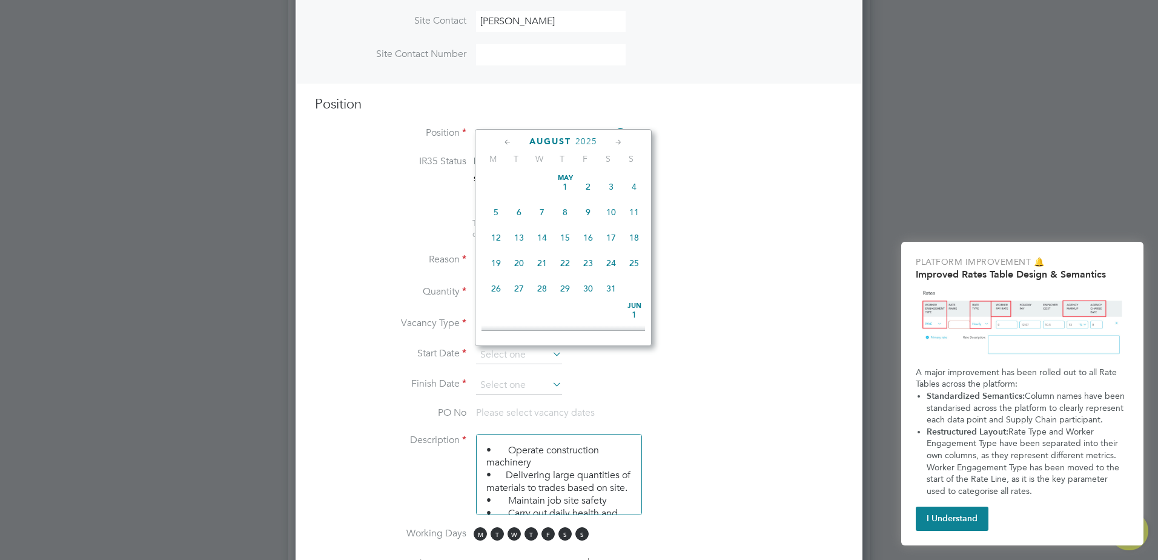
scroll to position [472, 0]
click at [515, 236] on span "26" at bounding box center [519, 225] width 23 height 23
type input "[DATE]"
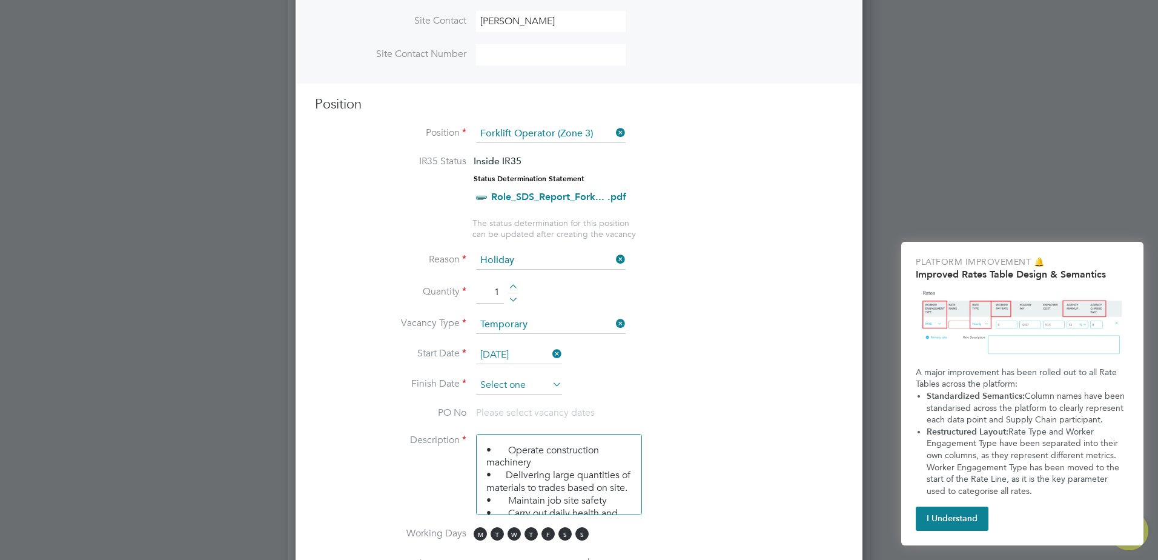
click at [537, 390] on input at bounding box center [519, 385] width 86 height 18
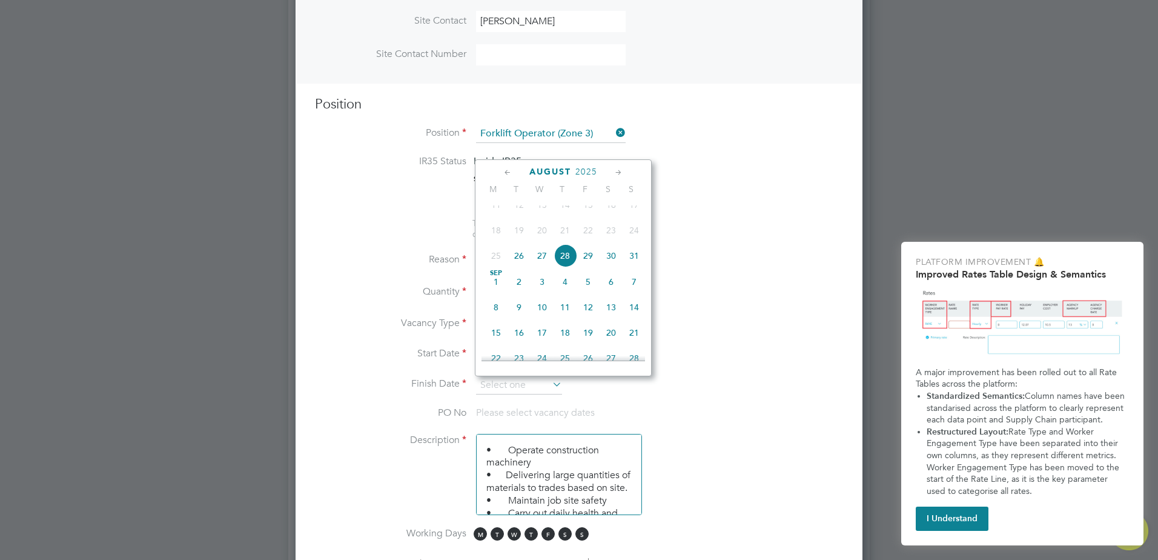
click at [580, 266] on span "29" at bounding box center [588, 255] width 23 height 23
type input "[DATE]"
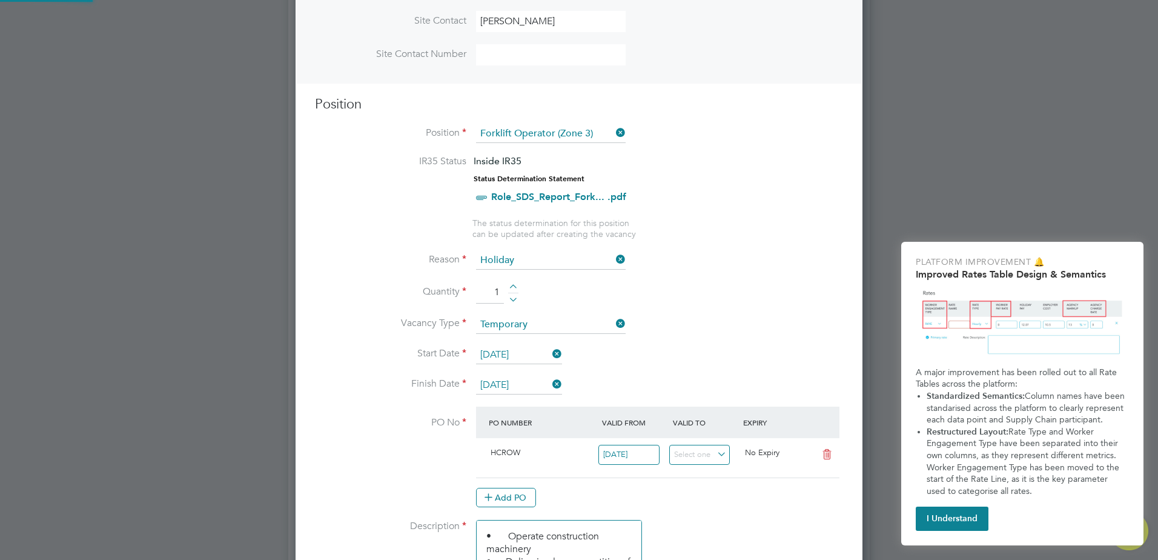
scroll to position [21, 114]
click at [550, 353] on icon at bounding box center [550, 353] width 0 height 17
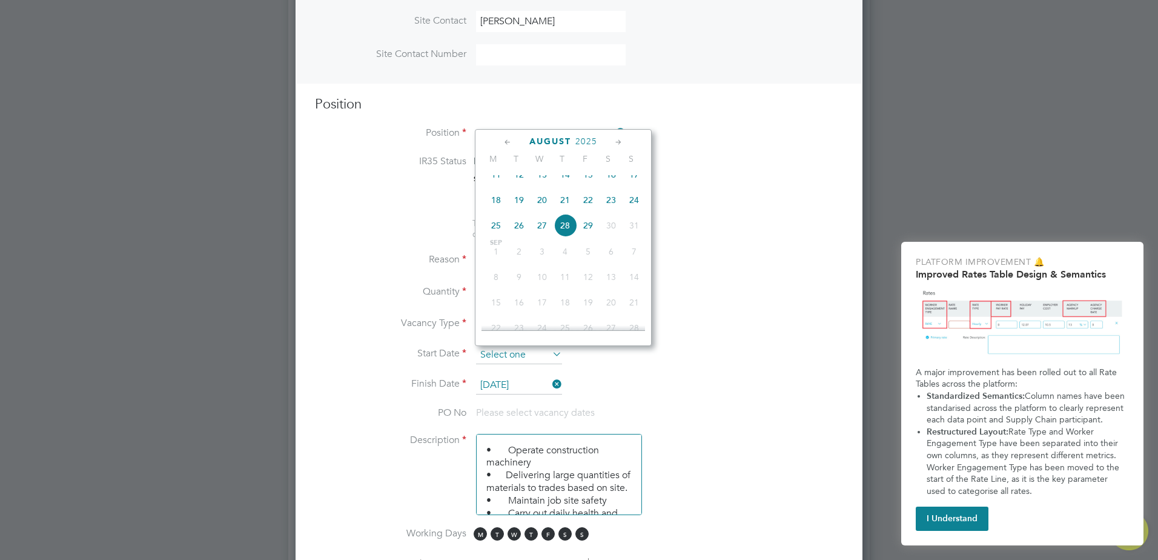
click at [543, 355] on input at bounding box center [519, 355] width 86 height 18
click at [498, 269] on span "18" at bounding box center [495, 260] width 23 height 23
type input "[DATE]"
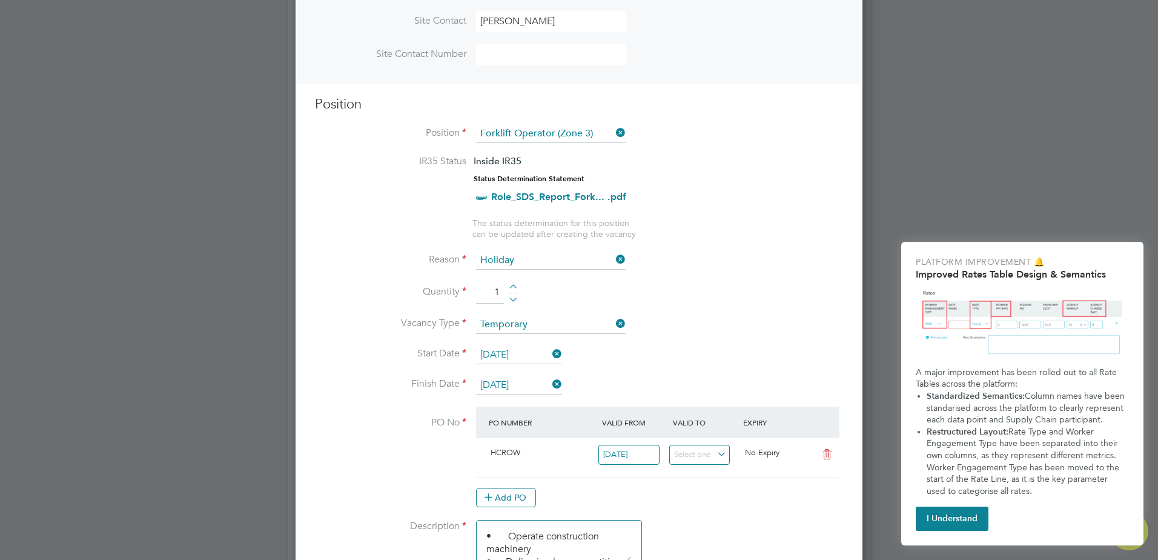
scroll to position [21, 114]
click at [530, 383] on input "[DATE]" at bounding box center [519, 385] width 86 height 18
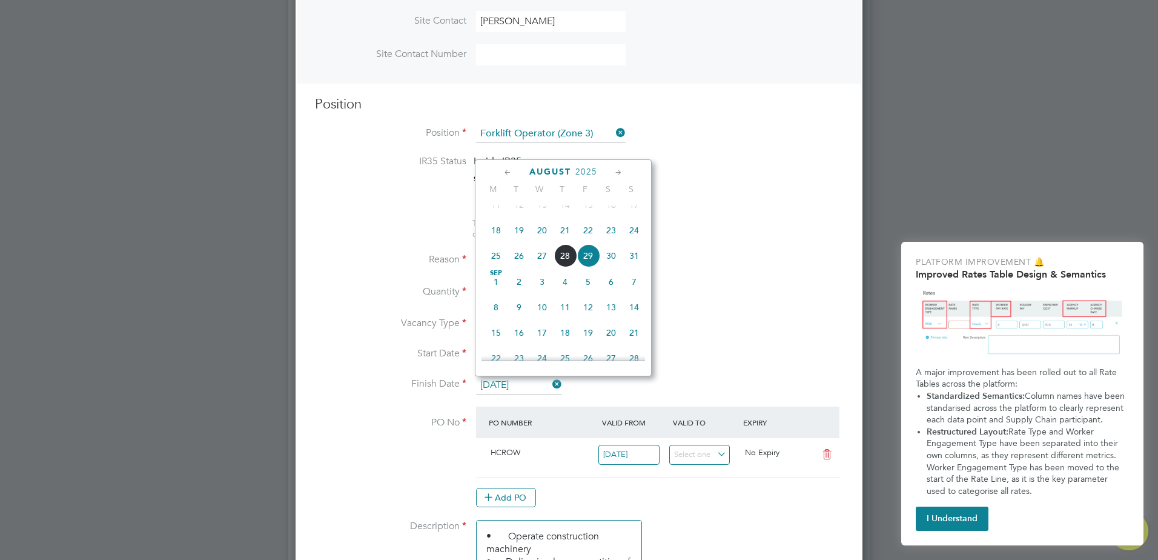
click at [494, 319] on span "8" at bounding box center [495, 307] width 23 height 23
type input "[DATE]"
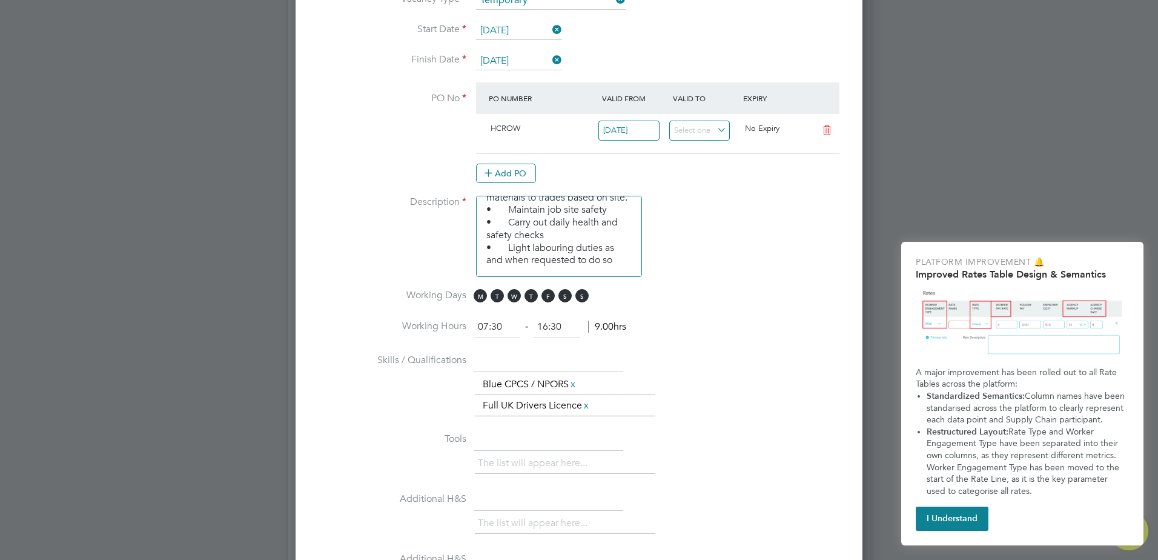
scroll to position [727, 0]
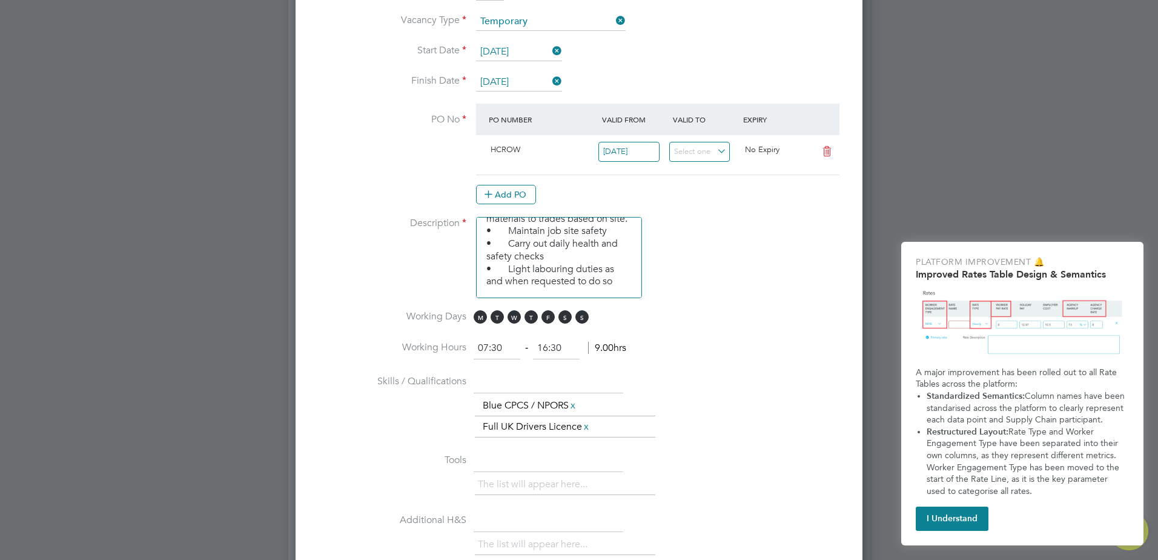
click at [829, 150] on icon at bounding box center [826, 152] width 15 height 10
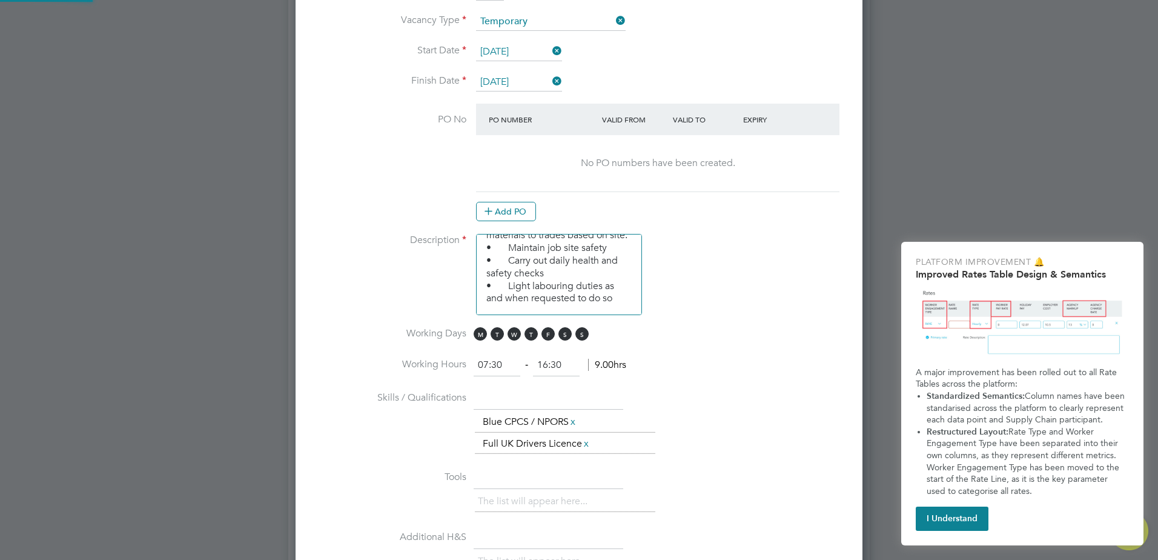
scroll to position [1870, 567]
click at [508, 207] on button "Add PO" at bounding box center [506, 211] width 60 height 19
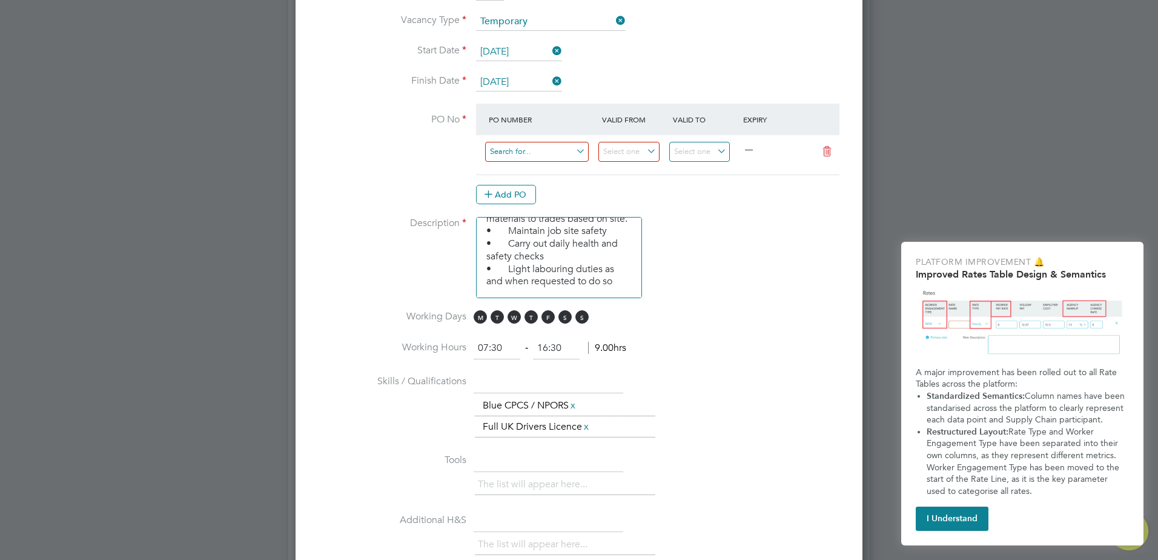
click at [525, 150] on input at bounding box center [537, 152] width 104 height 20
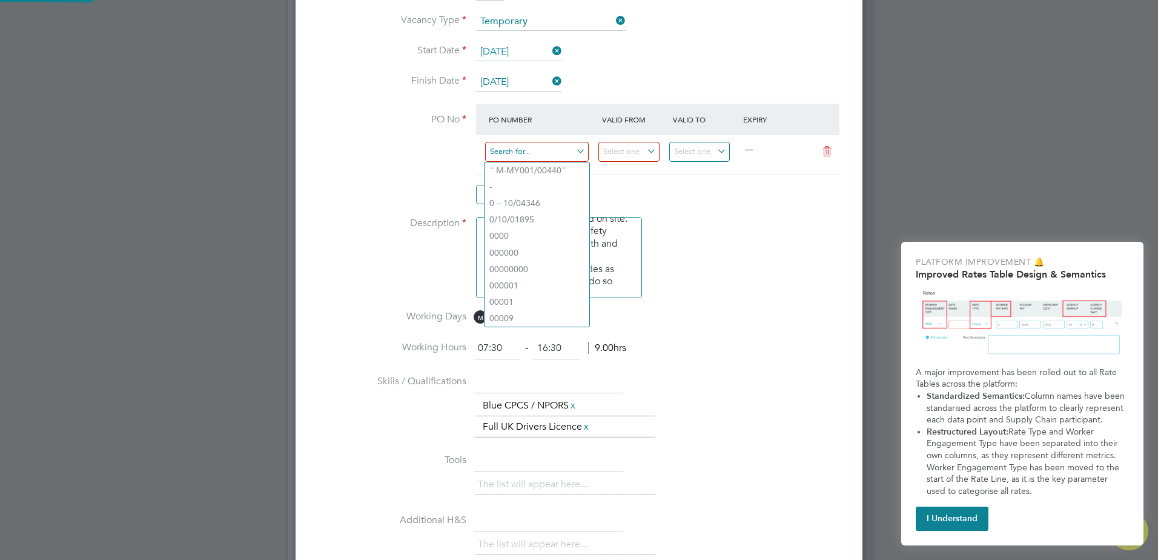
paste input "S-HCROW/00387"
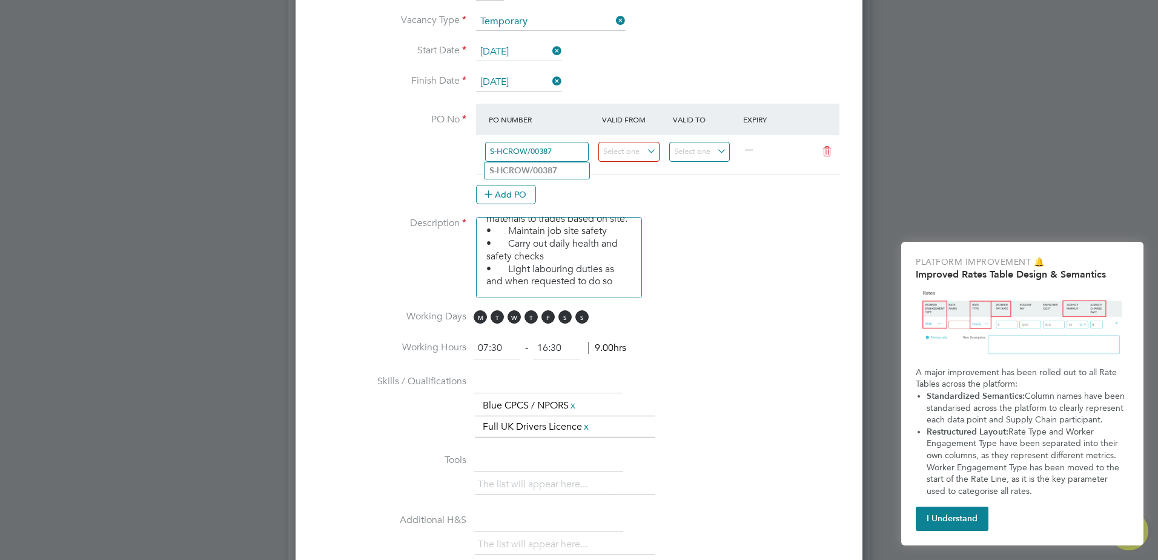
type input "S-HCROW/00387"
click at [672, 197] on div "Add PO" at bounding box center [657, 194] width 363 height 19
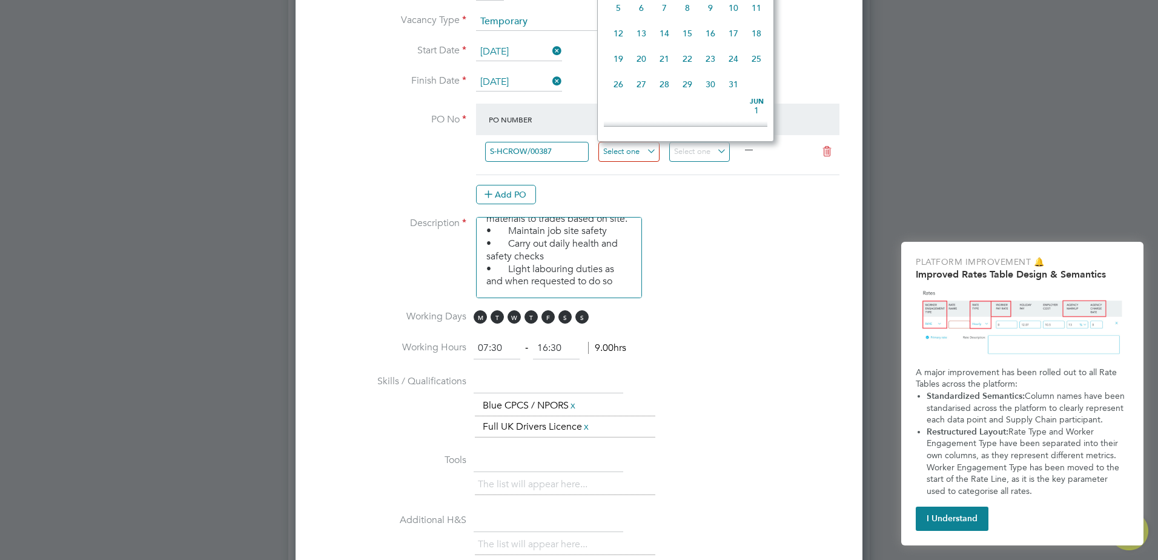
click at [643, 157] on input at bounding box center [628, 152] width 61 height 20
drag, startPoint x: 785, startPoint y: 266, endPoint x: 783, endPoint y: 243, distance: 22.5
click at [785, 265] on li "Description • Operate construction machinery • Delivering large quantities of m…" at bounding box center [579, 263] width 528 height 93
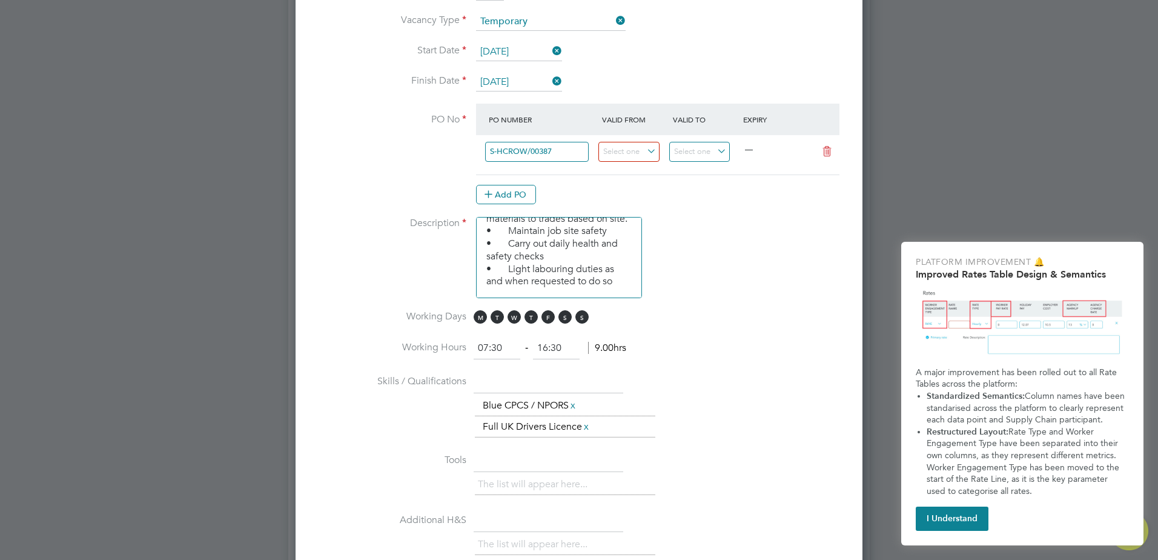
click at [779, 212] on li "PO No PO Number Valid From Valid To Expiry S-HCROW/00387 — Add PO" at bounding box center [579, 160] width 528 height 113
click at [641, 154] on input at bounding box center [628, 152] width 61 height 20
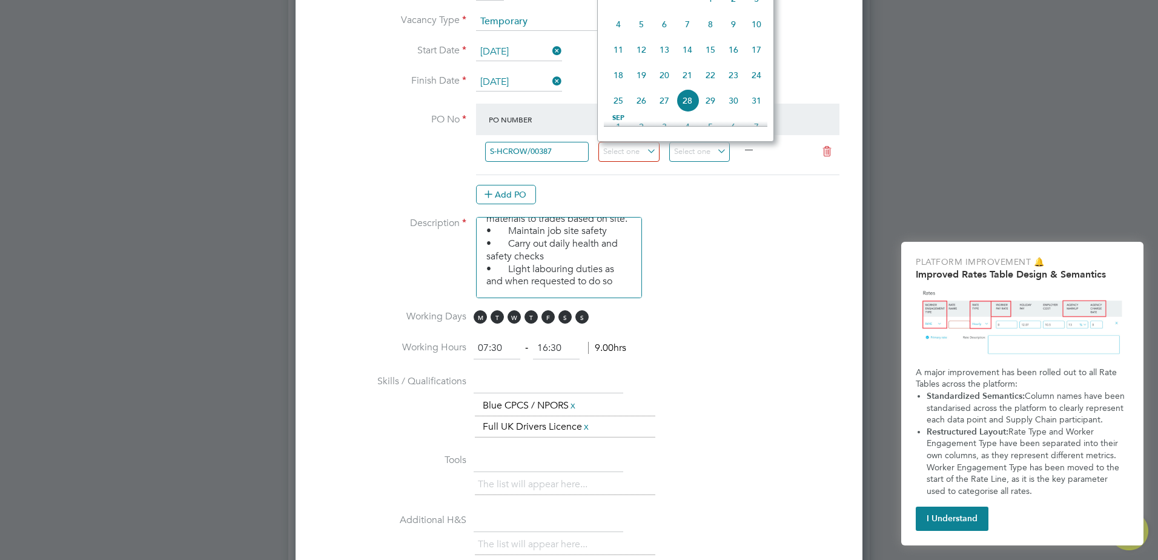
scroll to position [411, 0]
click at [617, 62] on span "18" at bounding box center [618, 56] width 23 height 23
type input "[DATE]"
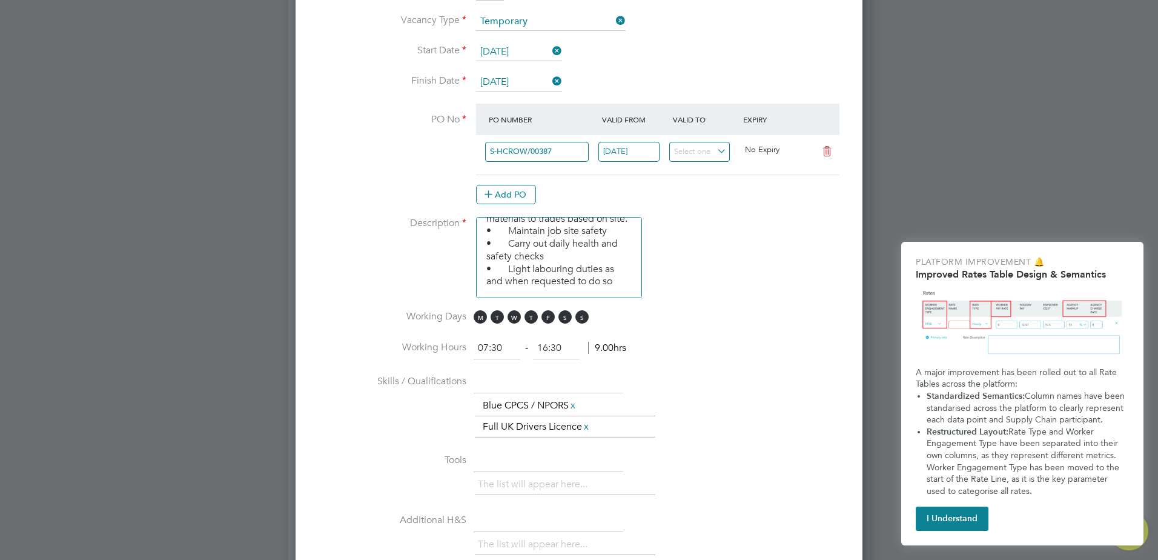
drag, startPoint x: 753, startPoint y: 283, endPoint x: 740, endPoint y: 287, distance: 14.0
click at [752, 285] on li "Description • Operate construction machinery • Delivering large quantities of m…" at bounding box center [579, 263] width 528 height 93
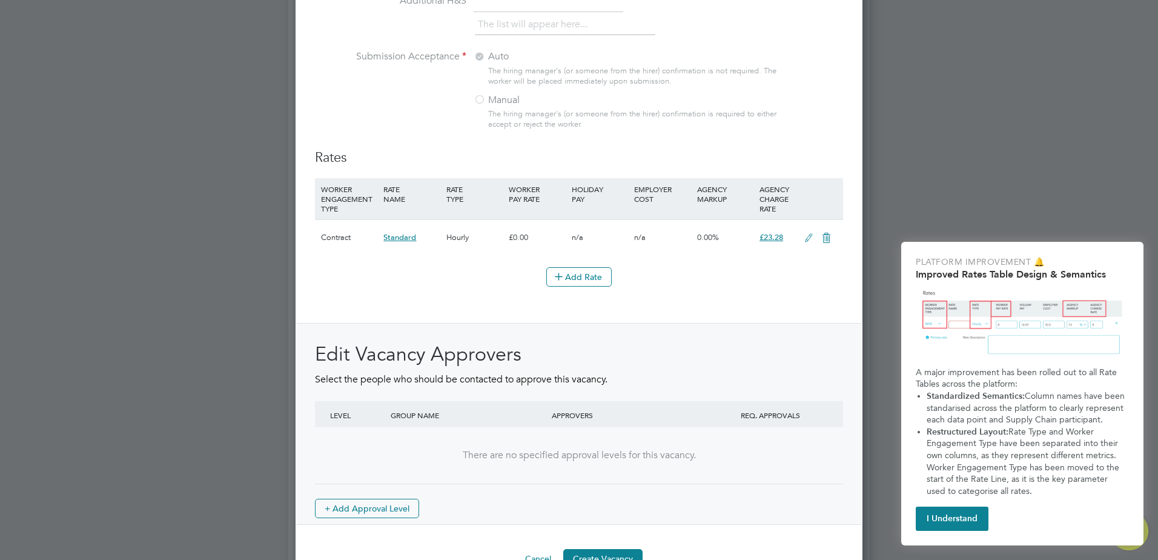
scroll to position [1338, 0]
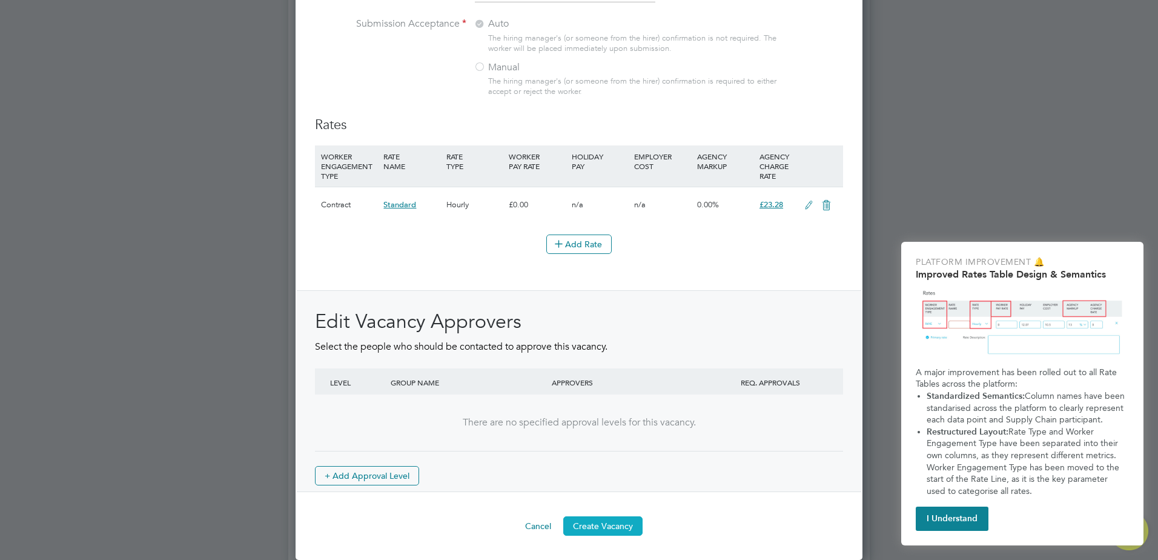
click at [612, 531] on button "Create Vacancy" at bounding box center [602, 525] width 79 height 19
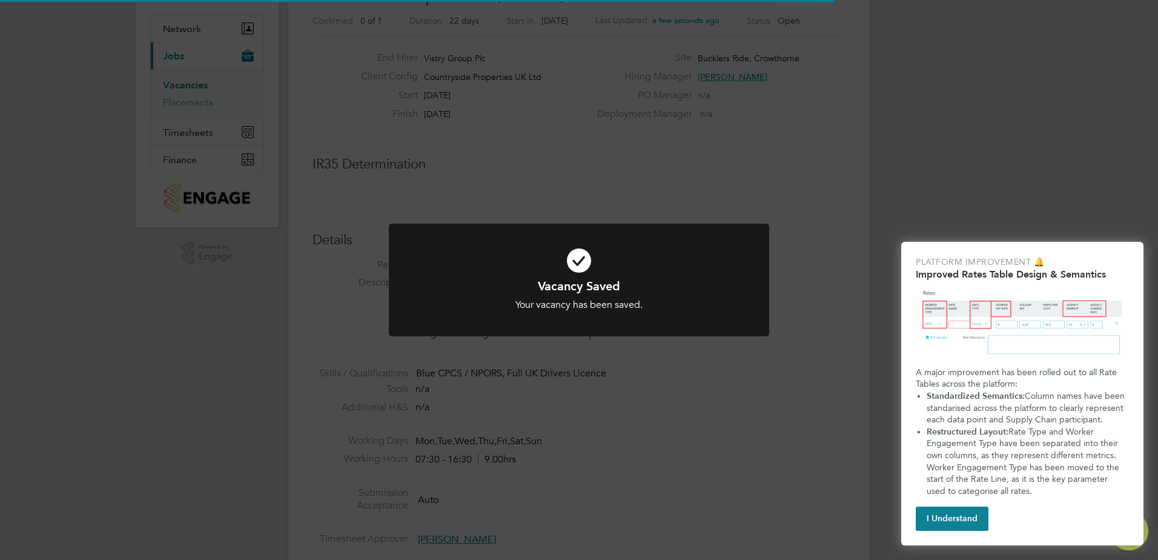
scroll to position [19, 261]
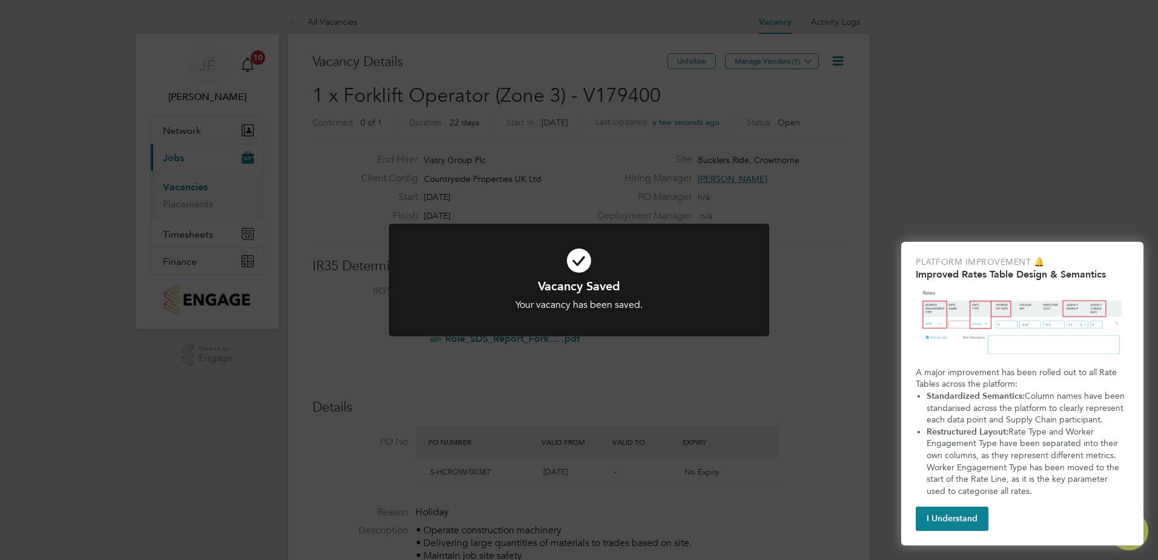
click at [836, 250] on div "Vacancy Saved Your vacancy has been saved. Cancel Okay" at bounding box center [579, 280] width 1158 height 560
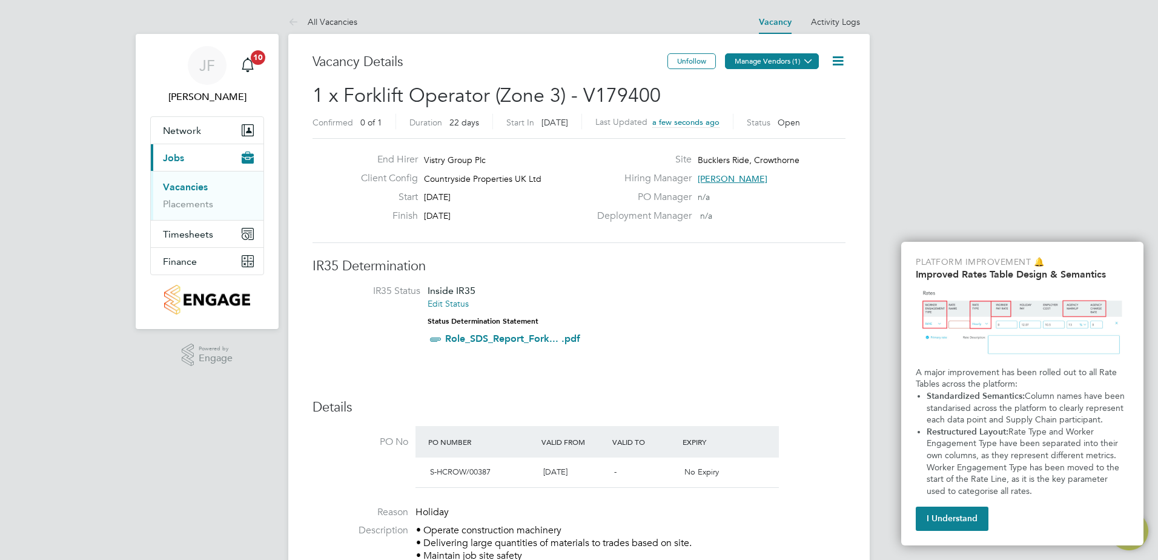
click at [800, 64] on button "Manage Vendors (1)" at bounding box center [772, 61] width 94 height 16
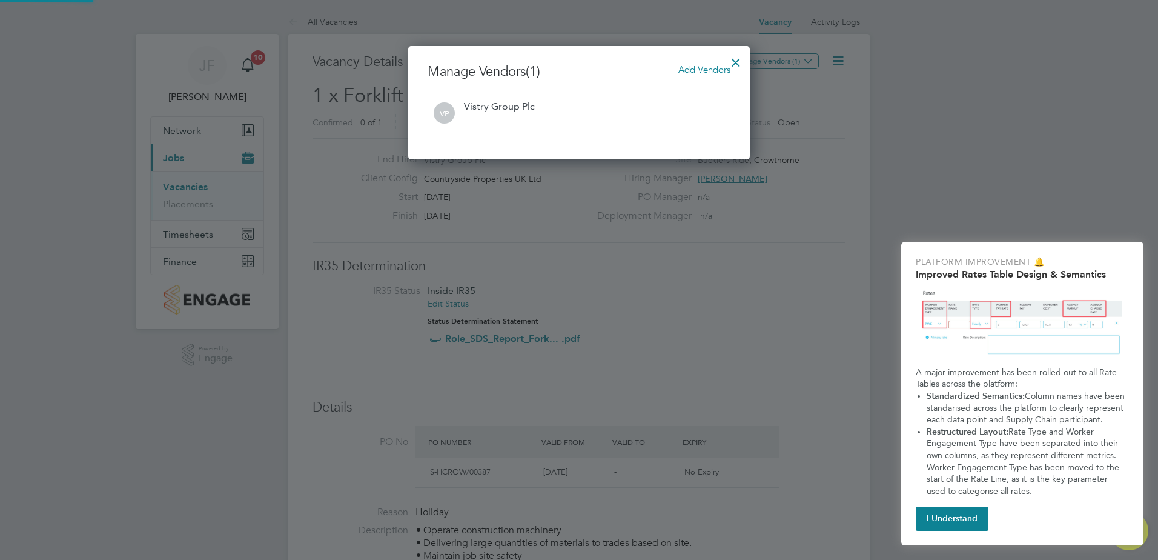
scroll to position [113, 342]
drag, startPoint x: 579, startPoint y: 121, endPoint x: 641, endPoint y: 82, distance: 73.4
click at [584, 116] on div at bounding box center [597, 121] width 266 height 12
click at [695, 68] on span "Add Vendors" at bounding box center [704, 70] width 52 height 12
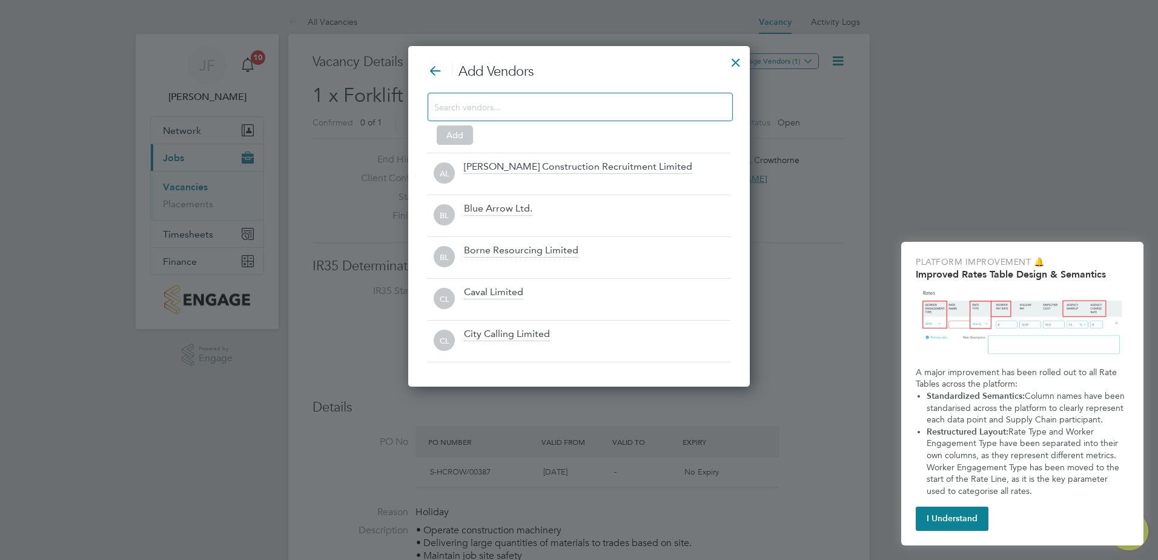
click at [534, 105] on input at bounding box center [570, 107] width 273 height 16
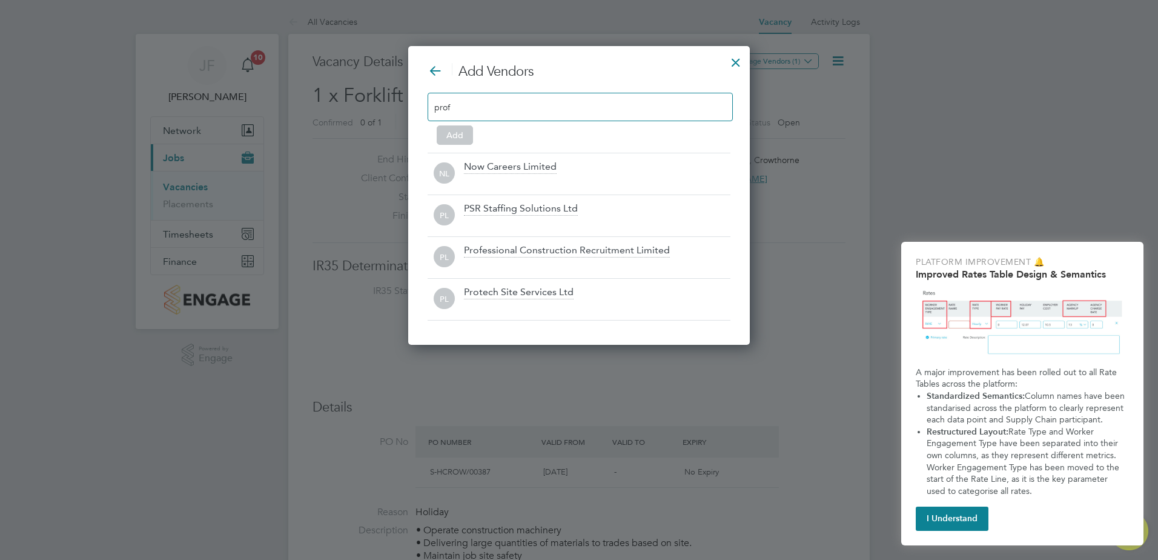
scroll to position [174, 342]
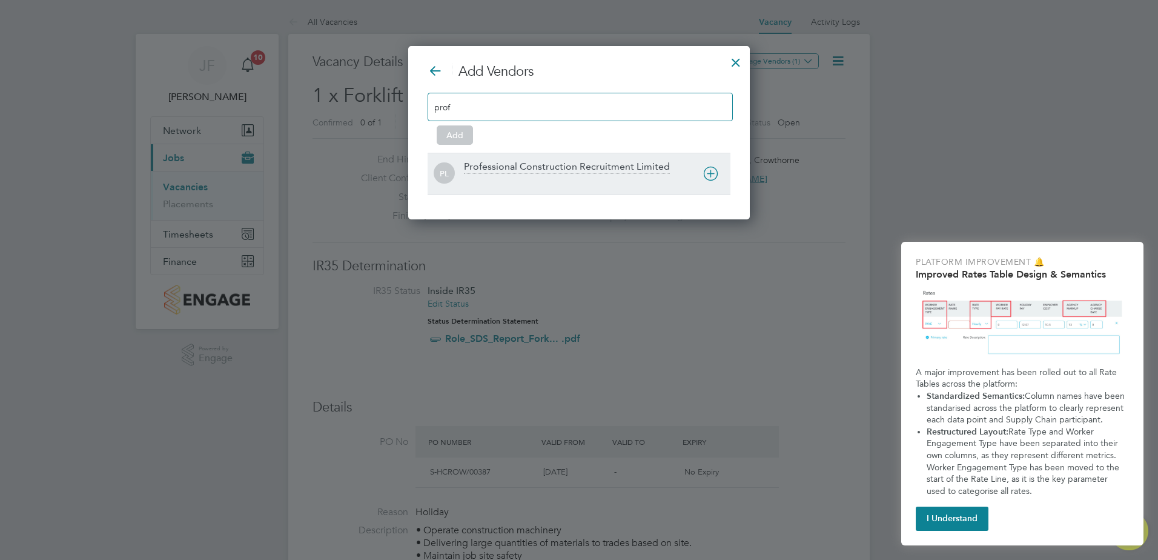
type input "prof"
click at [598, 157] on div "PL Professional Construction Recruitment Limited" at bounding box center [579, 174] width 303 height 42
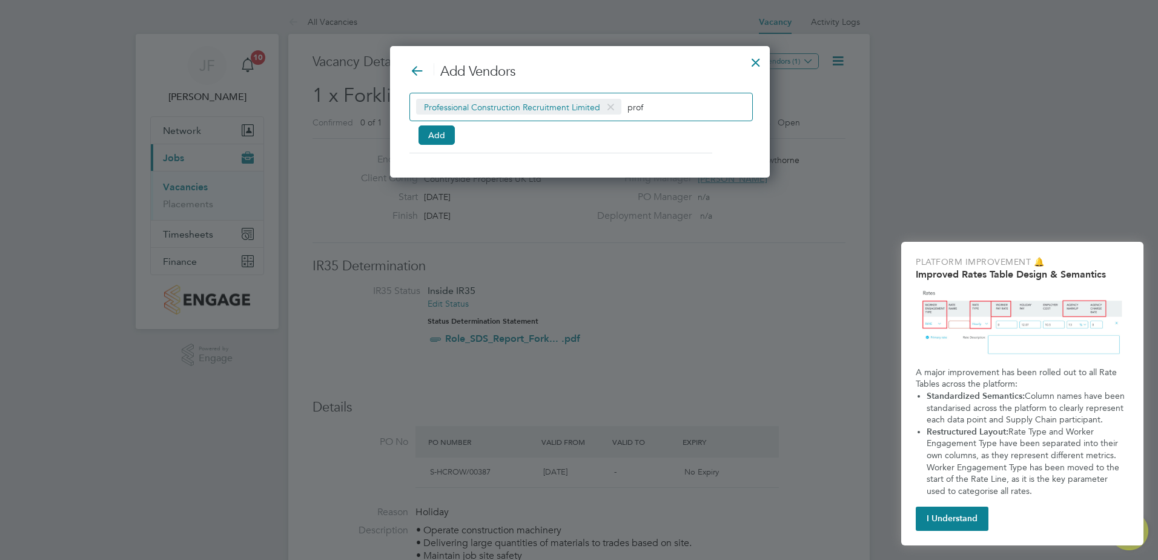
scroll to position [132, 378]
click at [445, 135] on button "Add" at bounding box center [436, 134] width 36 height 19
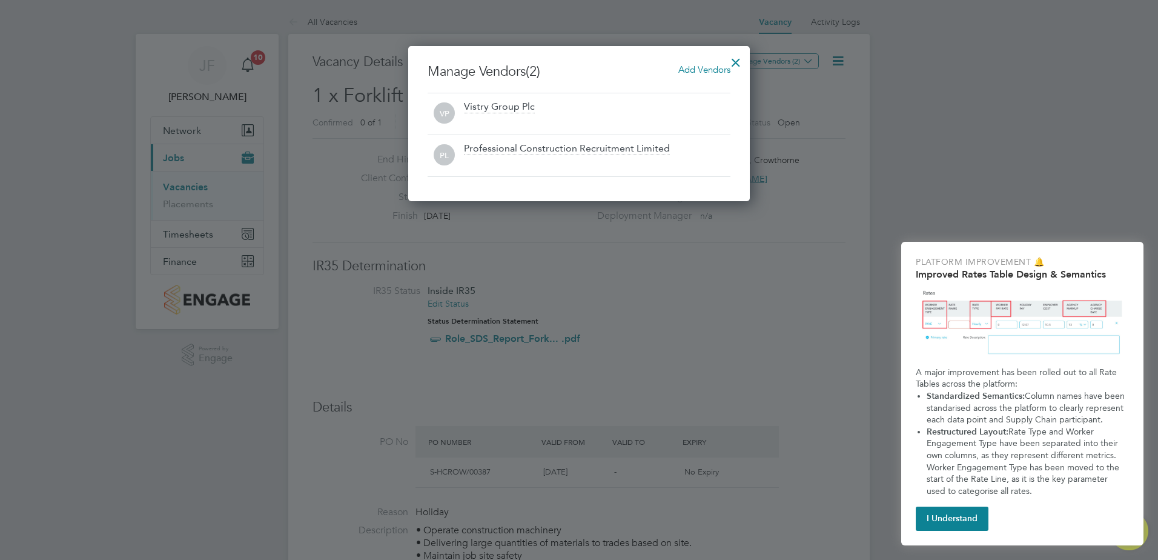
click at [741, 61] on div at bounding box center [736, 59] width 22 height 22
